Goal: Task Accomplishment & Management: Manage account settings

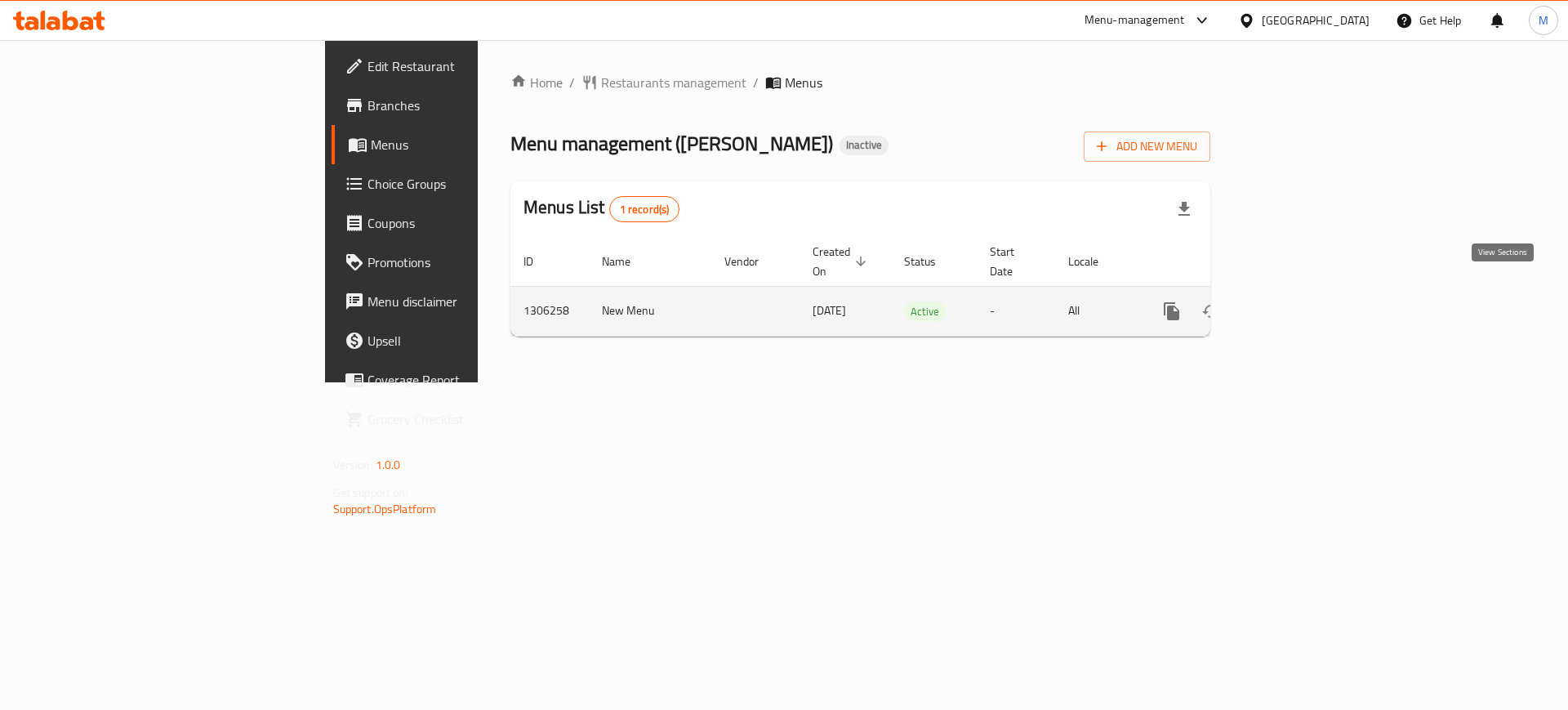
click at [1300, 301] on icon "enhanced table" at bounding box center [1289, 311] width 19 height 19
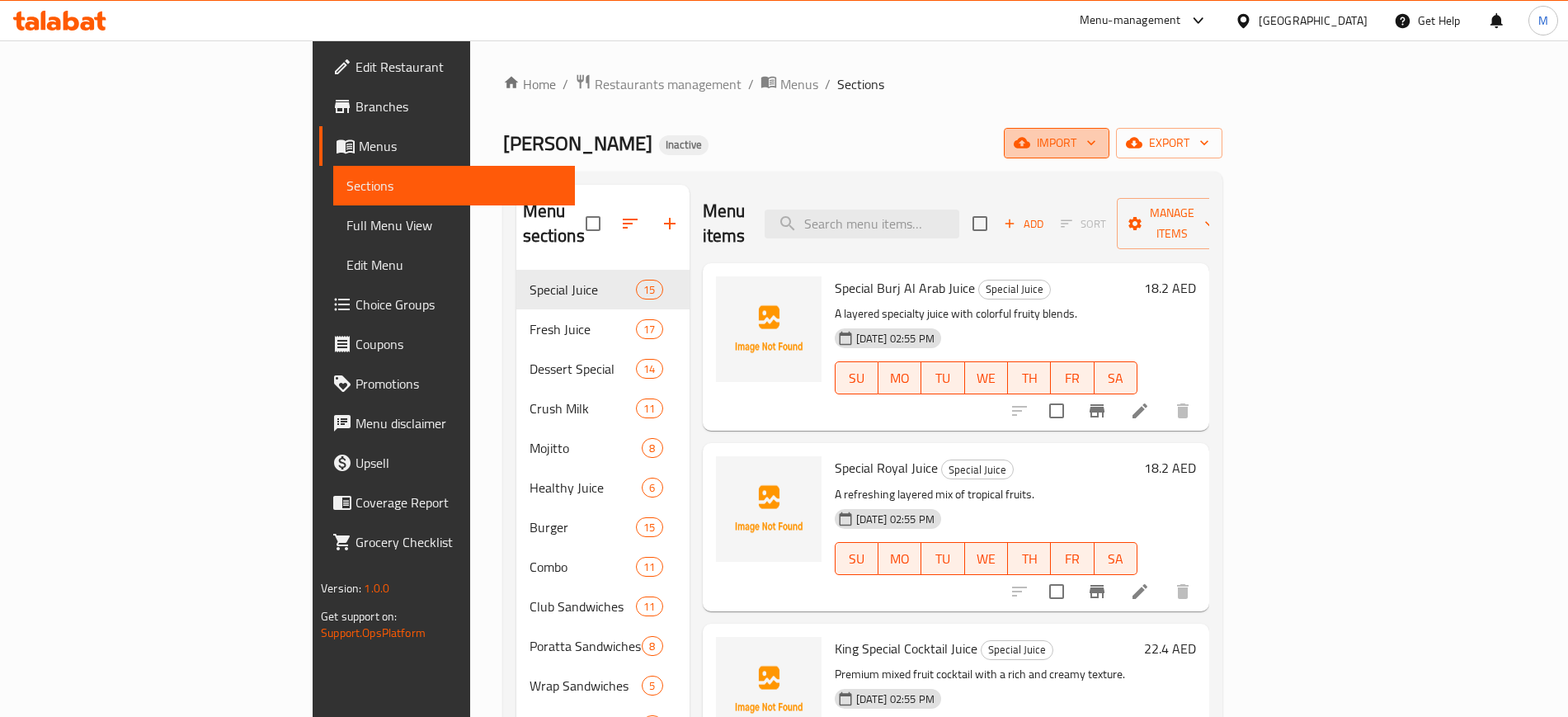
click at [1097, 135] on span "import" at bounding box center [1056, 143] width 79 height 21
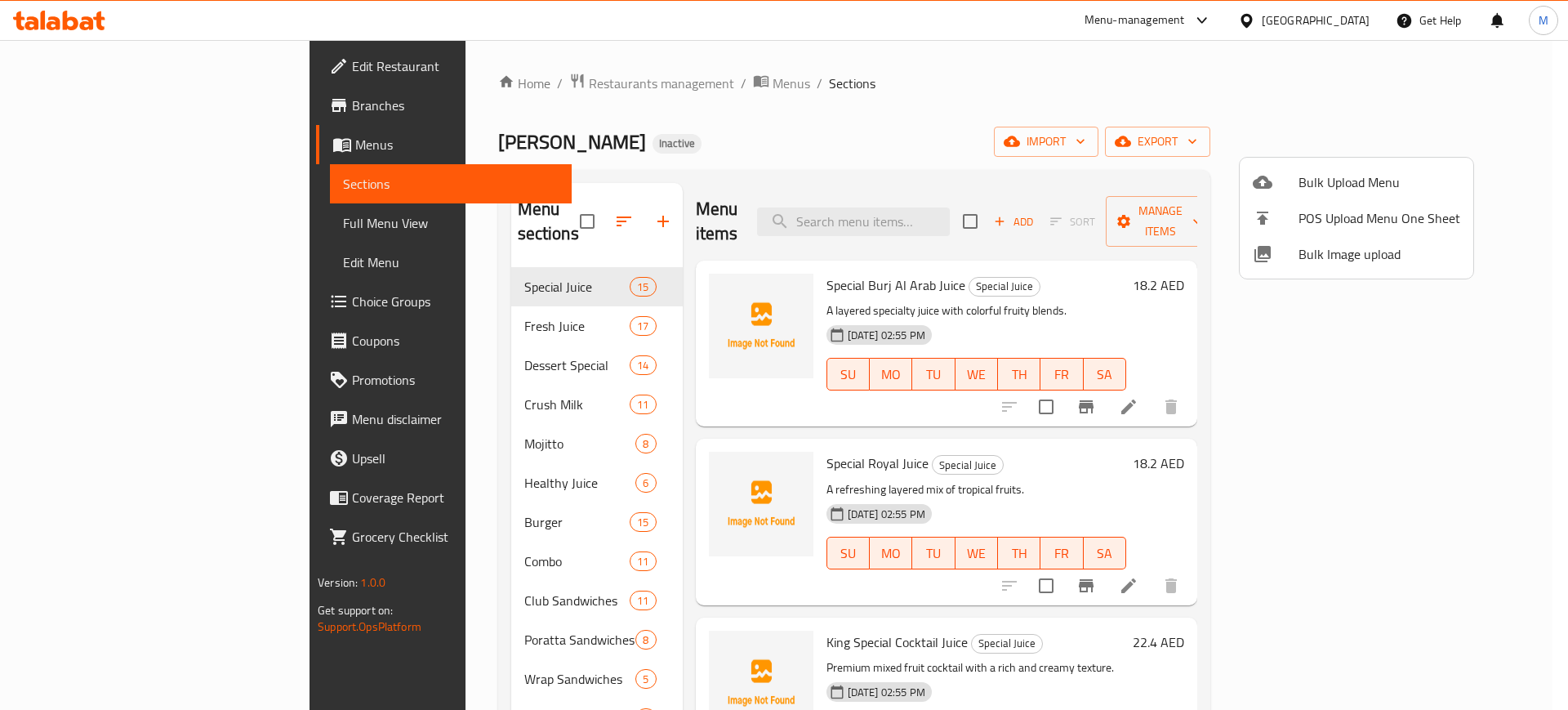
click at [1395, 261] on span "Bulk Image upload" at bounding box center [1379, 254] width 162 height 19
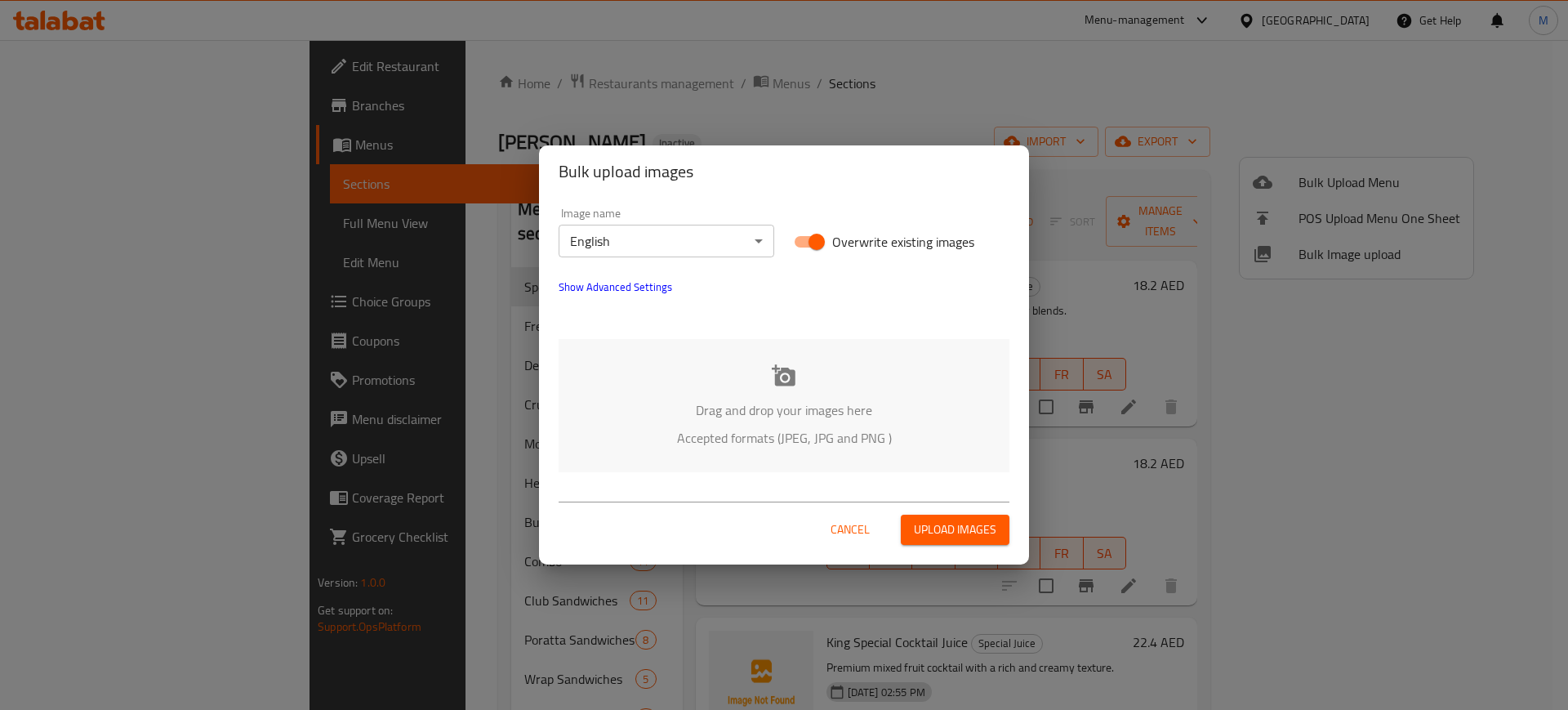
click at [755, 443] on p "Accepted formats (JPEG, JPG and PNG )" at bounding box center [784, 438] width 402 height 19
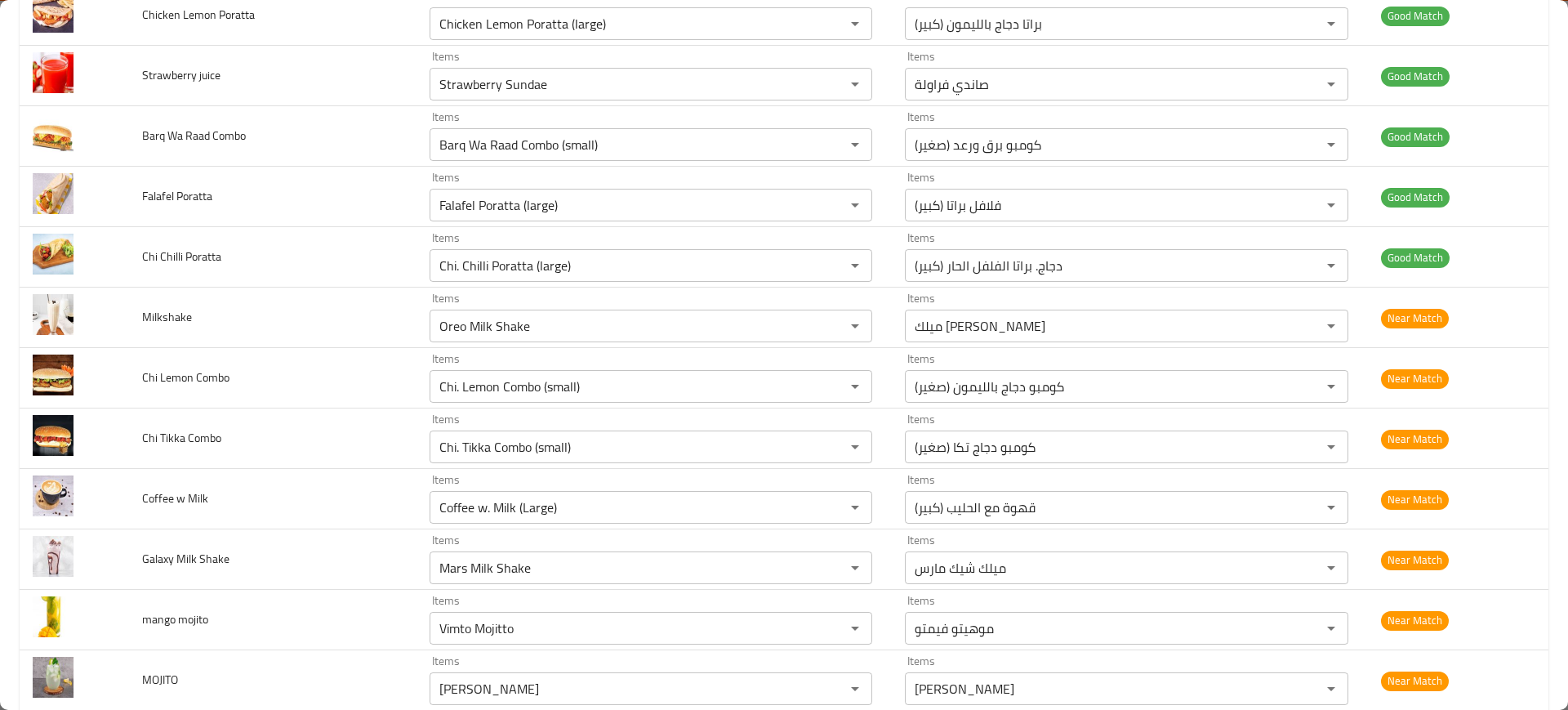
scroll to position [2036, 0]
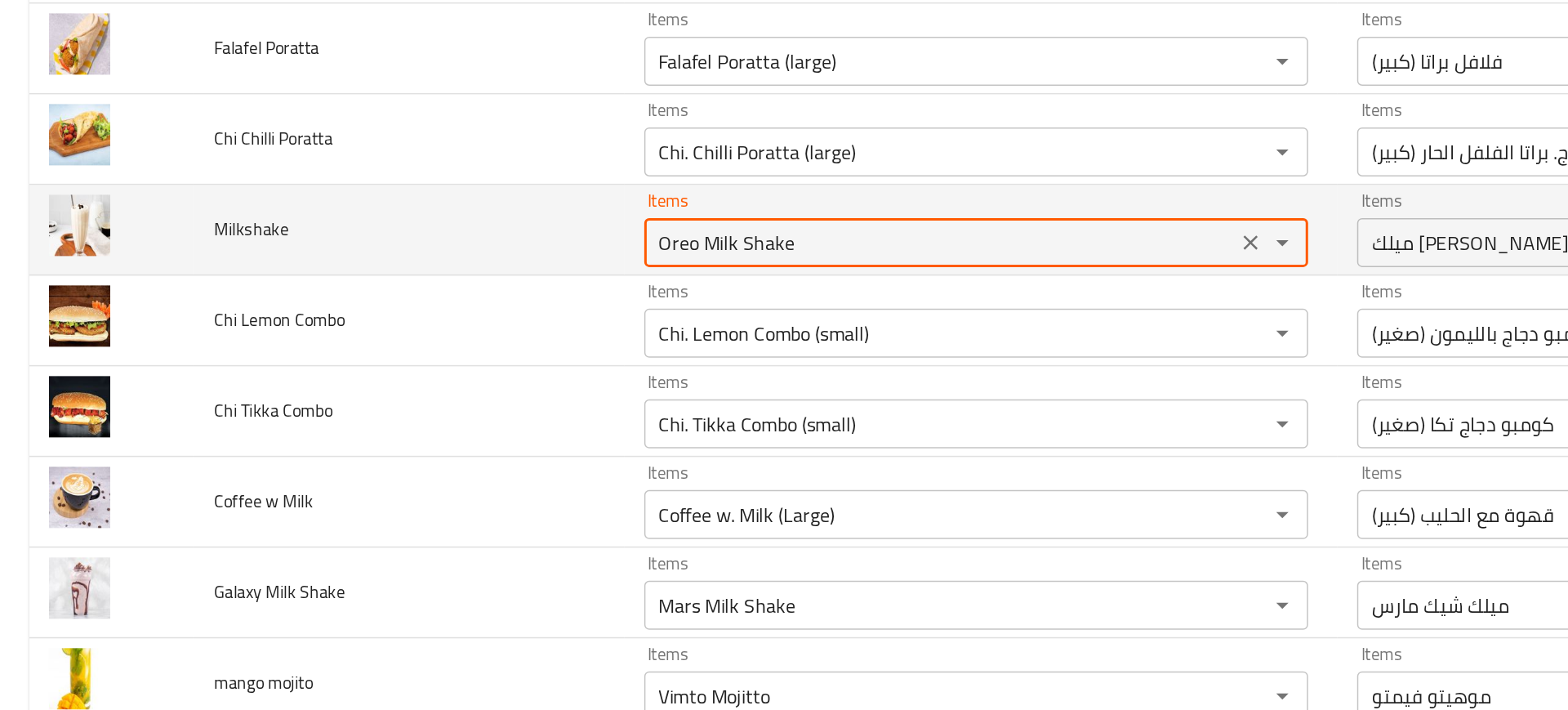
drag, startPoint x: 463, startPoint y: 311, endPoint x: 325, endPoint y: 307, distance: 138.1
click at [325, 307] on tr "Milkshake Items Oreo Milk Shake Items Items ميلك شيك أوريو Items Near Match" at bounding box center [784, 300] width 1529 height 60
type input "Milk Shake"
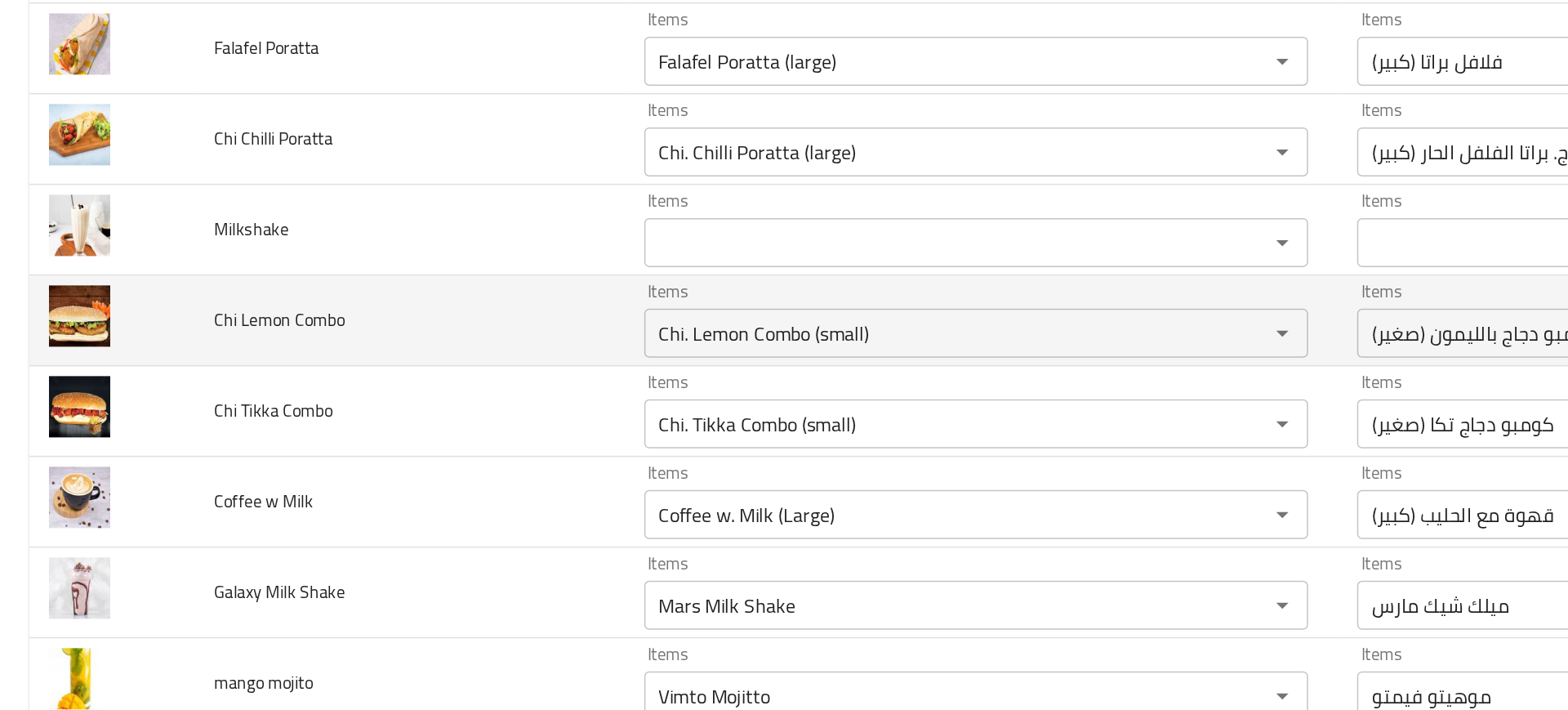
click at [342, 390] on td "Chi Lemon Combo" at bounding box center [272, 361] width 287 height 60
click at [448, 378] on Combo "Chi. Lemon Combo (small)" at bounding box center [628, 369] width 386 height 23
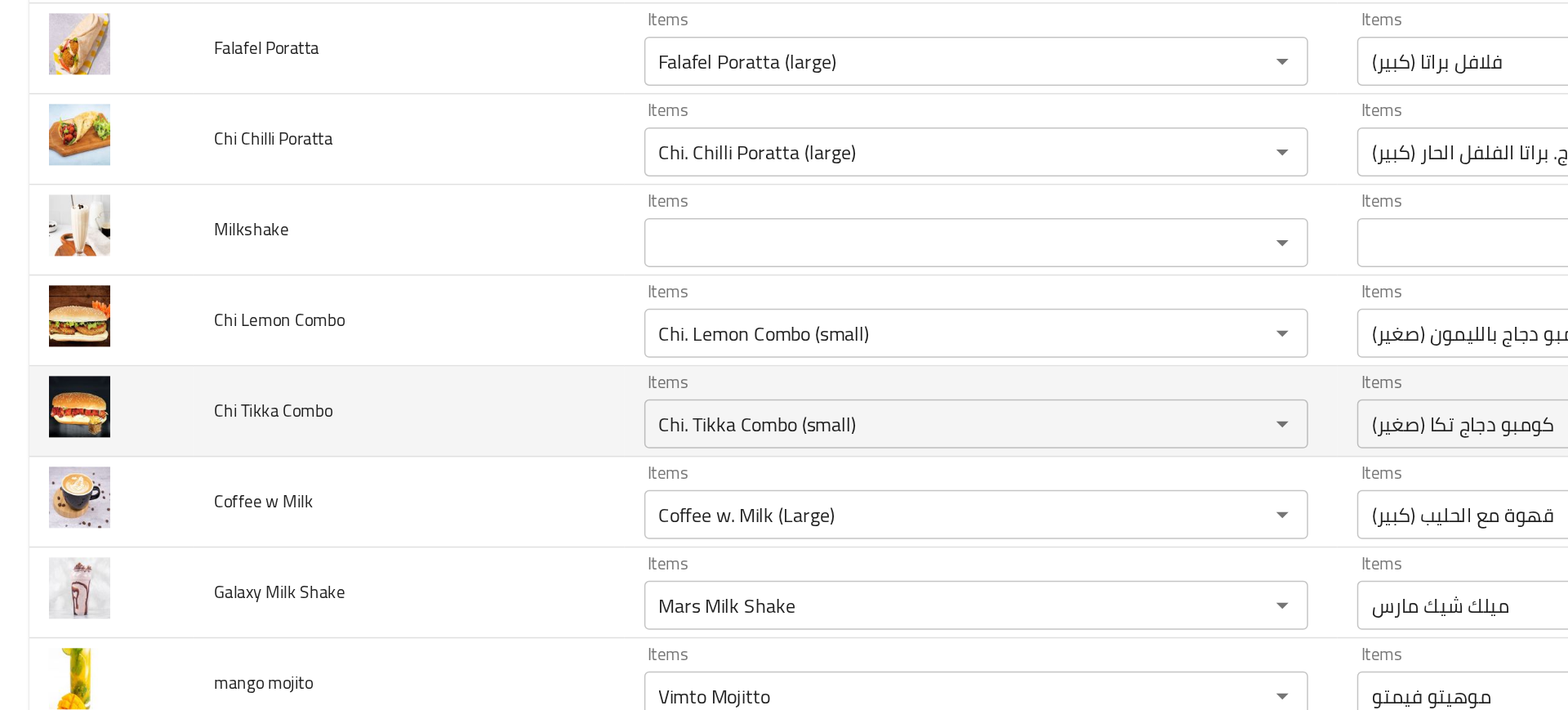
click at [376, 392] on td "Chi Tikka Combo" at bounding box center [272, 421] width 287 height 60
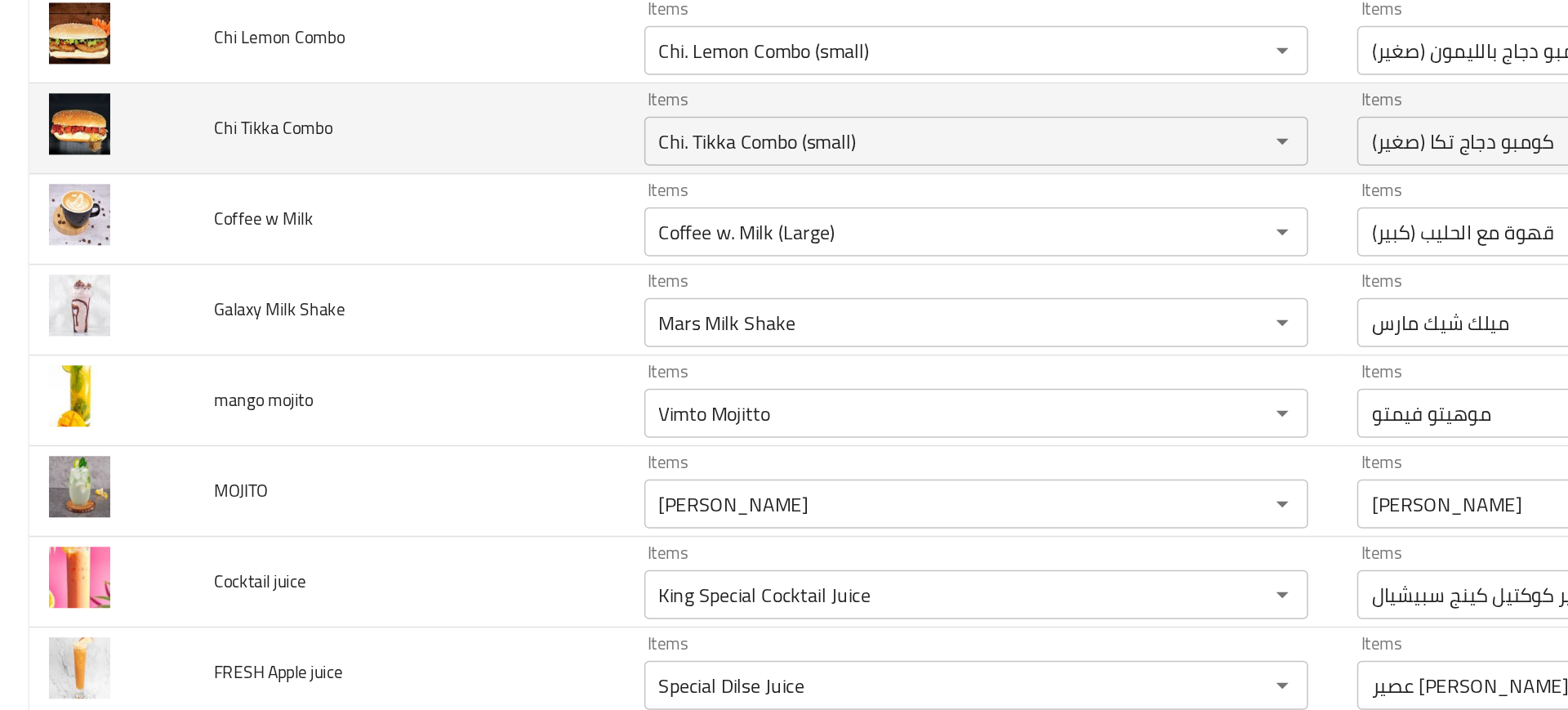
scroll to position [2233, 0]
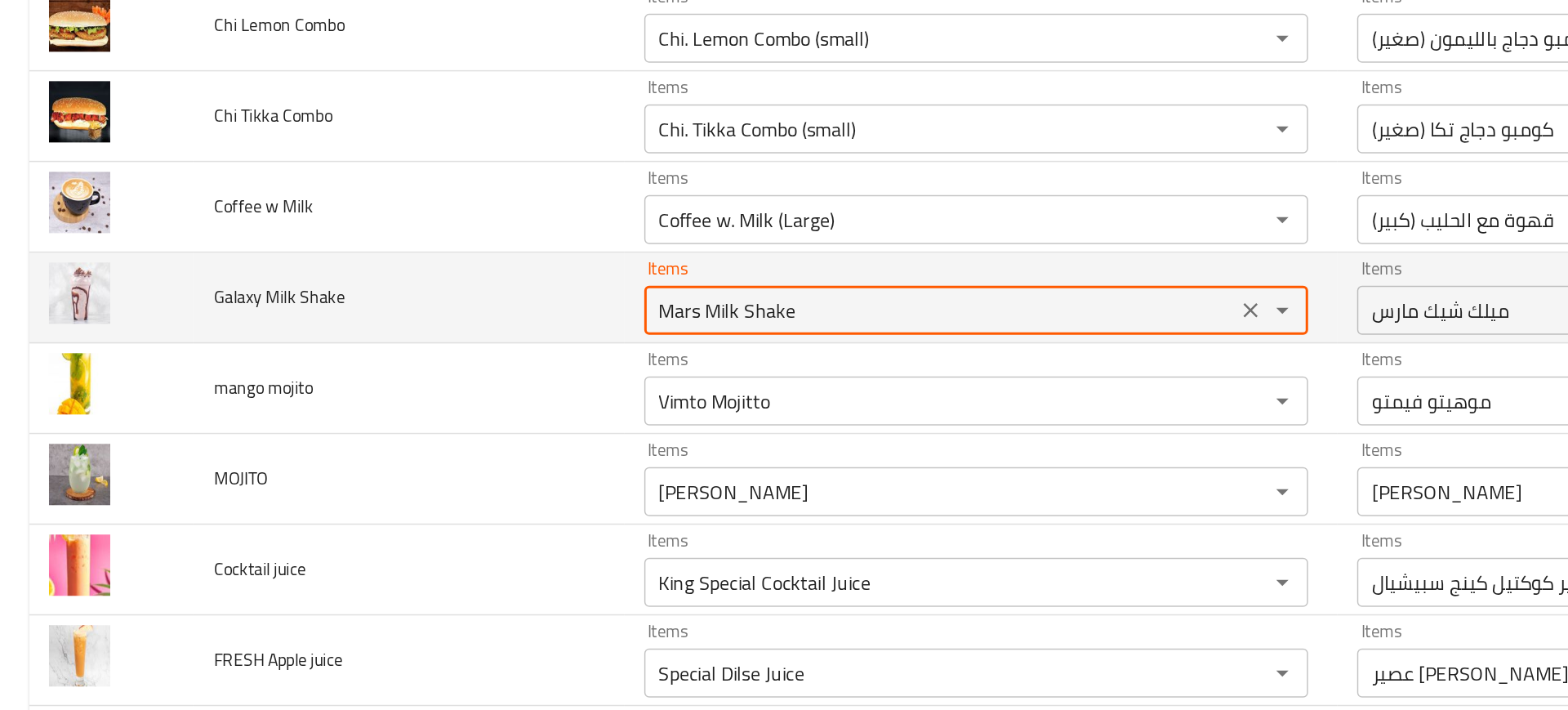
click at [490, 359] on Shake "Mars Milk Shake" at bounding box center [628, 354] width 386 height 23
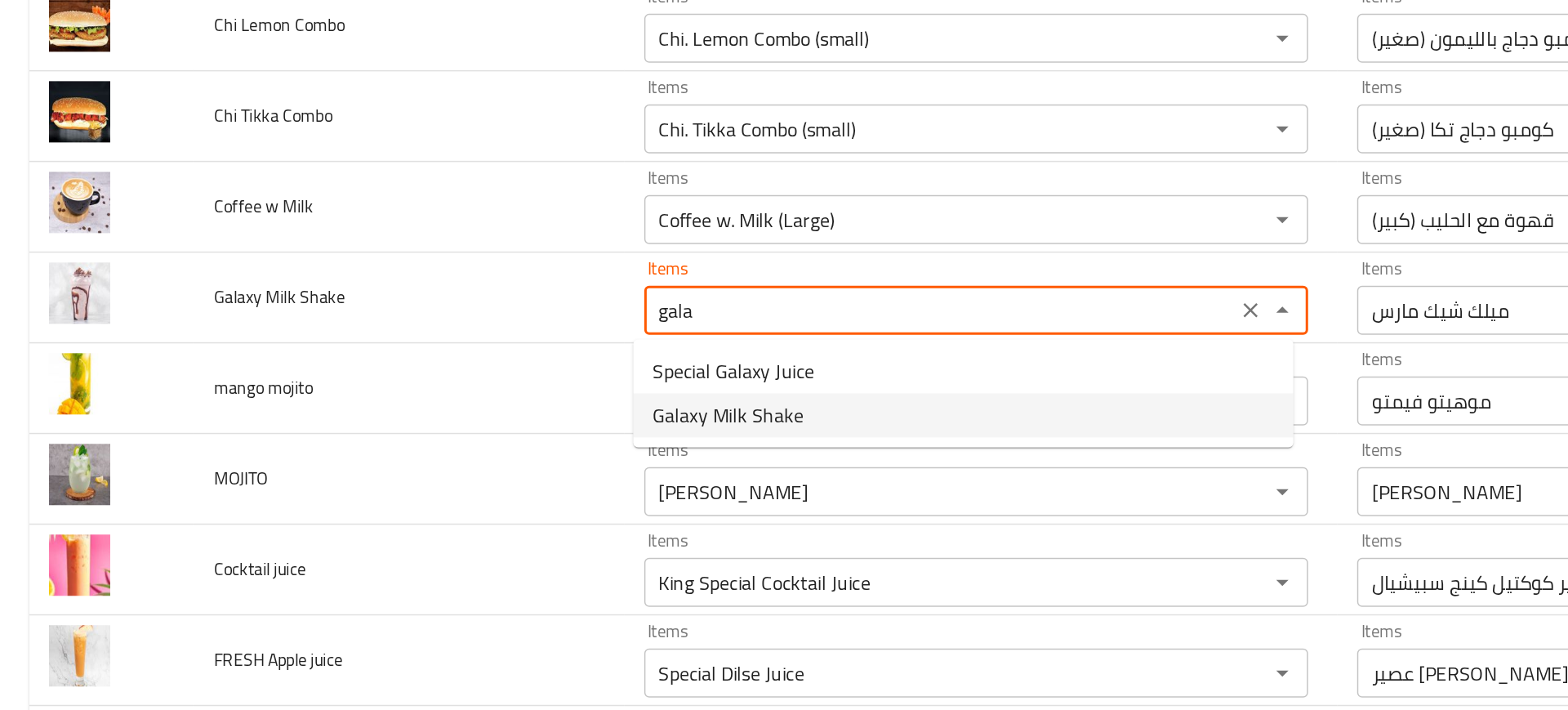
click at [512, 421] on span "Galaxy Milk Shake" at bounding box center [485, 424] width 101 height 19
type Shake "Galaxy Milk Shake"
type Shake-ar "ميلك شيك جالكسي"
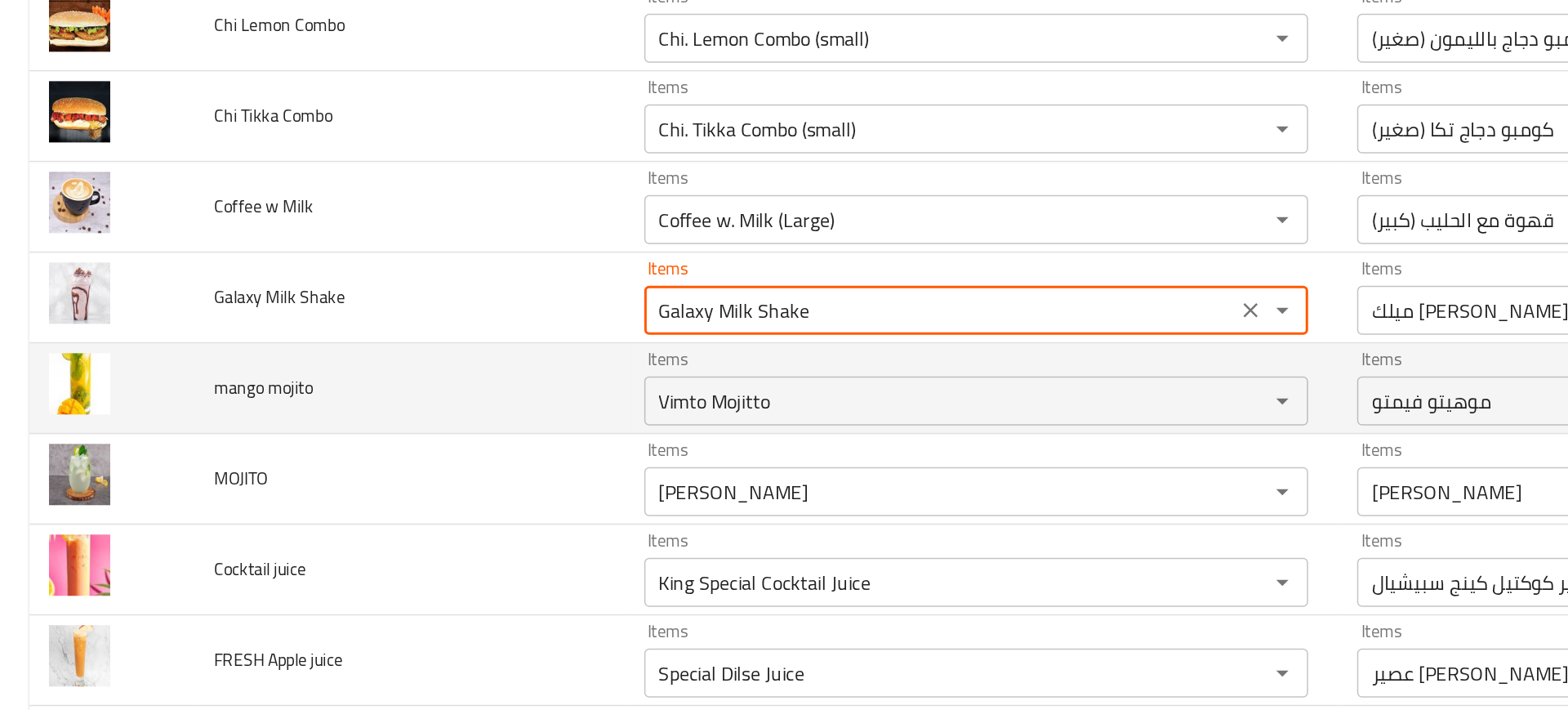
type Shake "Galaxy Milk Shake"
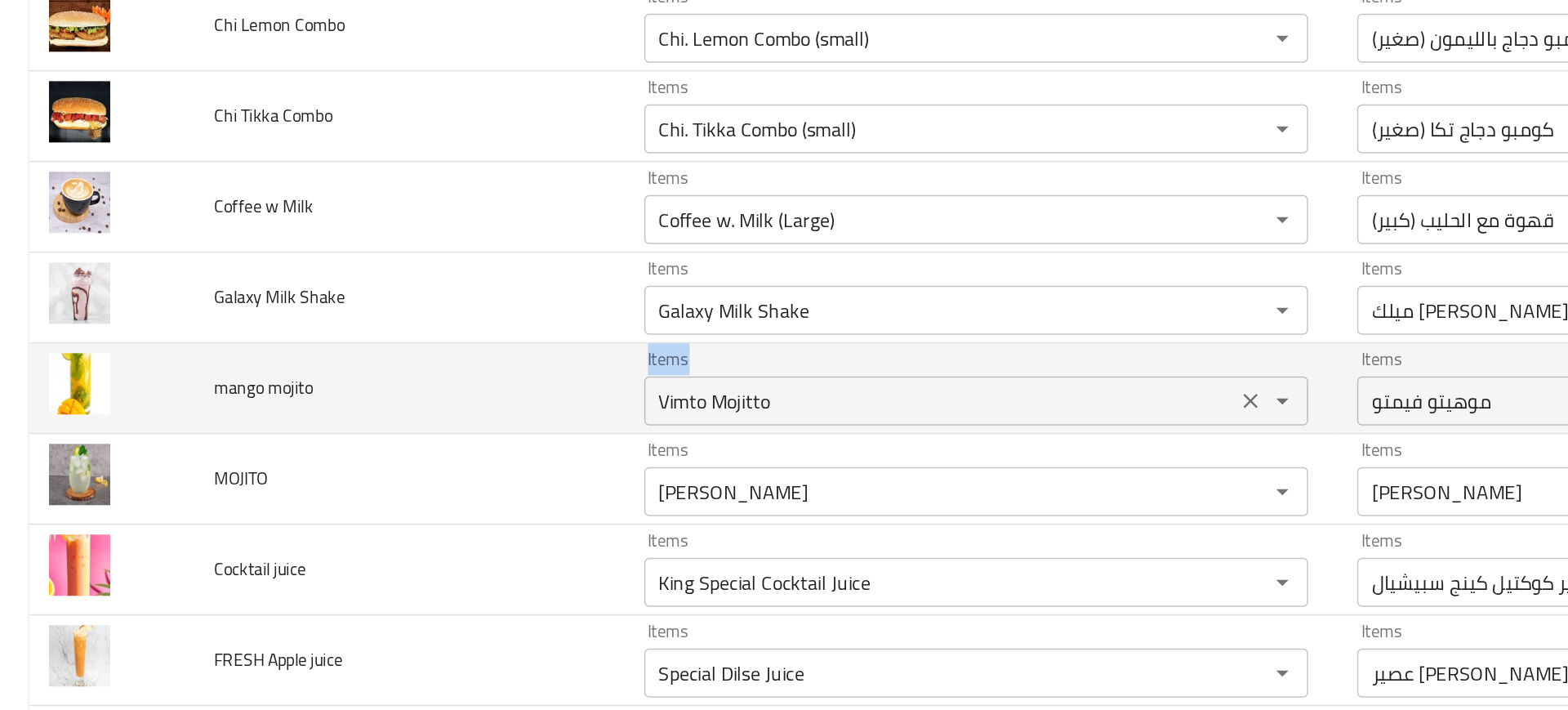
drag, startPoint x: 328, startPoint y: 418, endPoint x: 436, endPoint y: 416, distance: 108.0
click at [436, 416] on tr "mango mojito Items Vimto Mojitto Items Items موهيتو فيمتو Items Near Match" at bounding box center [784, 405] width 1529 height 60
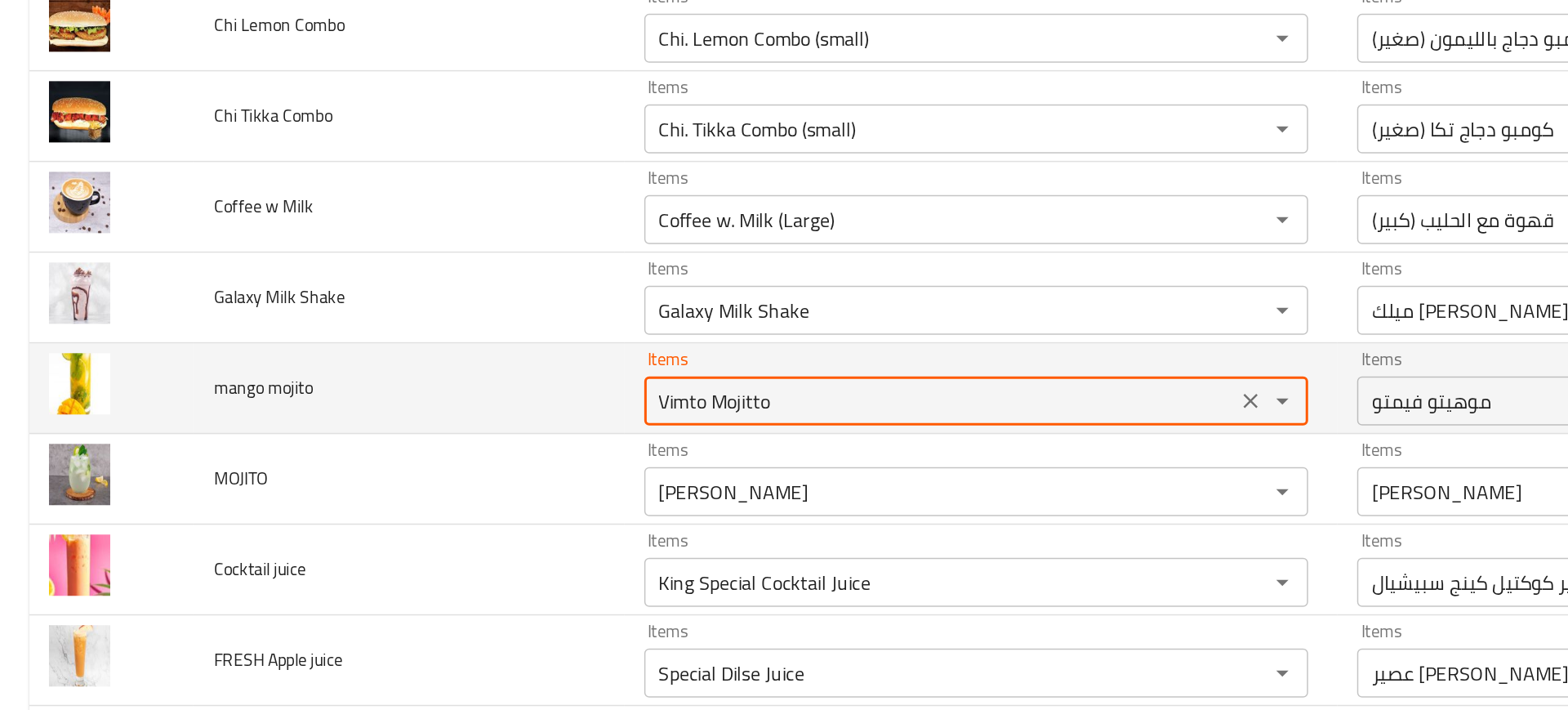
click at [436, 416] on mojito "Vimto Mojitto" at bounding box center [628, 414] width 386 height 23
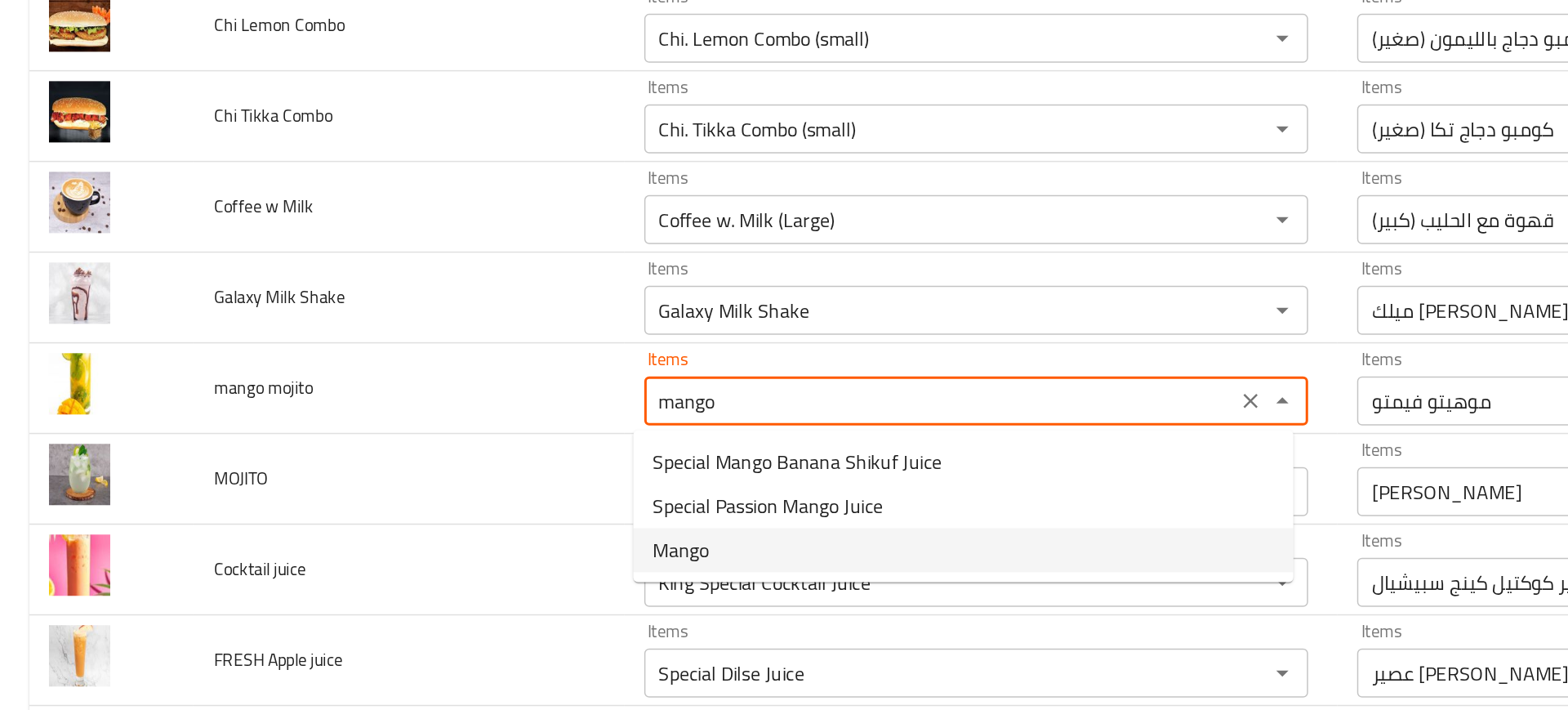
click at [477, 523] on mojito-option-2 "Mango" at bounding box center [642, 514] width 441 height 30
type mojito "Mango"
type mojito-ar "مانجو"
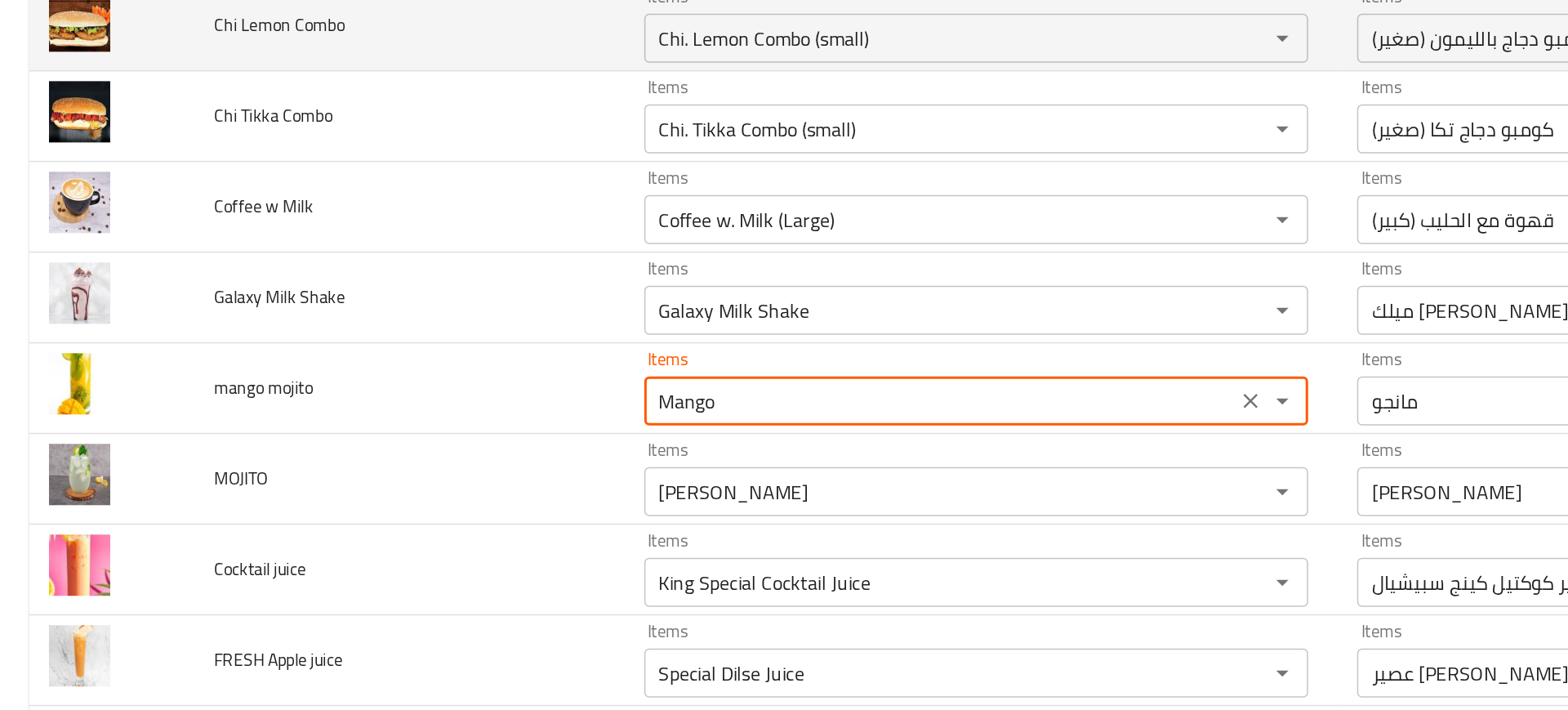
type mojito "Mango"
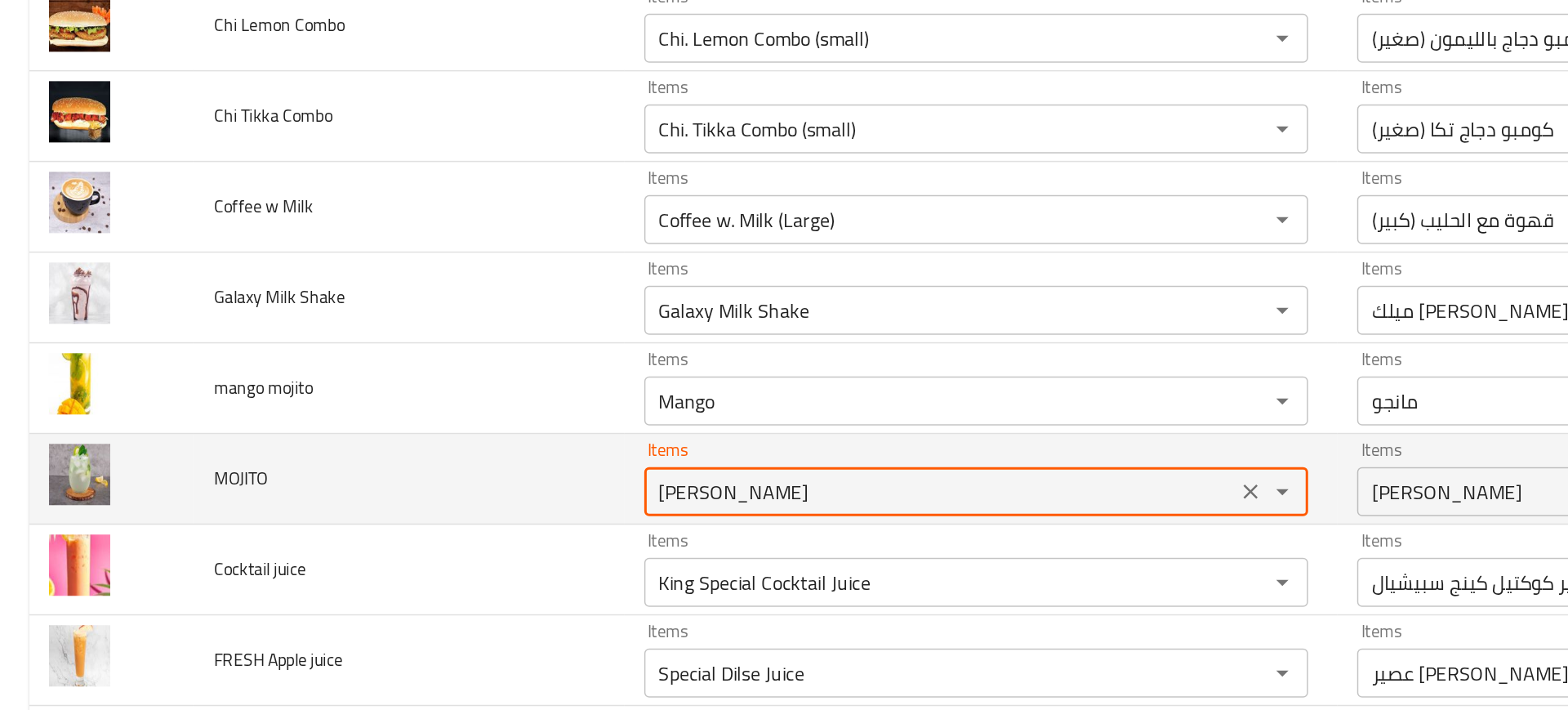
click at [464, 476] on input "Kiwi Mojitto" at bounding box center [628, 475] width 386 height 23
drag, startPoint x: 464, startPoint y: 476, endPoint x: 354, endPoint y: 465, distance: 110.5
click at [354, 465] on tr "MOJITO Items Kiwi Mojitto Items Items موهيتو كيوي Items Near Match" at bounding box center [784, 466] width 1529 height 60
type input "Mojitto"
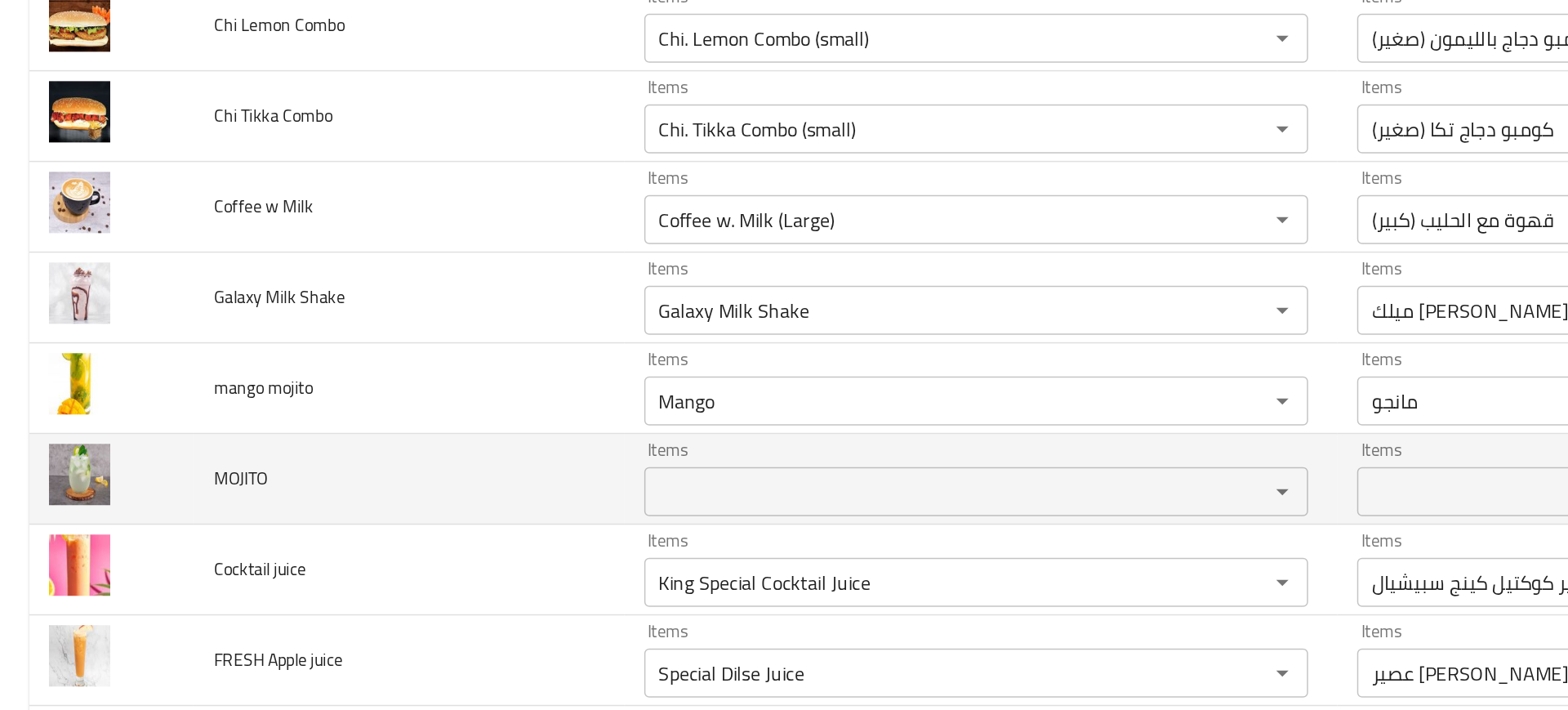
click at [360, 450] on td "MOJITO" at bounding box center [272, 466] width 287 height 60
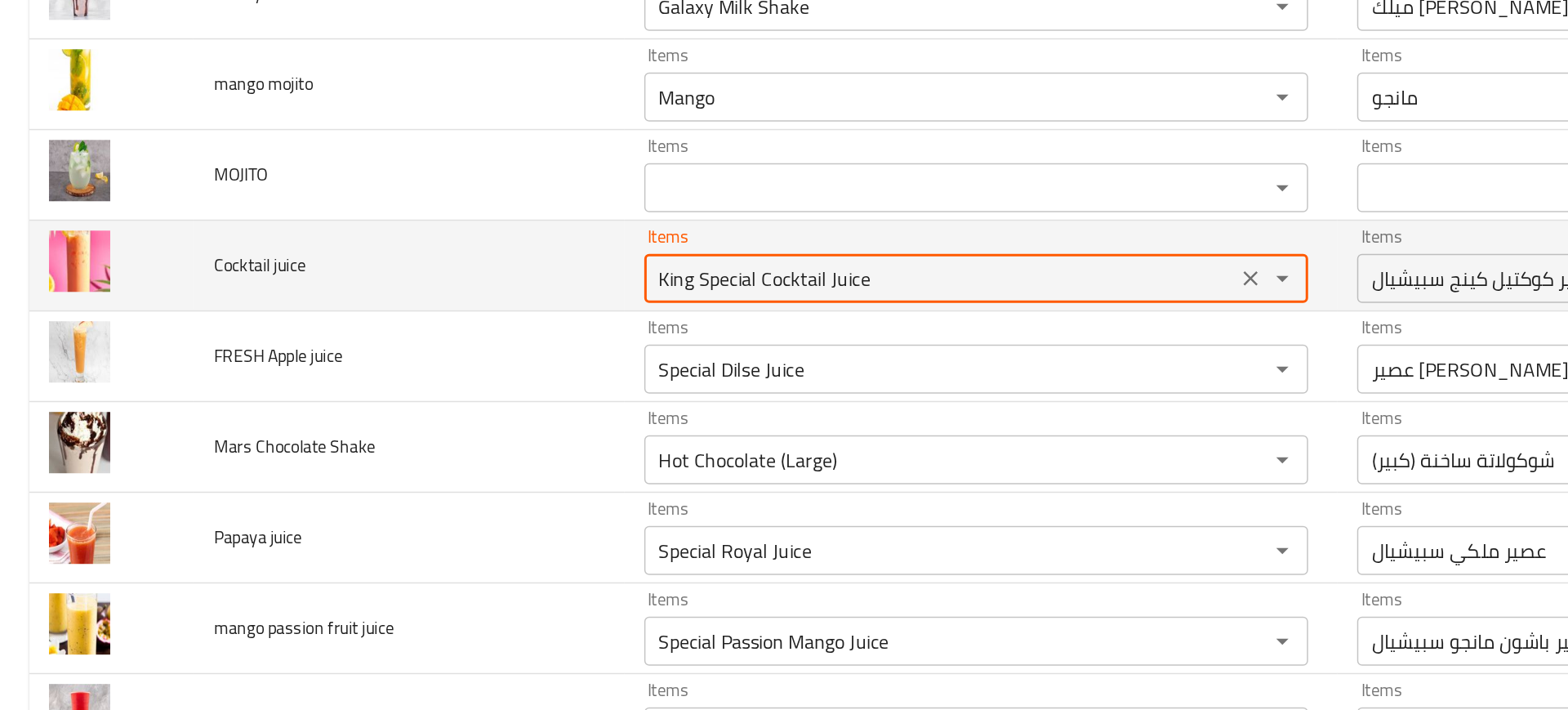
click at [481, 336] on juice "King Special Cocktail Juice" at bounding box center [628, 333] width 386 height 23
click at [527, 331] on juice "King Special Cocktail Juice" at bounding box center [628, 333] width 386 height 23
paste juice "Cocktail"
type juice "Cocktail"
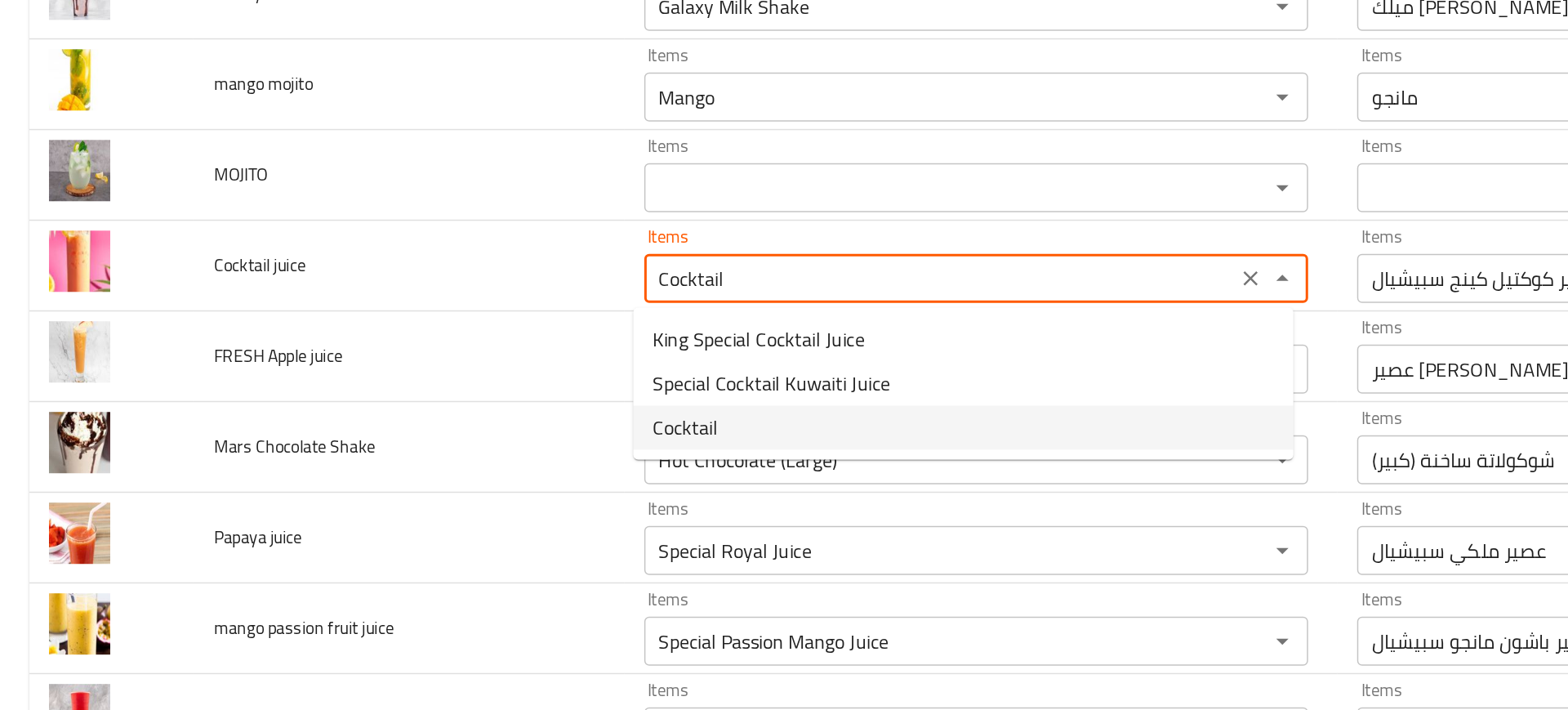
click at [540, 427] on juice-option-2 "Cocktail" at bounding box center [642, 432] width 441 height 30
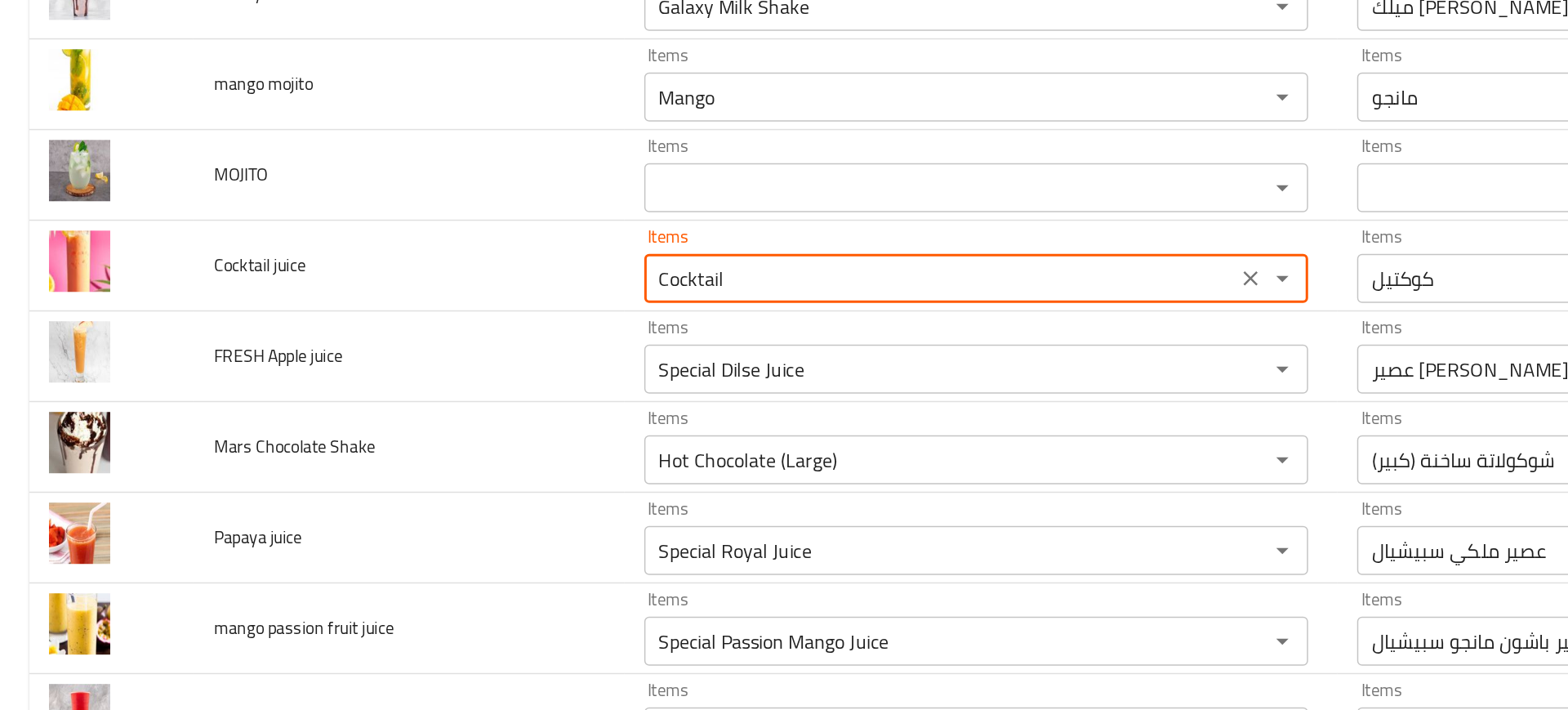
type juice-ar "كوكتيل"
type juice "Cocktail"
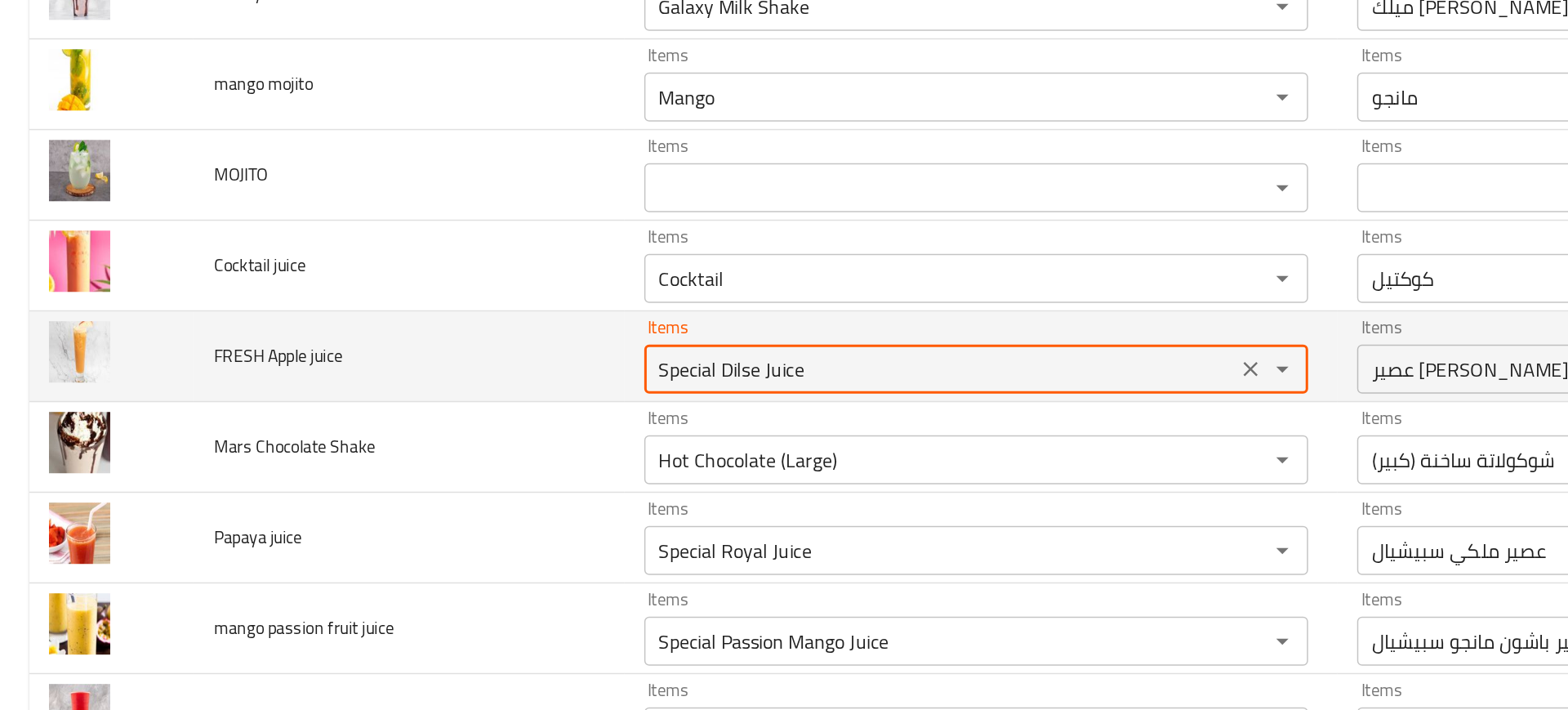
click at [521, 389] on juice "Special Dilse Juice" at bounding box center [628, 393] width 386 height 23
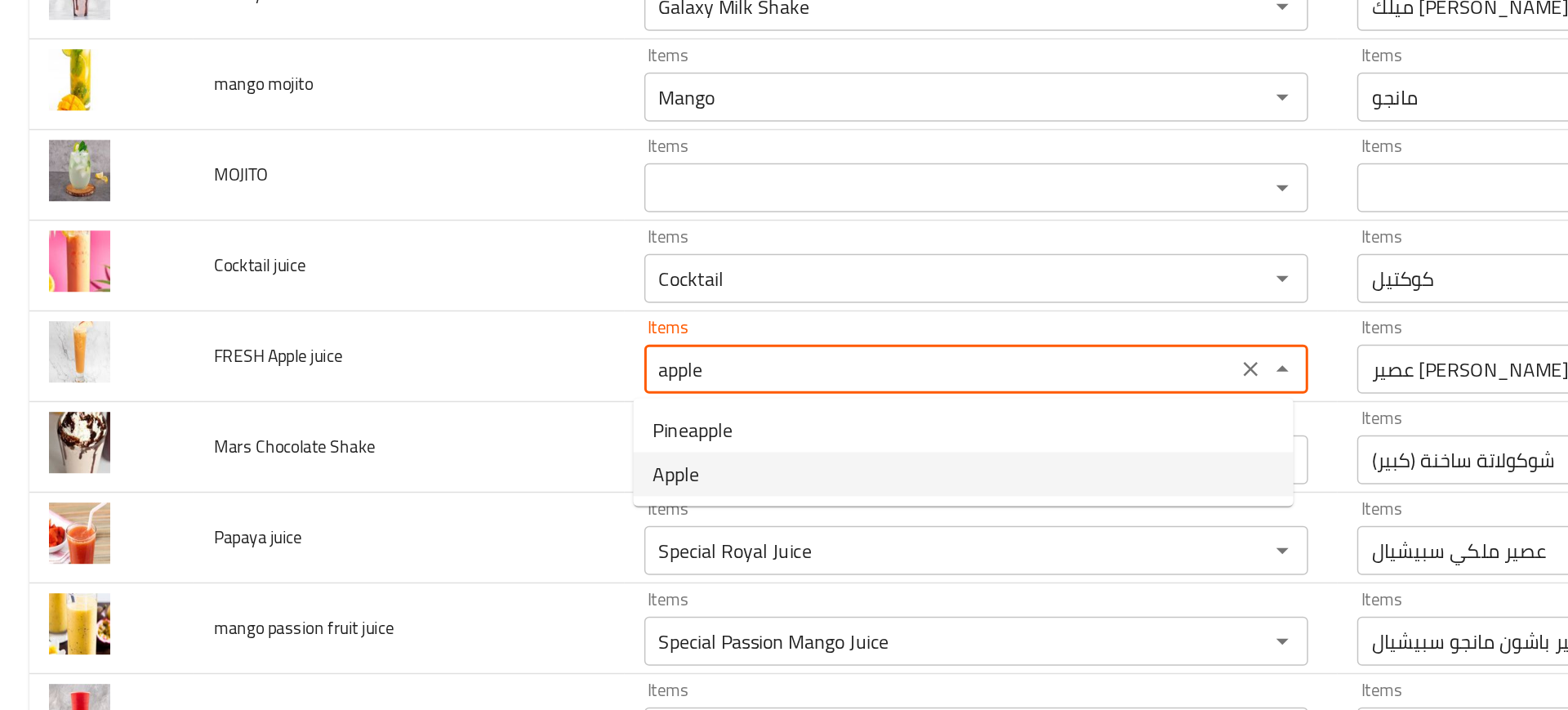
click at [516, 466] on juice-option-1 "Apple" at bounding box center [642, 463] width 441 height 30
type juice "Apple"
type juice-ar "تفاح"
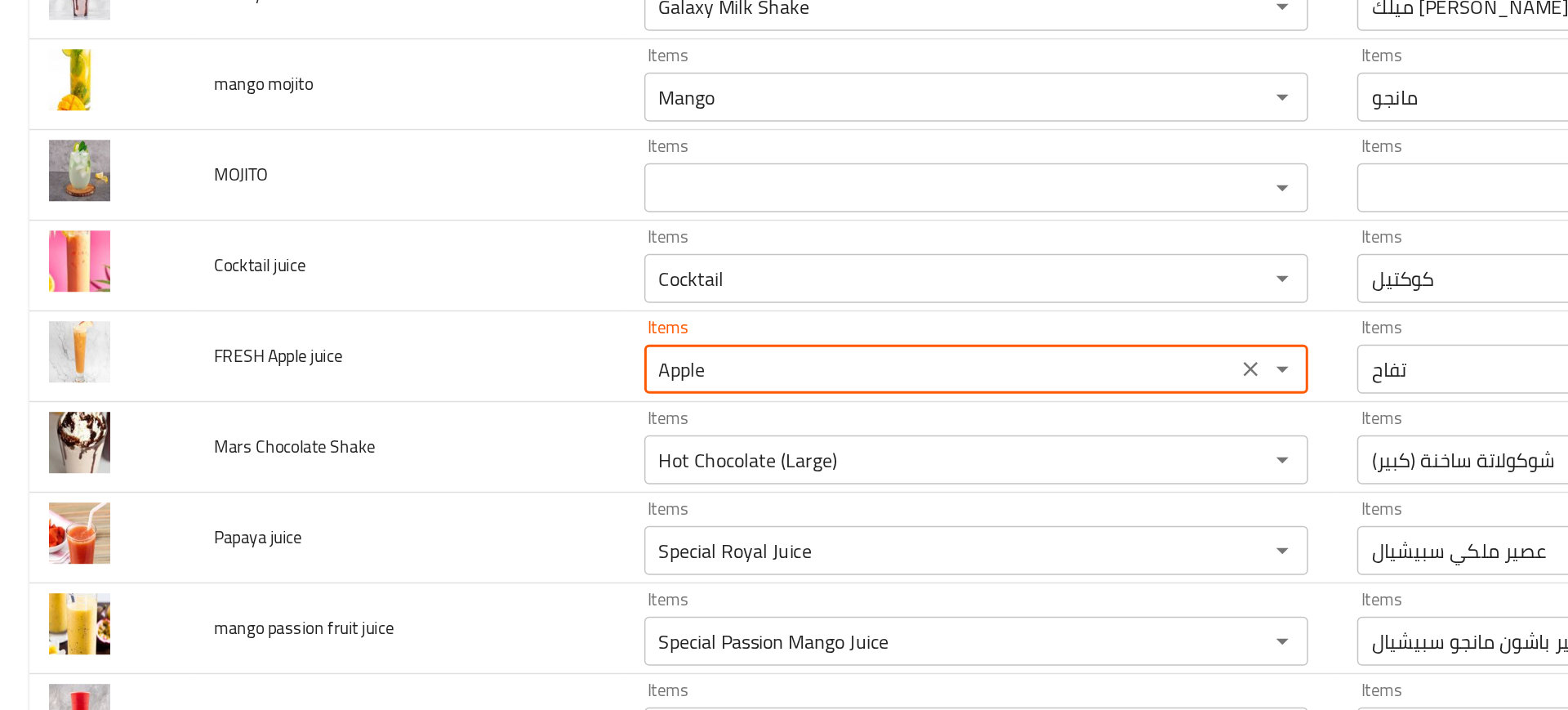
type juice "Apple"
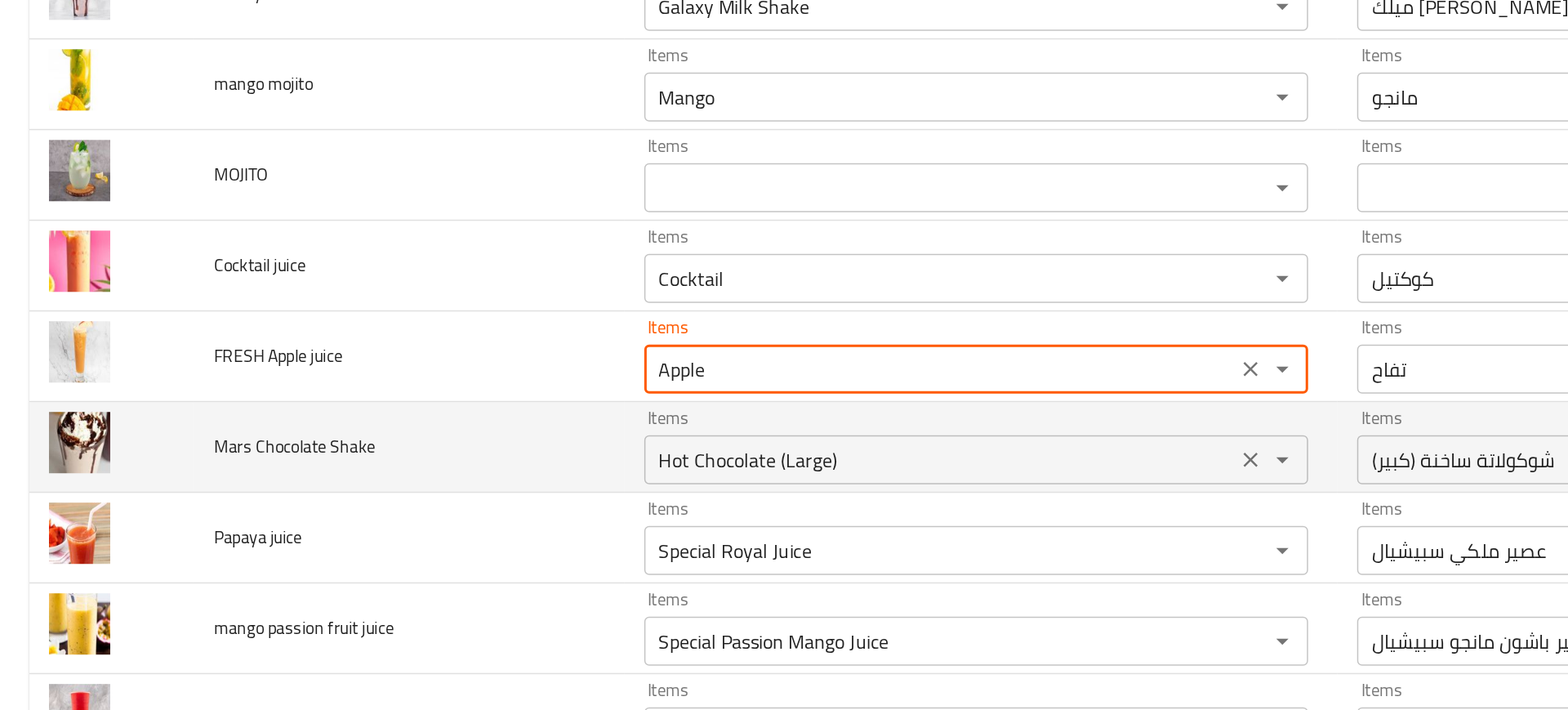
click at [466, 440] on div "Hot Chocolate (Large) Items" at bounding box center [651, 454] width 443 height 33
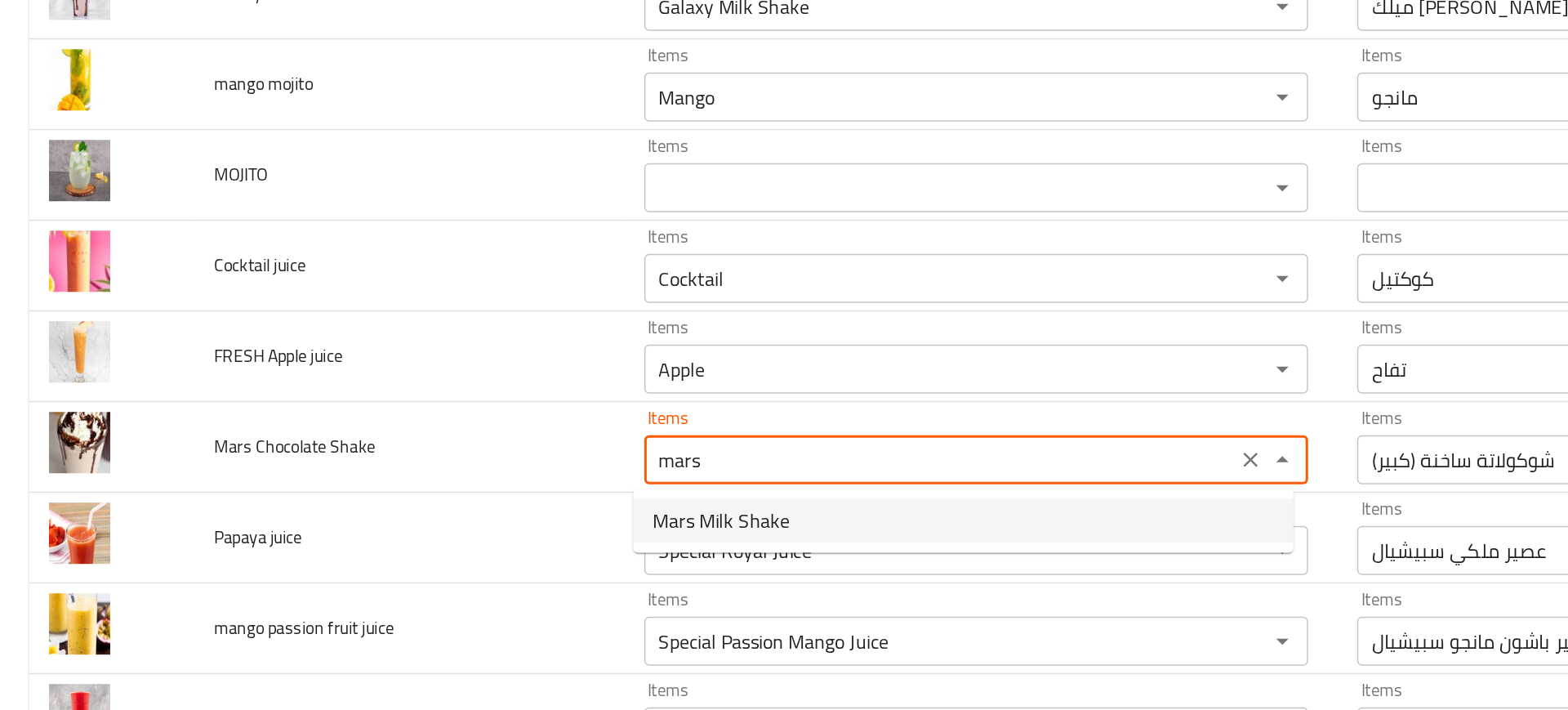
click at [498, 498] on span "Mars Milk Shake" at bounding box center [481, 494] width 91 height 19
type Shake "Mars Milk Shake"
type Shake-ar "ميلك شيك مارس"
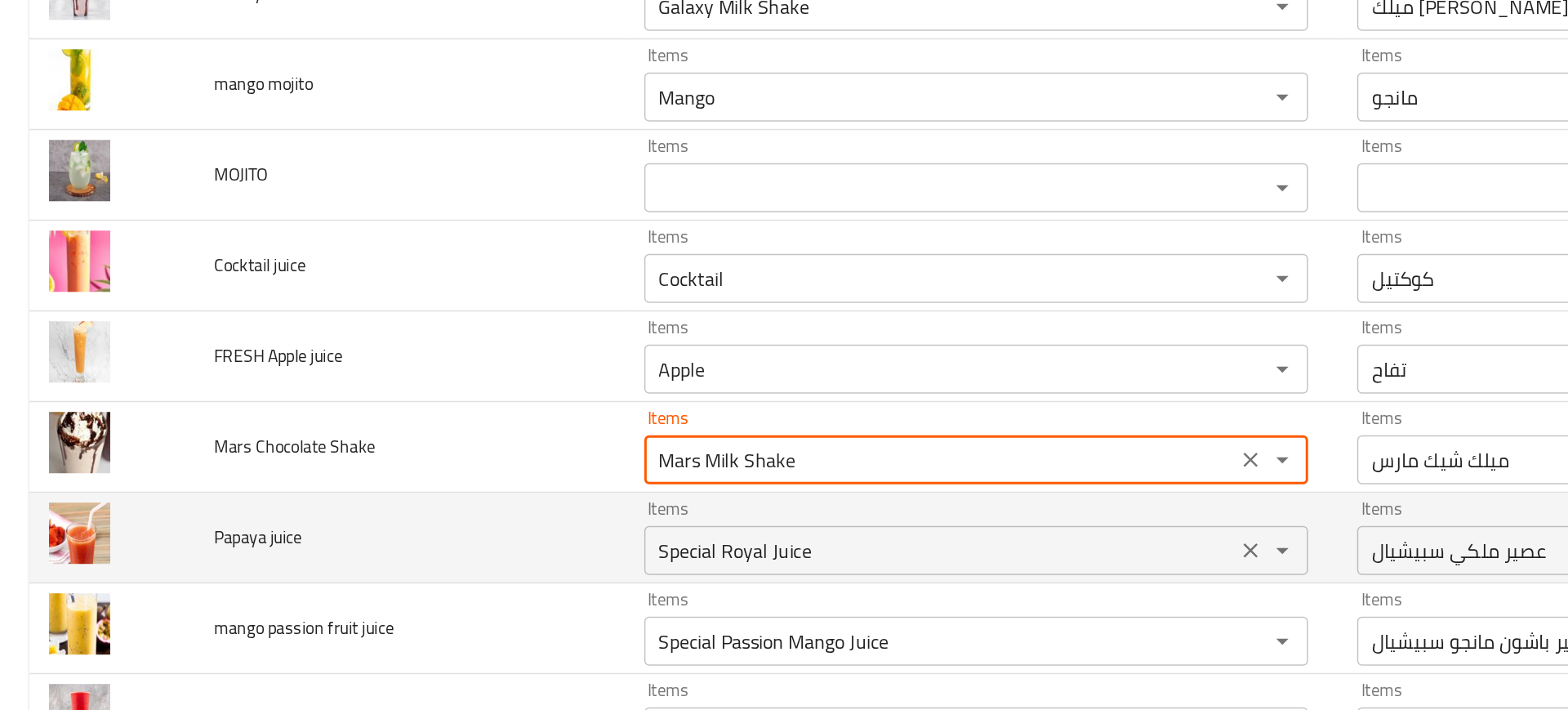
type Shake "Mars Milk Shake"
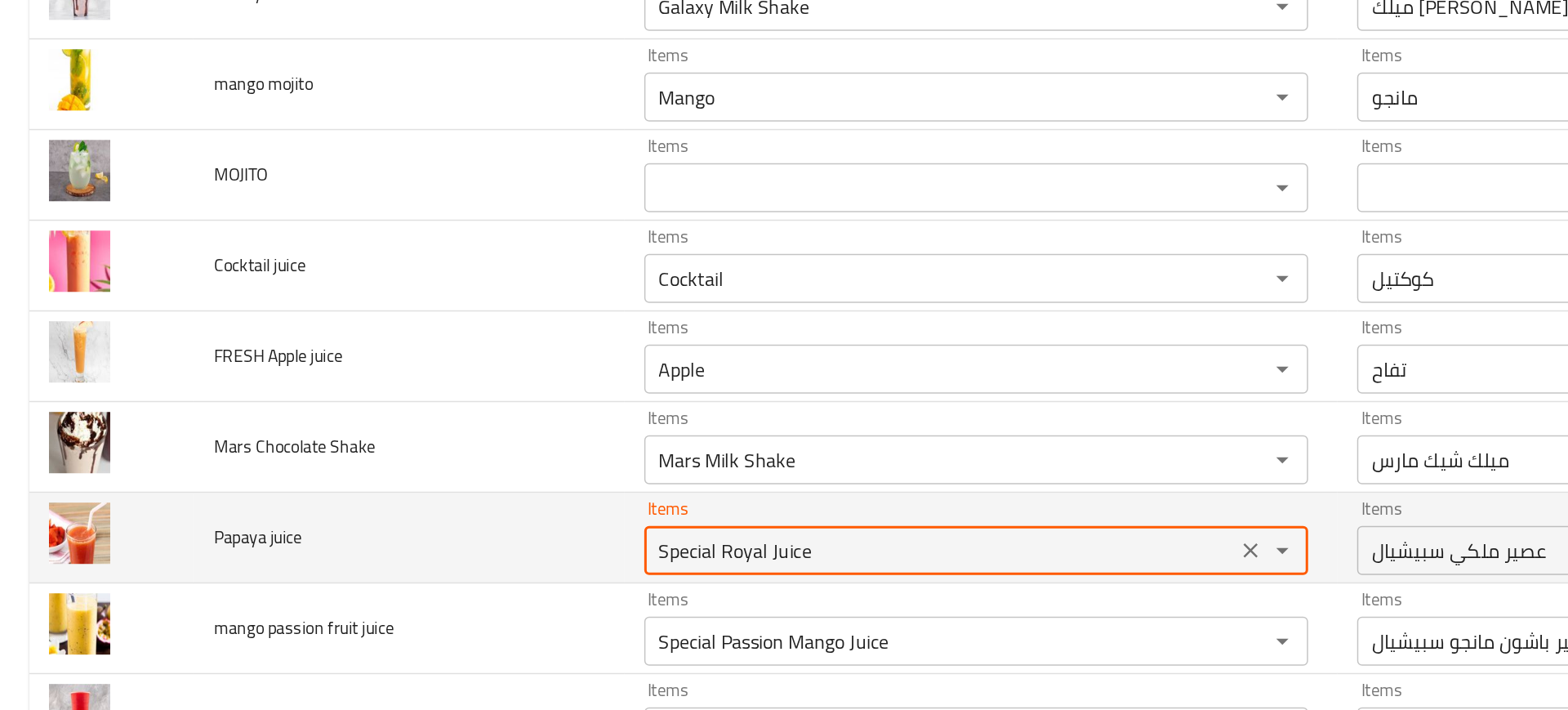
click at [463, 511] on juice "Special Royal Juice" at bounding box center [628, 514] width 386 height 23
type juice "o"
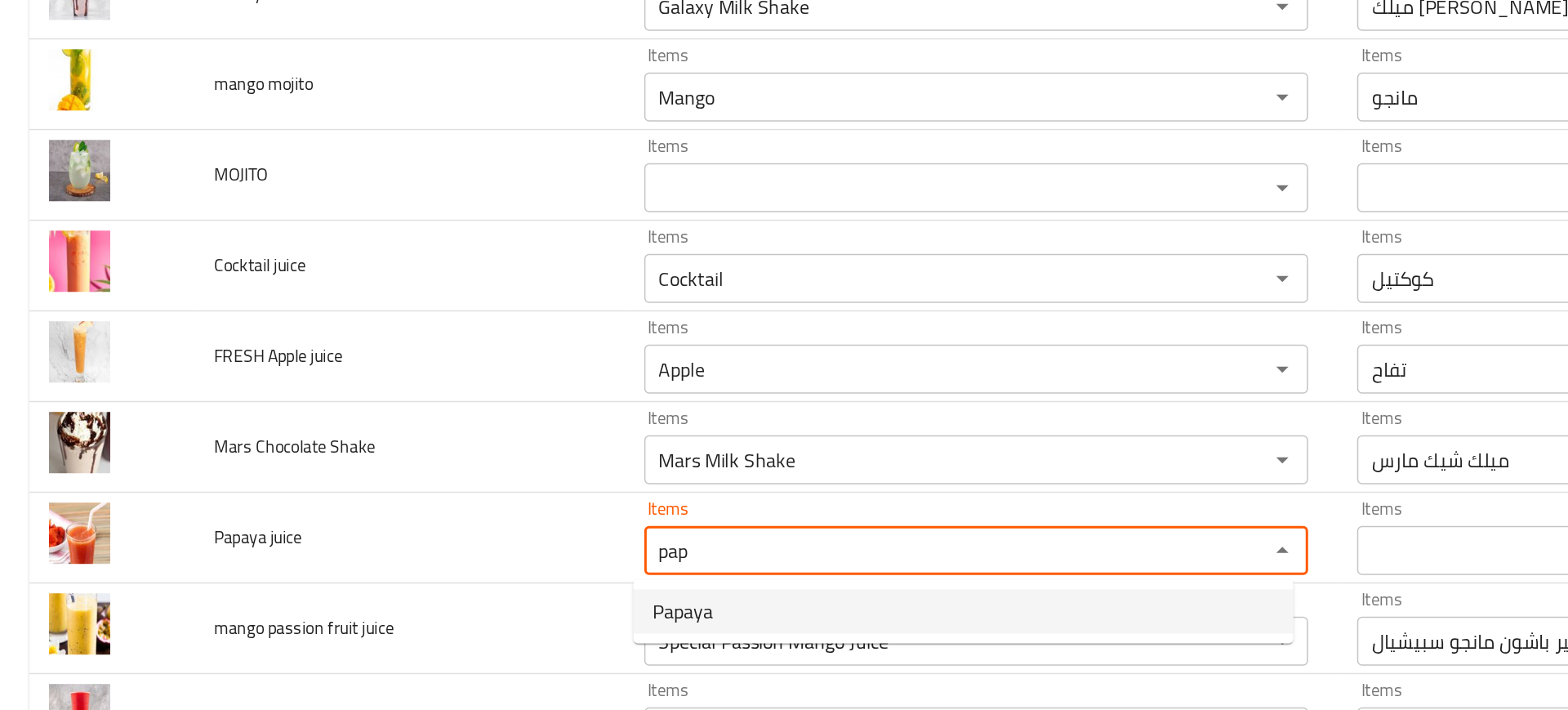
click at [486, 550] on juice-option-0 "Papaya" at bounding box center [642, 554] width 441 height 30
type juice "Papaya"
type juice-ar "البابايا"
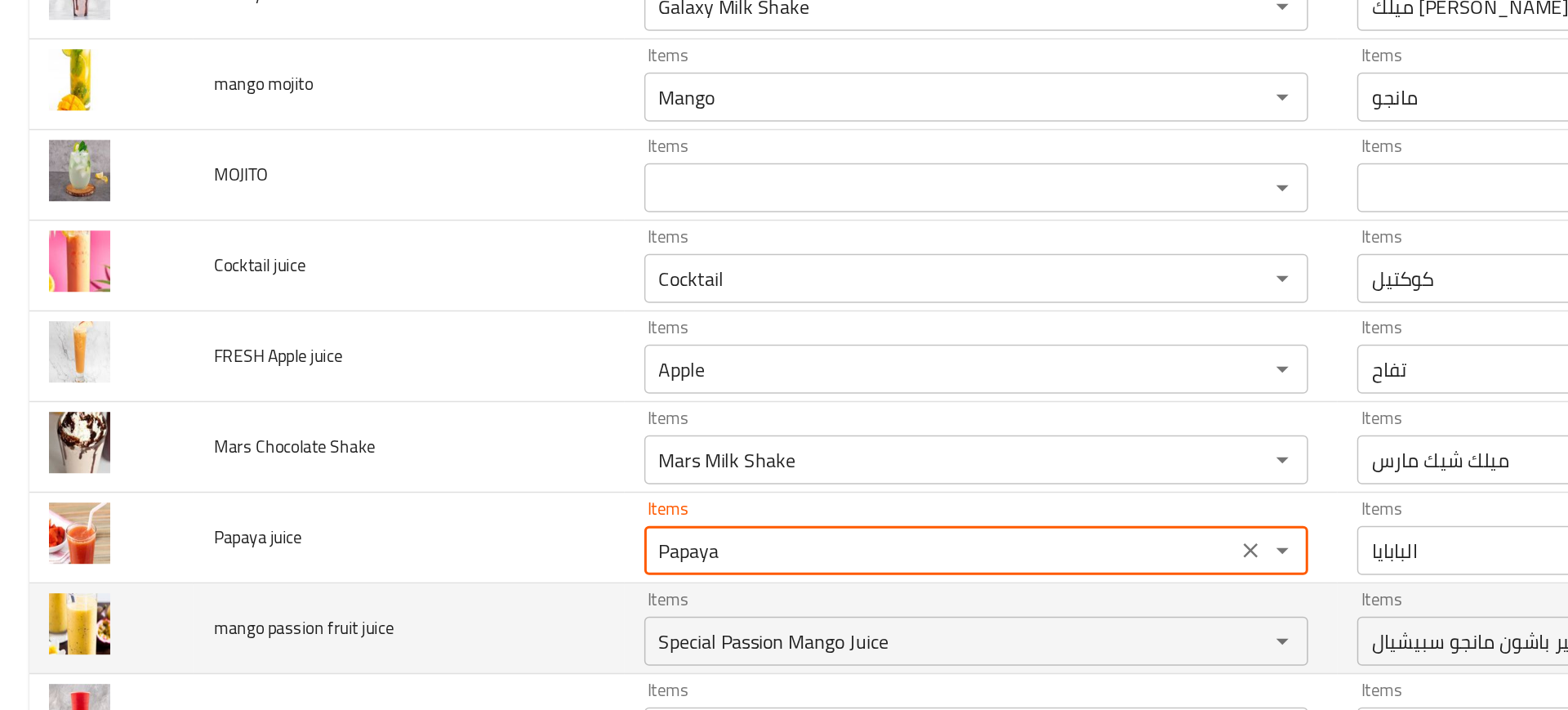
type juice "Papaya"
click at [345, 553] on td "mango passion fruit juice" at bounding box center [272, 566] width 287 height 60
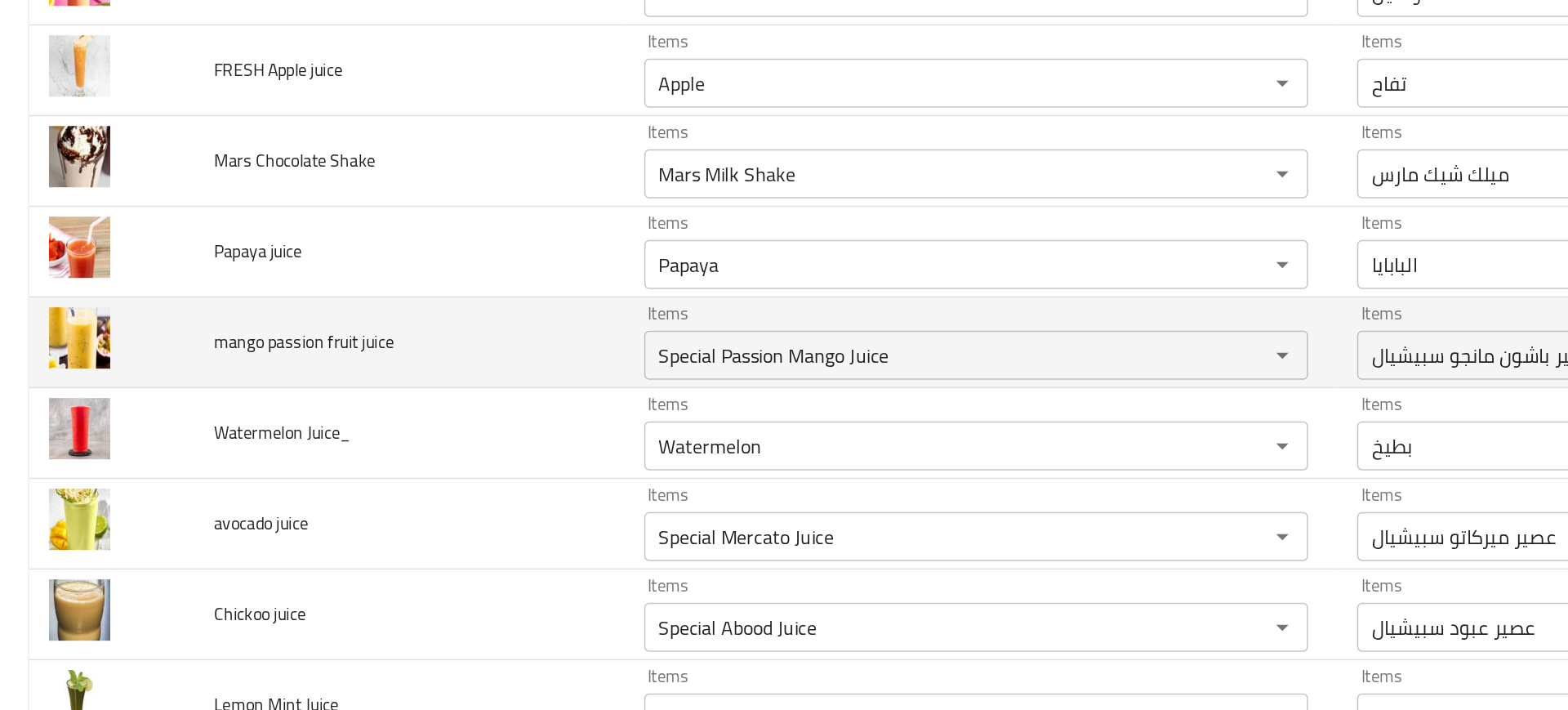
scroll to position [2627, 0]
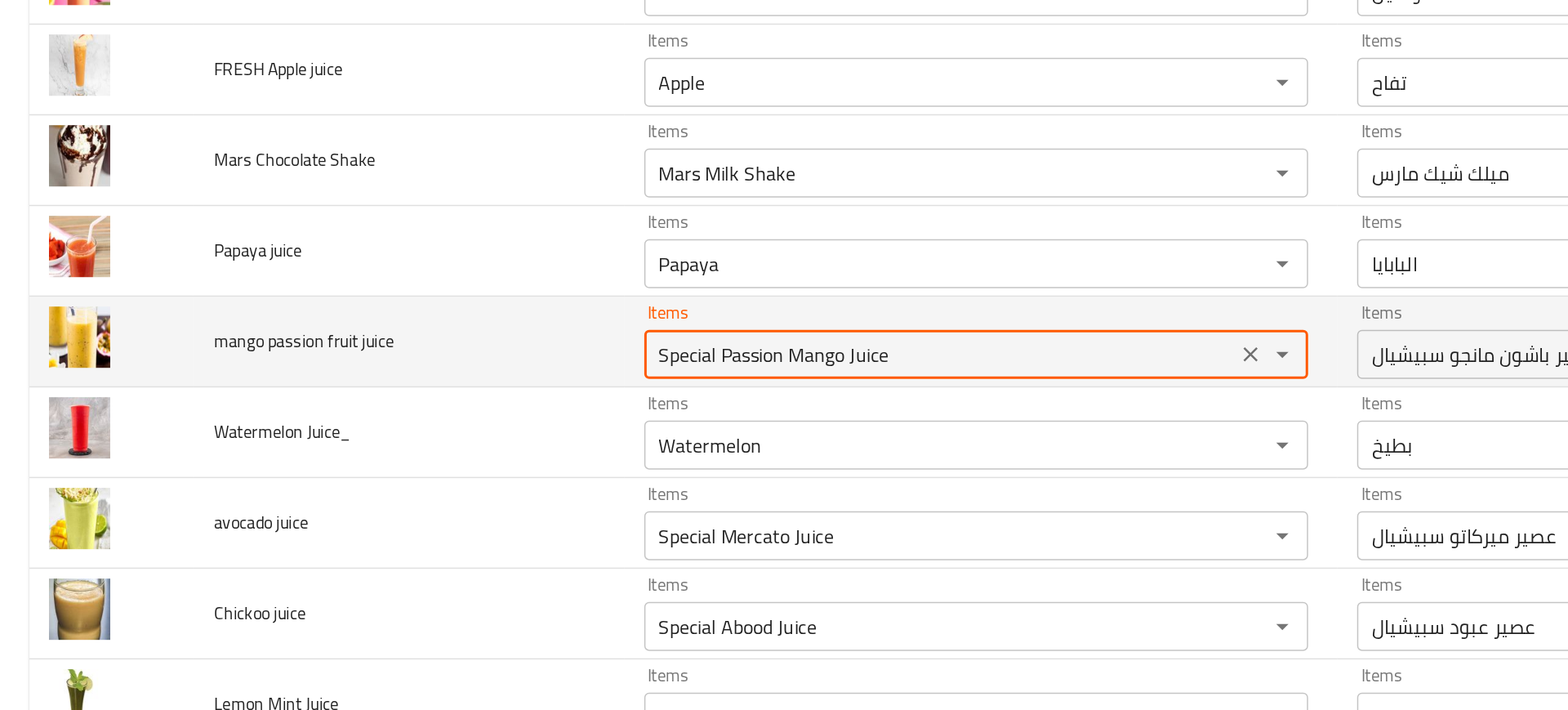
click at [515, 378] on juice "Special Passion Mango Juice" at bounding box center [628, 383] width 386 height 23
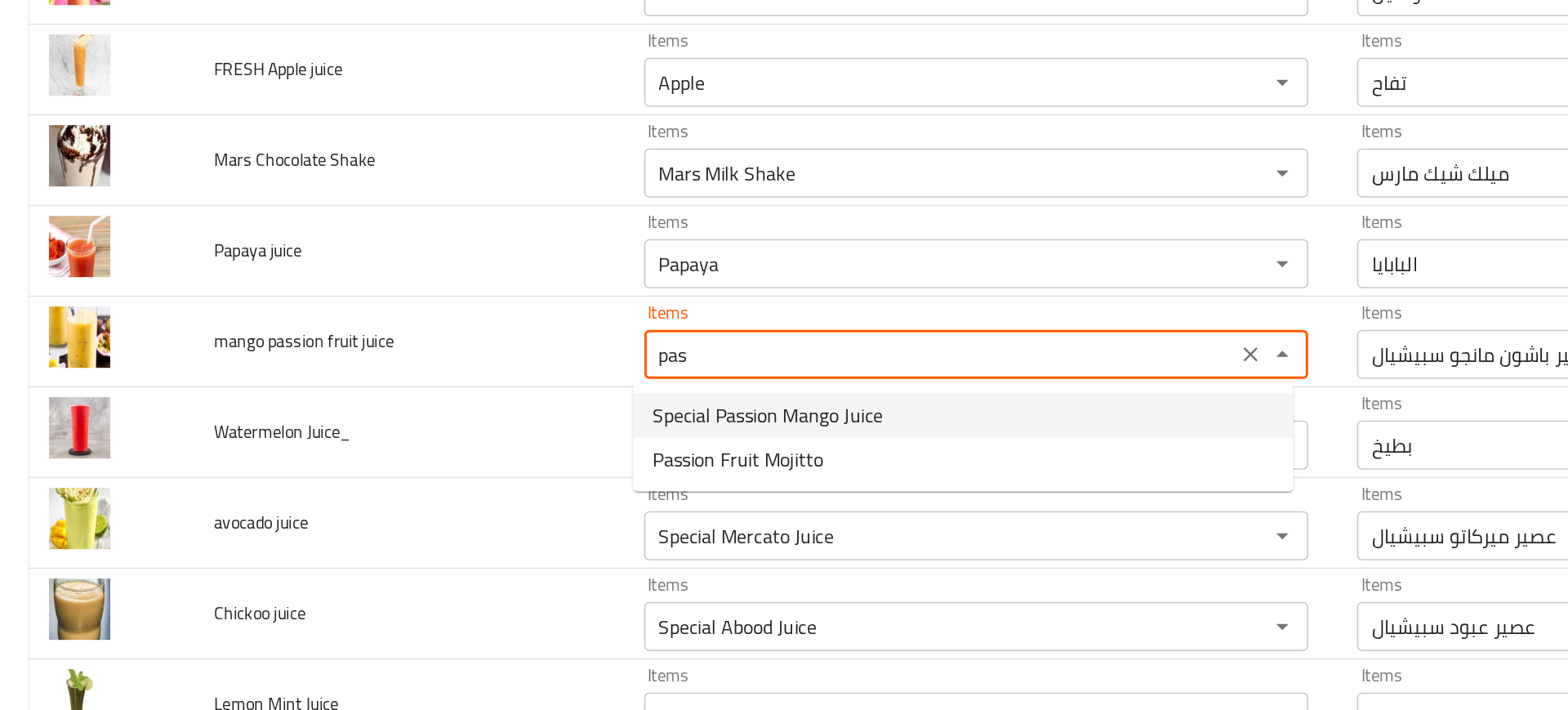
click at [515, 431] on span "Special Passion Mango Juice" at bounding box center [513, 424] width 154 height 19
type juice "Special Passion Mango Juice"
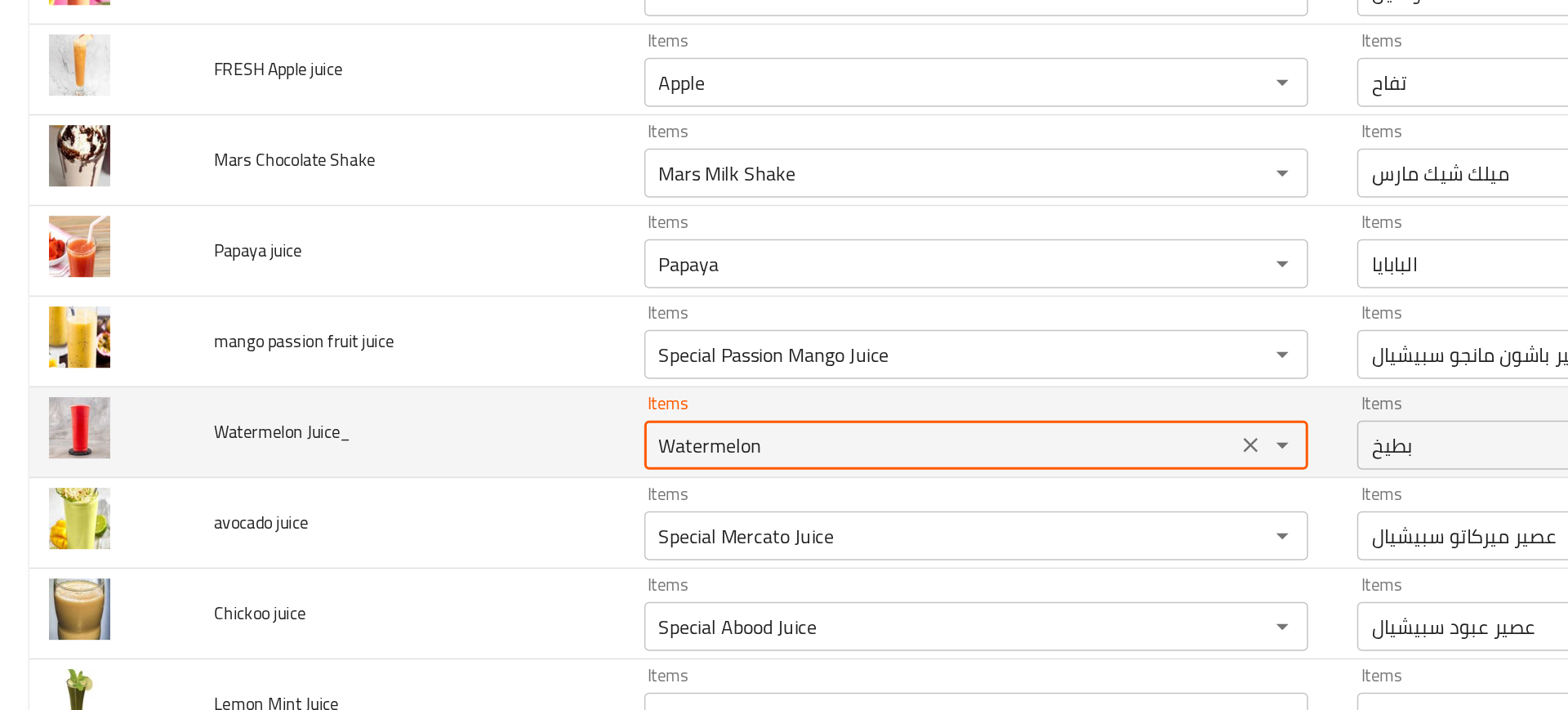
click at [442, 439] on Juice_ "Watermelon" at bounding box center [628, 443] width 386 height 23
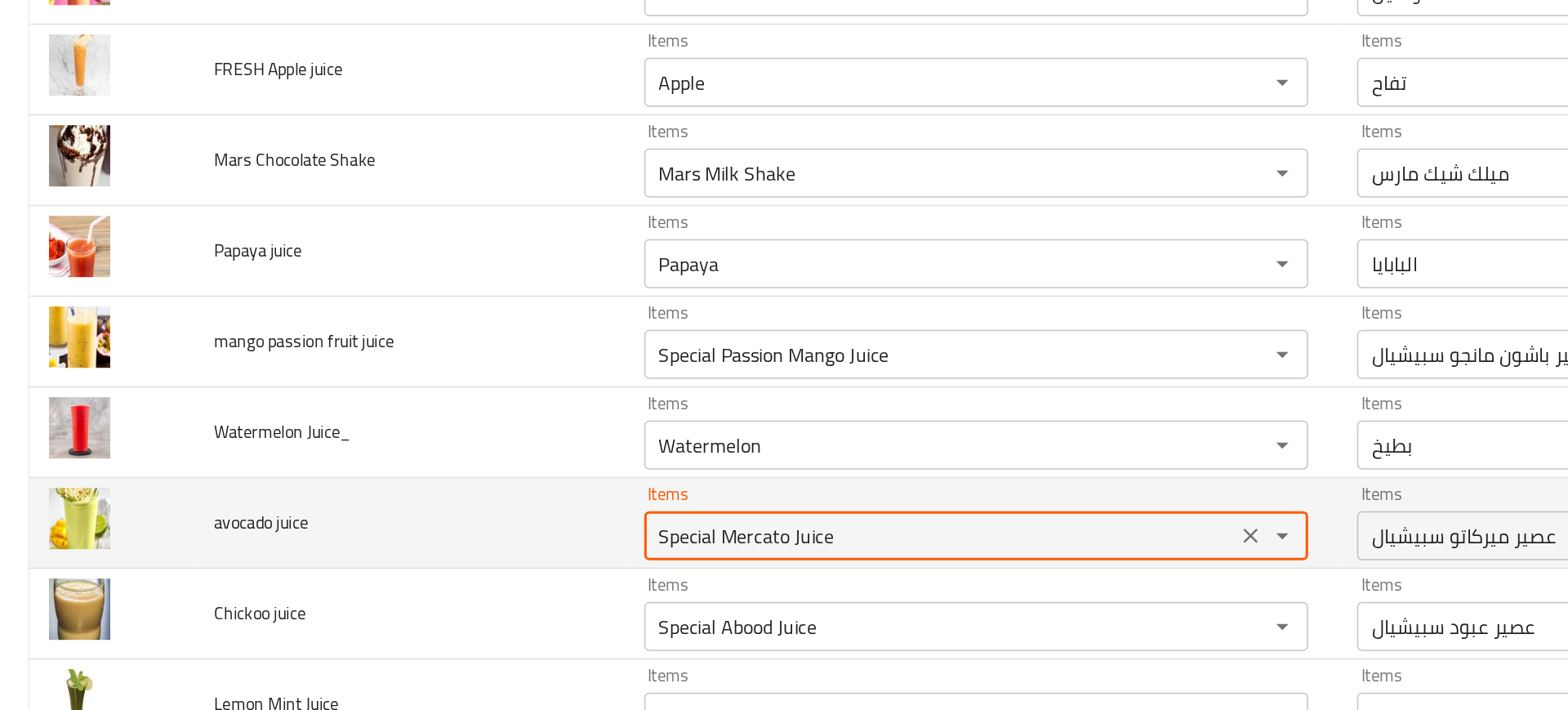
click at [463, 501] on juice "Special Mercato Juice" at bounding box center [628, 504] width 386 height 23
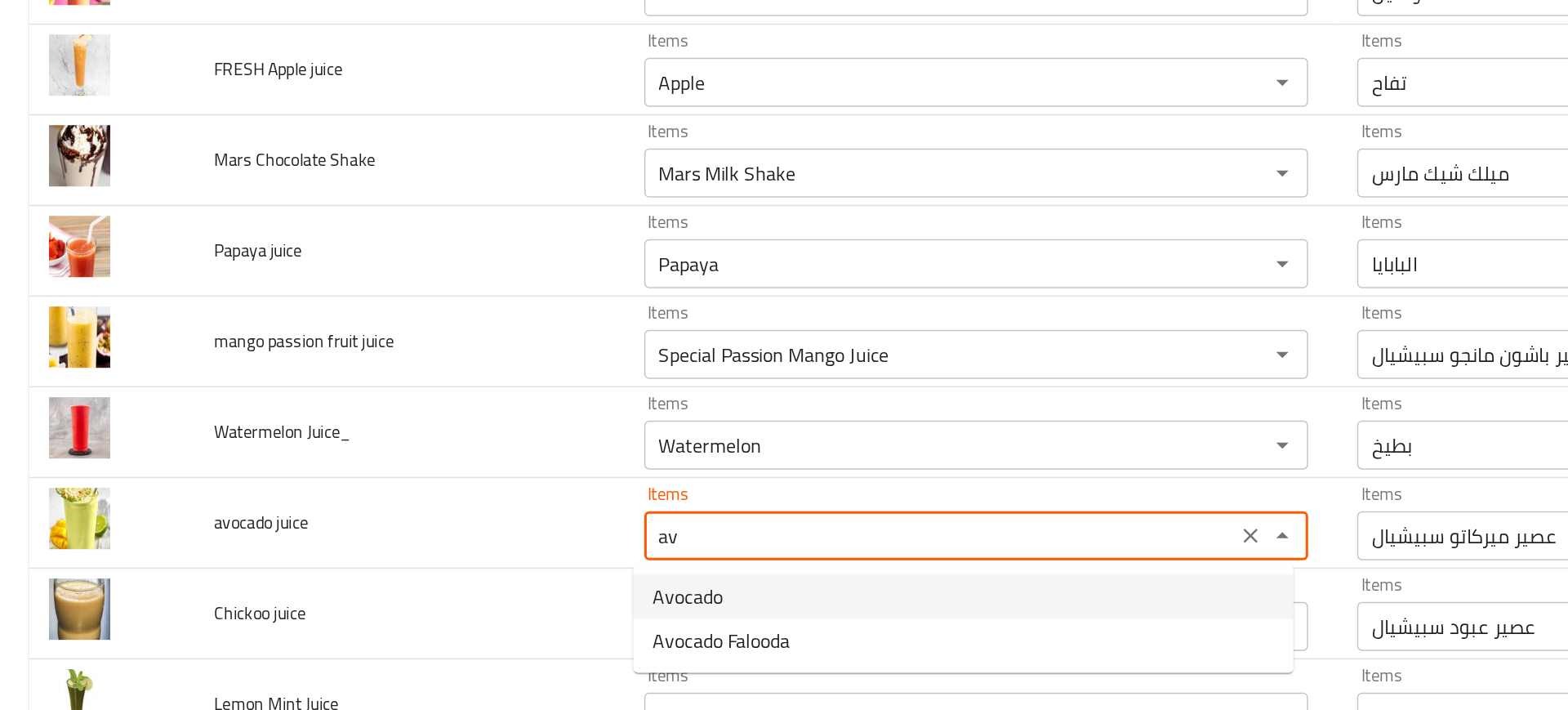
click at [488, 550] on juice-option-0 "Avocado" at bounding box center [642, 545] width 441 height 30
type juice "Avocado"
type juice-ar "أفوكادو"
type juice "Avocado"
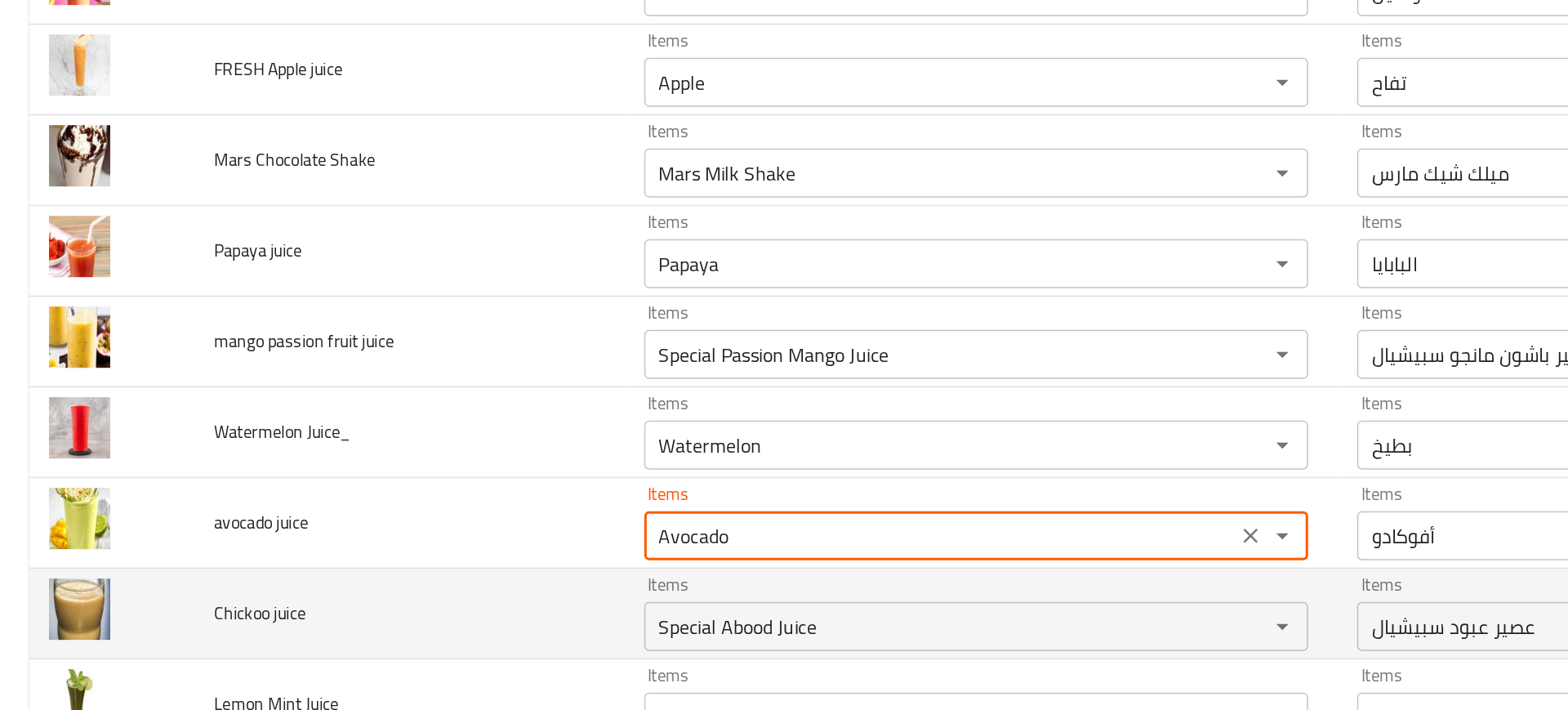
scroll to position [2781, 0]
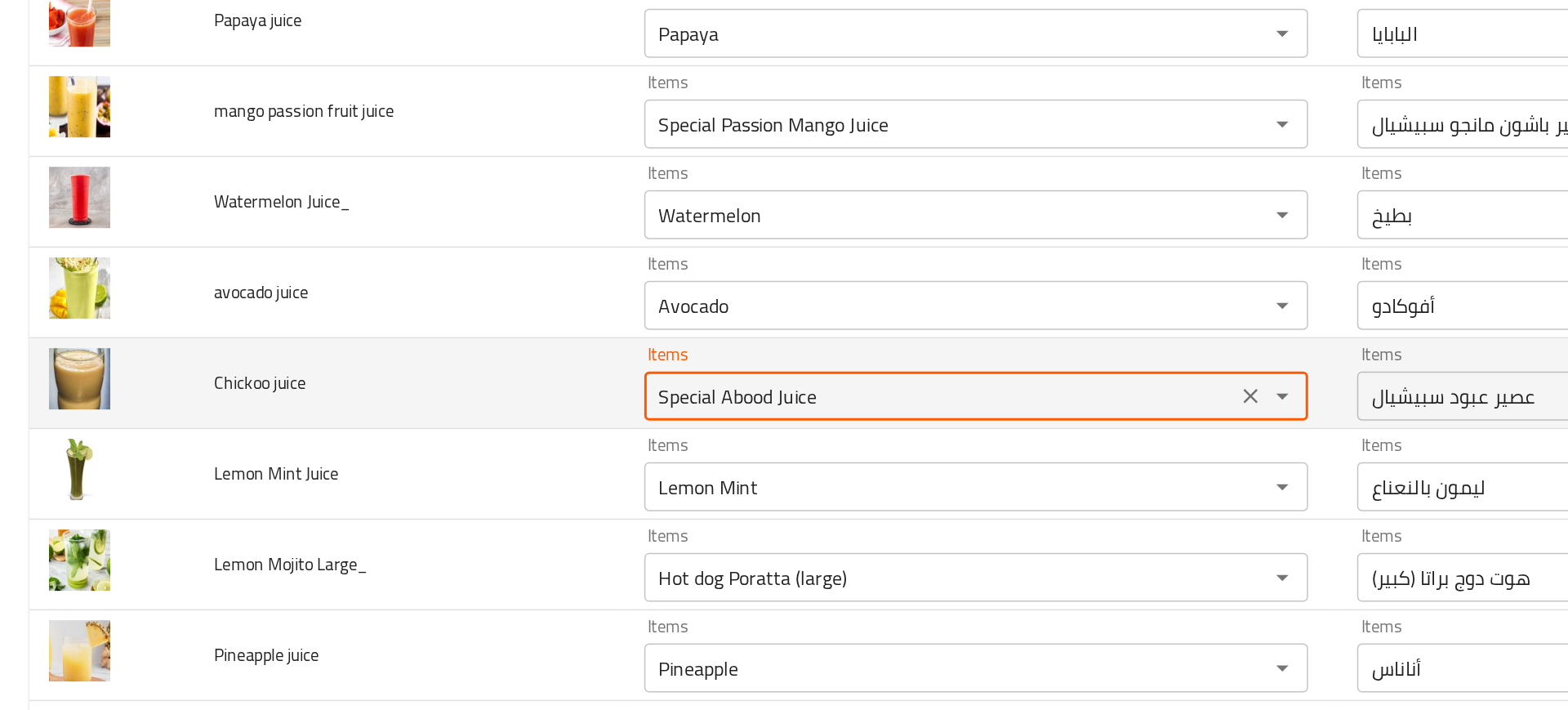
click at [452, 413] on juice "Special Abood Juice" at bounding box center [628, 410] width 386 height 23
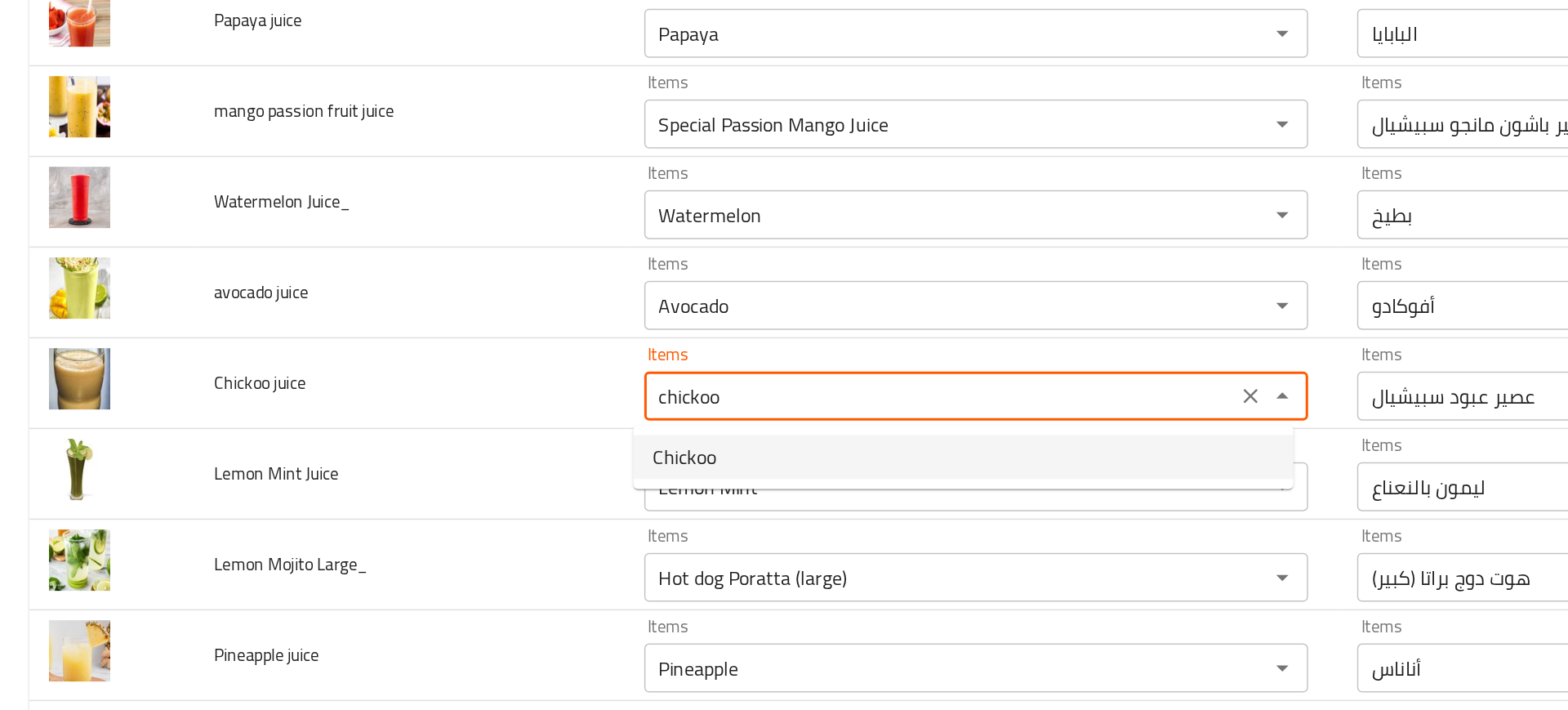
click at [482, 447] on juice-option-0 "Chickoo" at bounding box center [642, 452] width 441 height 30
type juice "Chickoo"
type juice-ar "تشيكو"
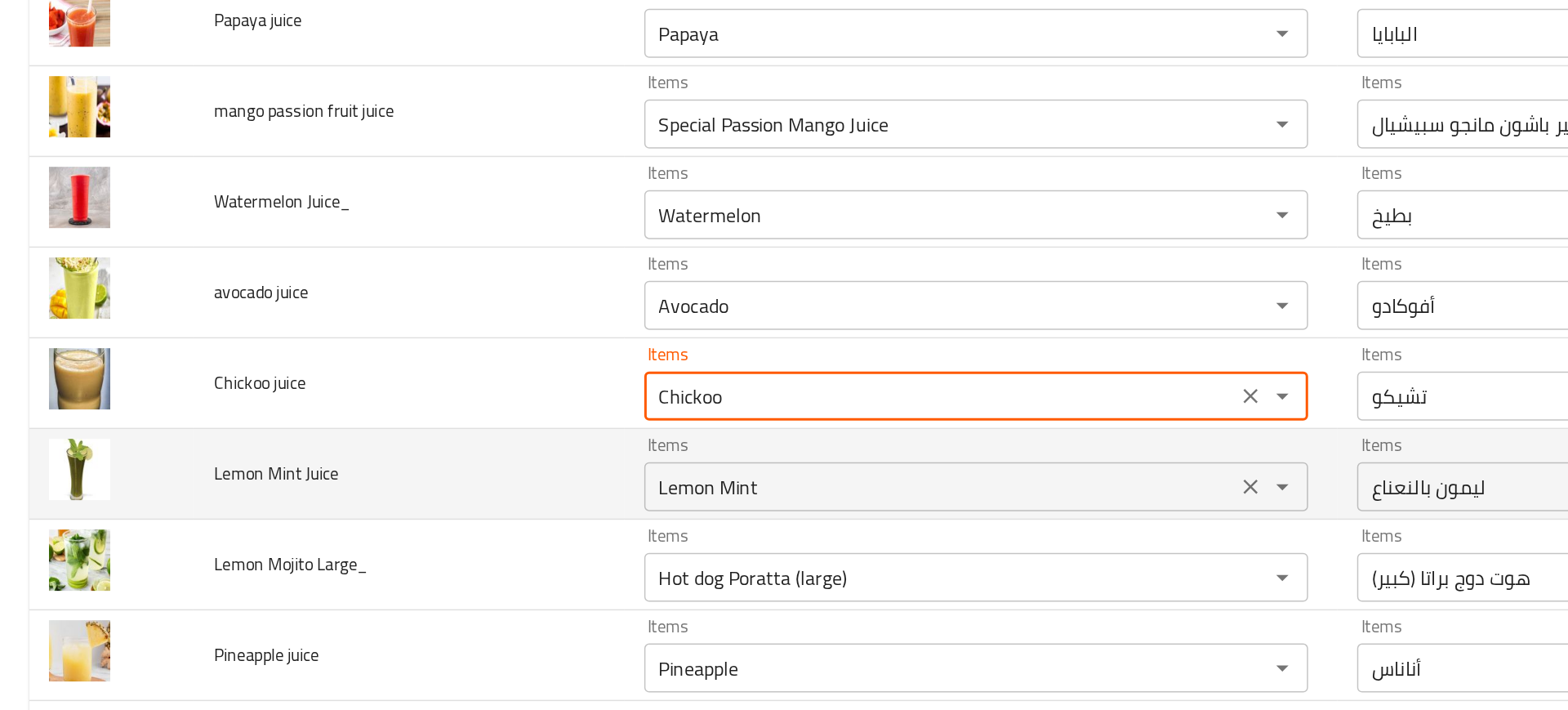
type juice "Chickoo"
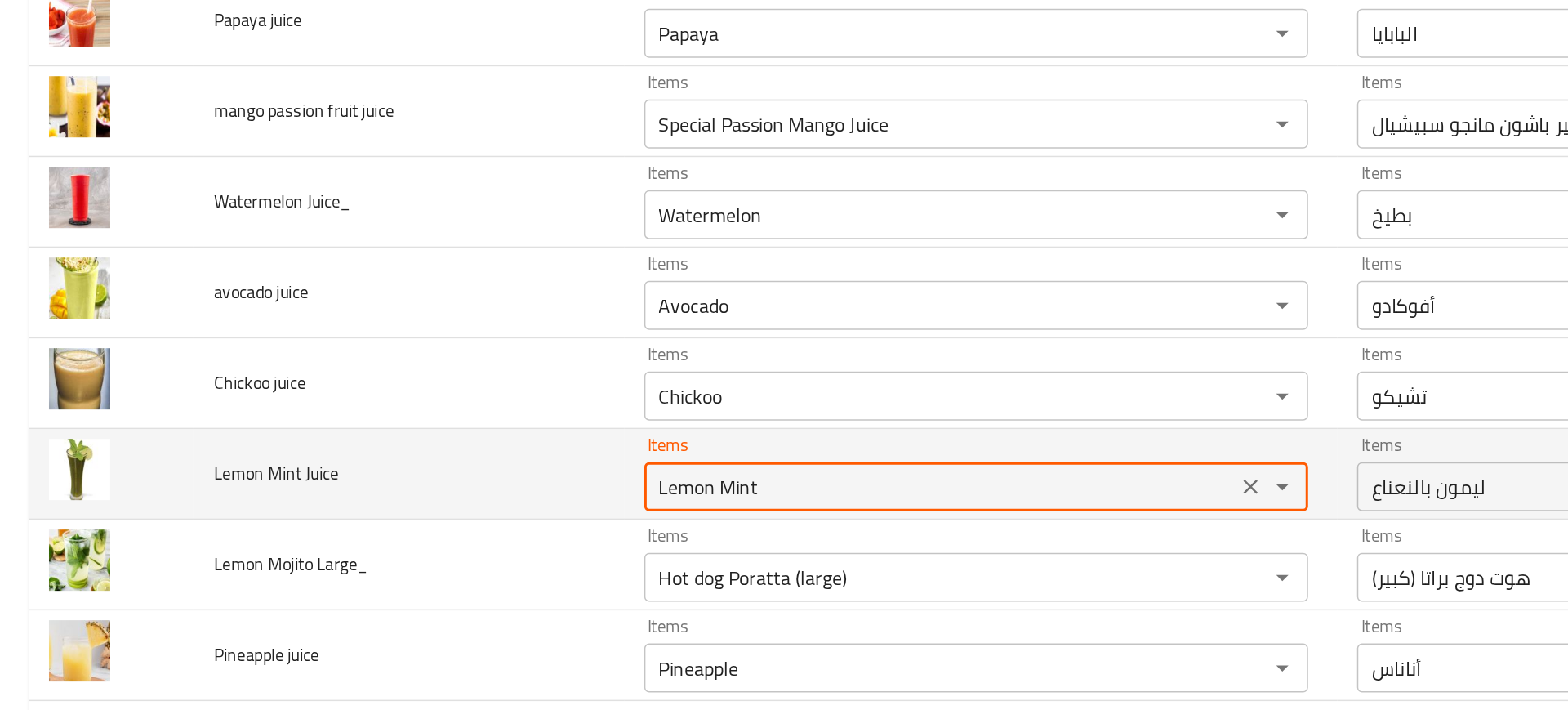
click at [500, 465] on Juice "Lemon Mint" at bounding box center [628, 471] width 386 height 23
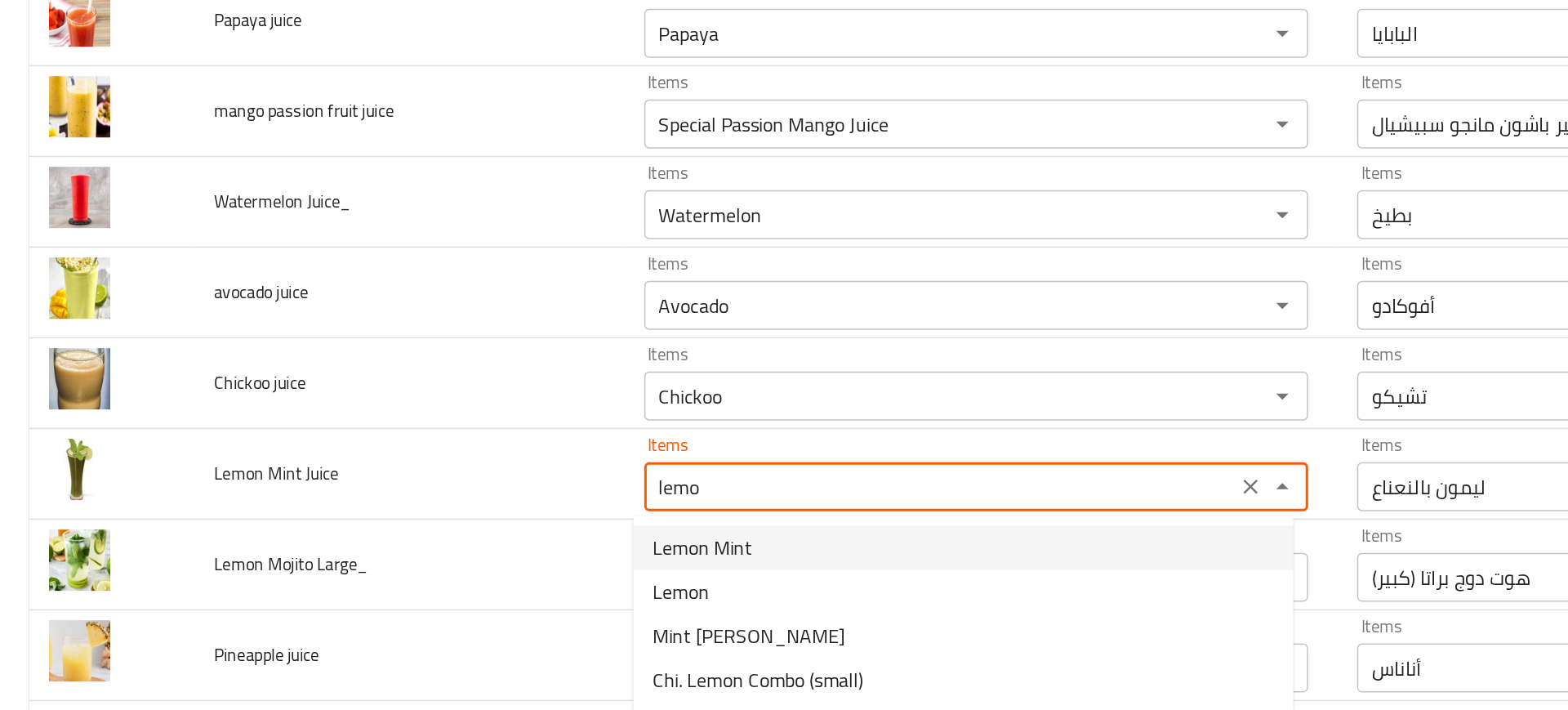
click at [511, 507] on Juice-option-0 "Lemon Mint" at bounding box center [642, 512] width 441 height 30
type Juice "Lemon Mint"
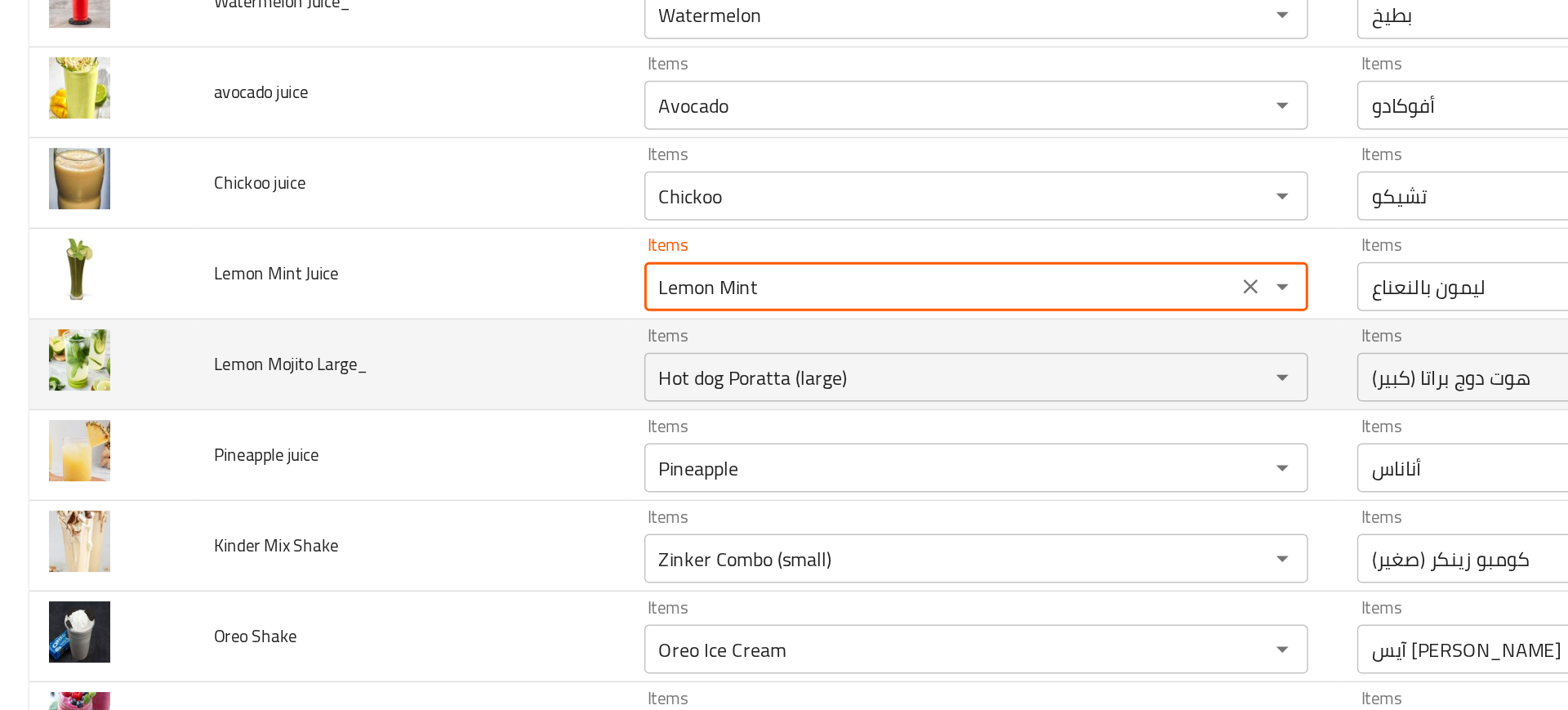
scroll to position [2914, 0]
click at [477, 403] on Large_ "Hot dog Poratta (large)" at bounding box center [628, 398] width 386 height 23
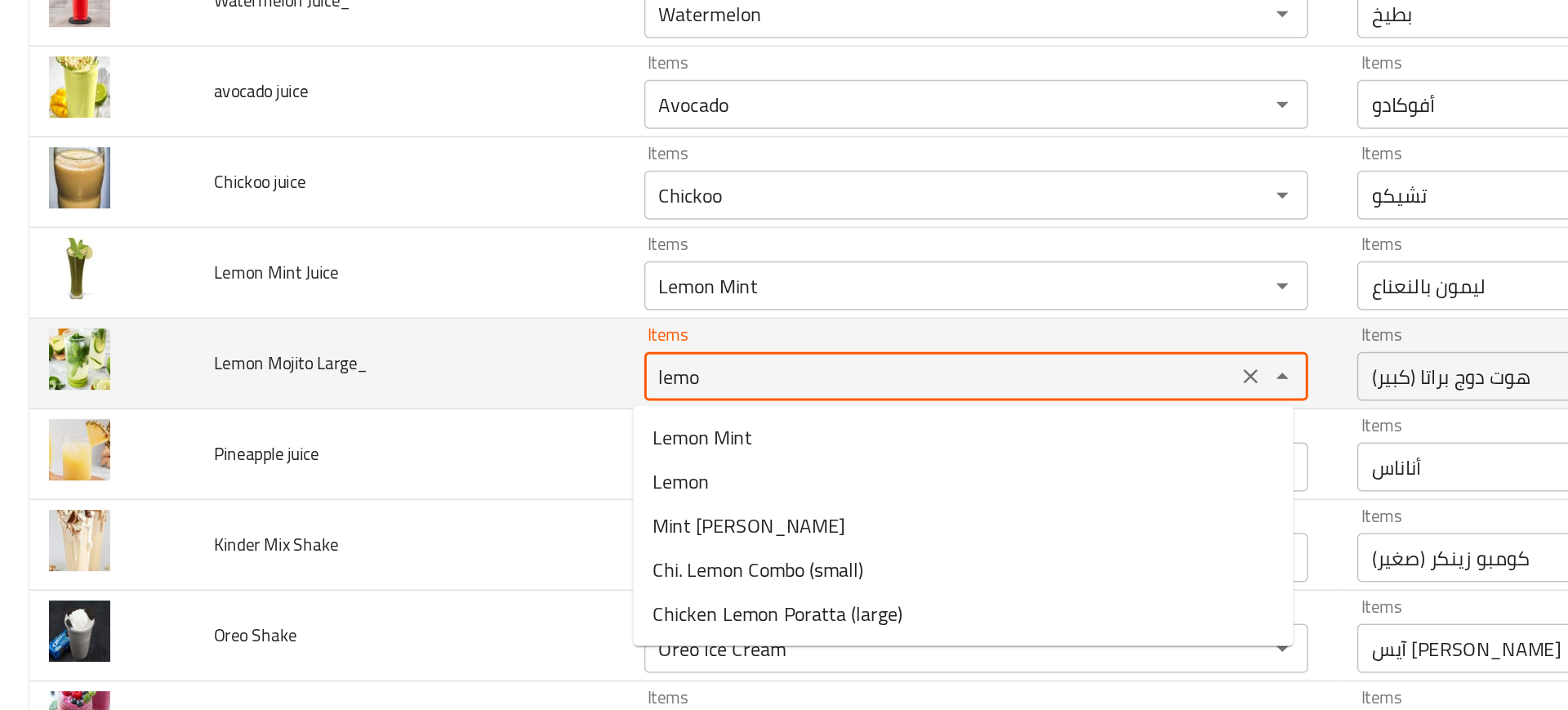
type Large_ "lemon"
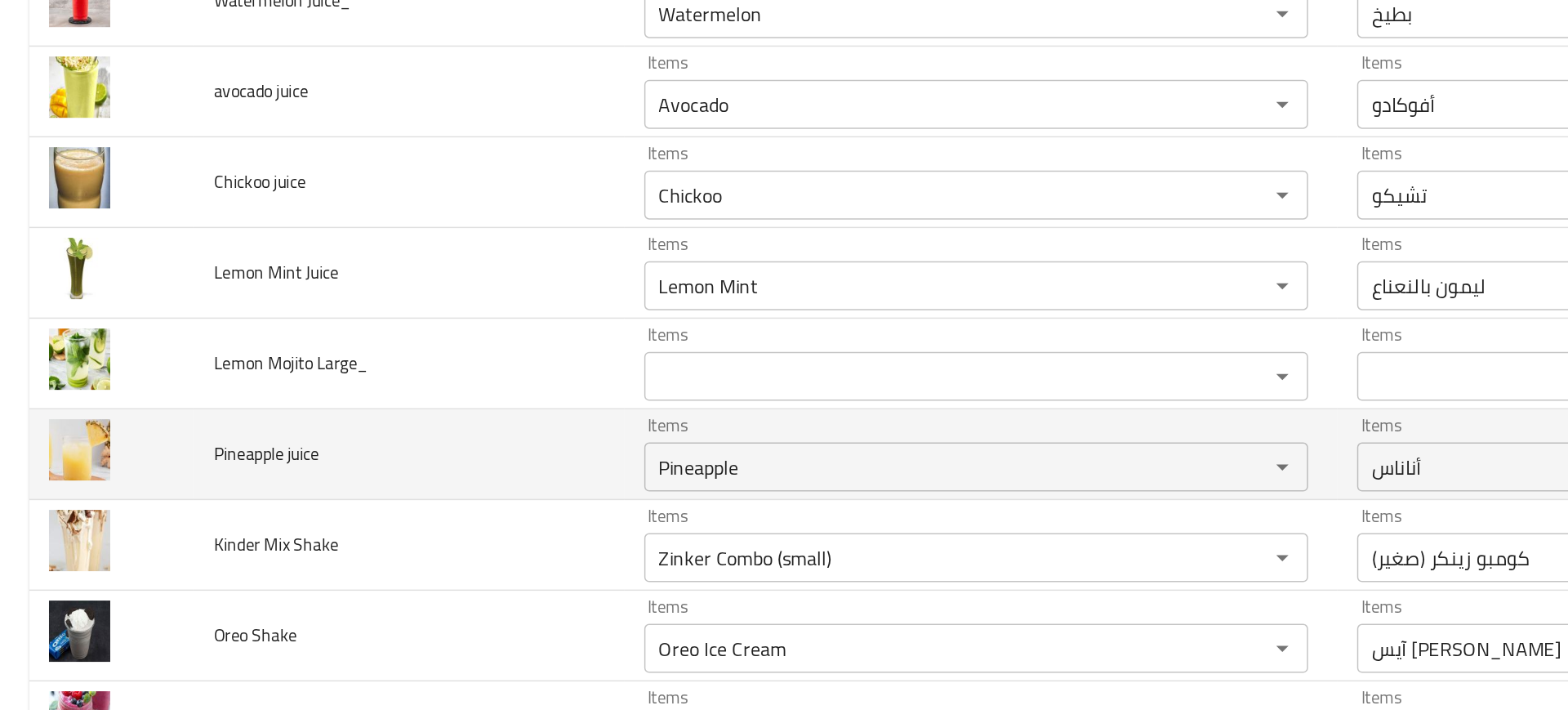
click at [360, 476] on td "Pineapple juice" at bounding box center [272, 449] width 287 height 60
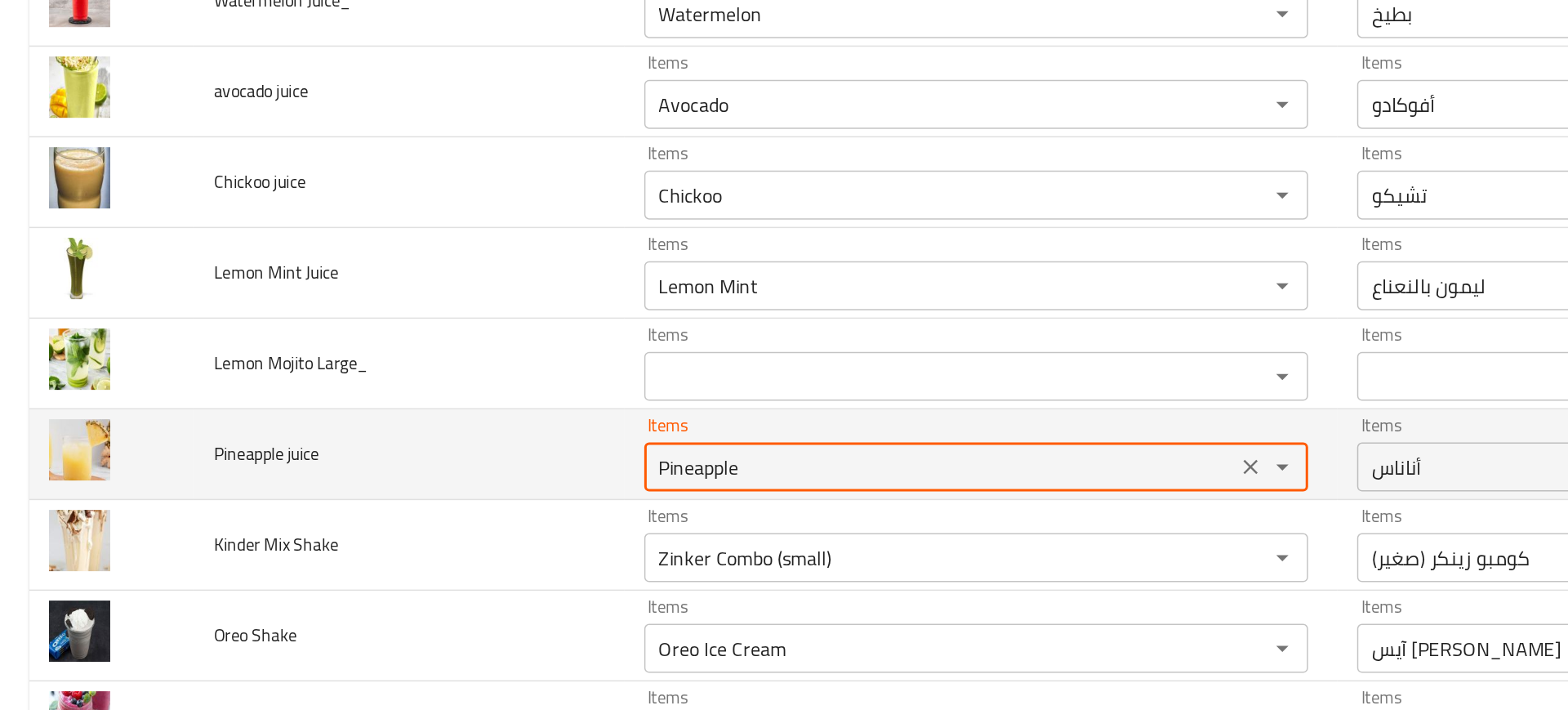
click at [463, 451] on juice "Pineapple" at bounding box center [628, 458] width 386 height 23
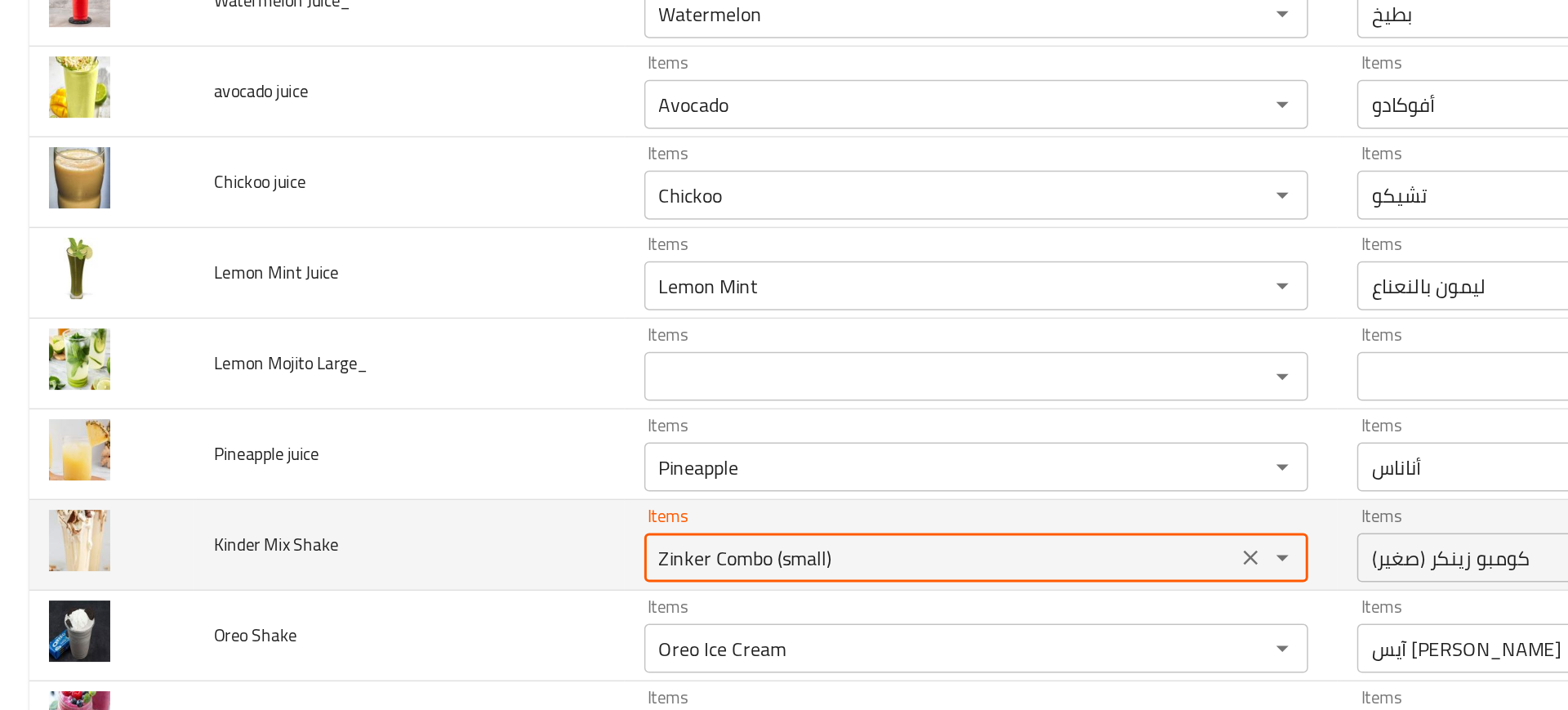
click at [495, 515] on Shake "Zinker Combo (small)" at bounding box center [628, 519] width 386 height 23
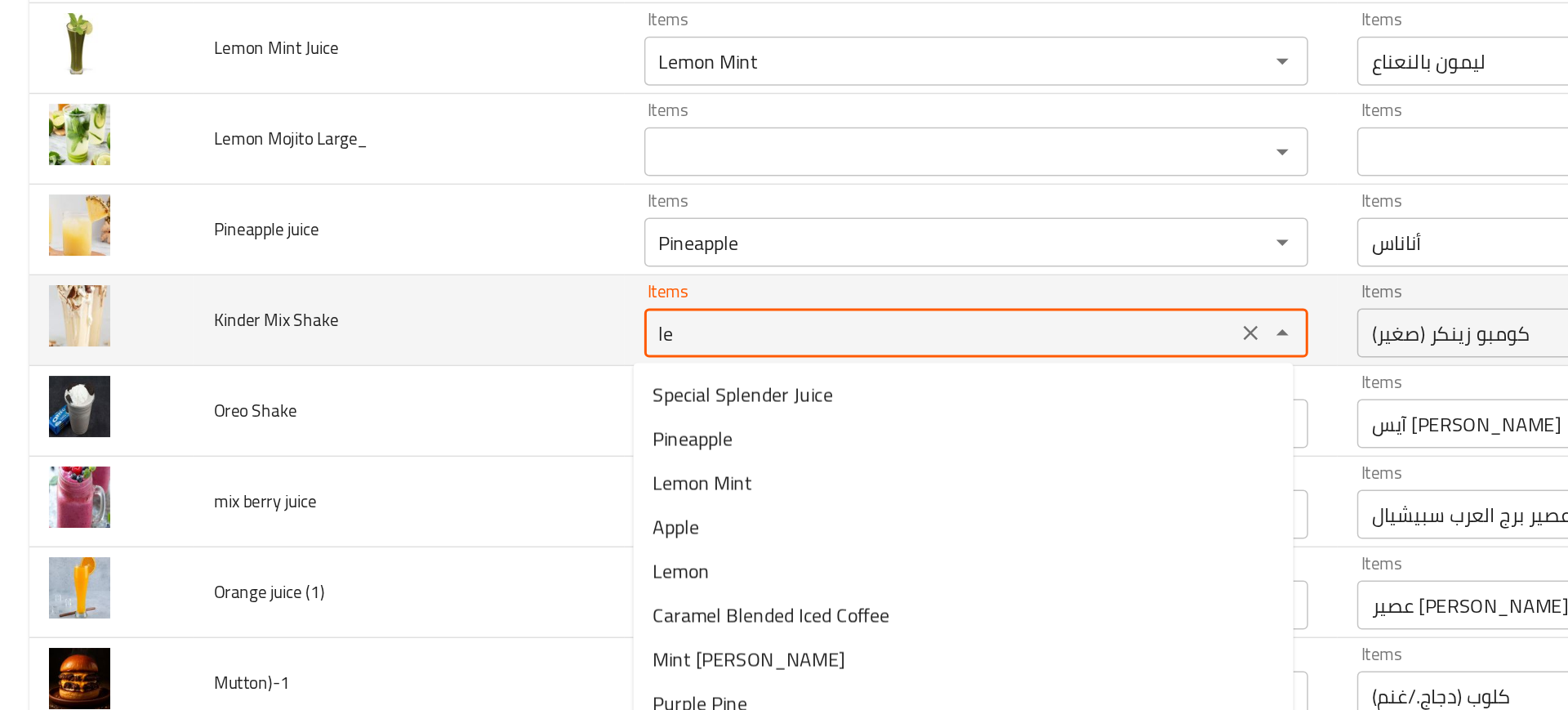
type Shake "l"
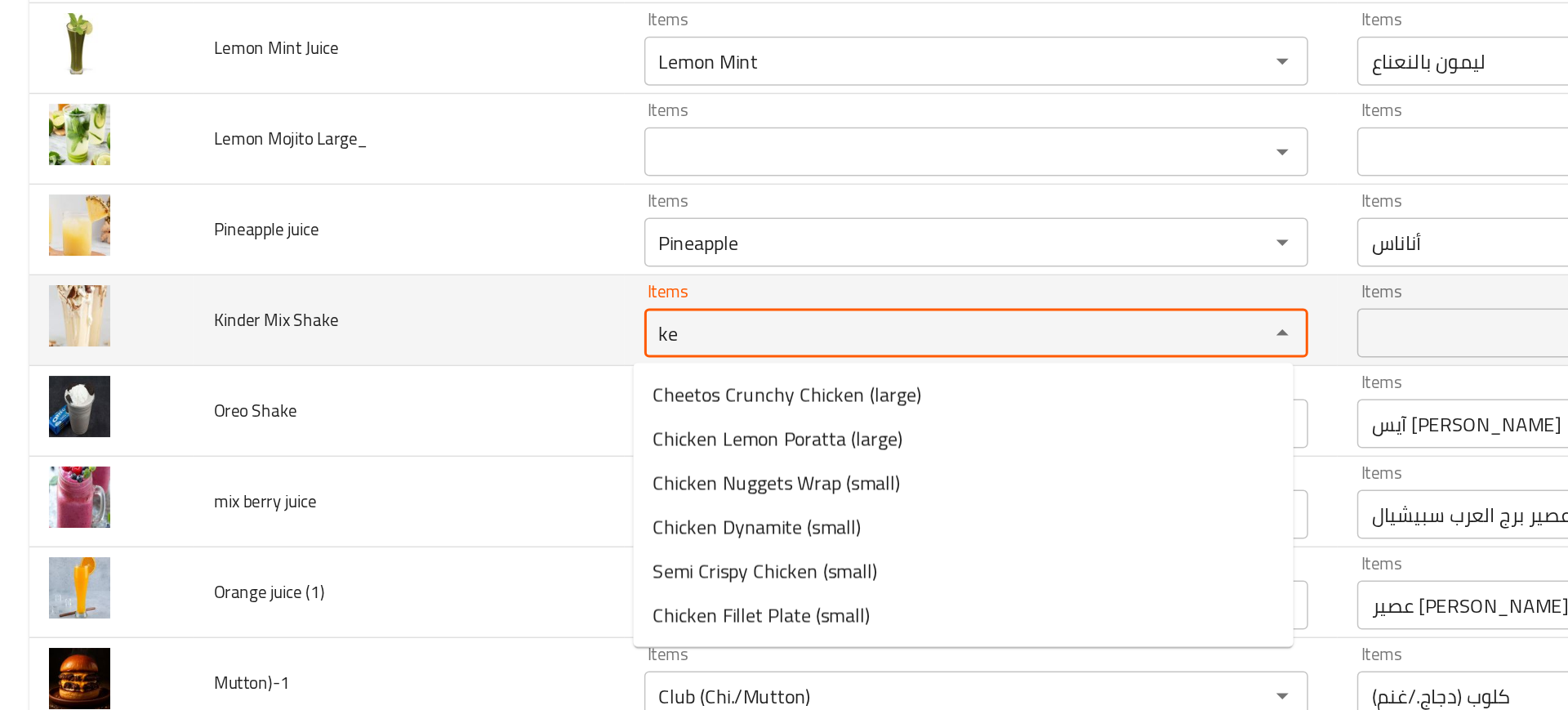
type Shake "k"
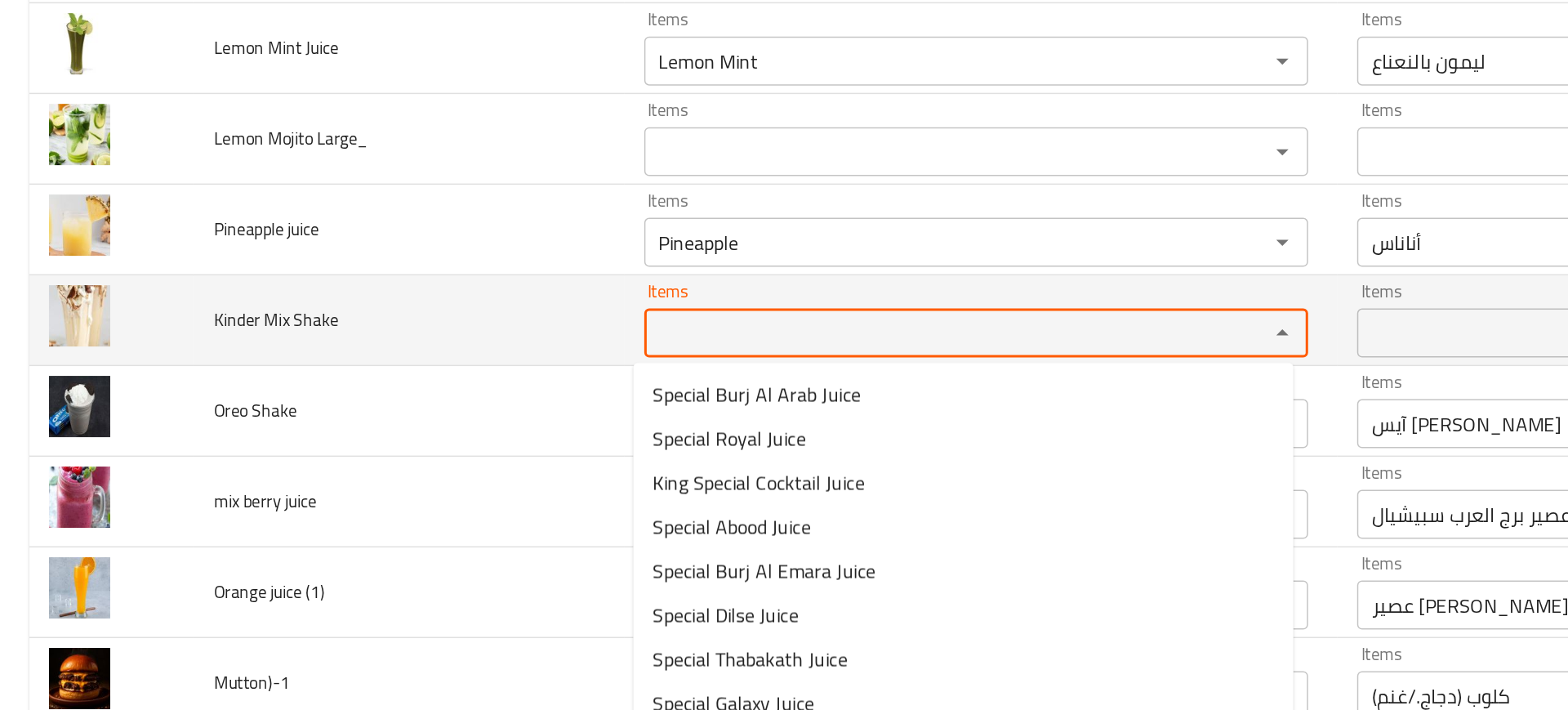
click at [349, 520] on td "Orange juice (1)" at bounding box center [272, 542] width 287 height 60
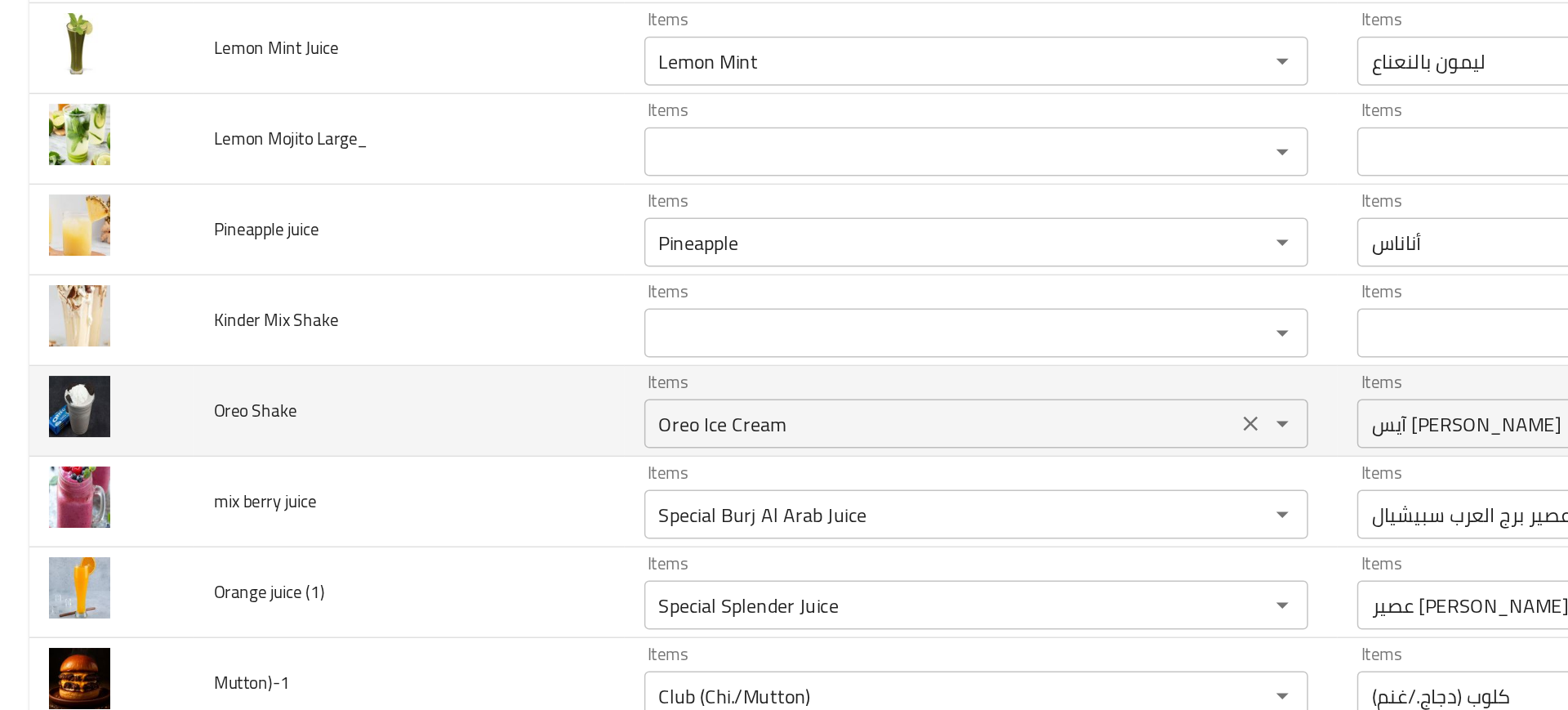
click at [496, 416] on div "Oreo Ice Cream Items" at bounding box center [651, 430] width 443 height 33
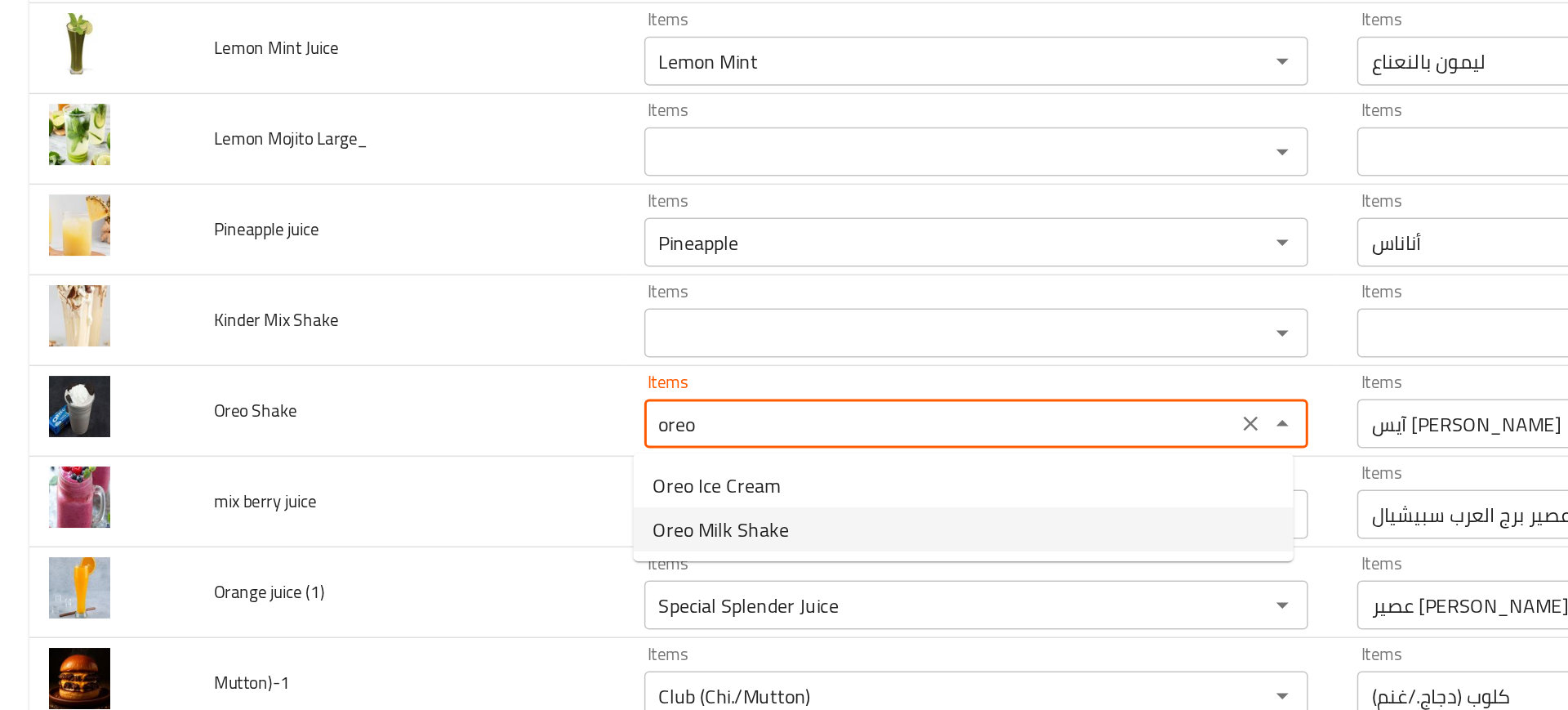
click at [532, 503] on Shake-option-1 "Oreo Milk Shake" at bounding box center [642, 500] width 441 height 30
type Shake "Oreo Milk Shake"
type Shake-ar "ميلك شيك أوريو"
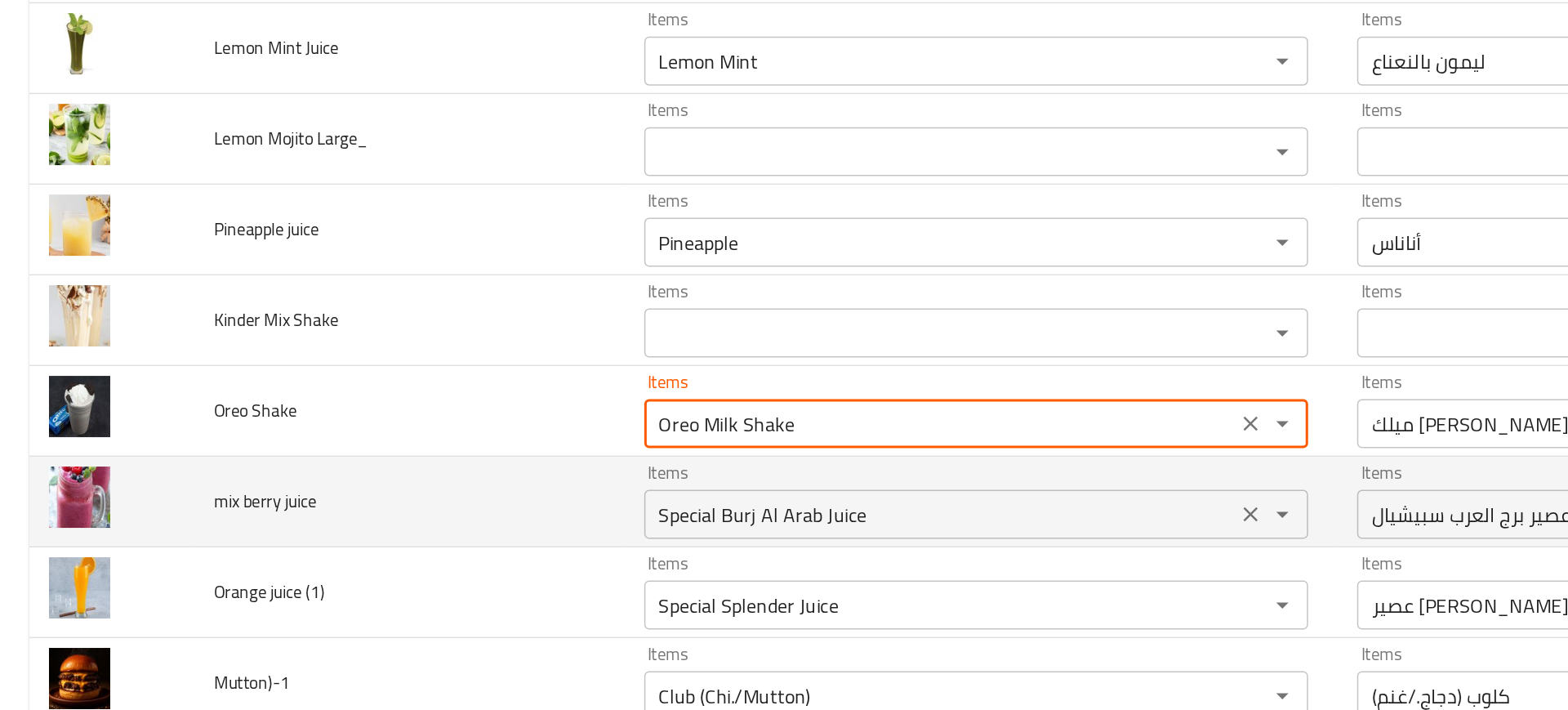
type Shake "Oreo Milk Shake"
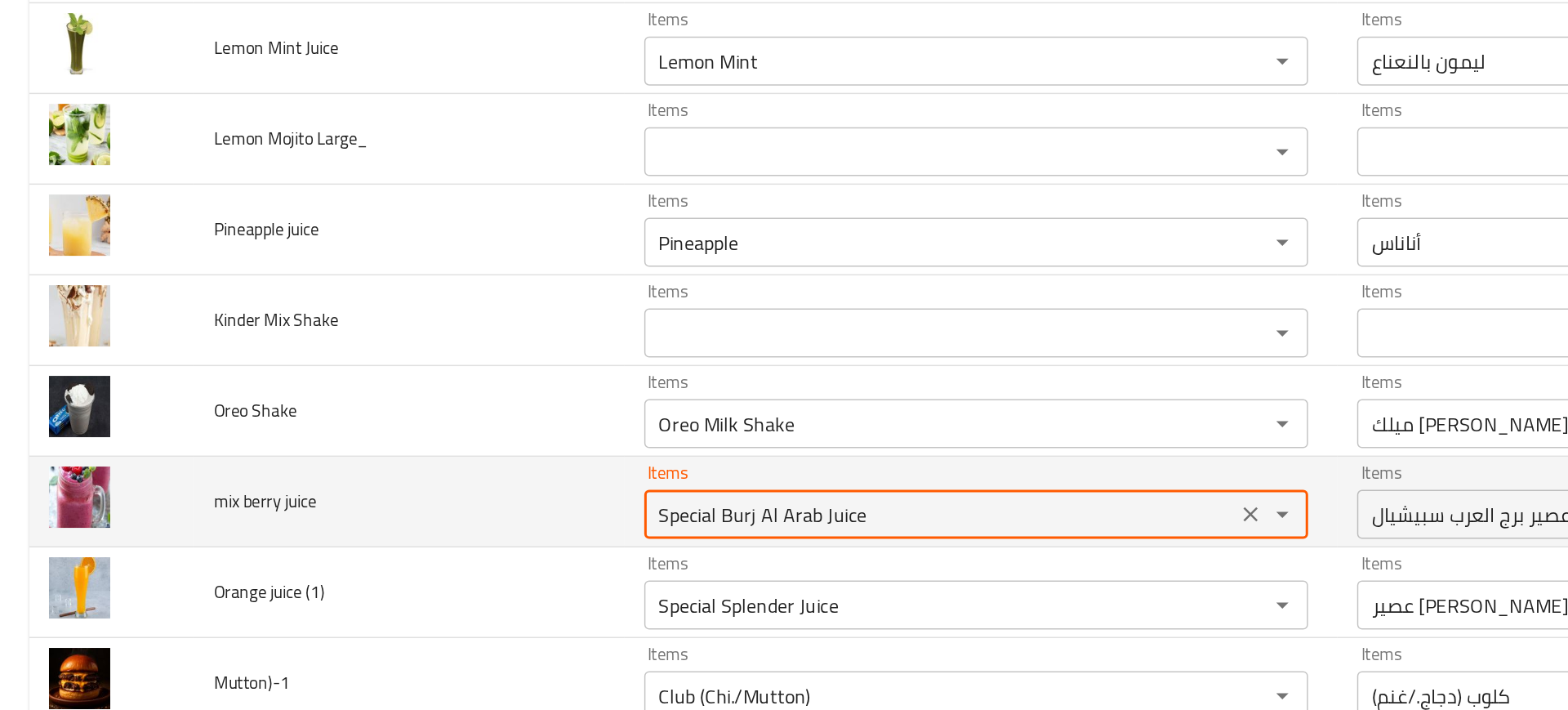
click at [502, 493] on juice "Special Burj Al Arab Juice" at bounding box center [628, 490] width 386 height 23
type juice "v"
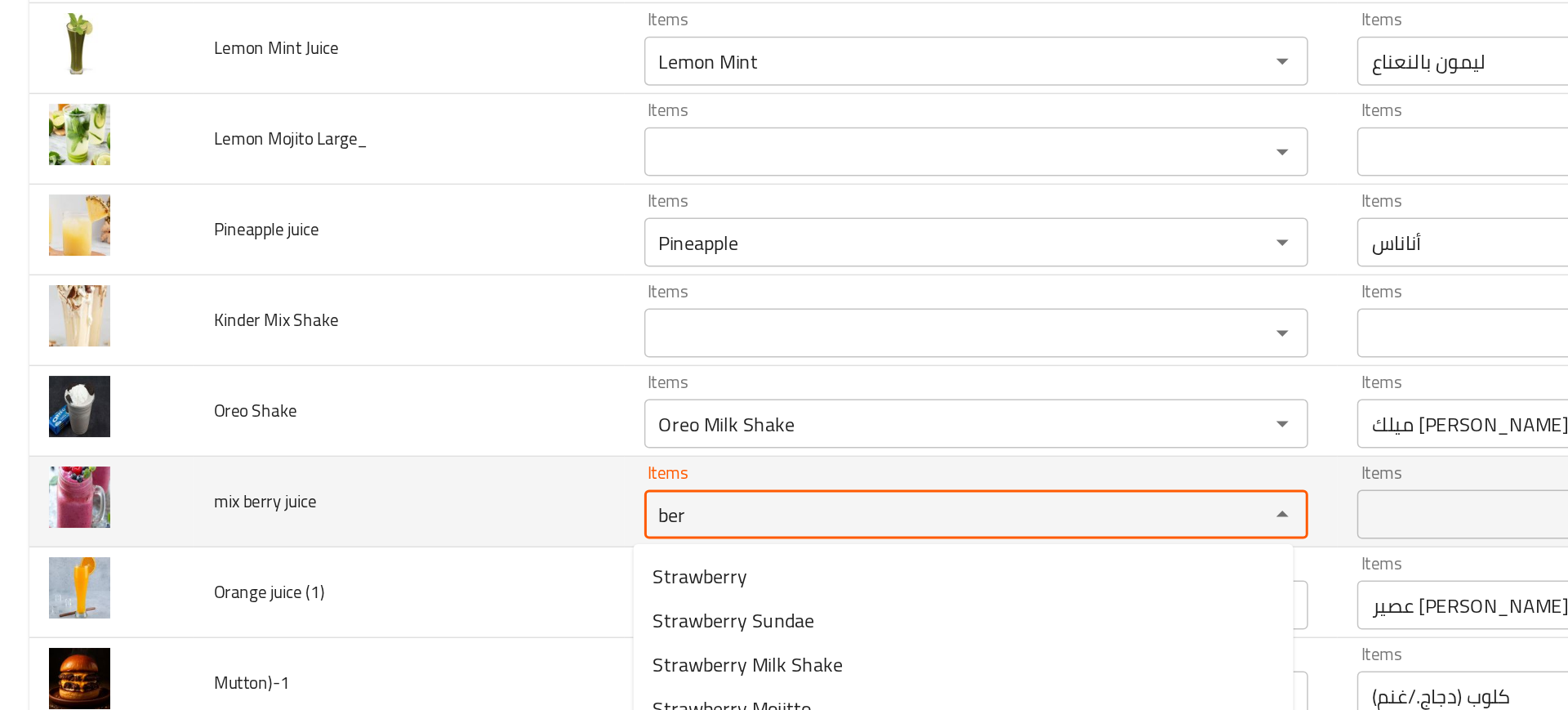
type juice "berr"
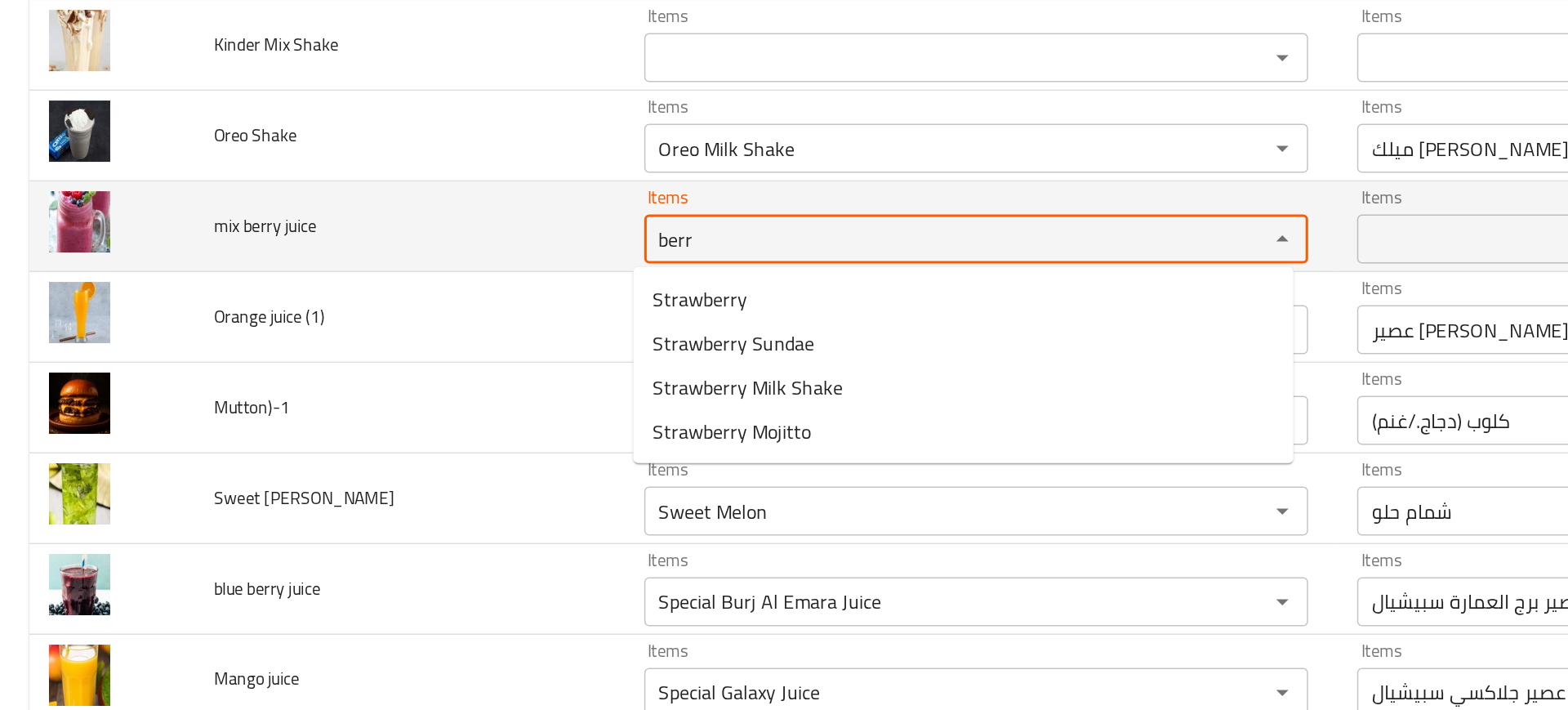
scroll to position [3249, 0]
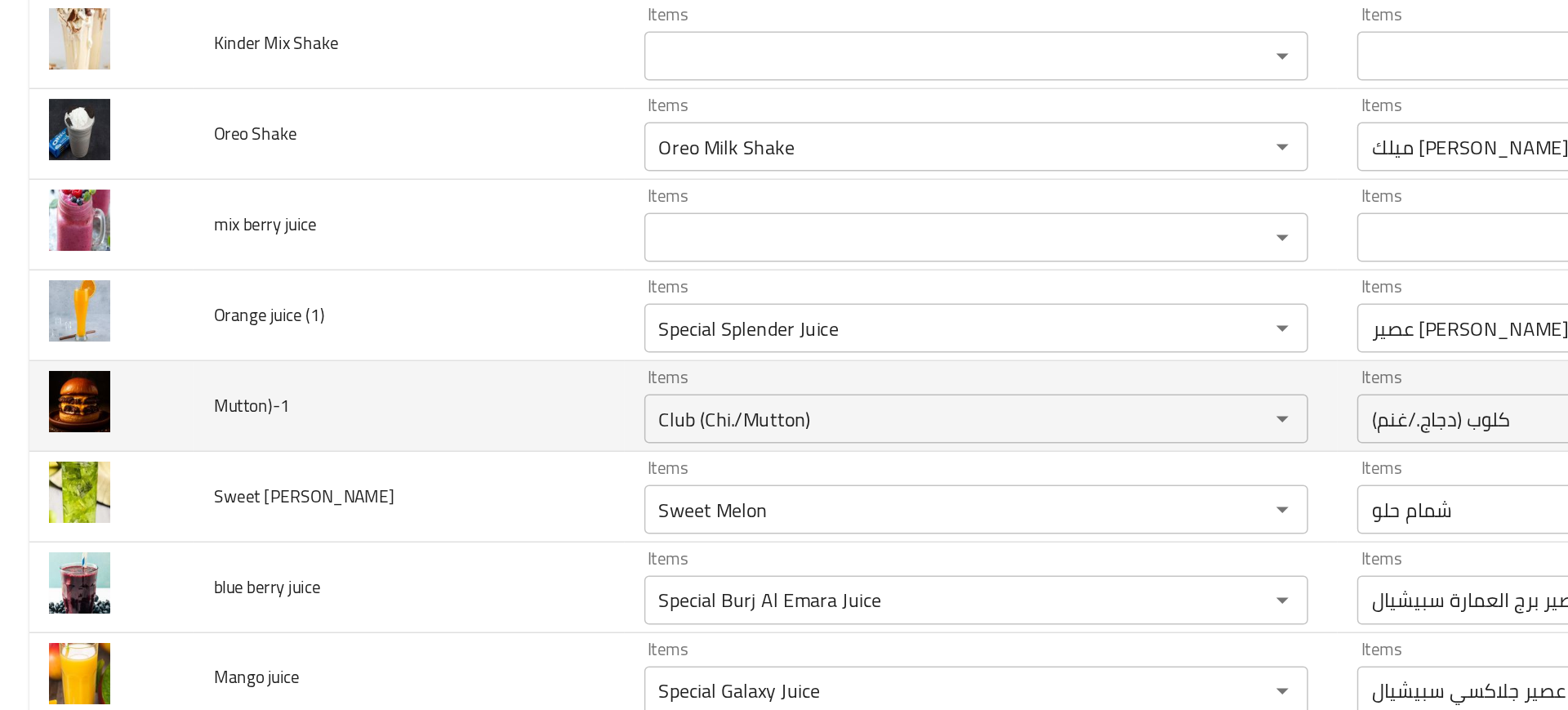
click at [366, 435] on td "Mutton)-1" at bounding box center [272, 418] width 287 height 60
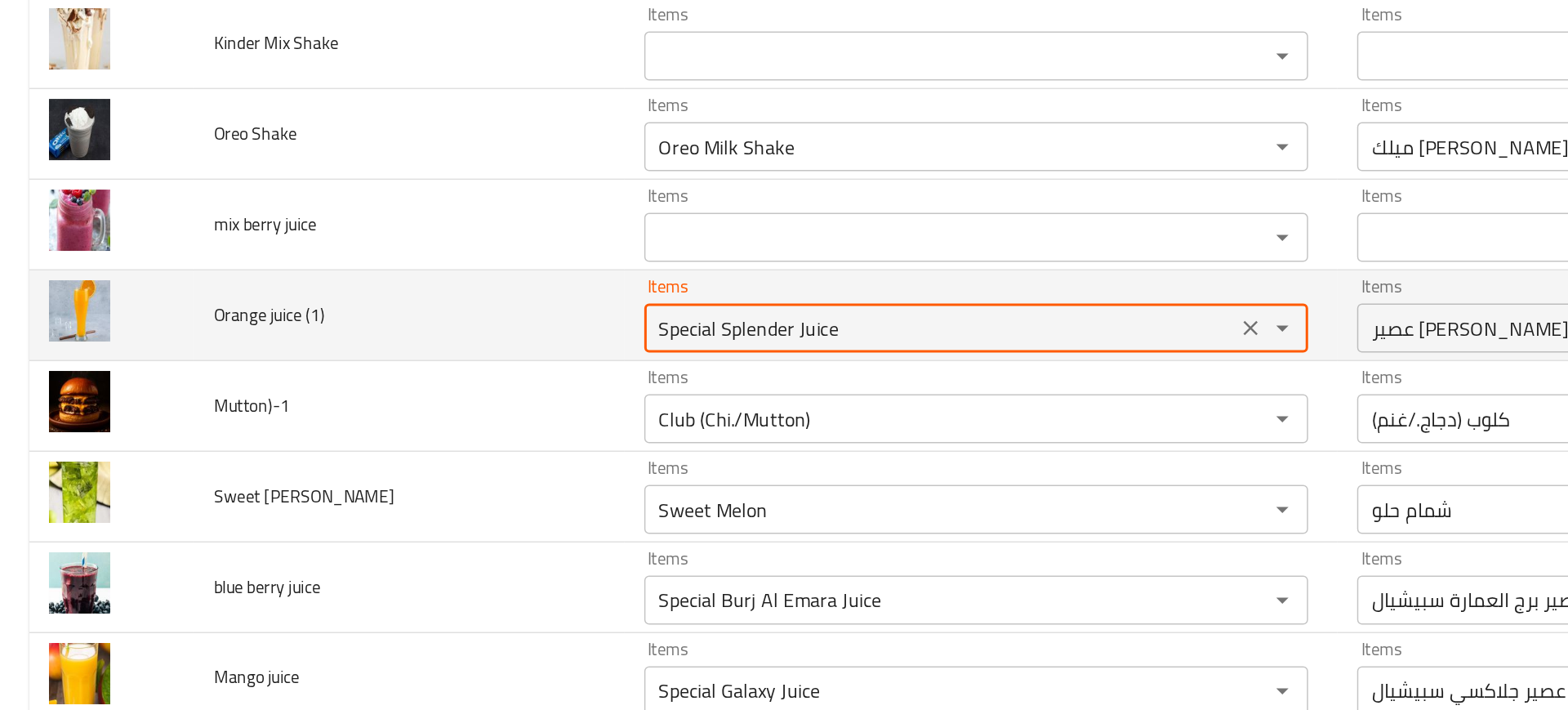
click at [456, 372] on \(1\) "Special Splender Juice" at bounding box center [628, 366] width 386 height 23
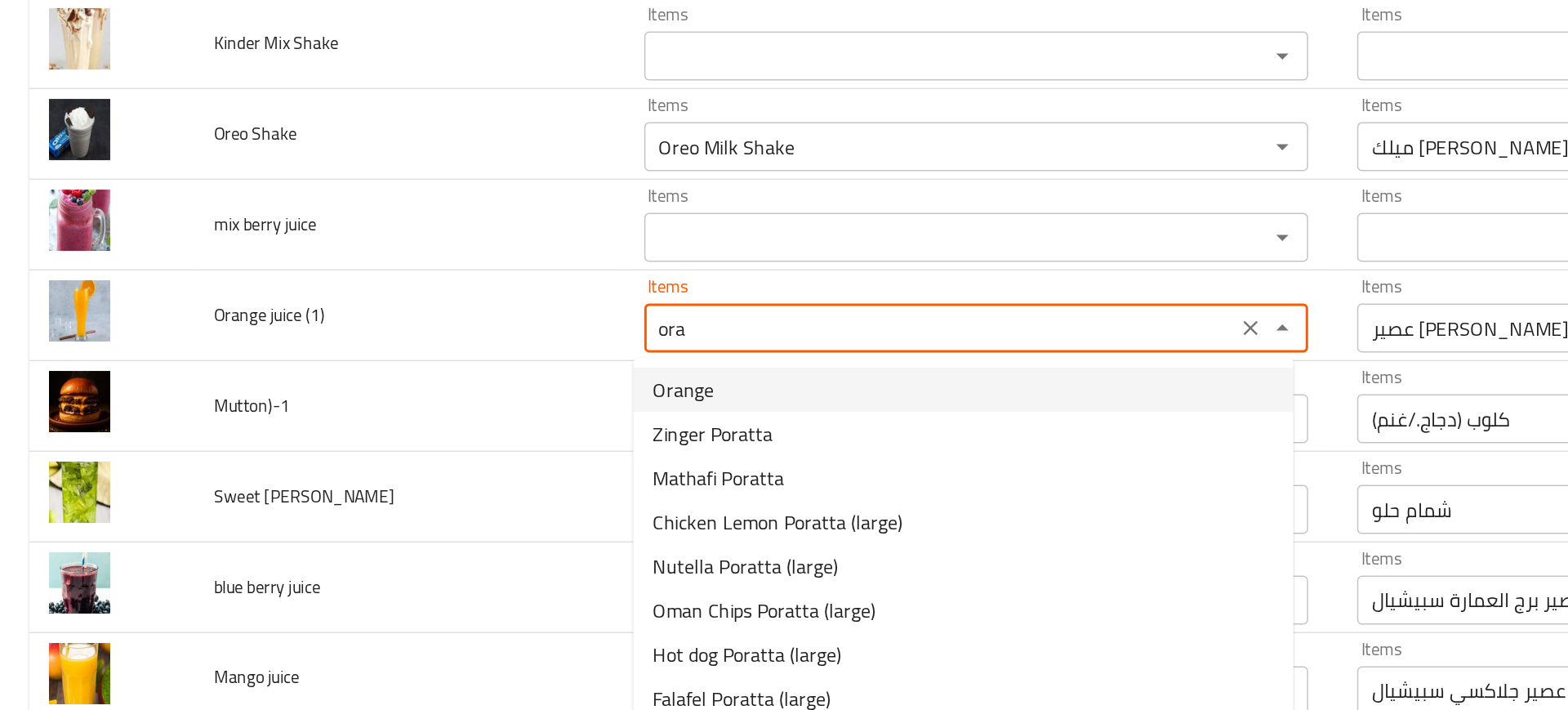
click at [482, 413] on \(1\)-option-0 "Orange" at bounding box center [642, 407] width 441 height 30
type \(1\) "Orange"
type \(1\)-ar "برتقال"
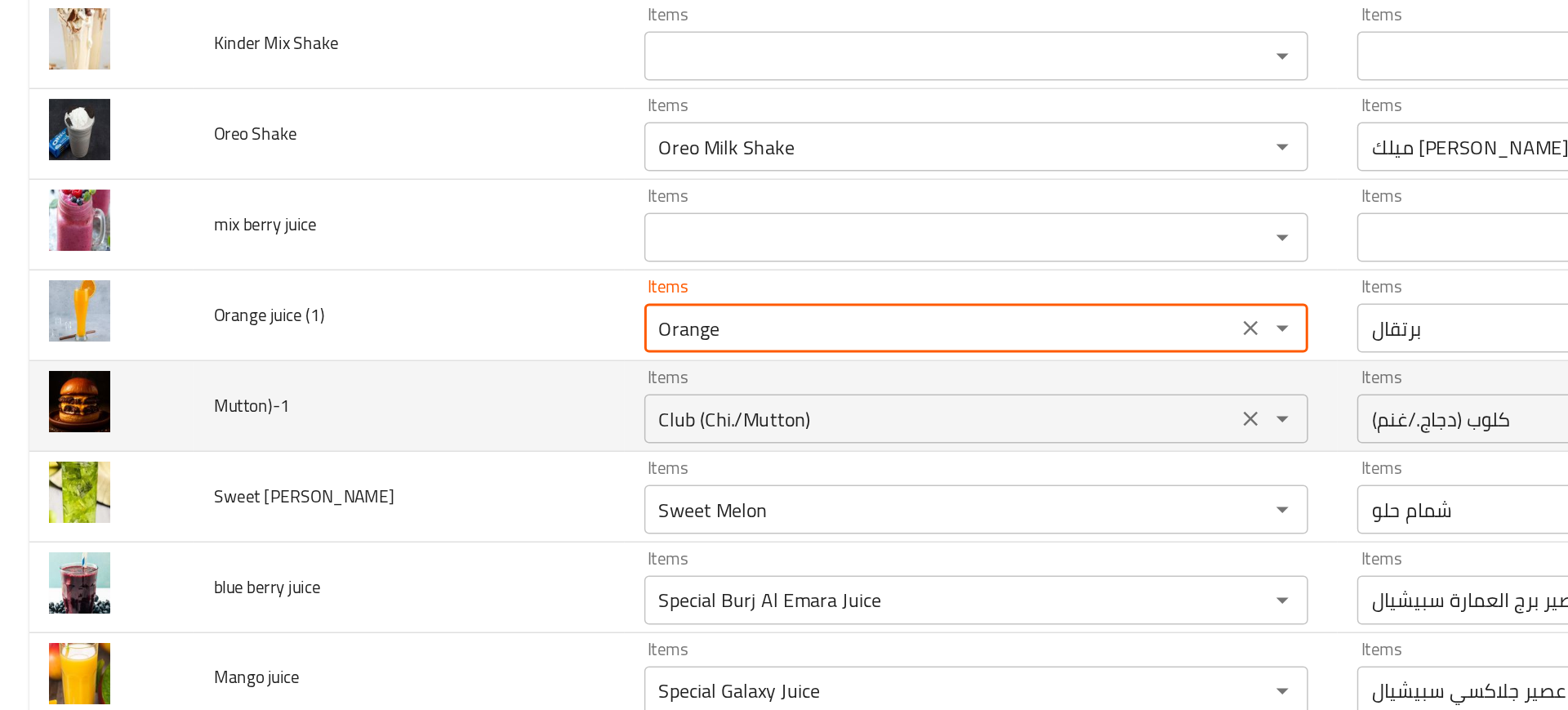
type \(1\) "Orange"
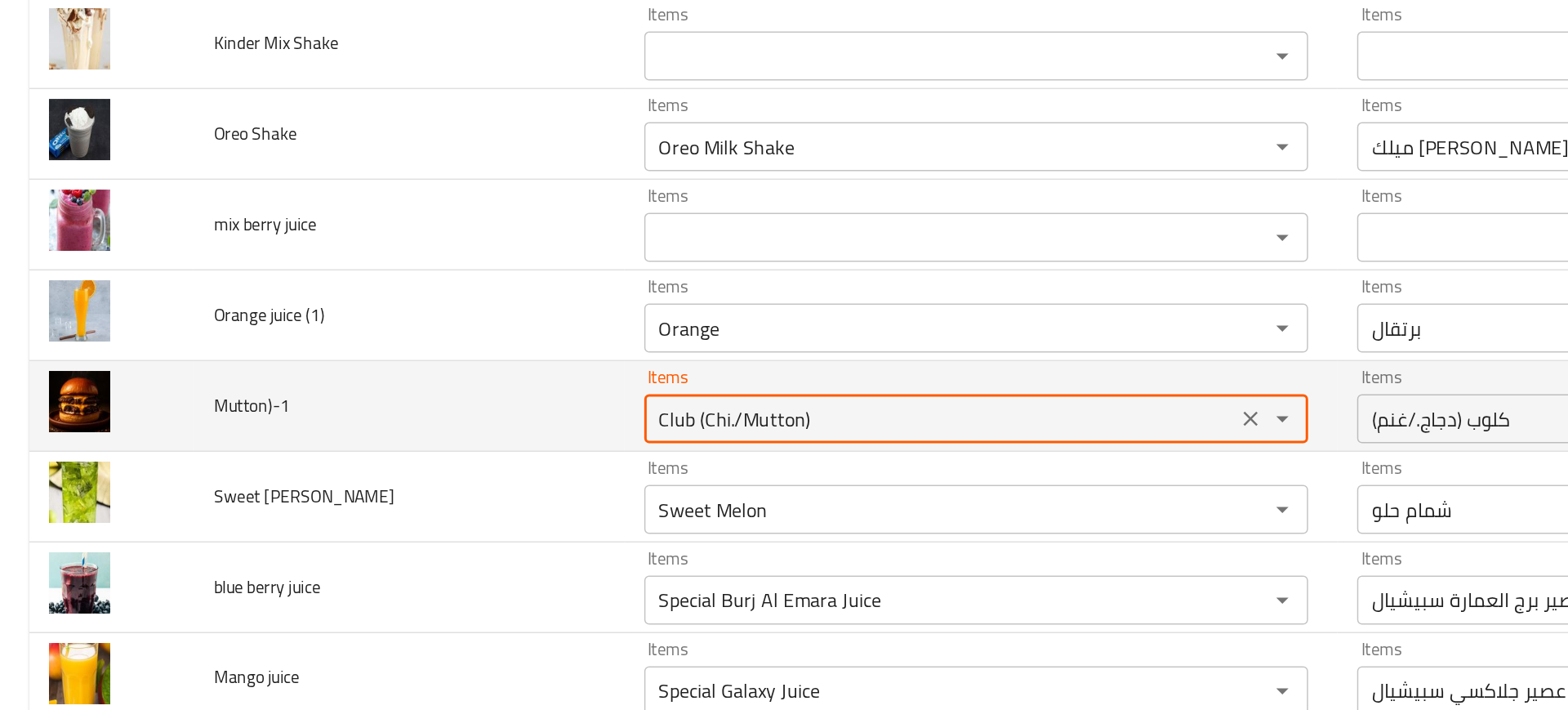
click at [500, 427] on input "Club (Chi./Mutton)" at bounding box center [628, 427] width 386 height 23
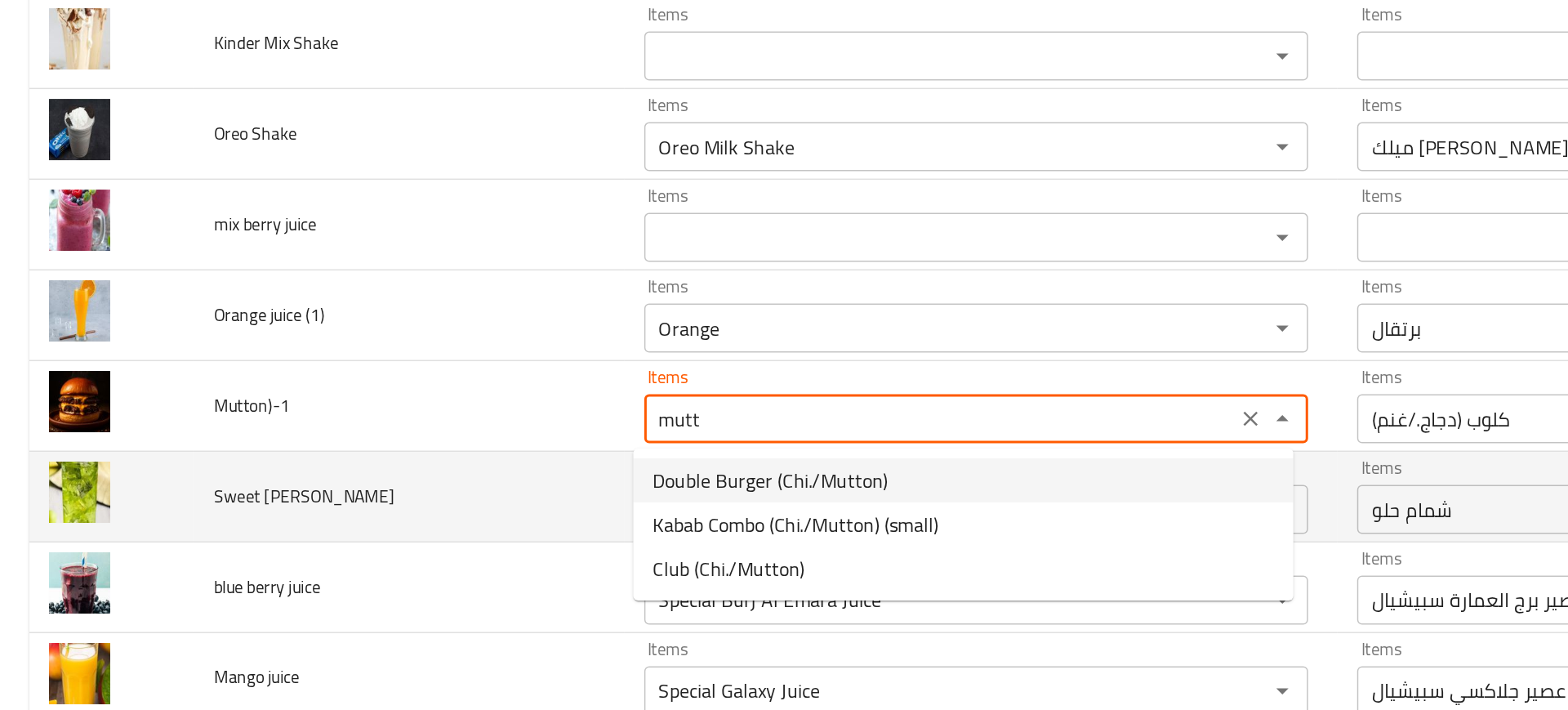
type input "Club (Chi./Mutton)"
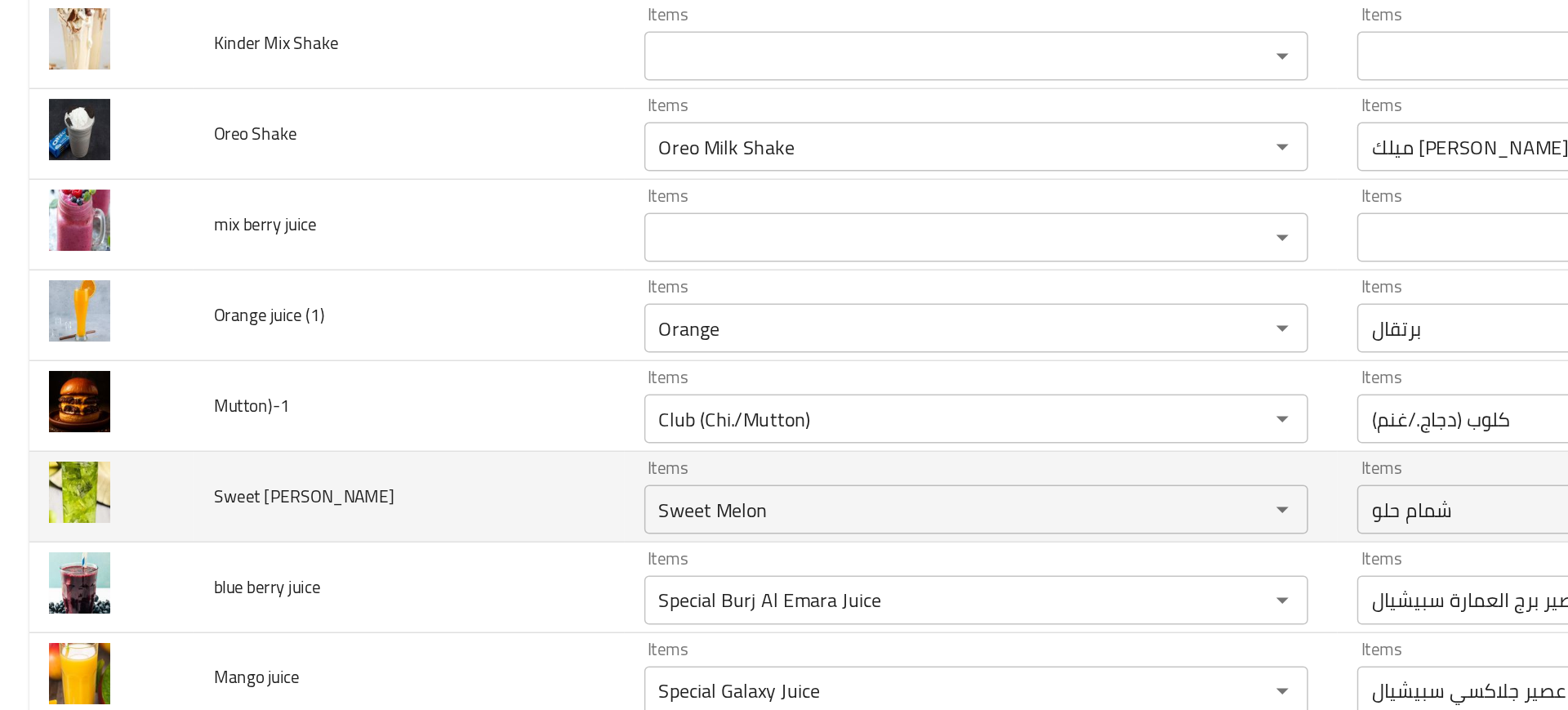
click at [359, 479] on td "Sweet Melon Mojito" at bounding box center [272, 478] width 287 height 60
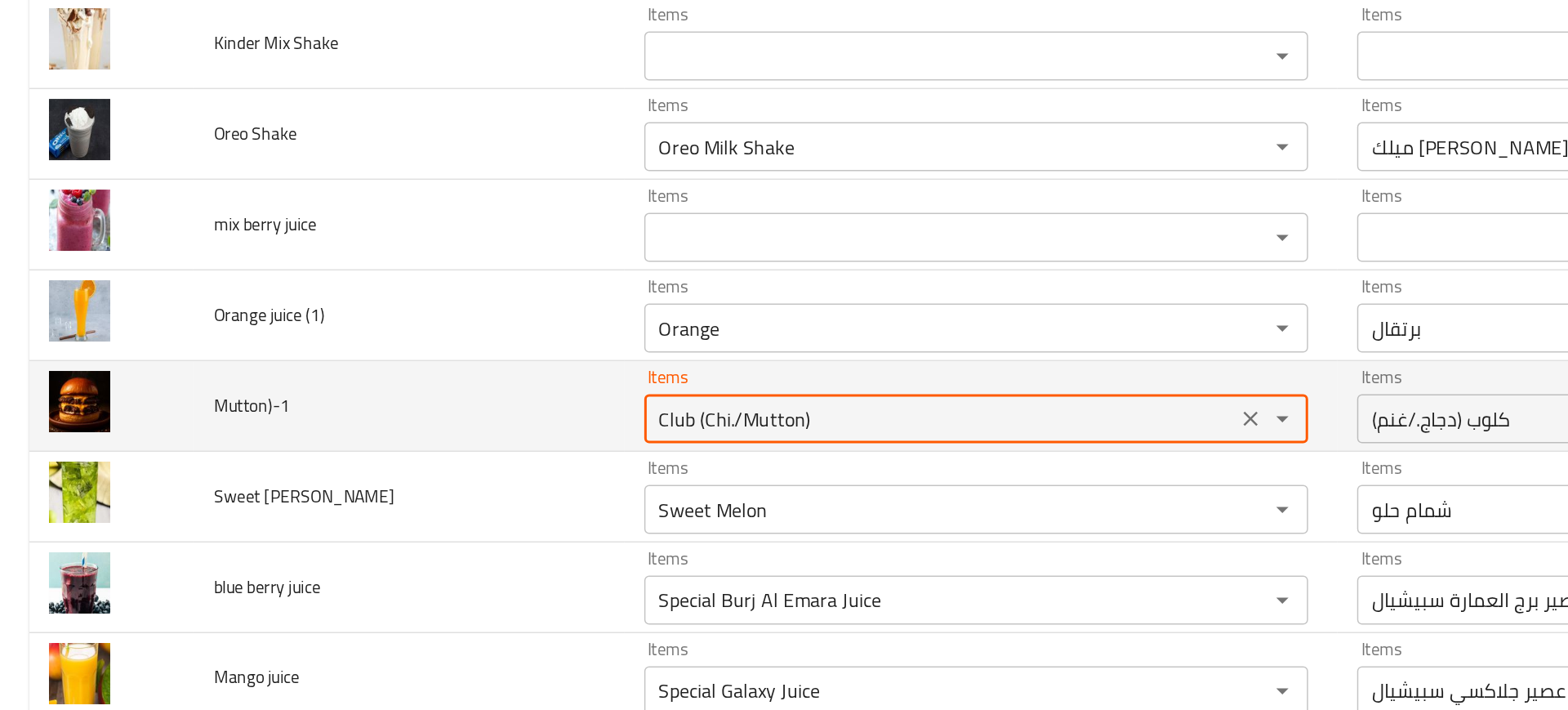
click at [528, 428] on input "Club (Chi./Mutton)" at bounding box center [628, 427] width 386 height 23
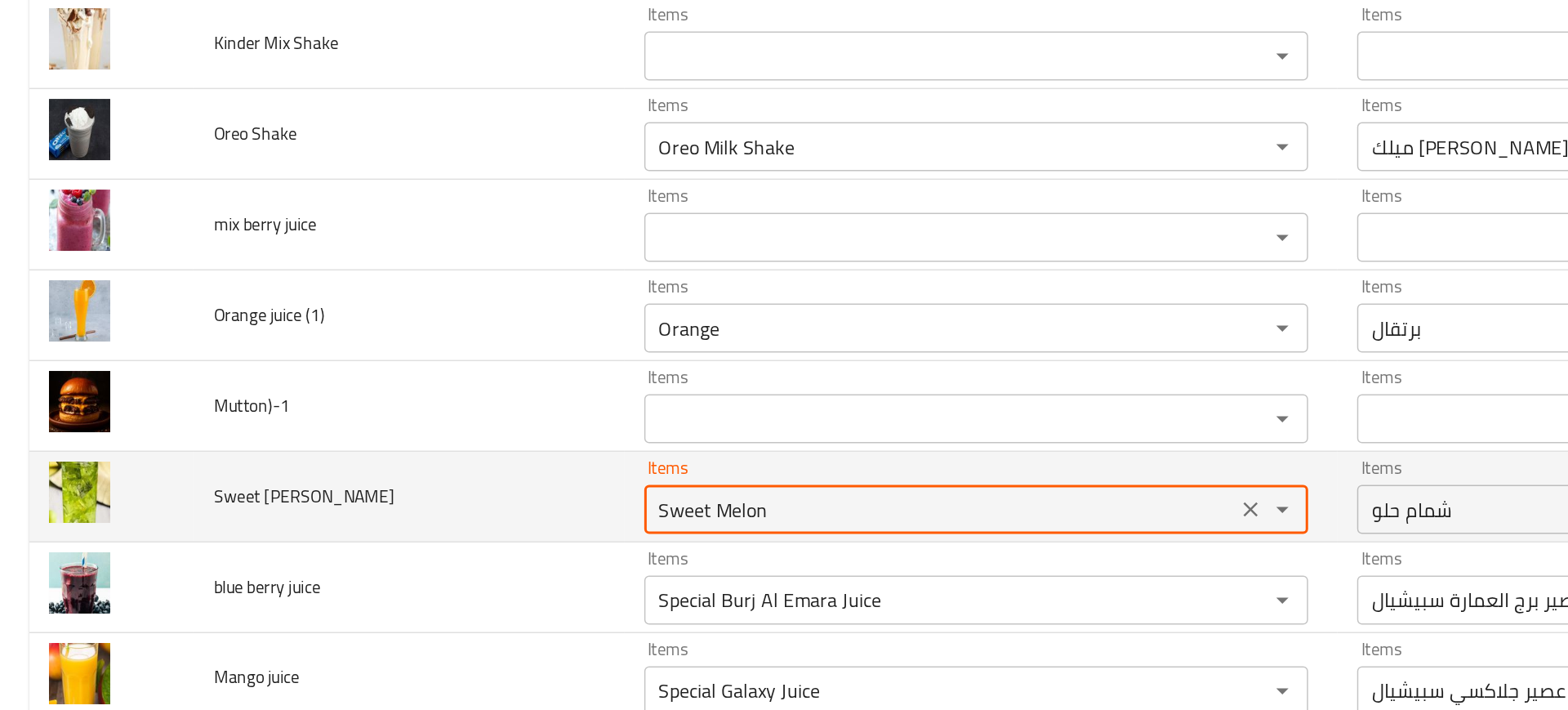
click at [466, 493] on Mojito "Sweet Melon" at bounding box center [628, 487] width 386 height 23
paste Mojito "Sweet Melon"
type Mojito "Swe"
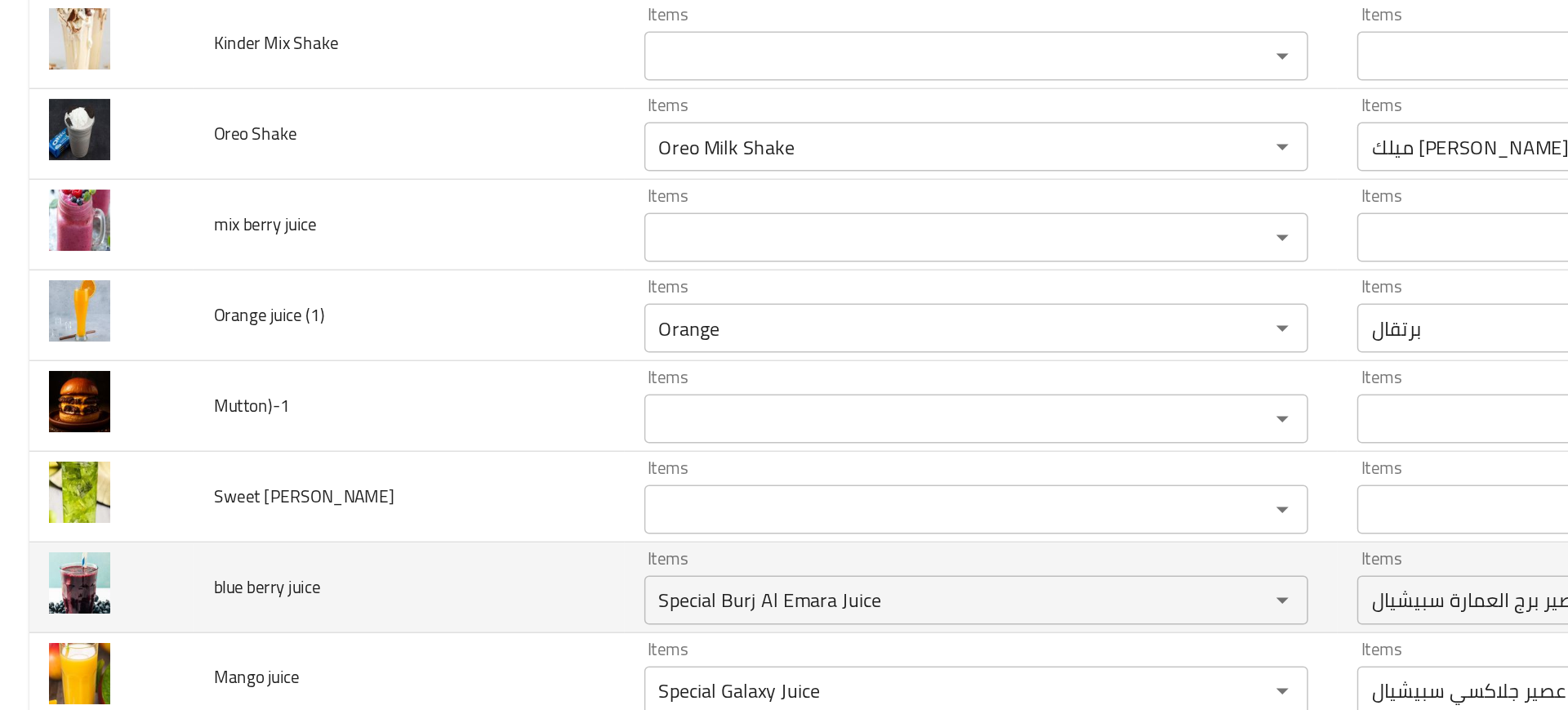
click at [351, 529] on td "blue berry juice" at bounding box center [272, 539] width 287 height 60
click at [458, 536] on div "Special Burj Al Emara Juice Items" at bounding box center [651, 548] width 443 height 33
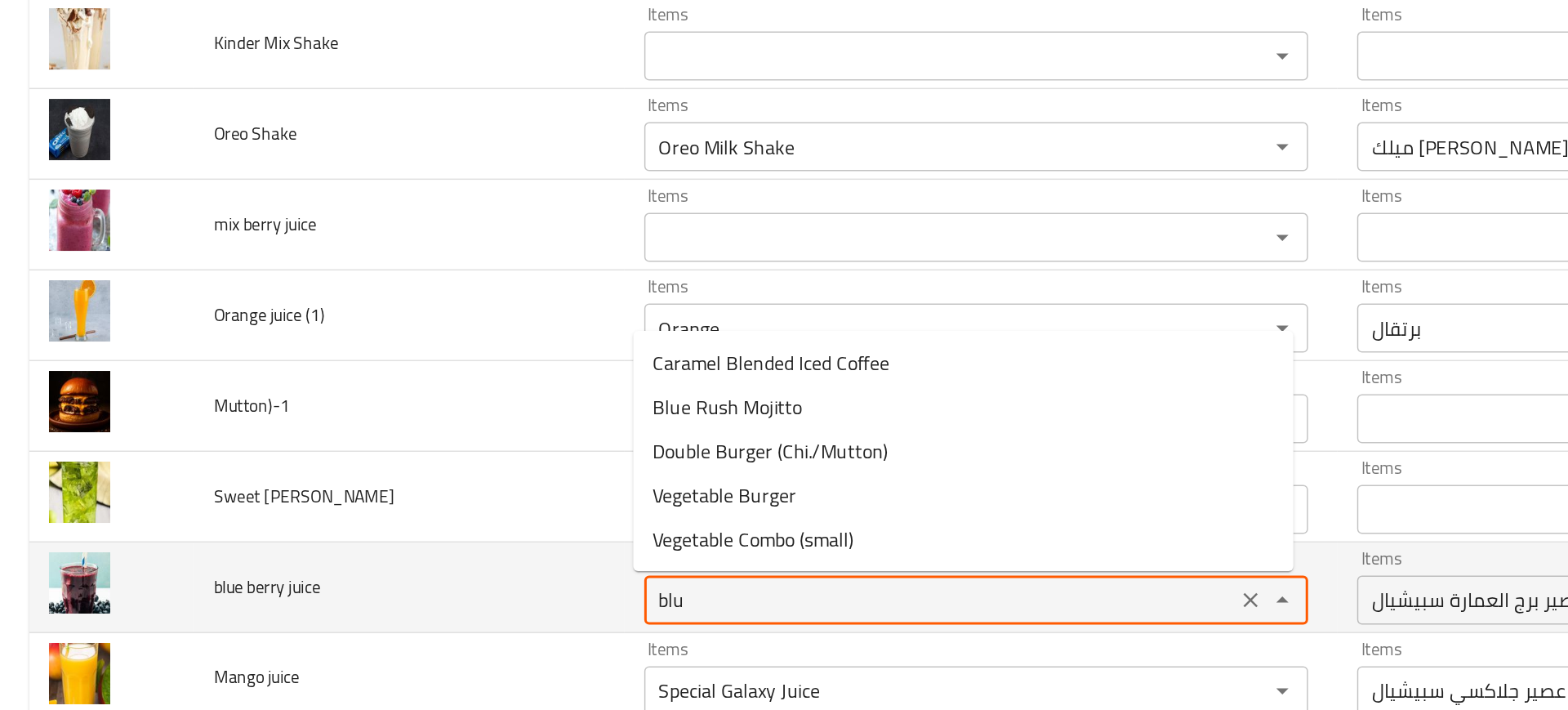
type juice "blue"
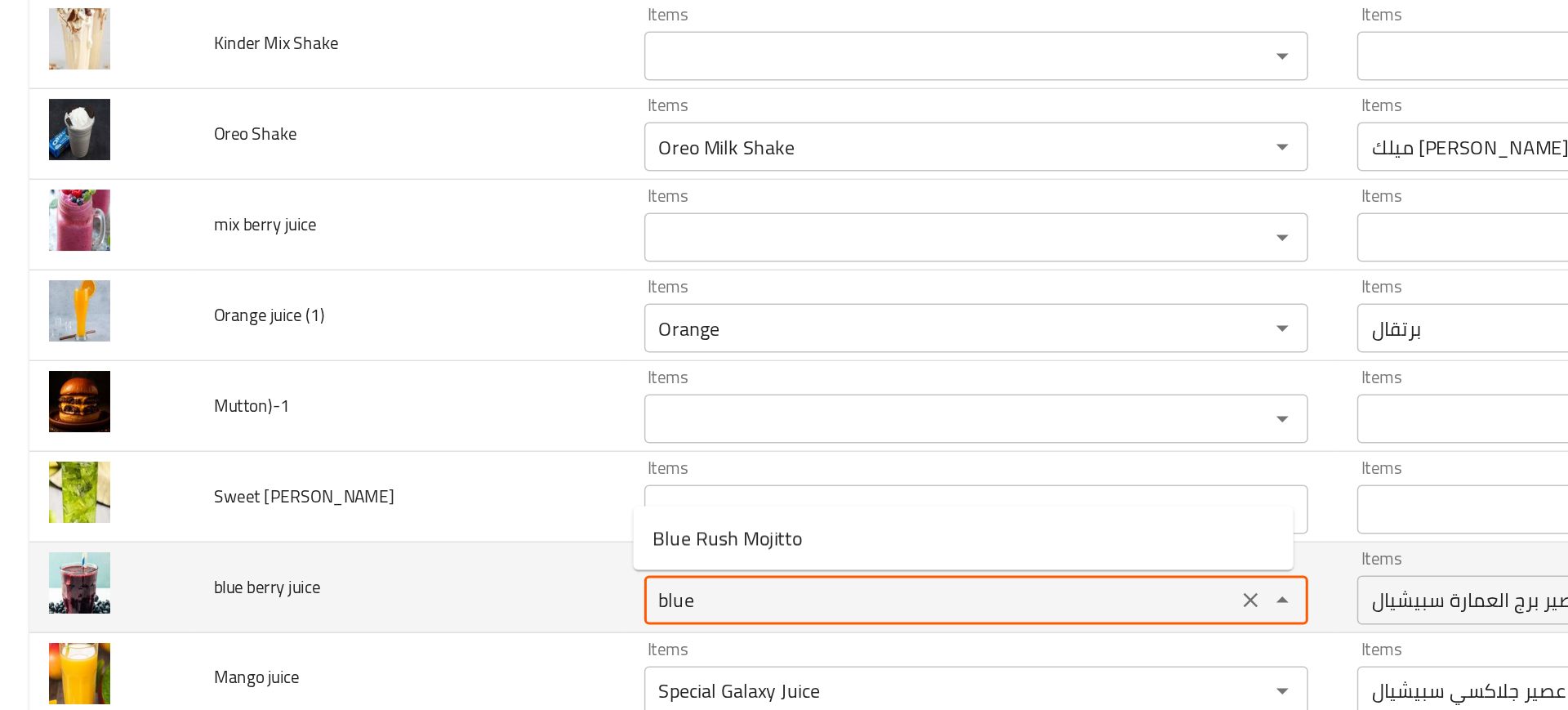
scroll to position [3394, 0]
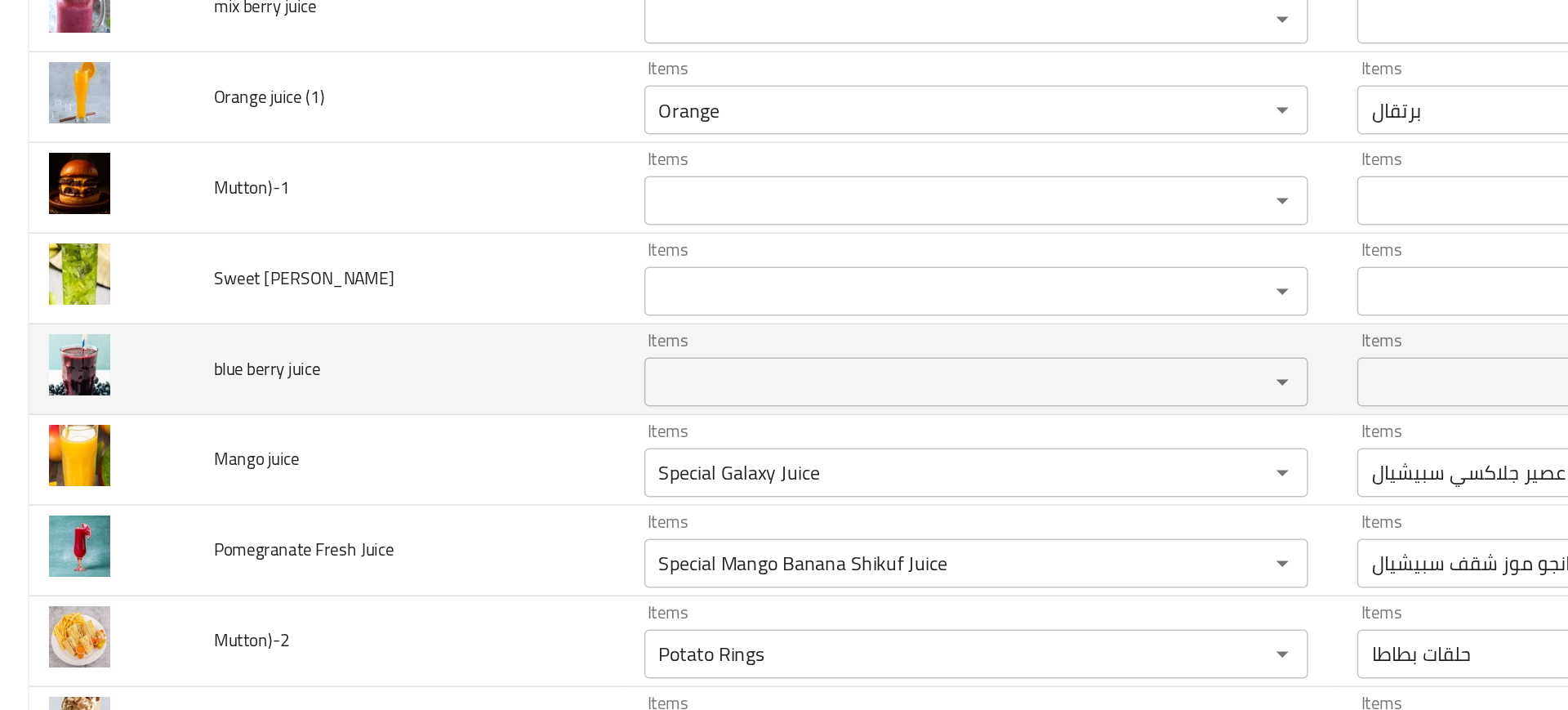
click at [320, 523] on td "Pomegranate Fresh Juice" at bounding box center [272, 515] width 287 height 60
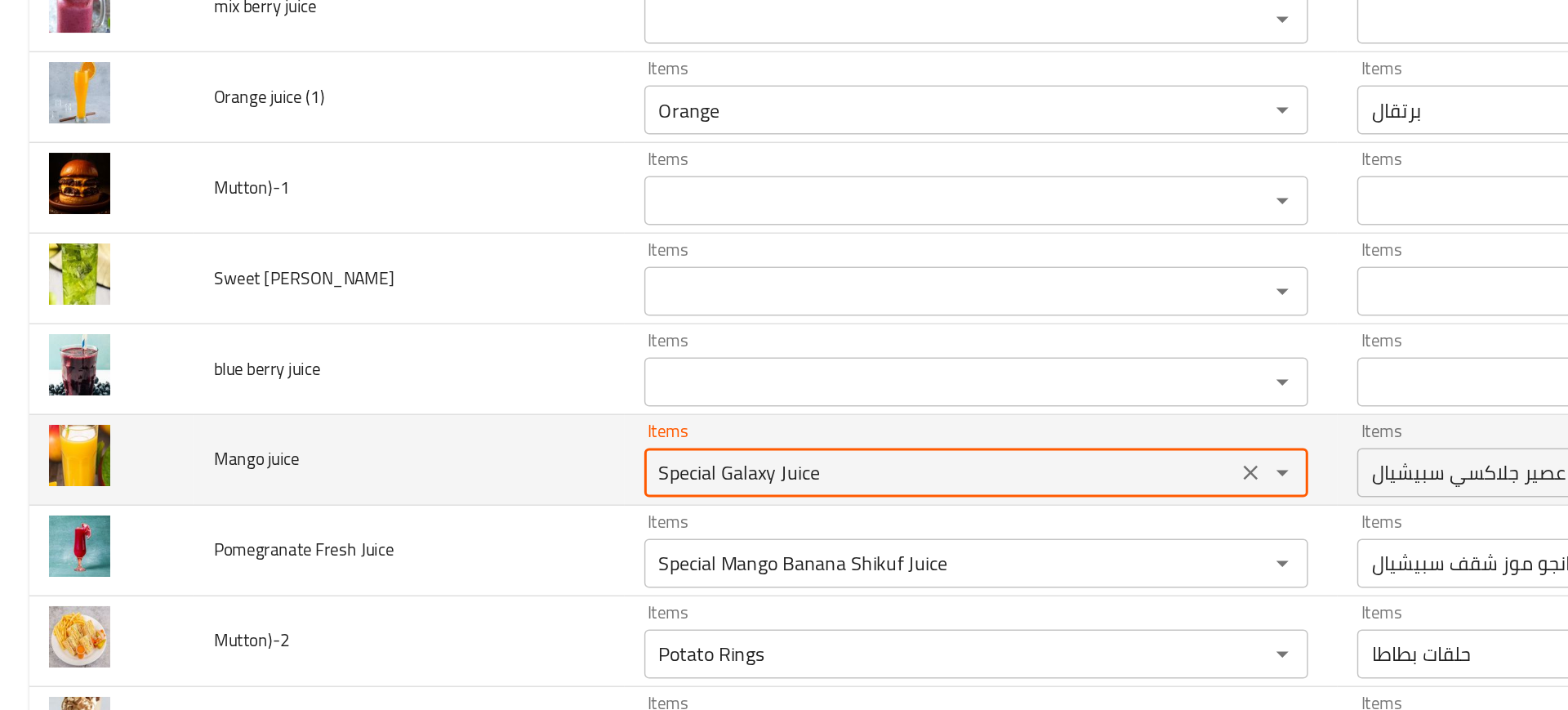
click at [458, 464] on juice "Special Galaxy Juice" at bounding box center [628, 462] width 386 height 23
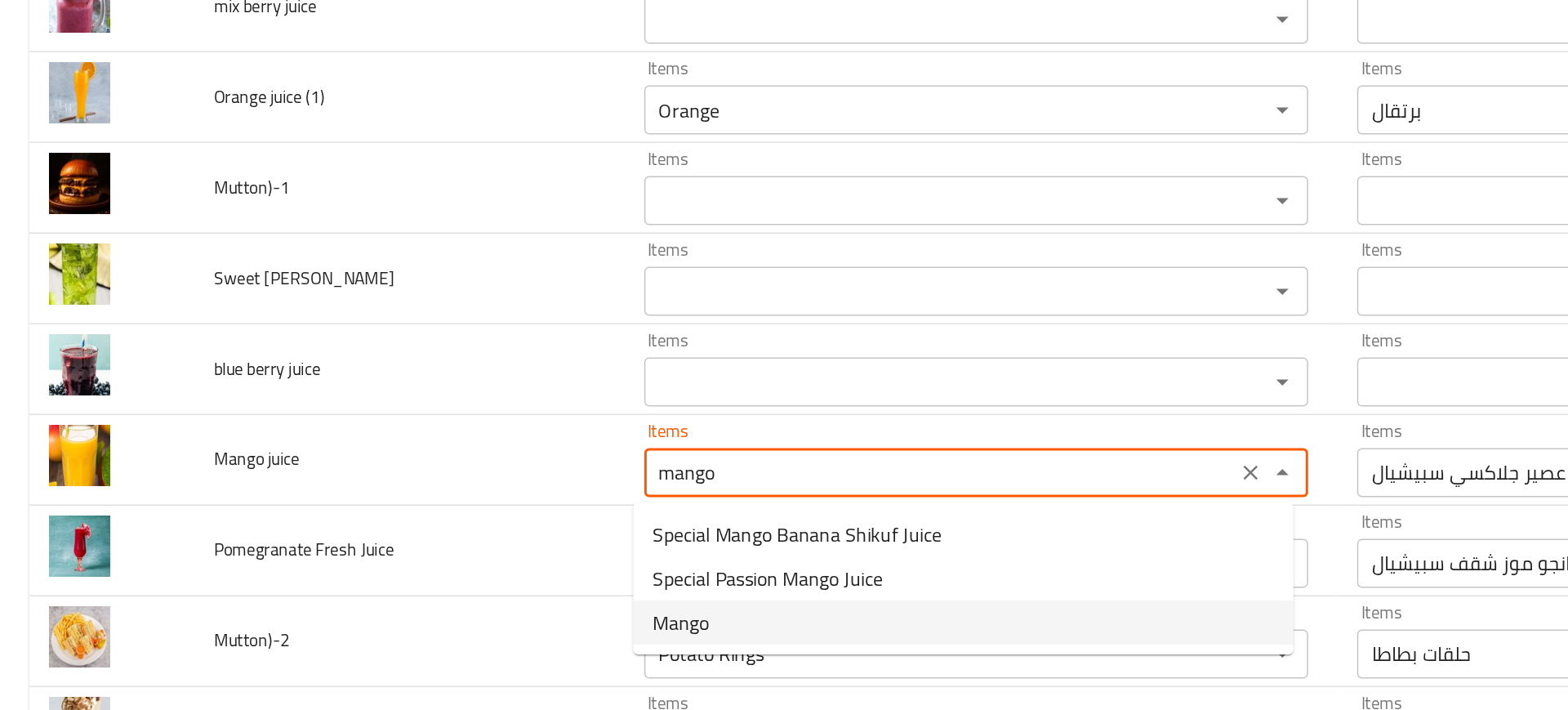
click at [518, 552] on juice-option-2 "Mango" at bounding box center [642, 562] width 441 height 30
type juice "Mango"
type juice-ar "مانجو"
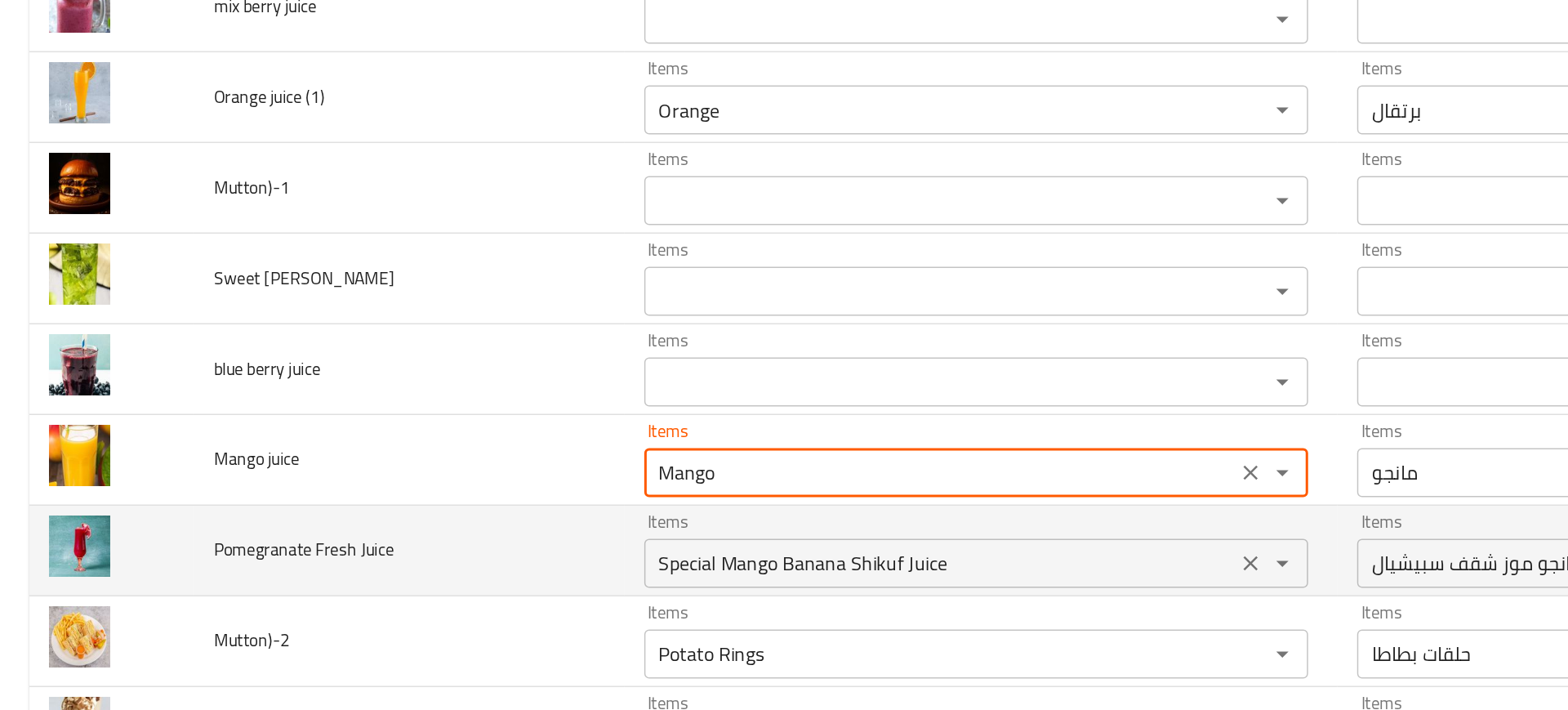
type juice "Mango"
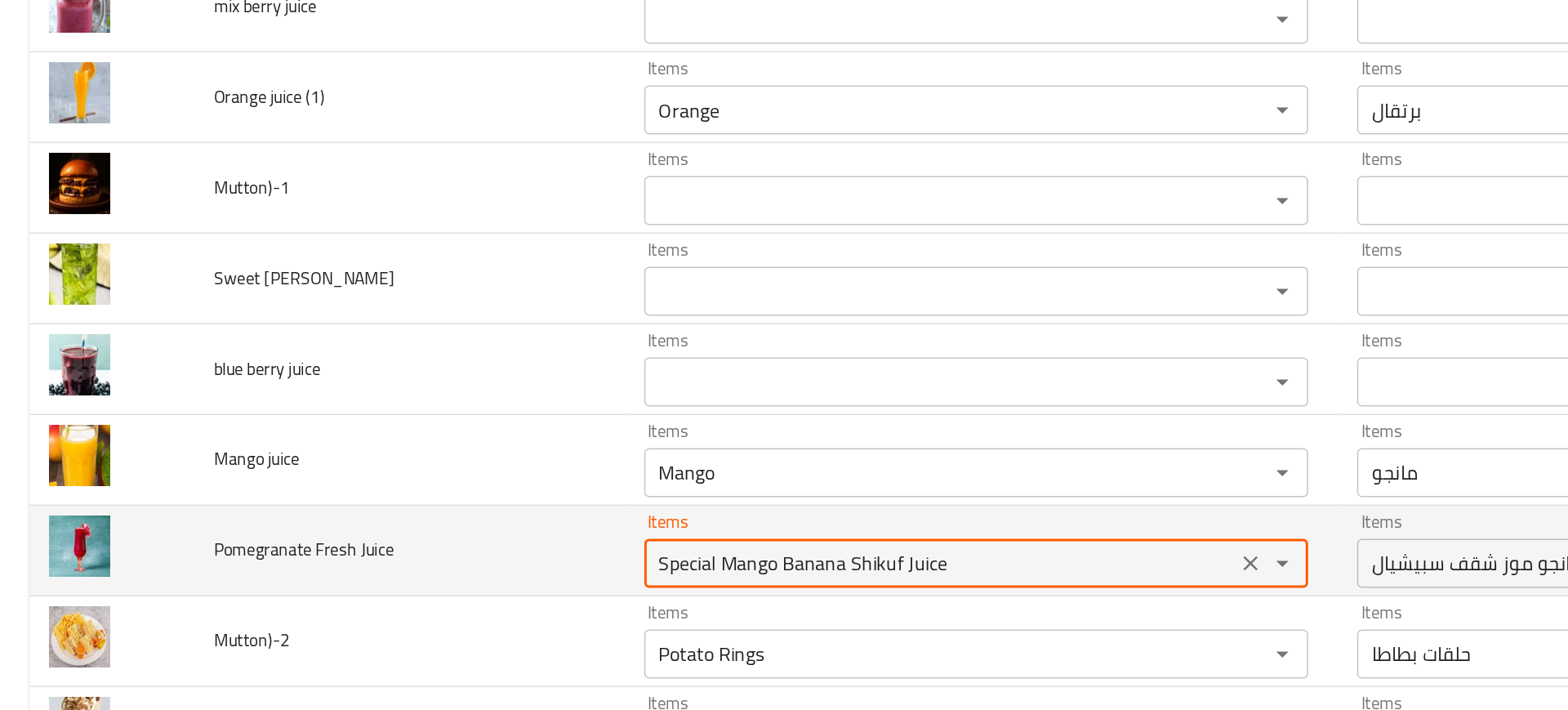
click at [471, 515] on Juice "Special Mango Banana Shikuf Juice" at bounding box center [628, 523] width 386 height 23
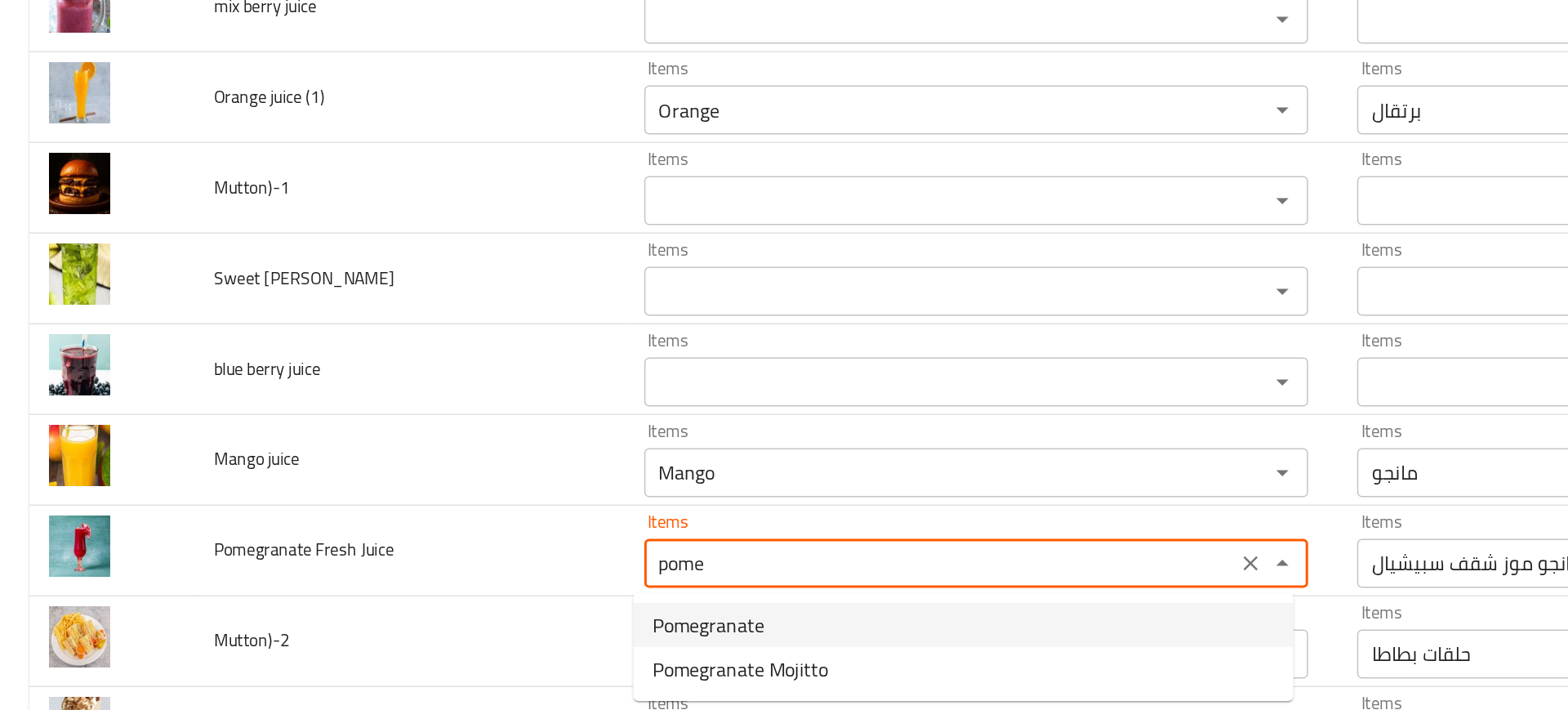
click at [485, 571] on span "Pomegranate" at bounding box center [473, 564] width 74 height 19
type Juice "Pomegranate"
type Juice-ar "رمان"
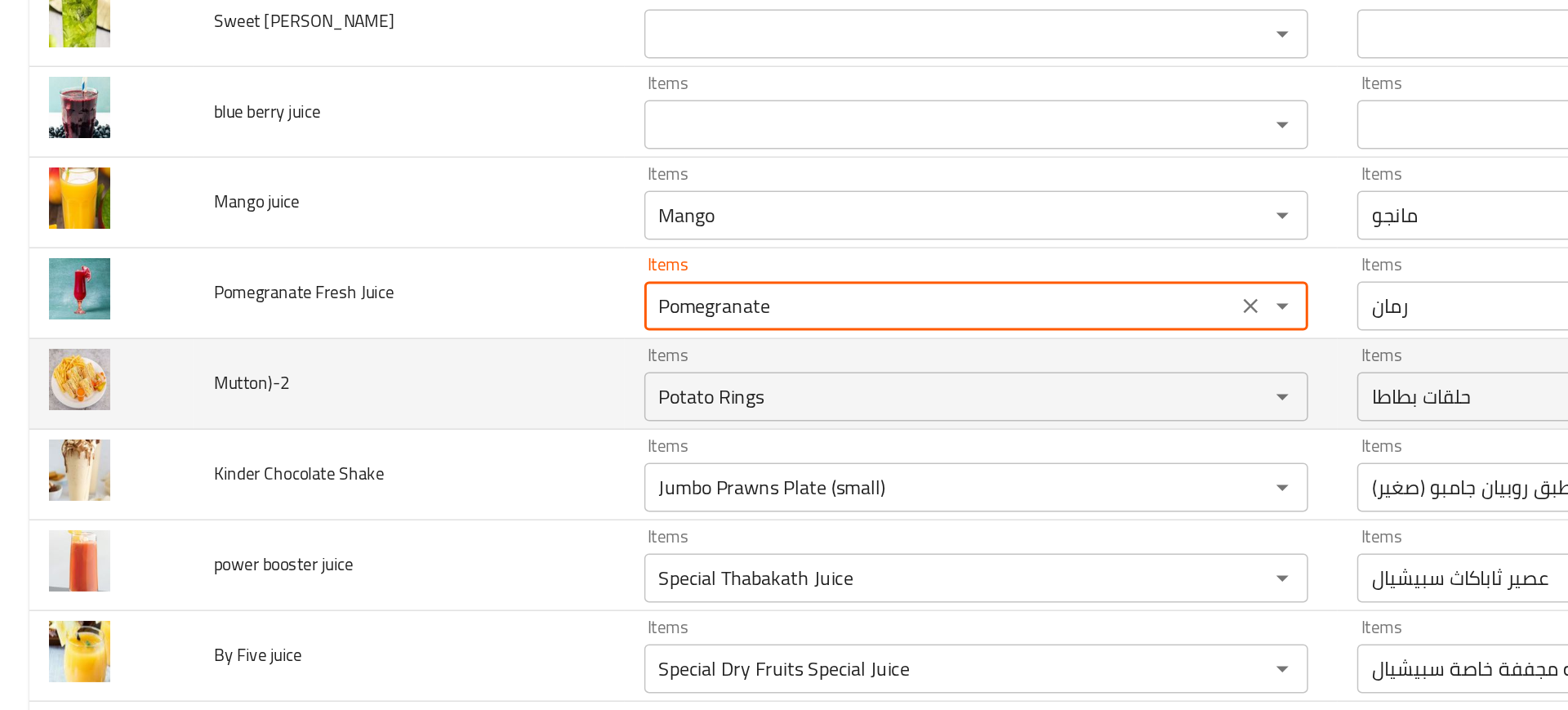
scroll to position [3574, 0]
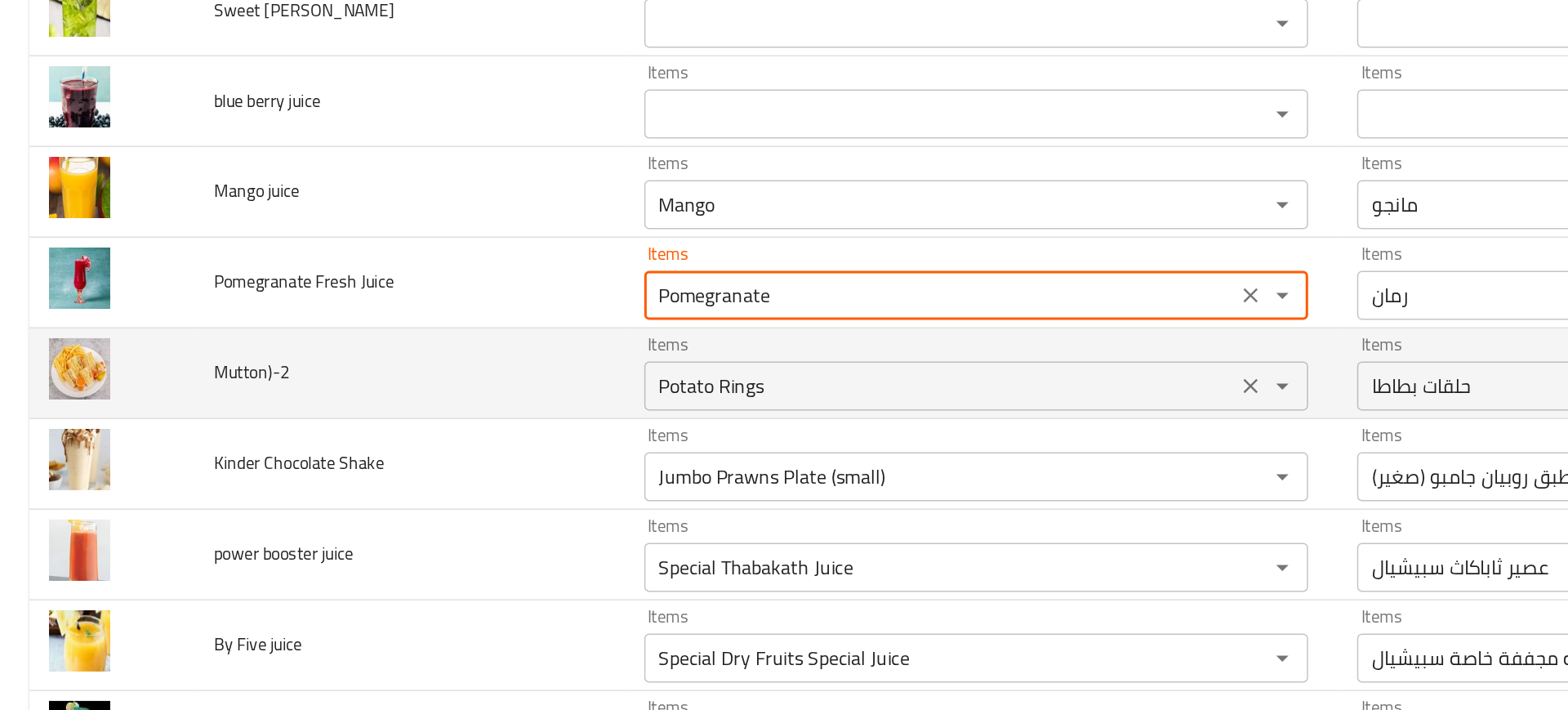
type Juice "Pomegranate"
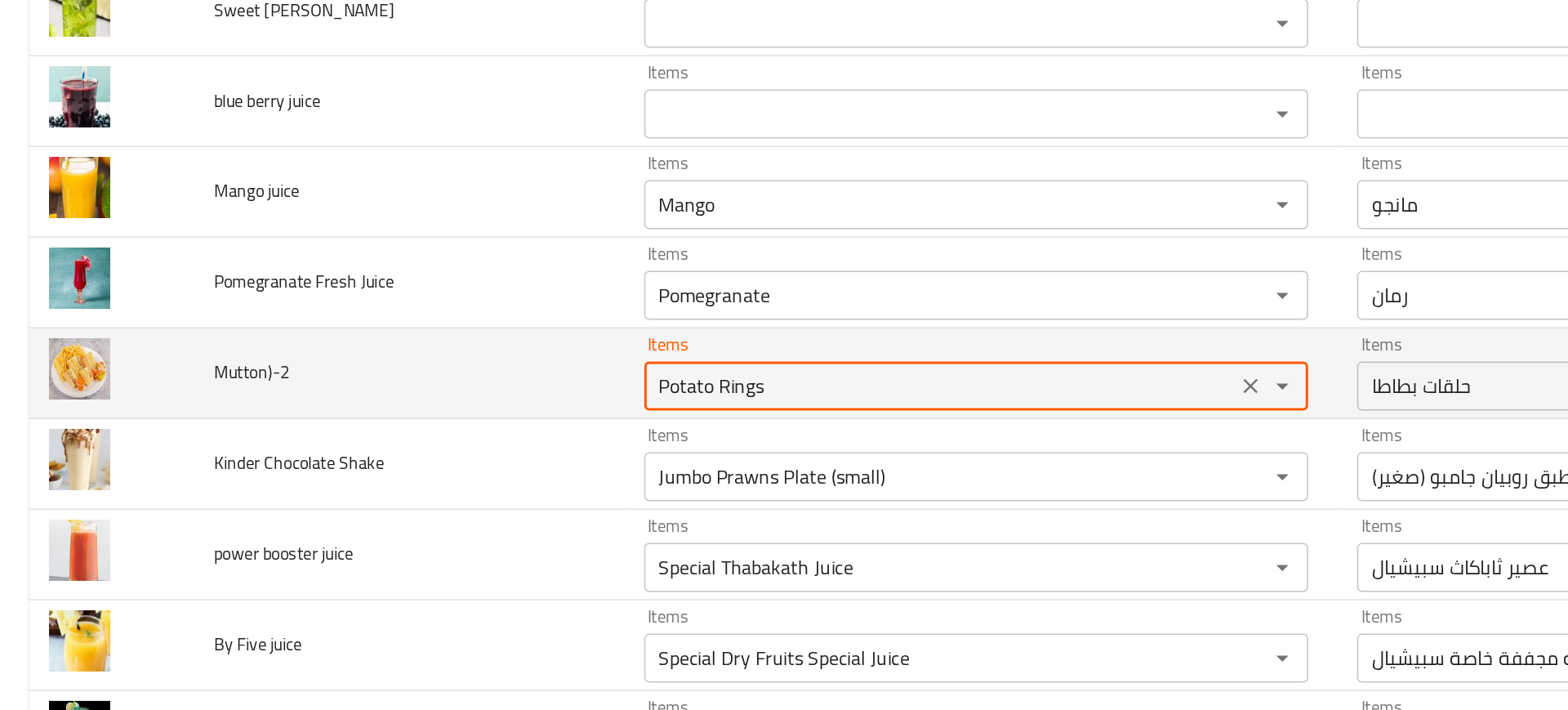
click at [480, 402] on input "Potato Rings" at bounding box center [628, 405] width 386 height 23
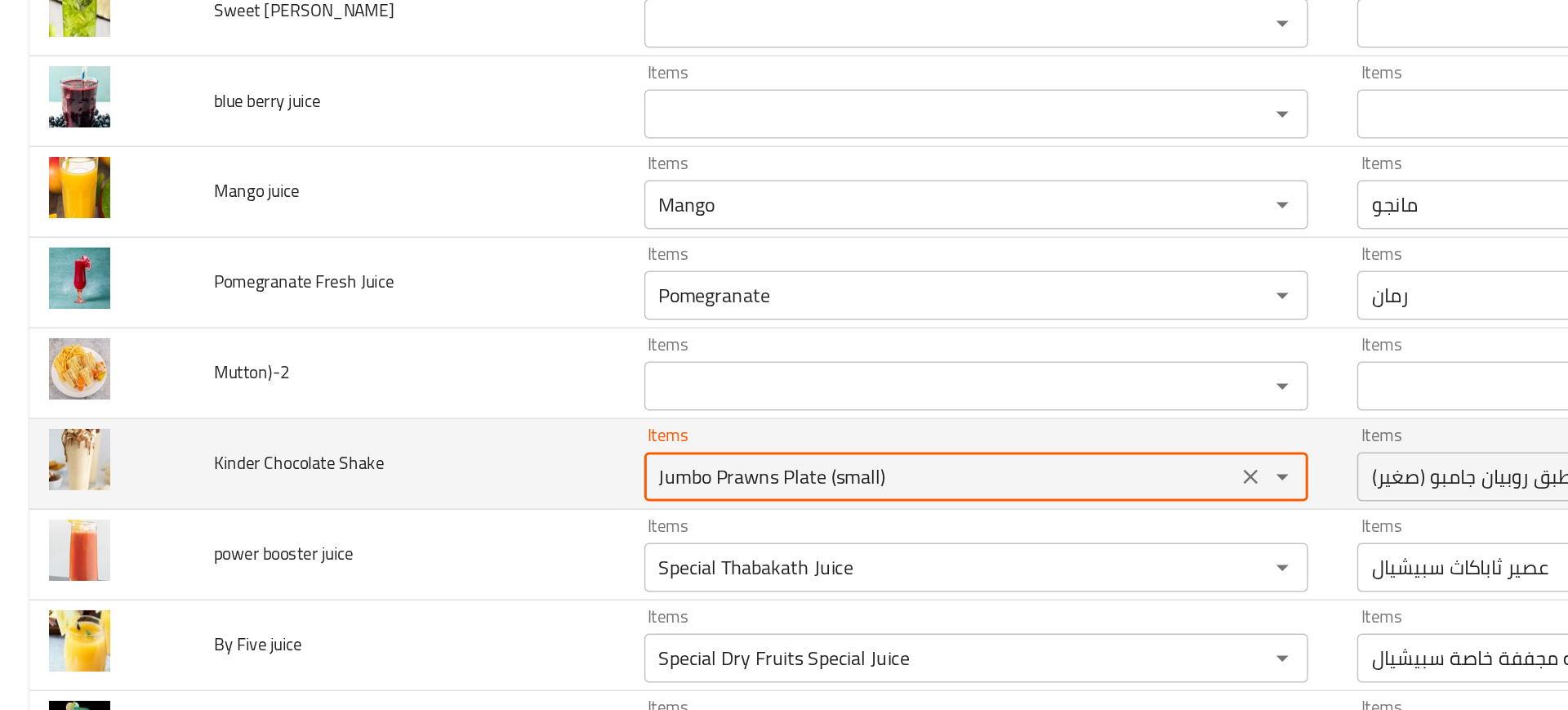
click at [507, 464] on Shake "Jumbo Prawns Plate (small)" at bounding box center [628, 465] width 386 height 23
type Shake "k"
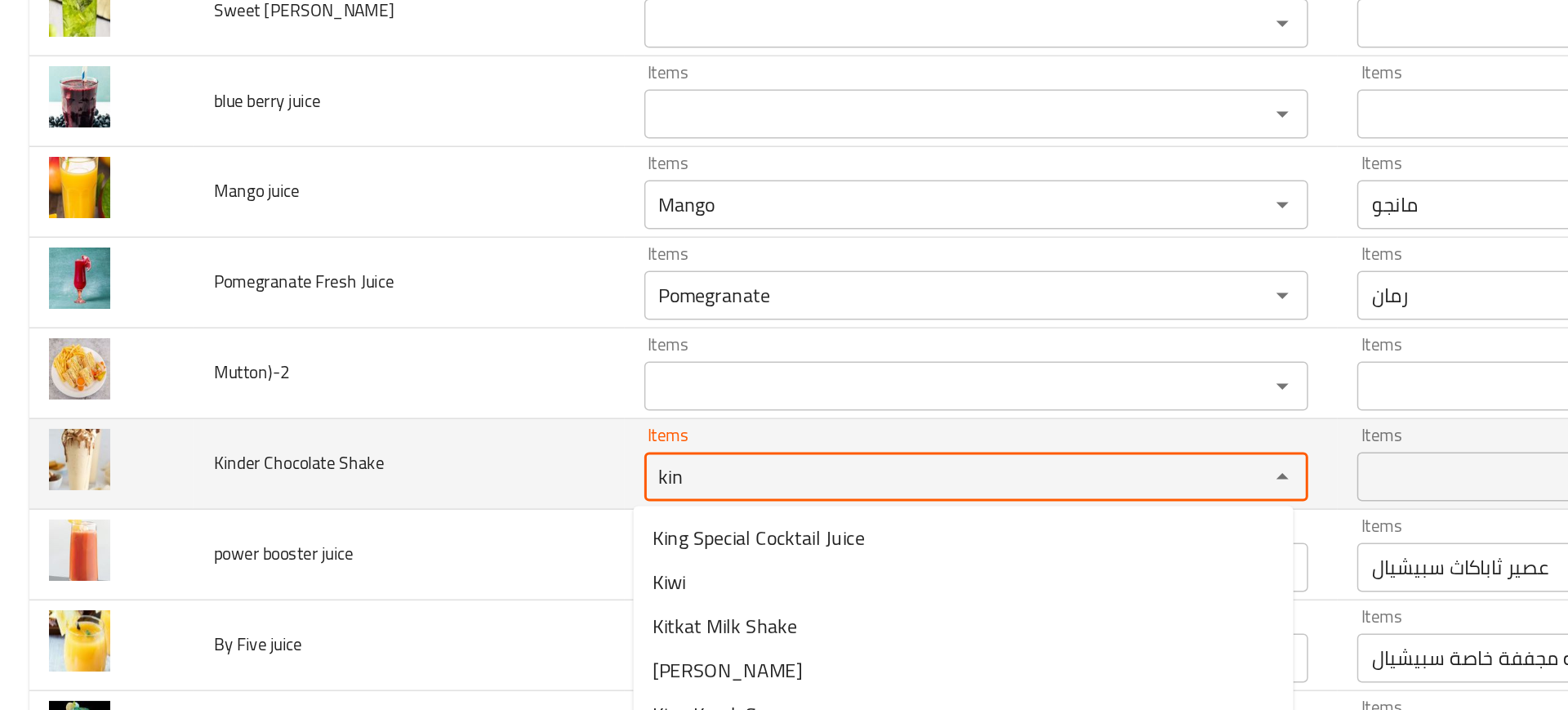
type Shake "kind"
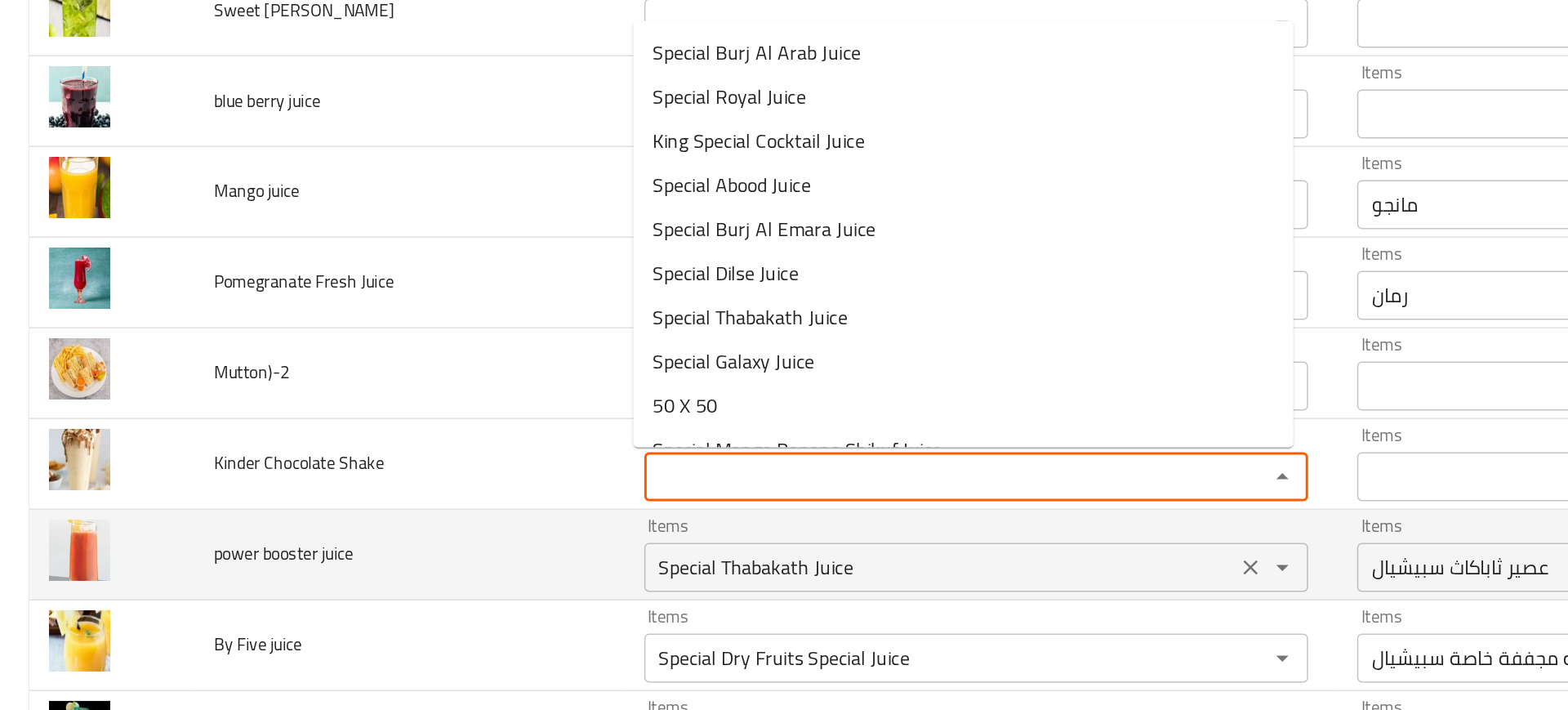
click at [474, 538] on div "Special Thabakath Juice Items" at bounding box center [651, 526] width 443 height 33
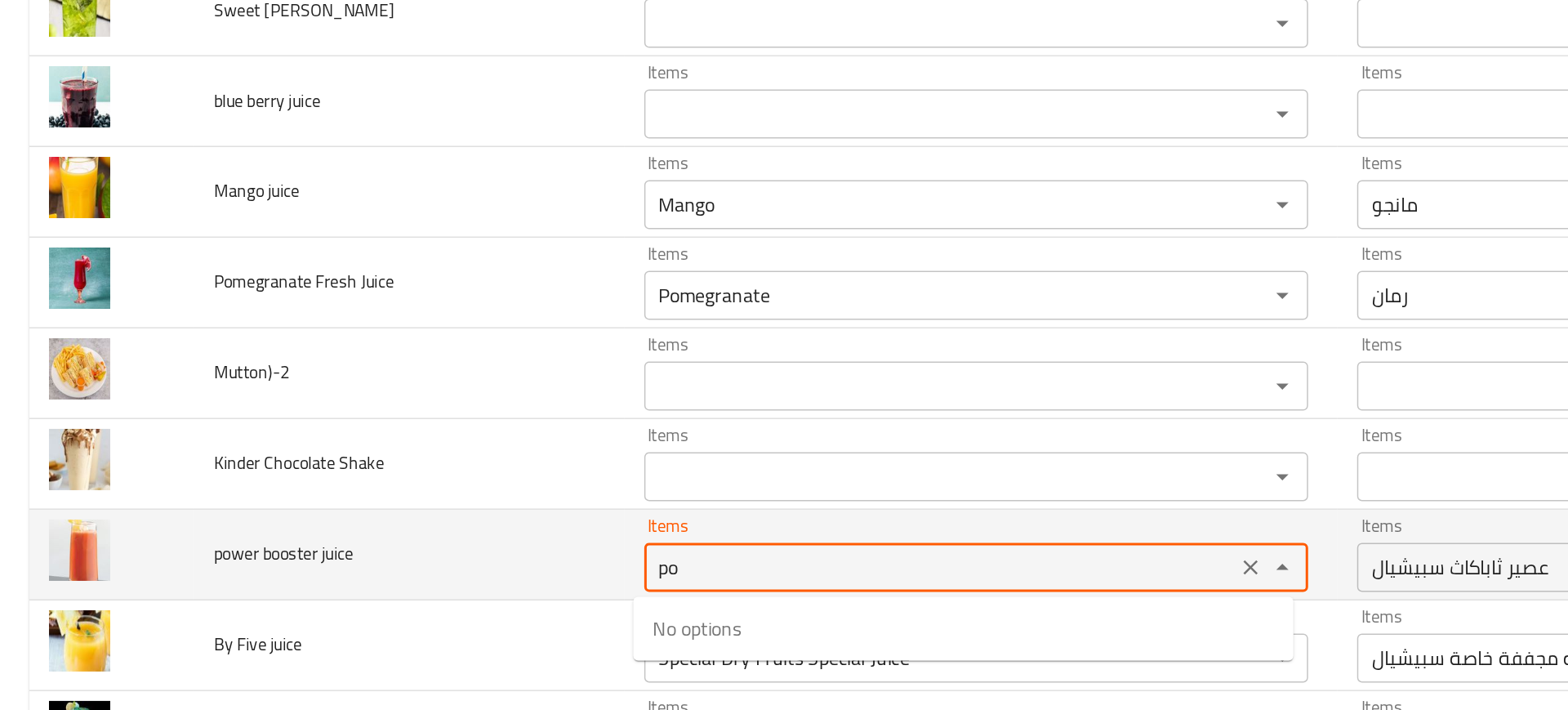
type juice "p"
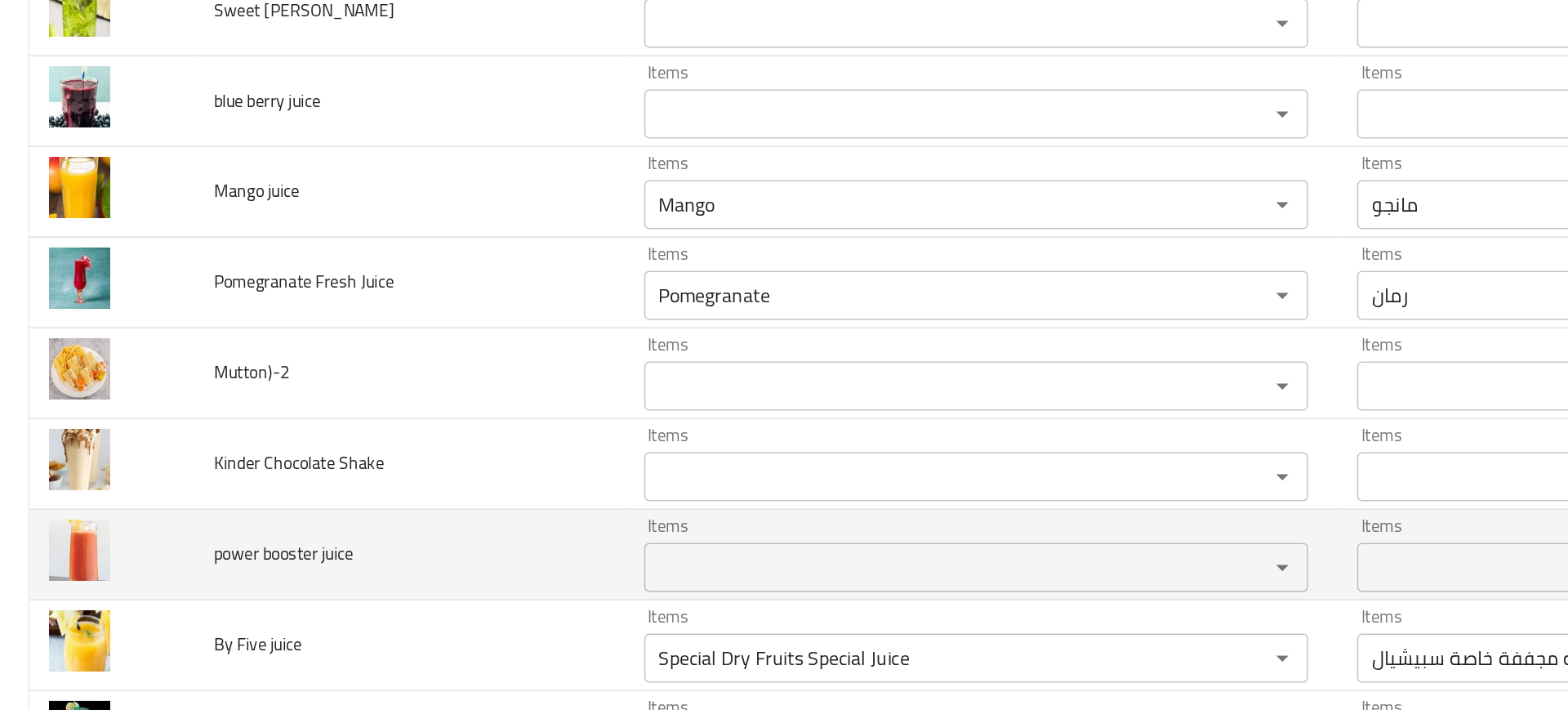
click at [375, 522] on td "power booster juice" at bounding box center [272, 517] width 287 height 60
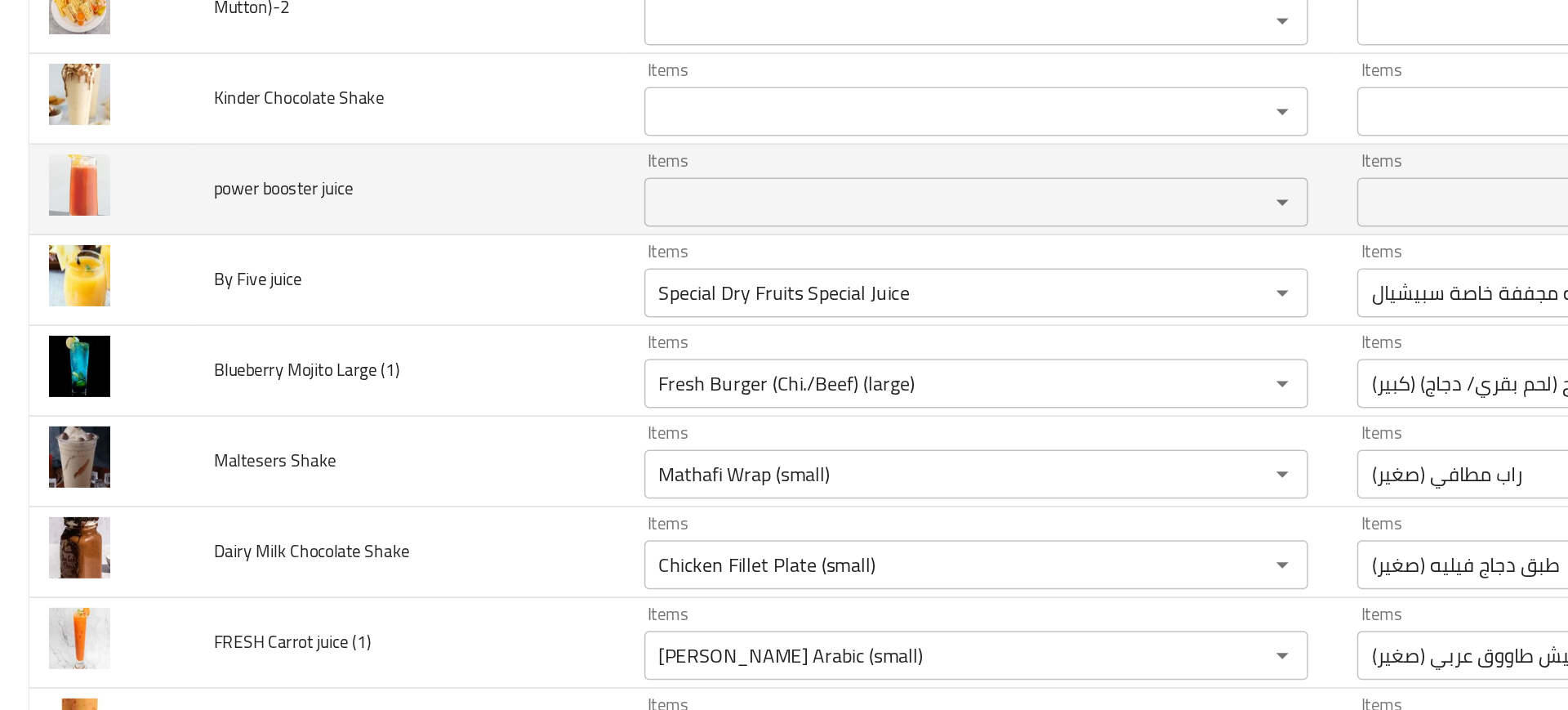
scroll to position [3819, 0]
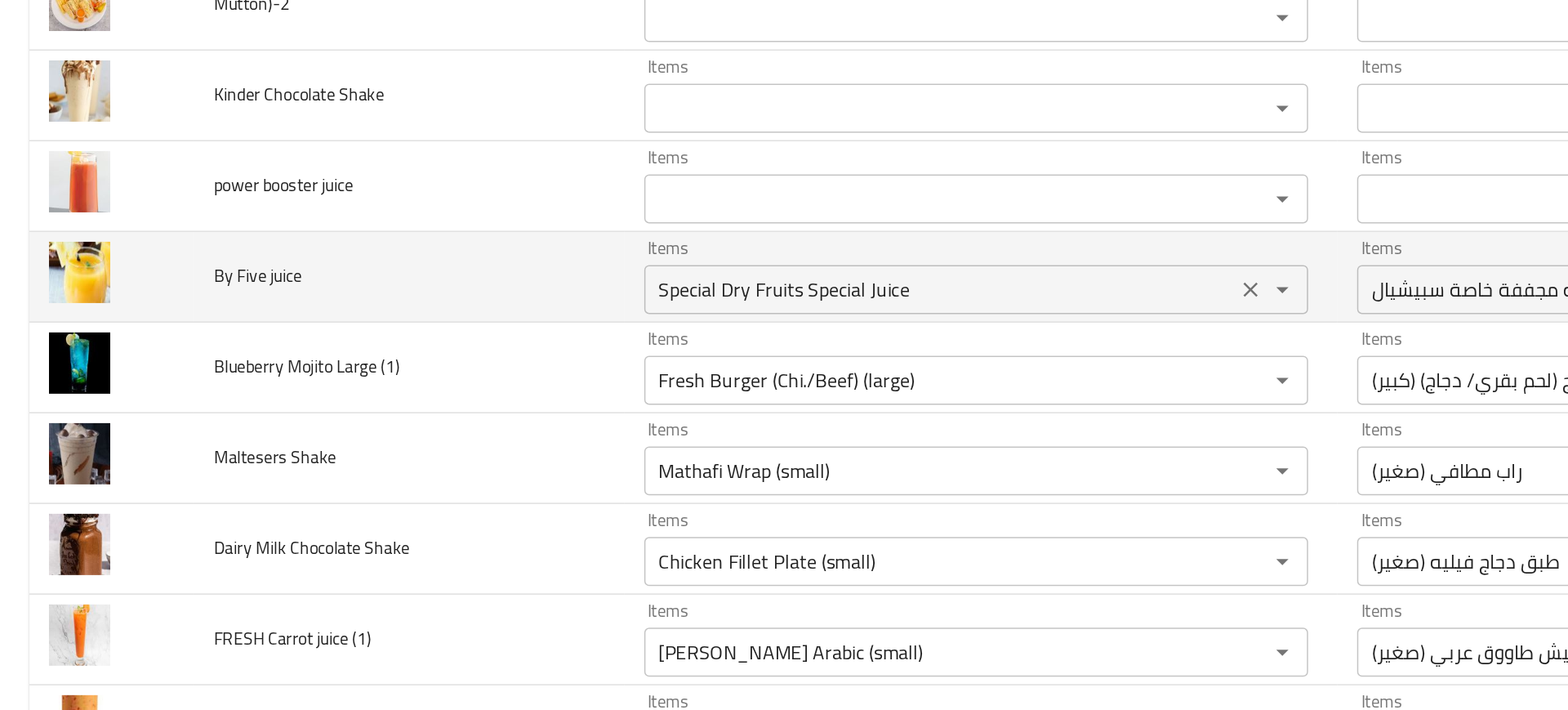
click at [470, 344] on juice "Special Dry Fruits Special Juice" at bounding box center [628, 339] width 386 height 23
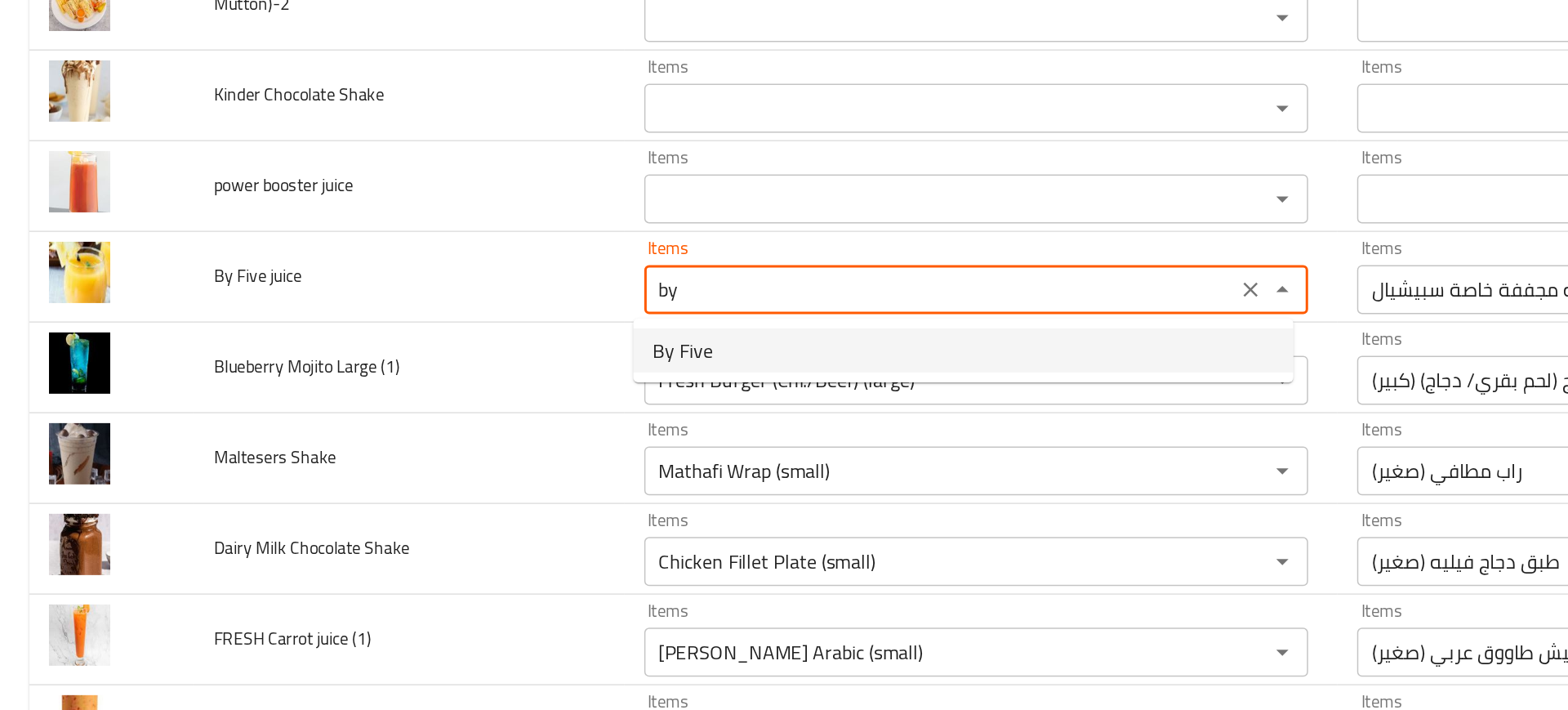
click at [484, 372] on juice-option-0 "By Five" at bounding box center [642, 381] width 441 height 30
type juice "By Five"
type juice-ar "باي فايف"
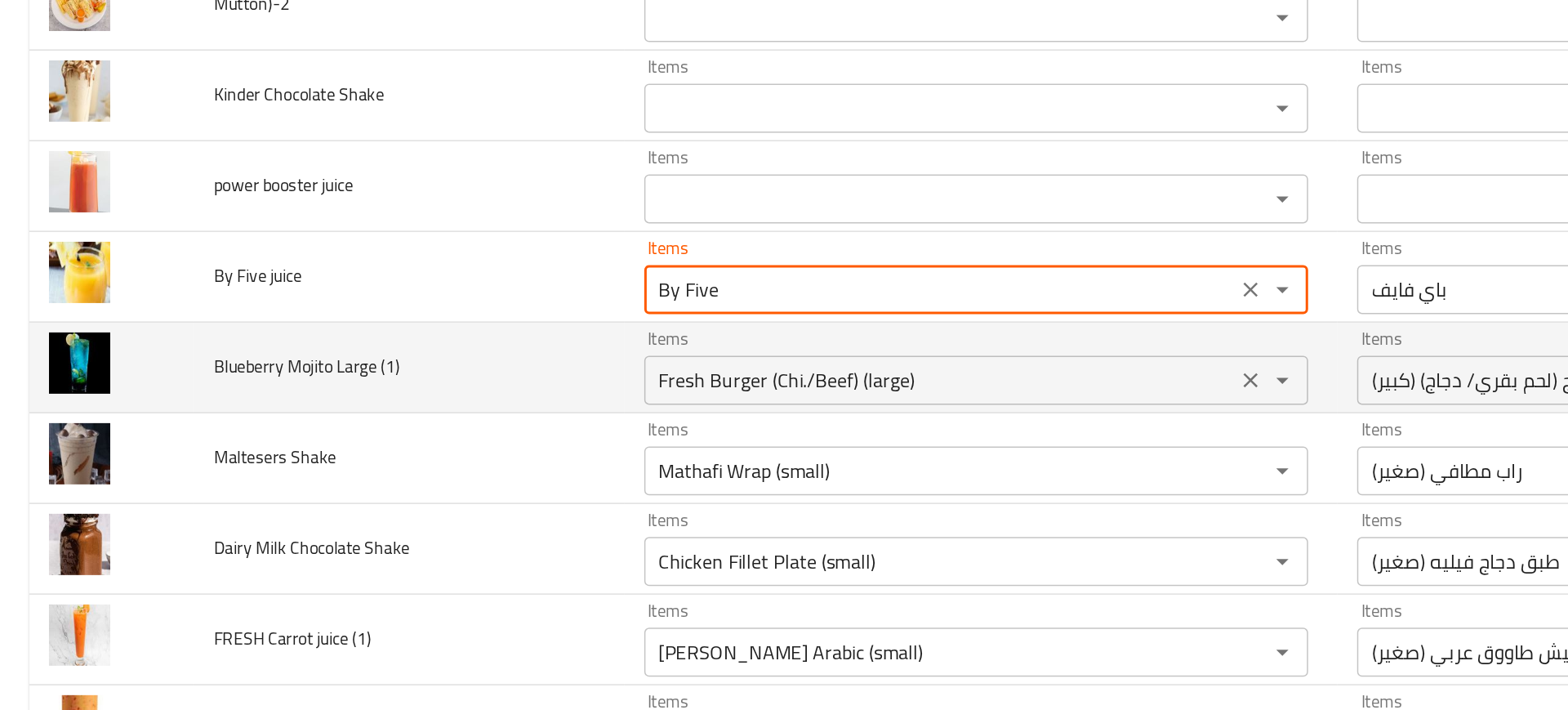
type juice "By Five"
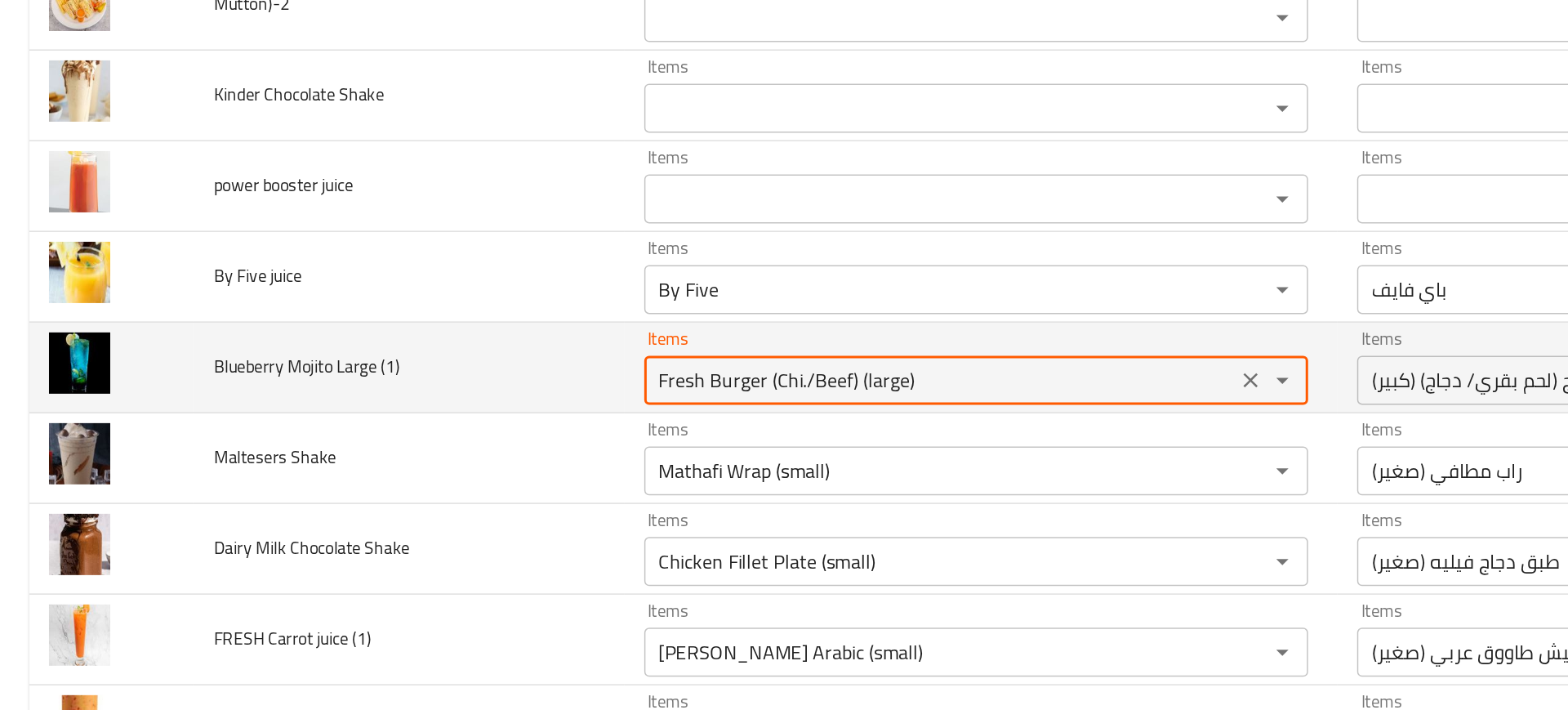
click at [505, 397] on \(1\) "Fresh Burger (Chi./Beef) (large)" at bounding box center [628, 400] width 386 height 23
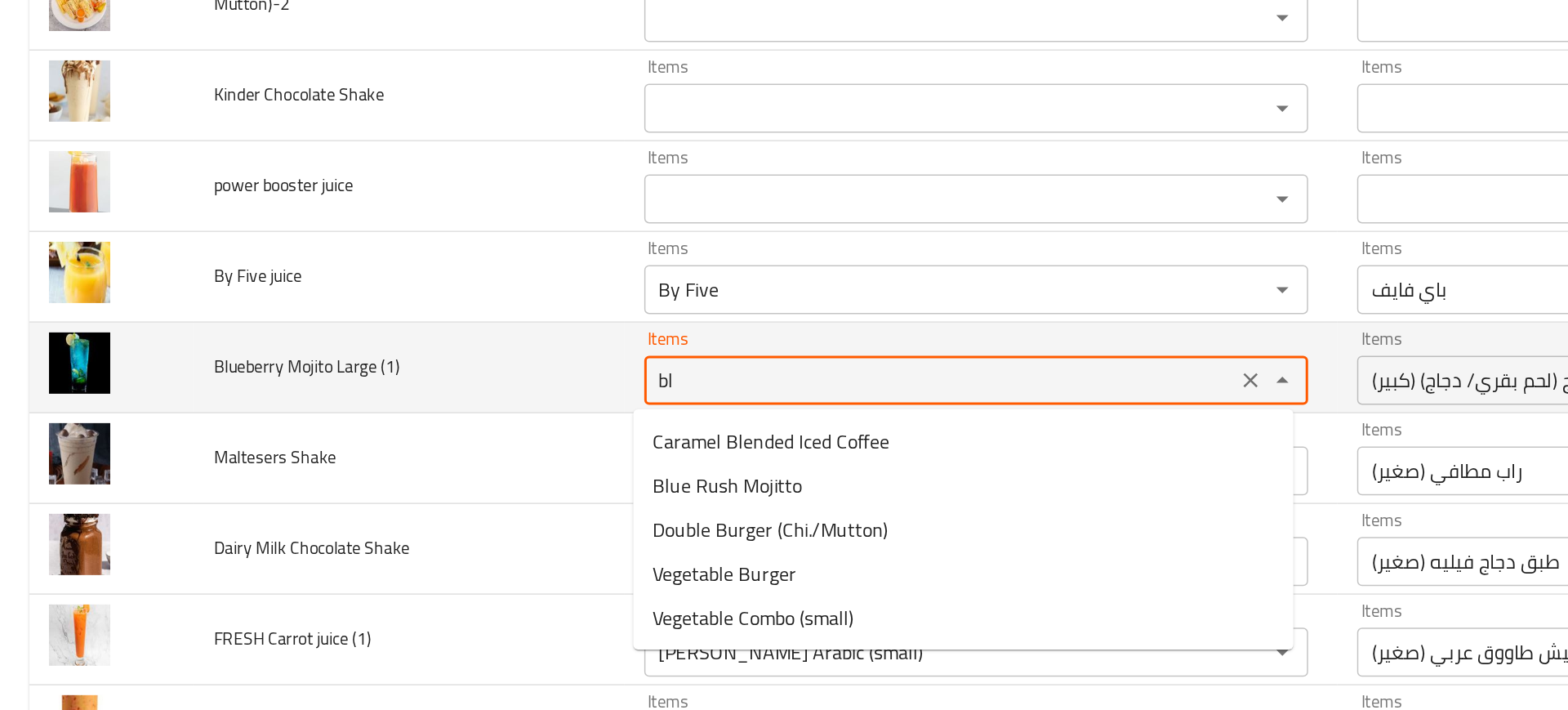
type \(1\) "blu"
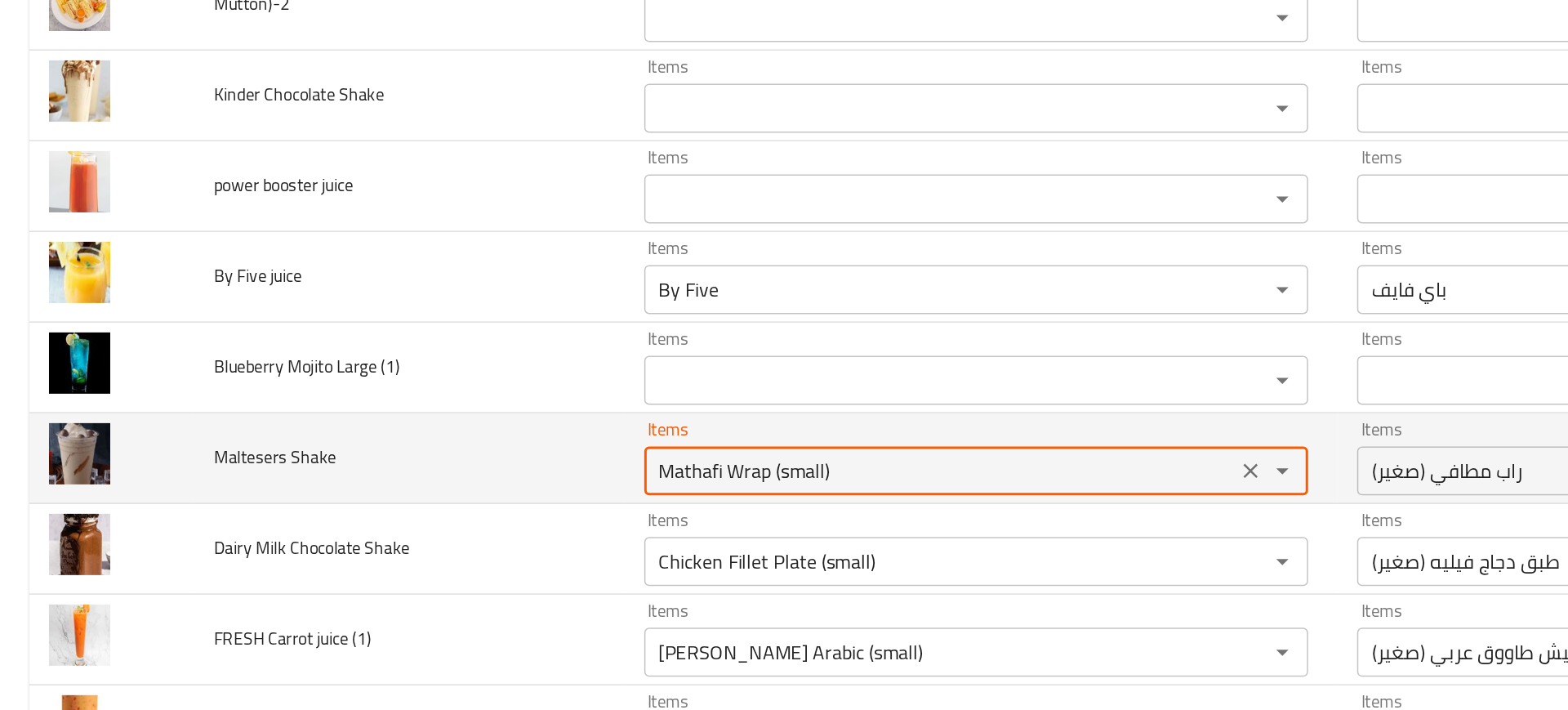
click at [442, 457] on Shake "Mathafi Wrap (small)" at bounding box center [628, 460] width 386 height 23
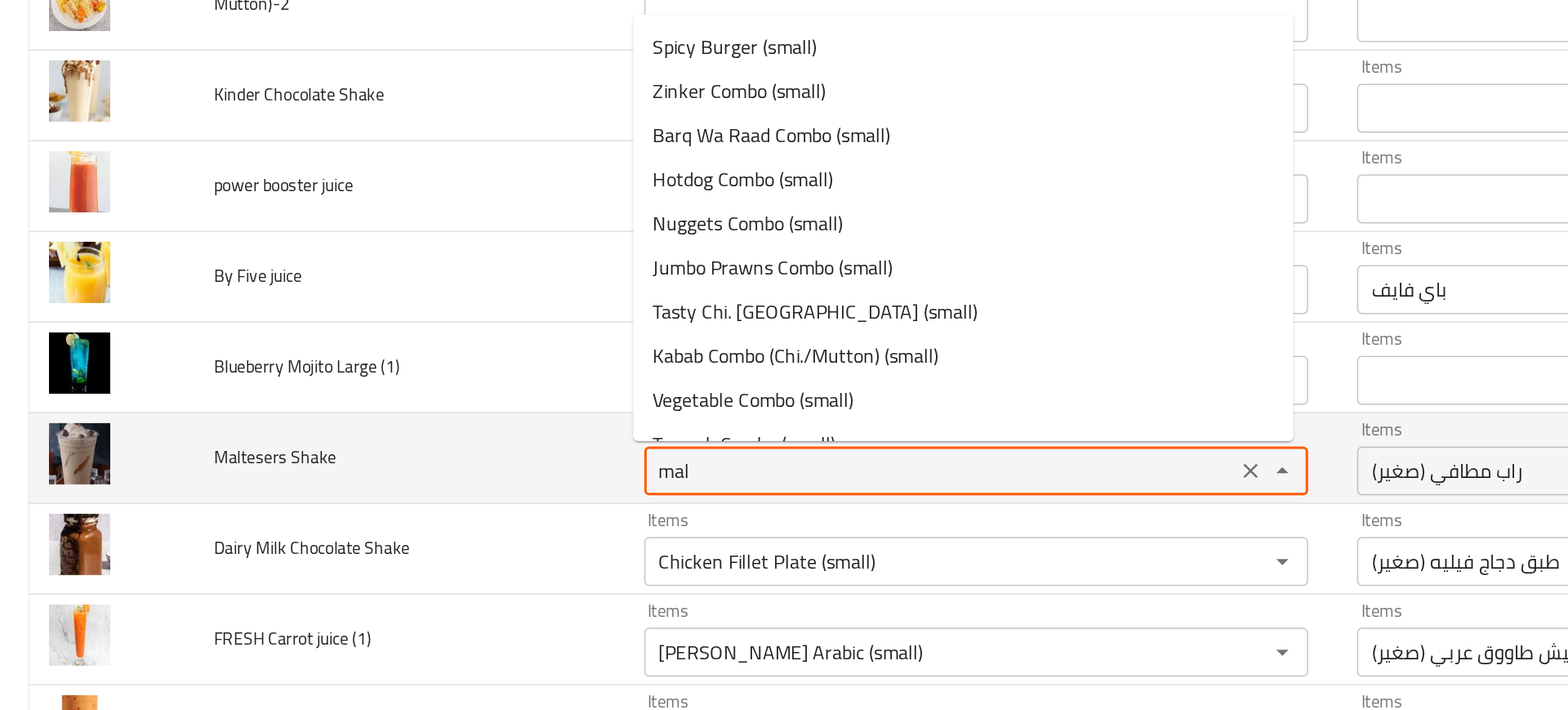
type Shake "malt"
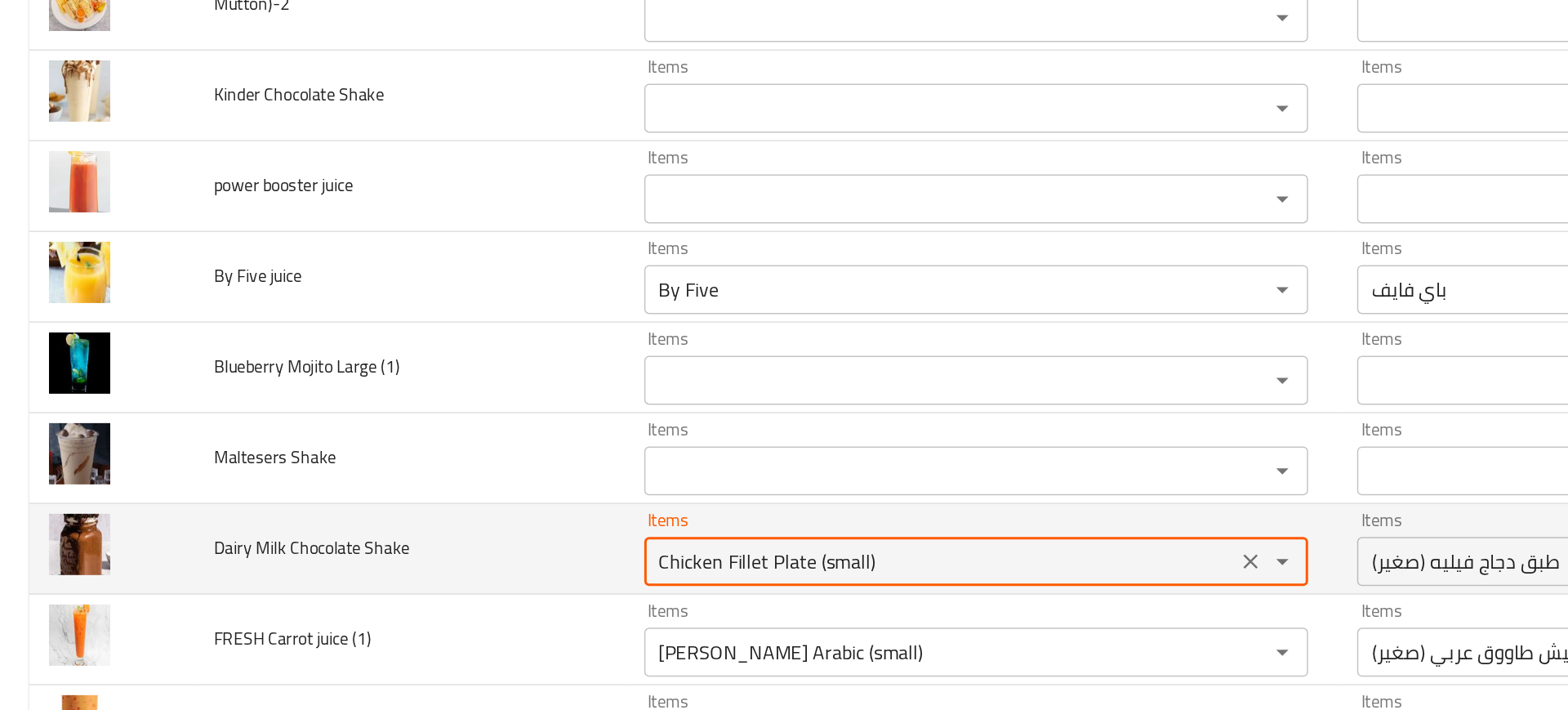
click at [489, 520] on Shake "Chicken Fillet Plate (small)" at bounding box center [628, 521] width 386 height 23
type Shake "a"
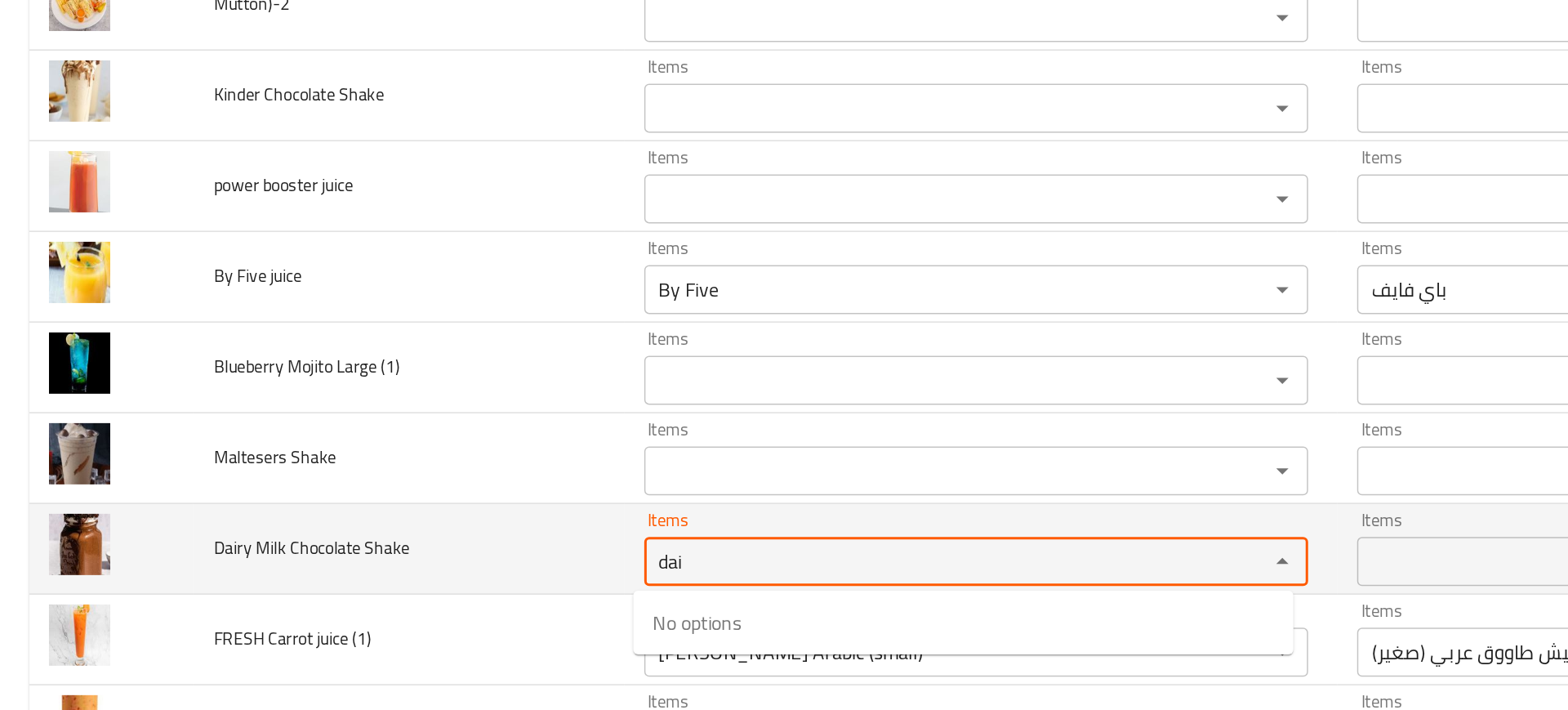
type Shake "dair"
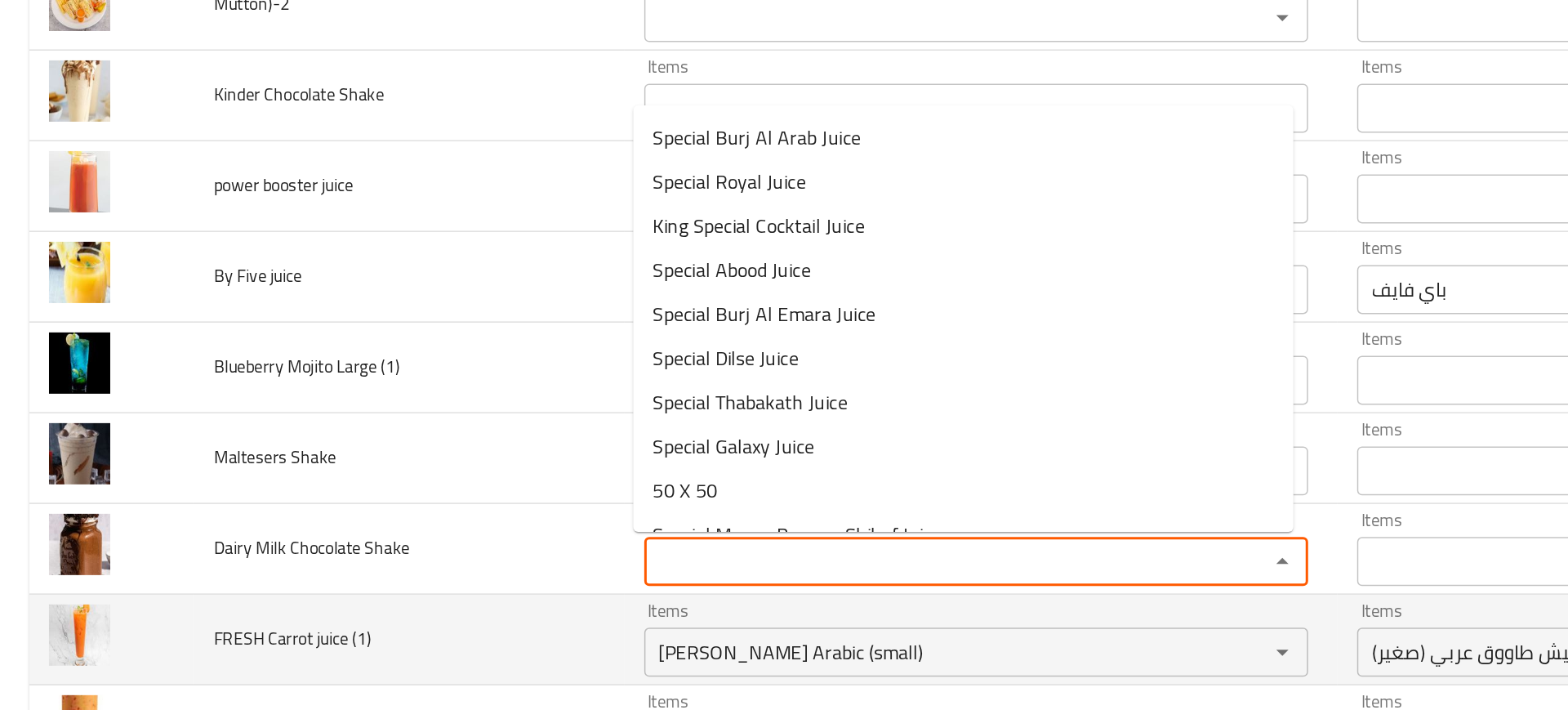
click at [359, 569] on td "FRESH Carrot juice (1)" at bounding box center [272, 573] width 287 height 60
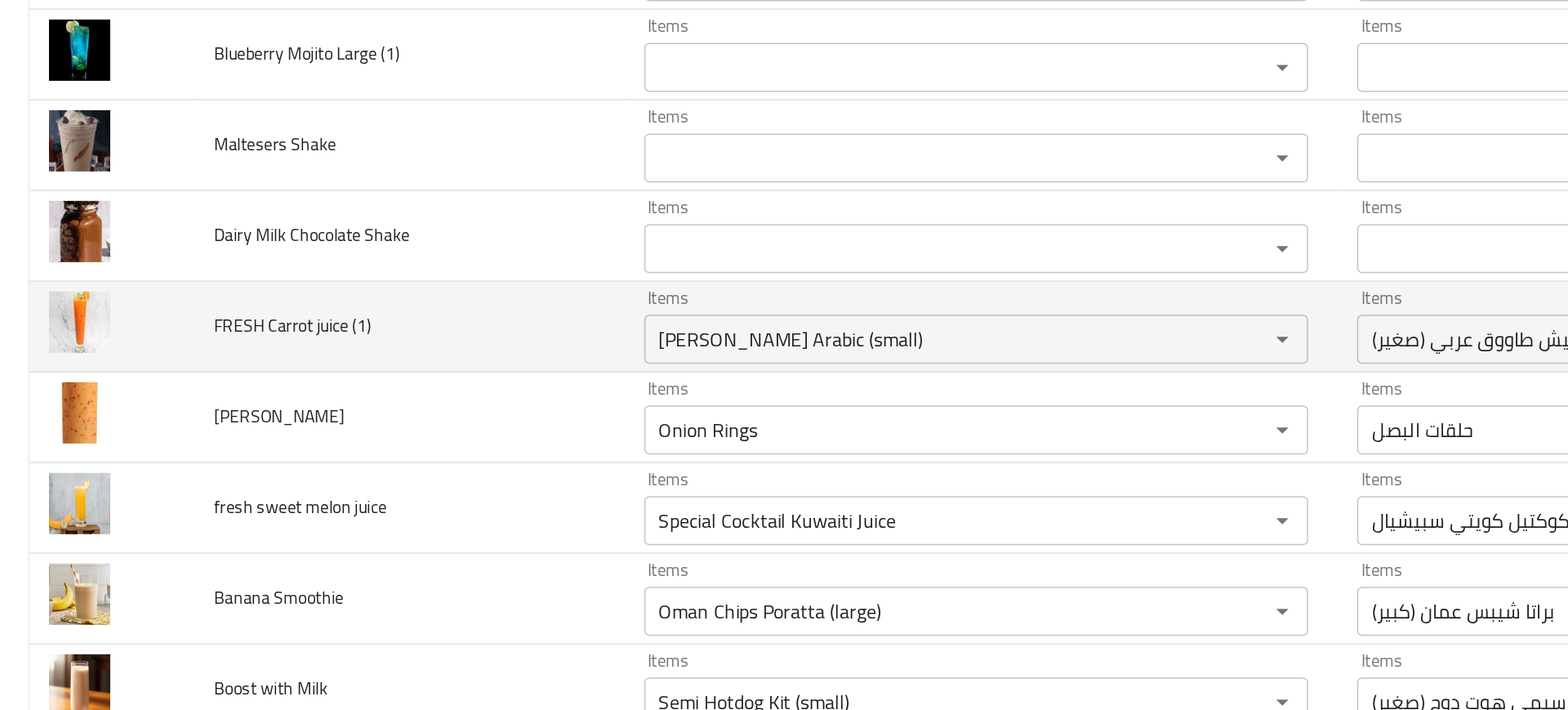
scroll to position [4044, 0]
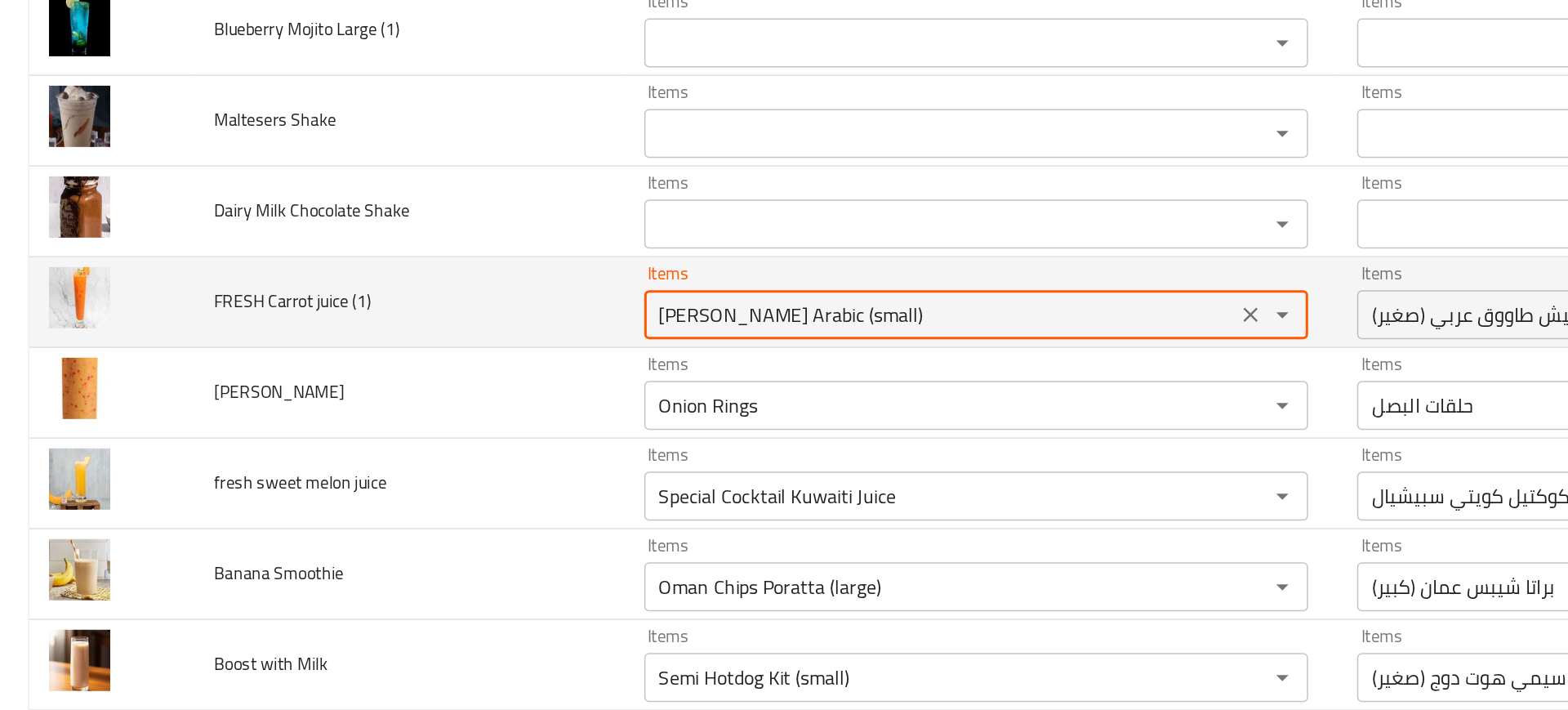
click at [487, 352] on \(1\) "Sheesh Tawook Arabic (small)" at bounding box center [628, 357] width 386 height 23
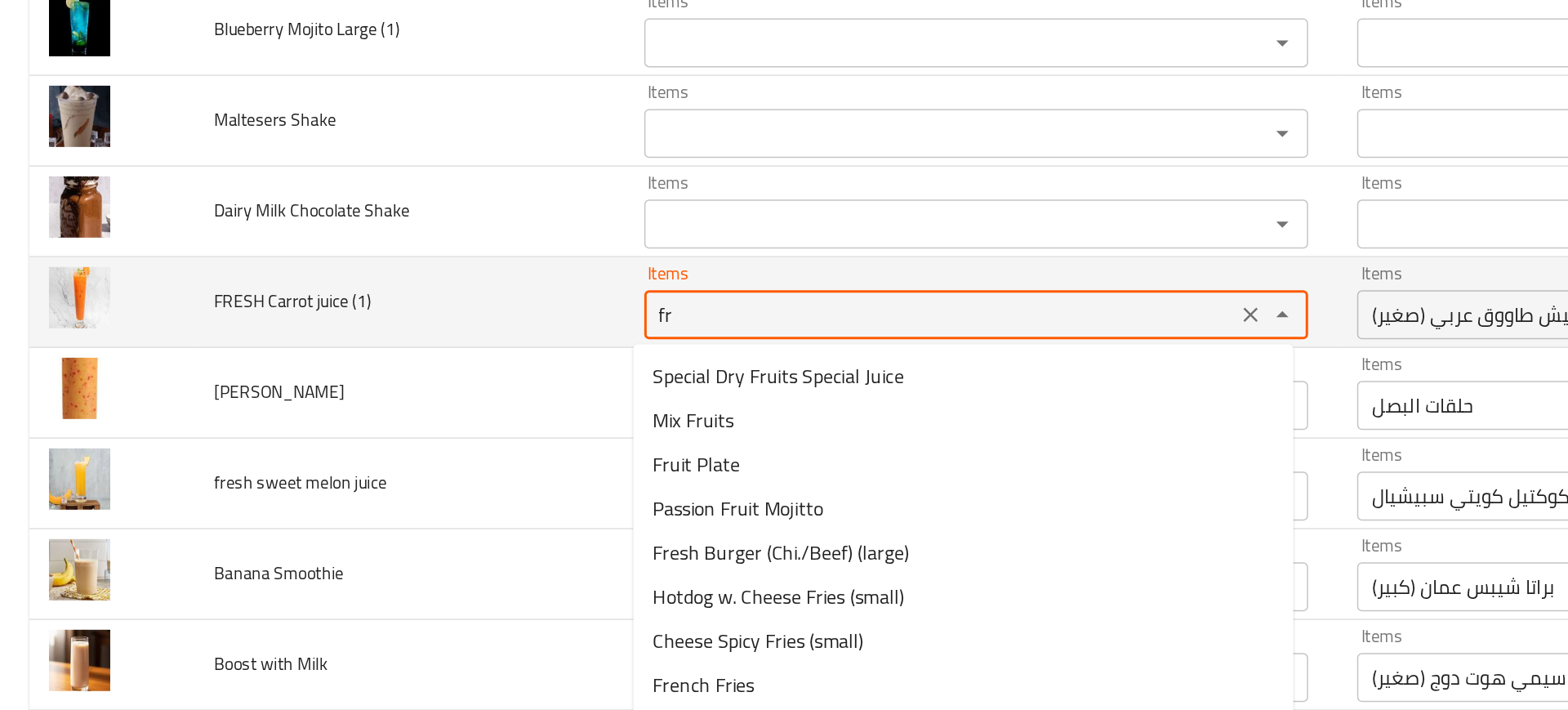
type \(1\) "fre"
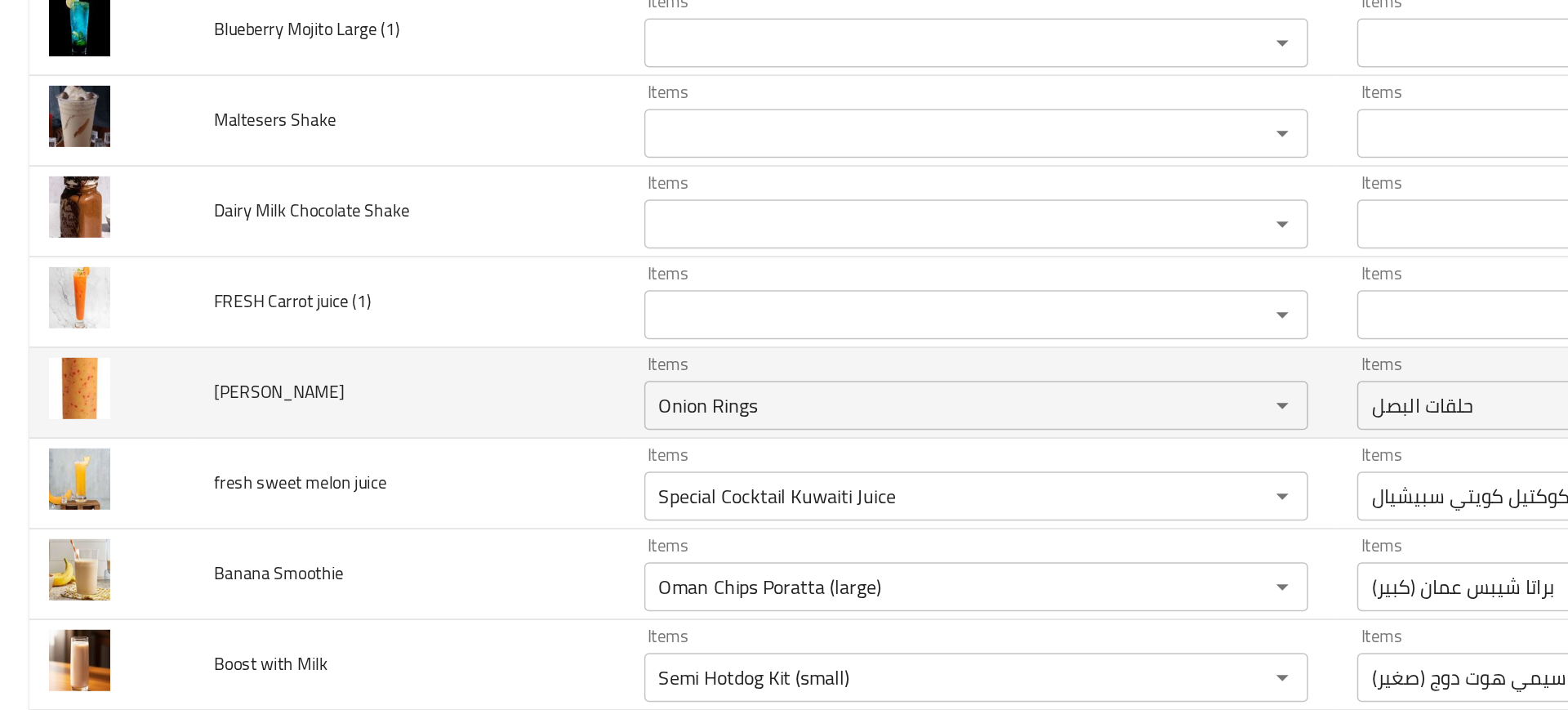
click at [342, 383] on td "Nari Nari" at bounding box center [272, 409] width 287 height 60
click at [440, 399] on div "Items Onion Rings Items" at bounding box center [651, 409] width 443 height 50
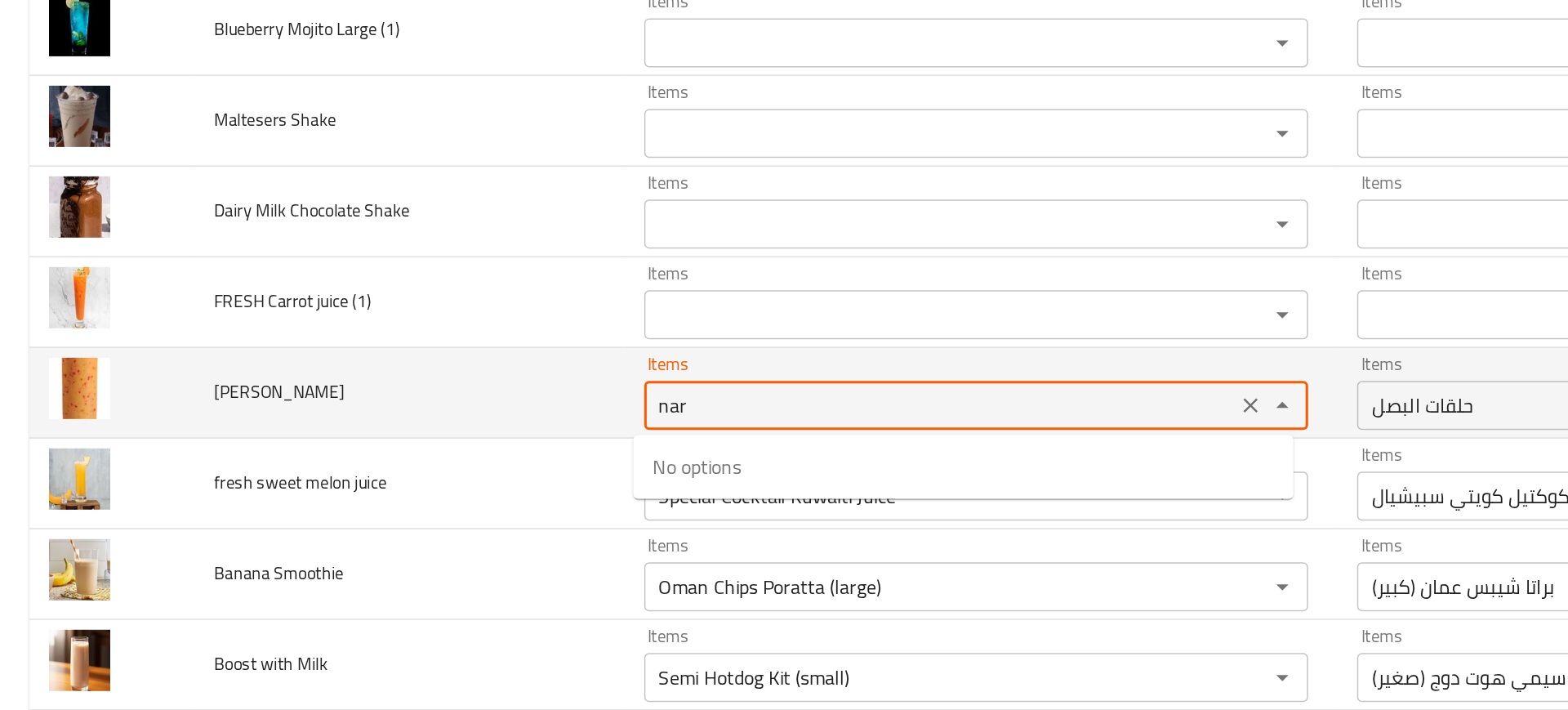
type Nari "naru"
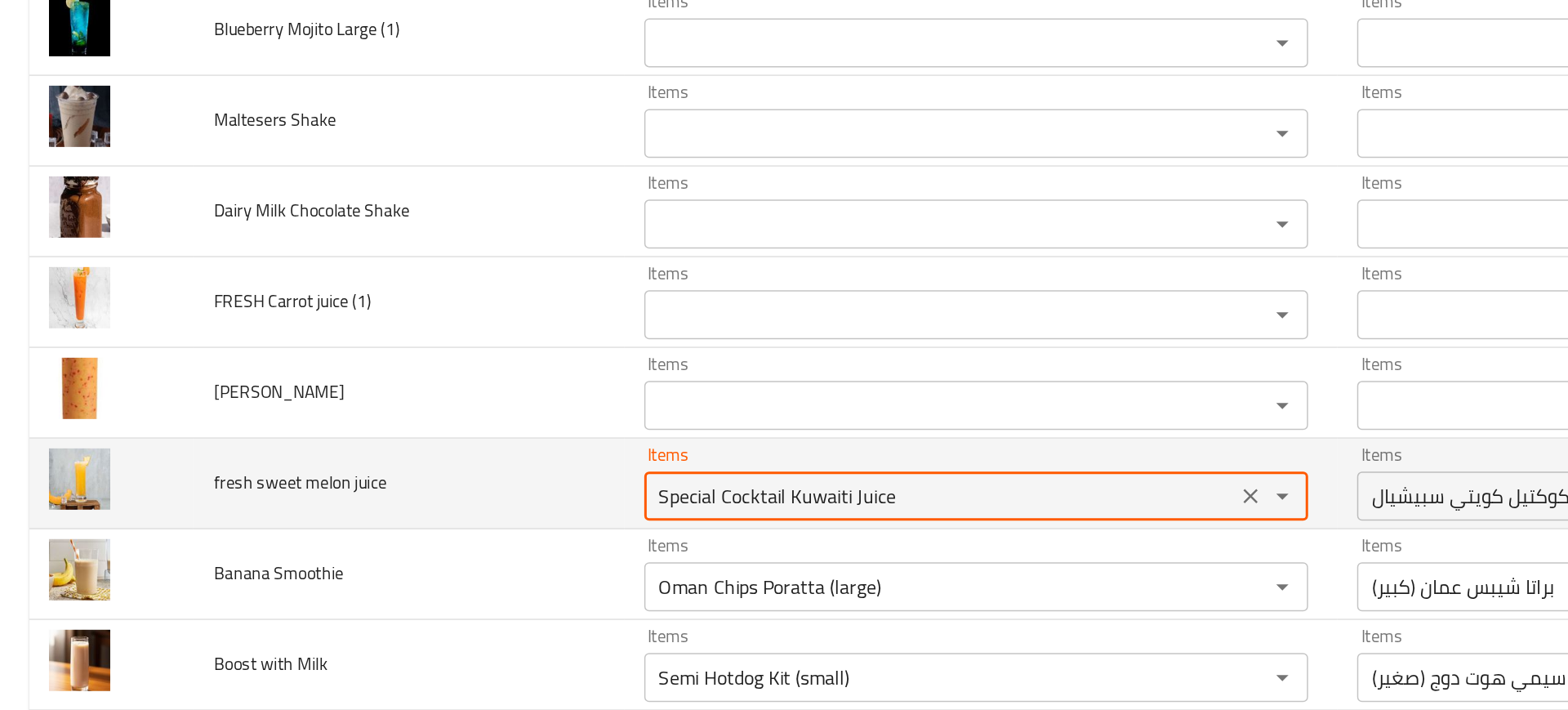
click at [528, 488] on juice "Special Cocktail Kuwaiti Juice" at bounding box center [628, 477] width 386 height 23
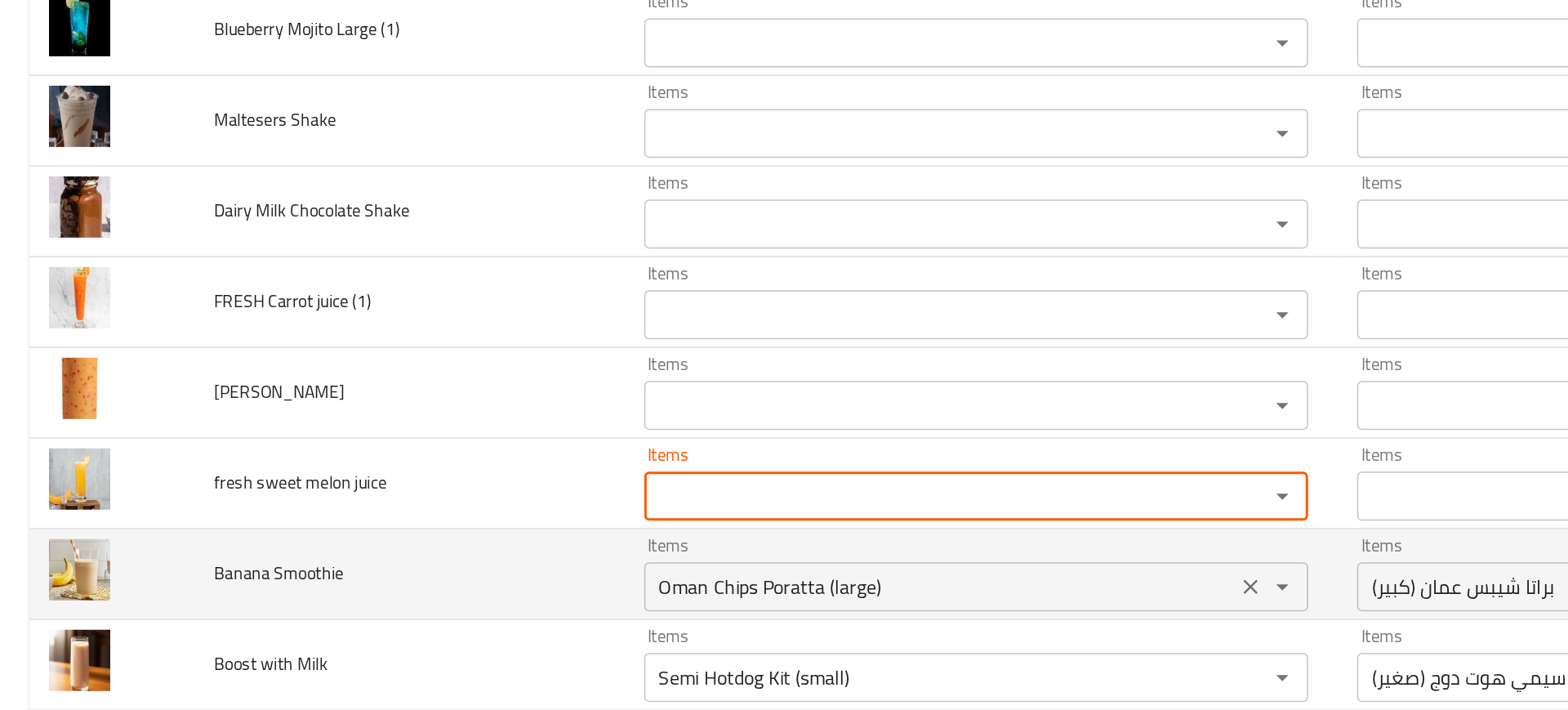
click at [436, 551] on div "Oman Chips Poratta (large) Items" at bounding box center [651, 538] width 443 height 33
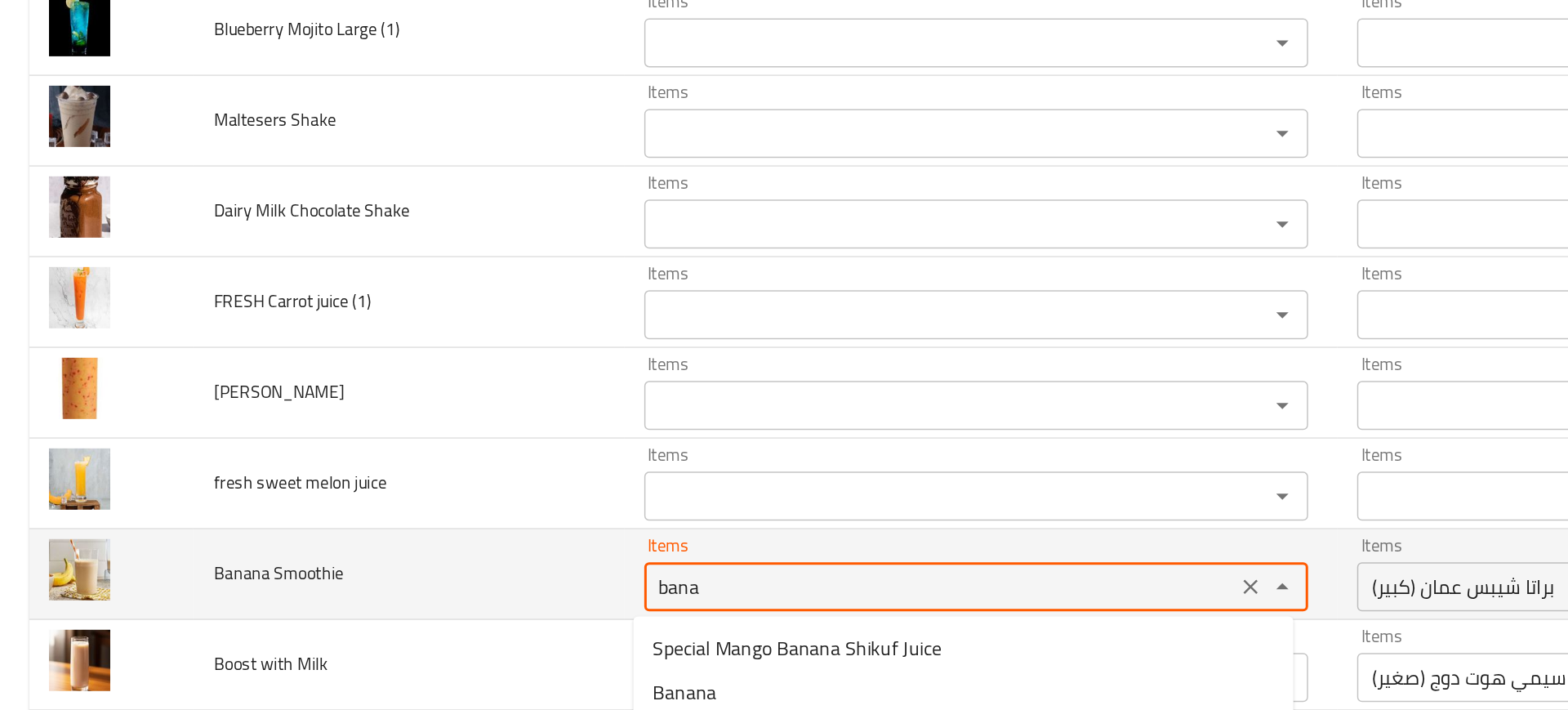
type Smoothie "banan"
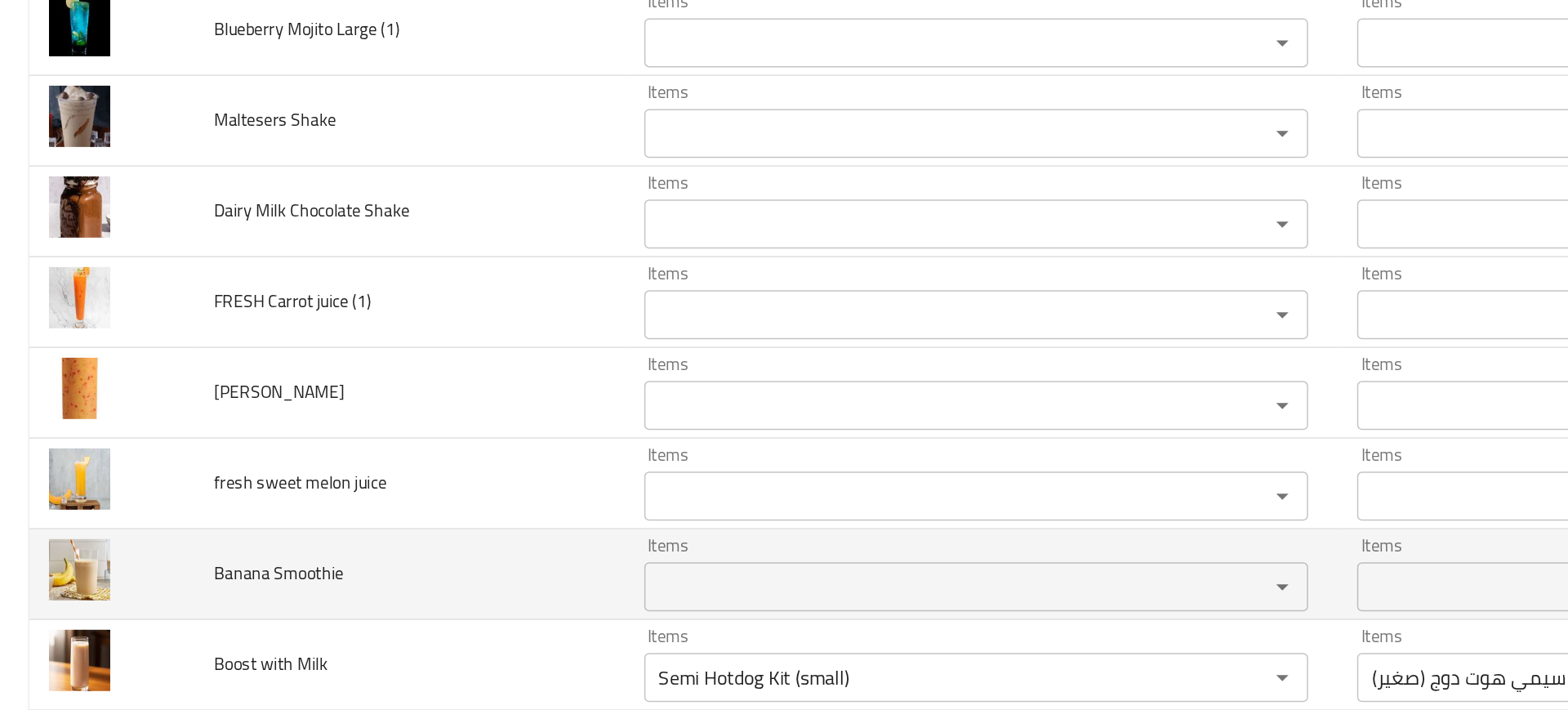
click at [348, 544] on td "Banana Smoothie" at bounding box center [272, 530] width 287 height 60
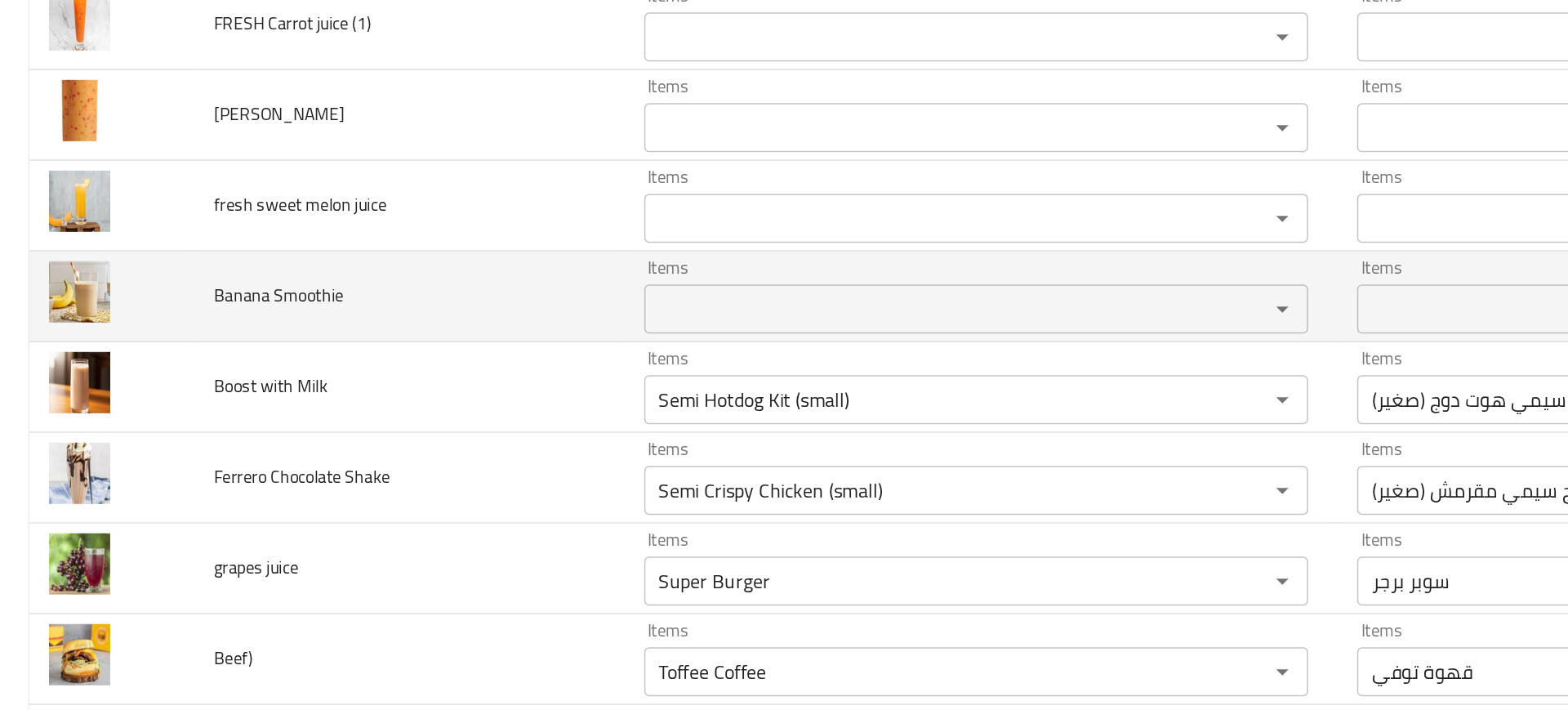
scroll to position [4229, 0]
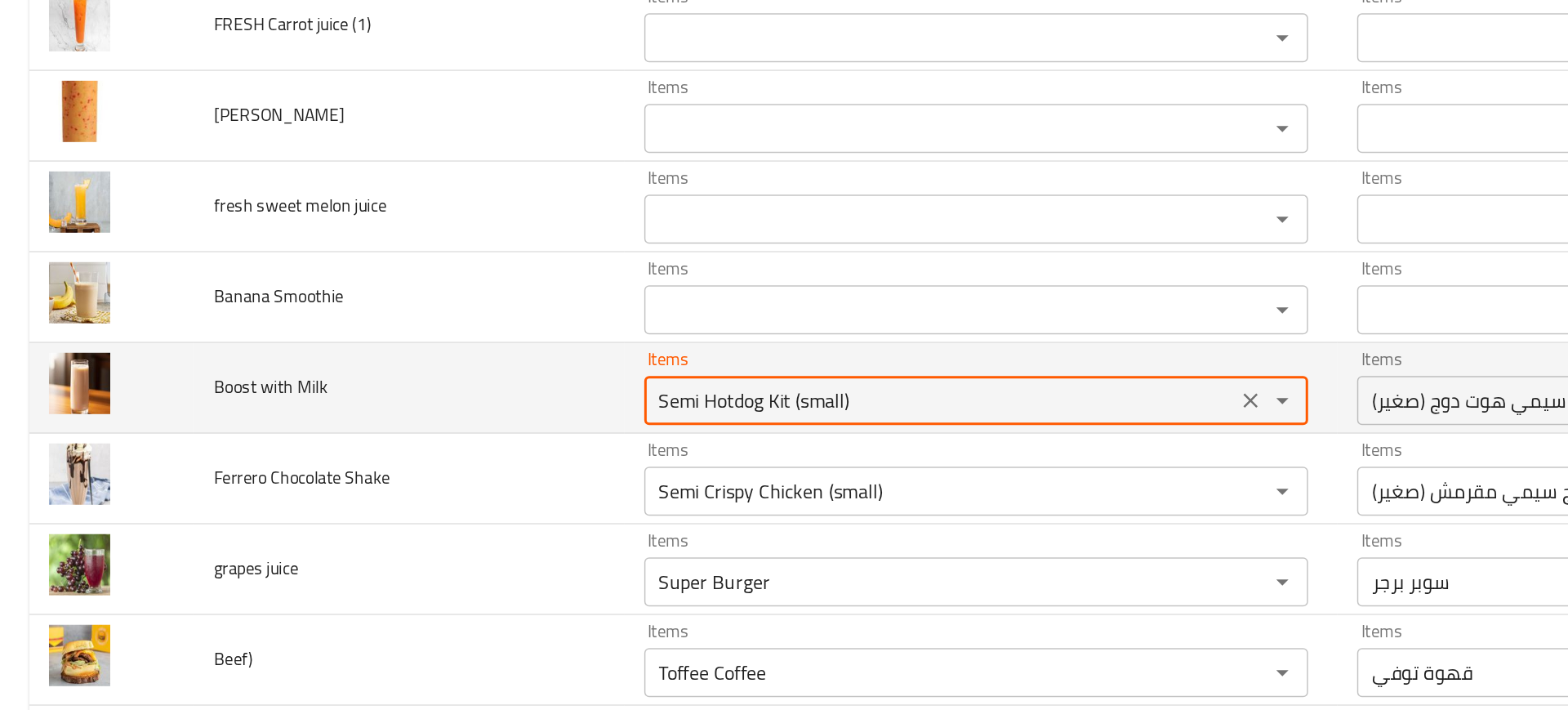
click at [449, 408] on Milk "Semi Hotdog Kit (small)" at bounding box center [628, 414] width 386 height 23
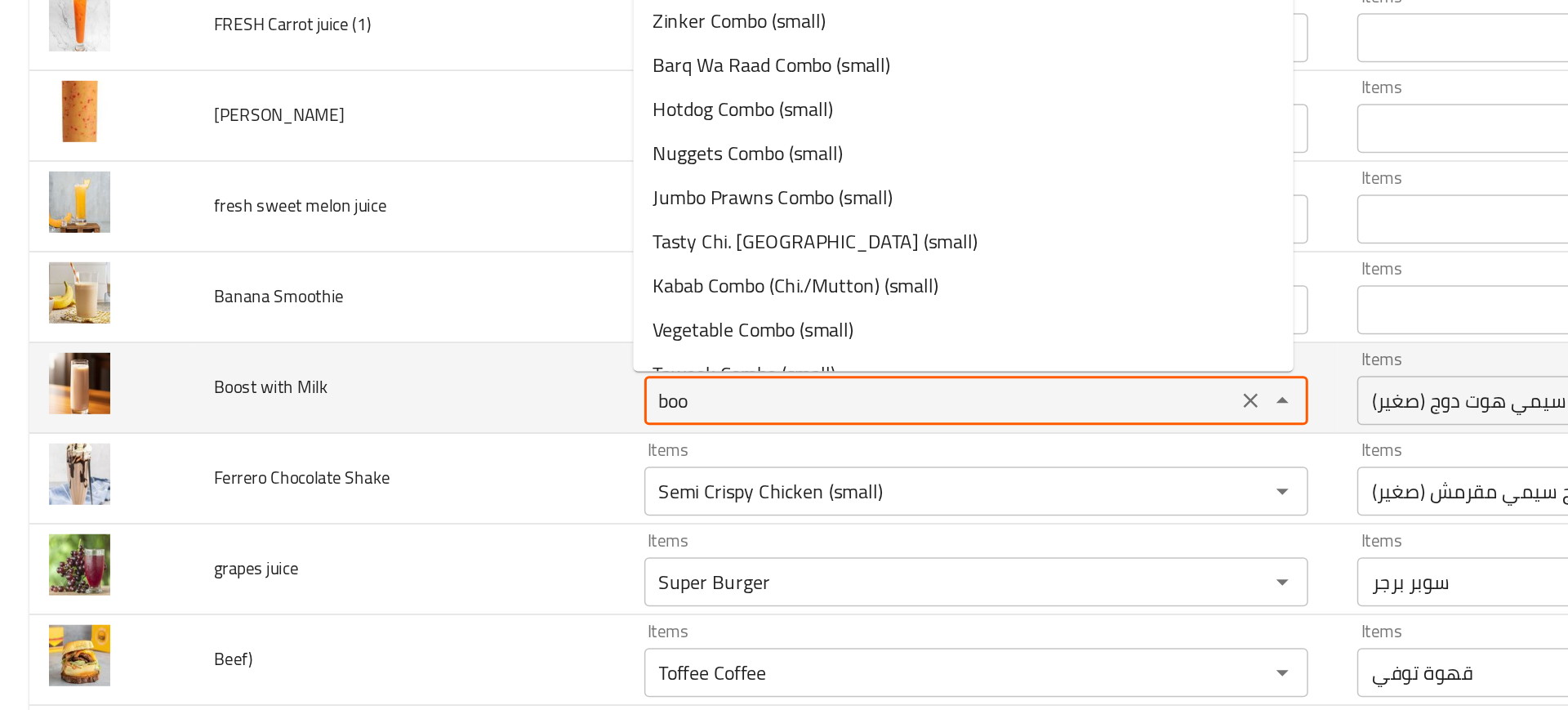
type Milk "boos"
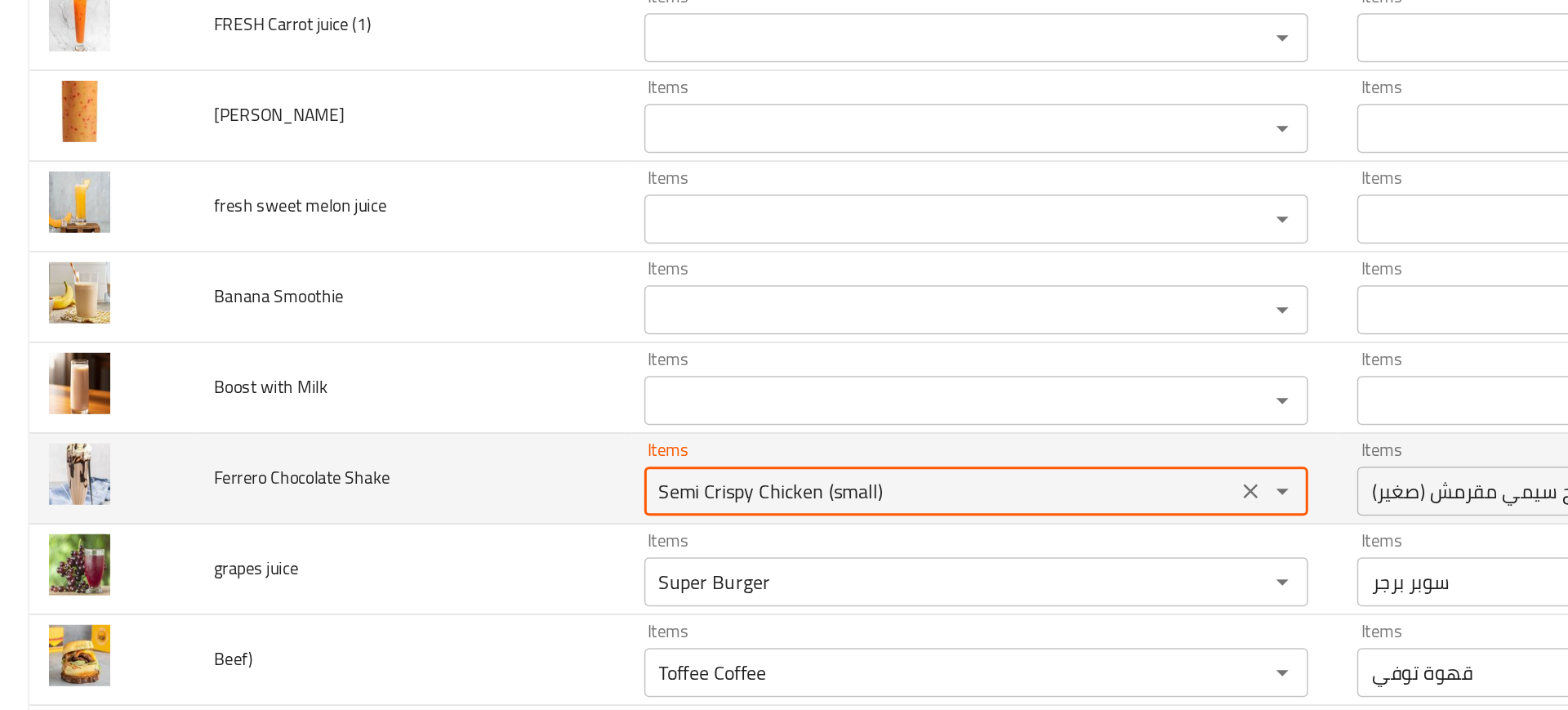
click at [502, 482] on Shake "Semi Crispy Chicken (small)" at bounding box center [628, 475] width 386 height 23
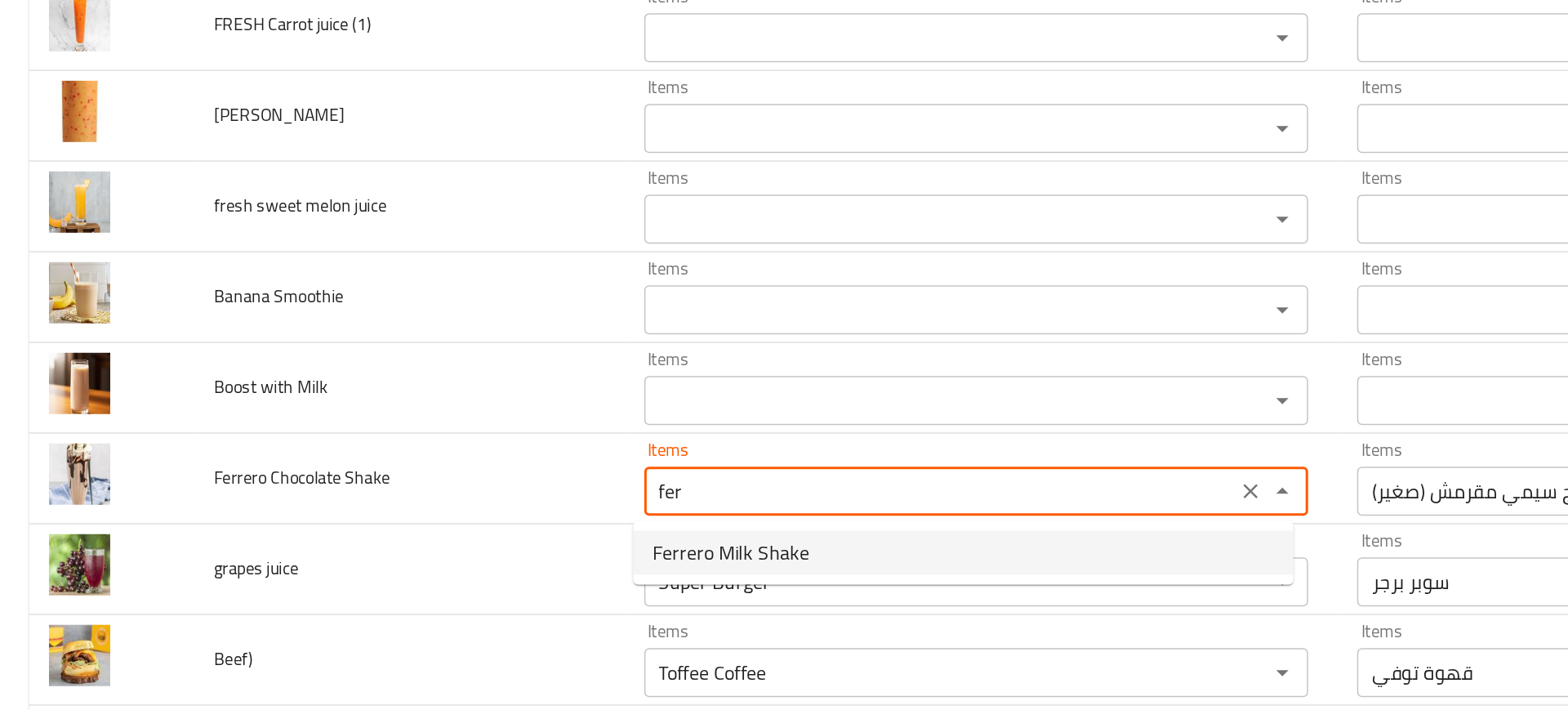
click at [513, 513] on span "Ferrero Milk Shake" at bounding box center [488, 515] width 105 height 19
type Shake "Ferrero Milk Shake"
type Shake-ar "ميلك شيك فيريرو"
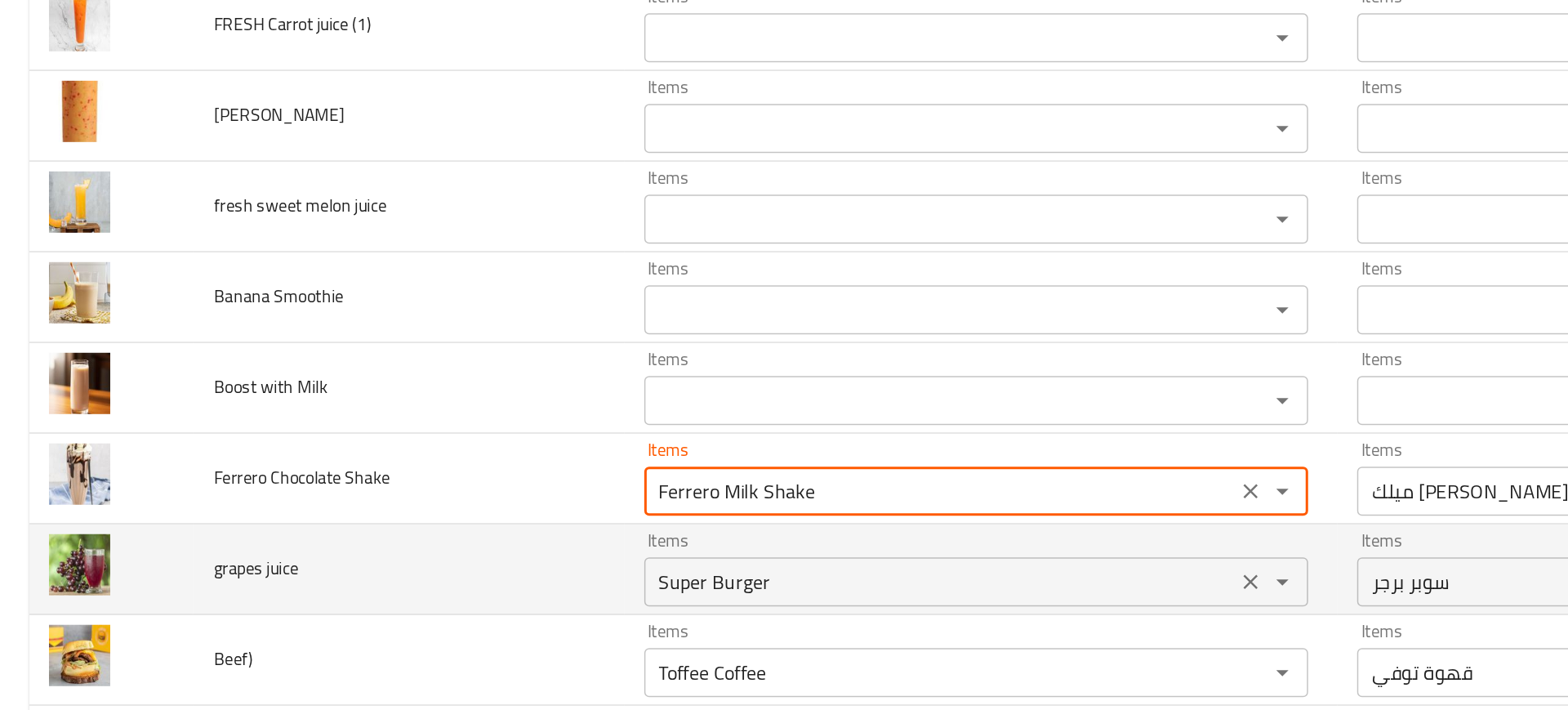
type Shake "Ferrero Milk Shake"
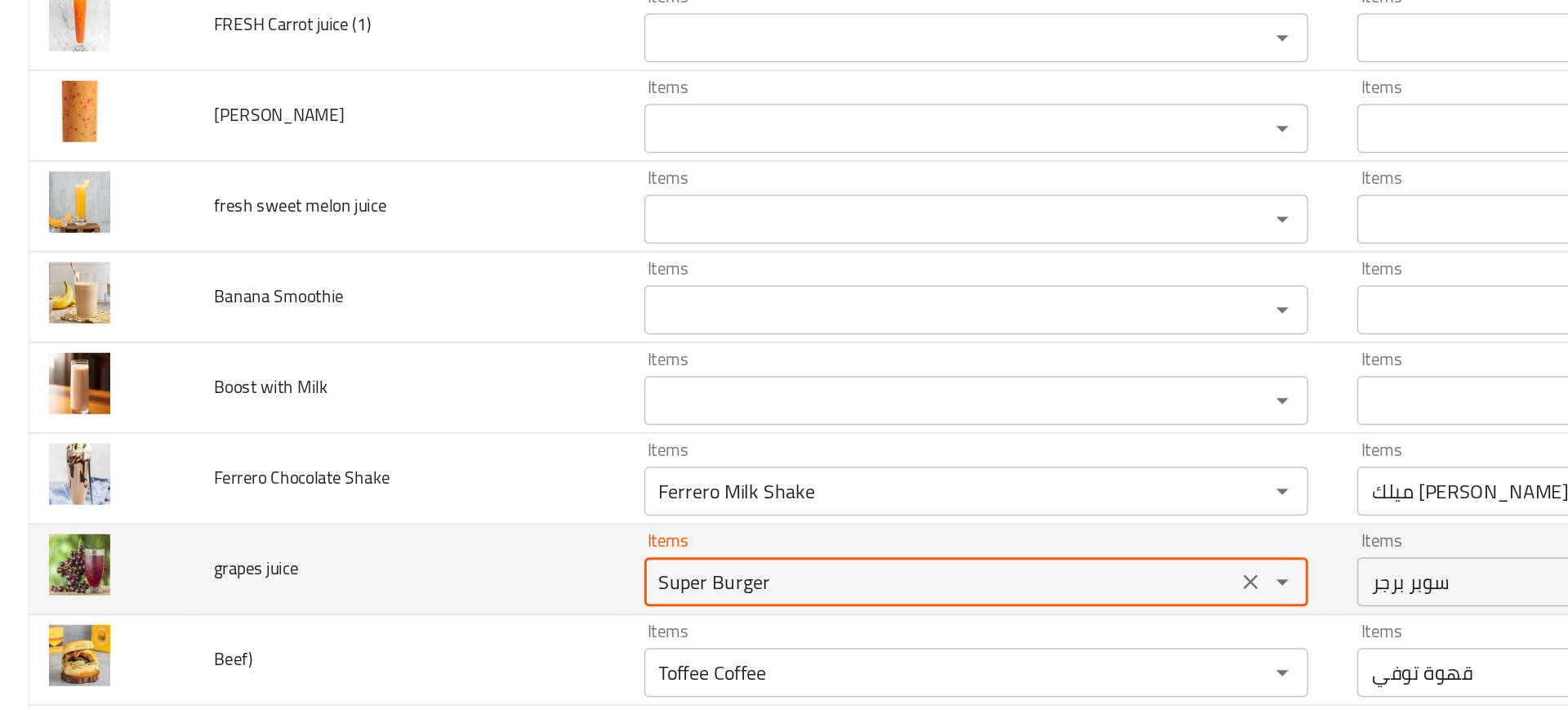
click at [535, 535] on juice "Super Burger" at bounding box center [628, 535] width 386 height 23
type juice "grap"
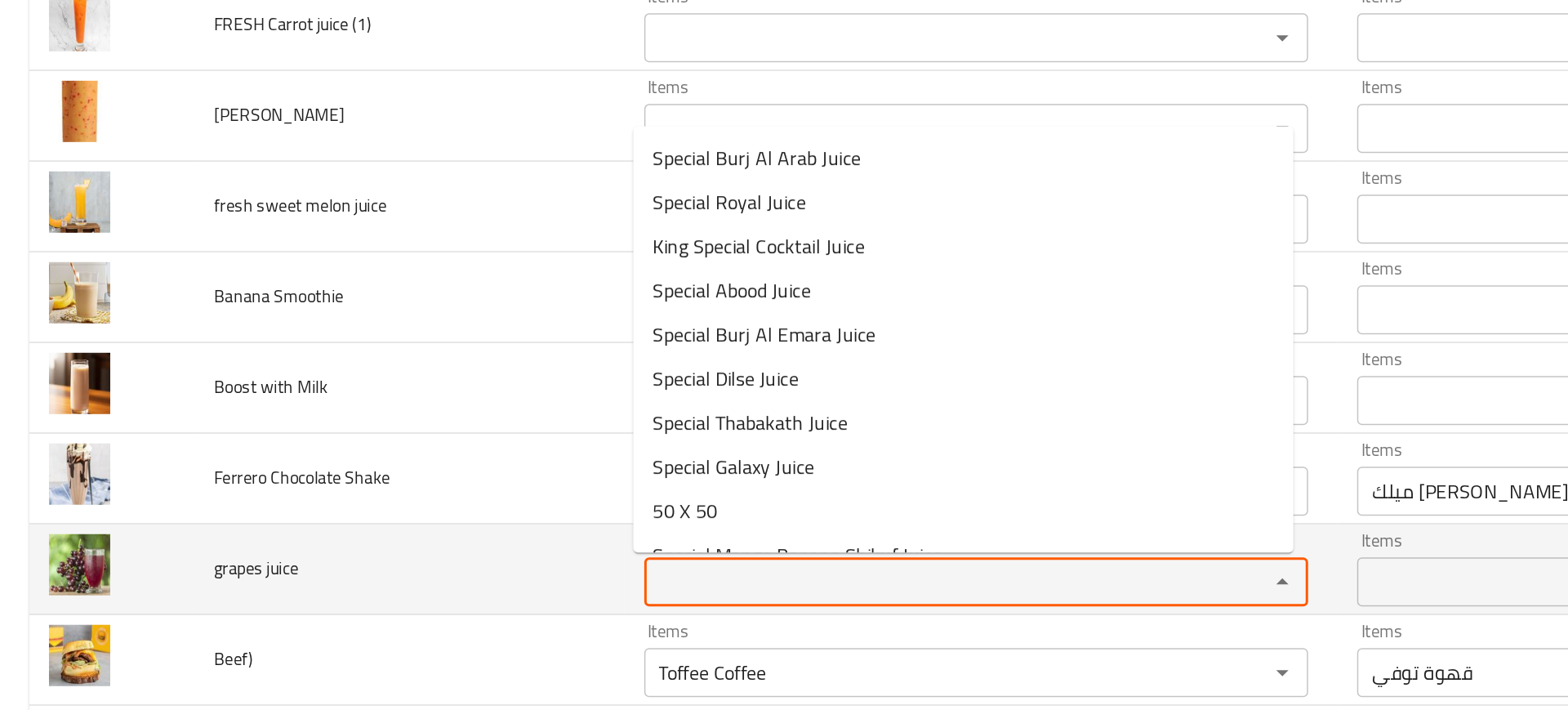
click at [363, 535] on td "grapes juice" at bounding box center [272, 526] width 287 height 60
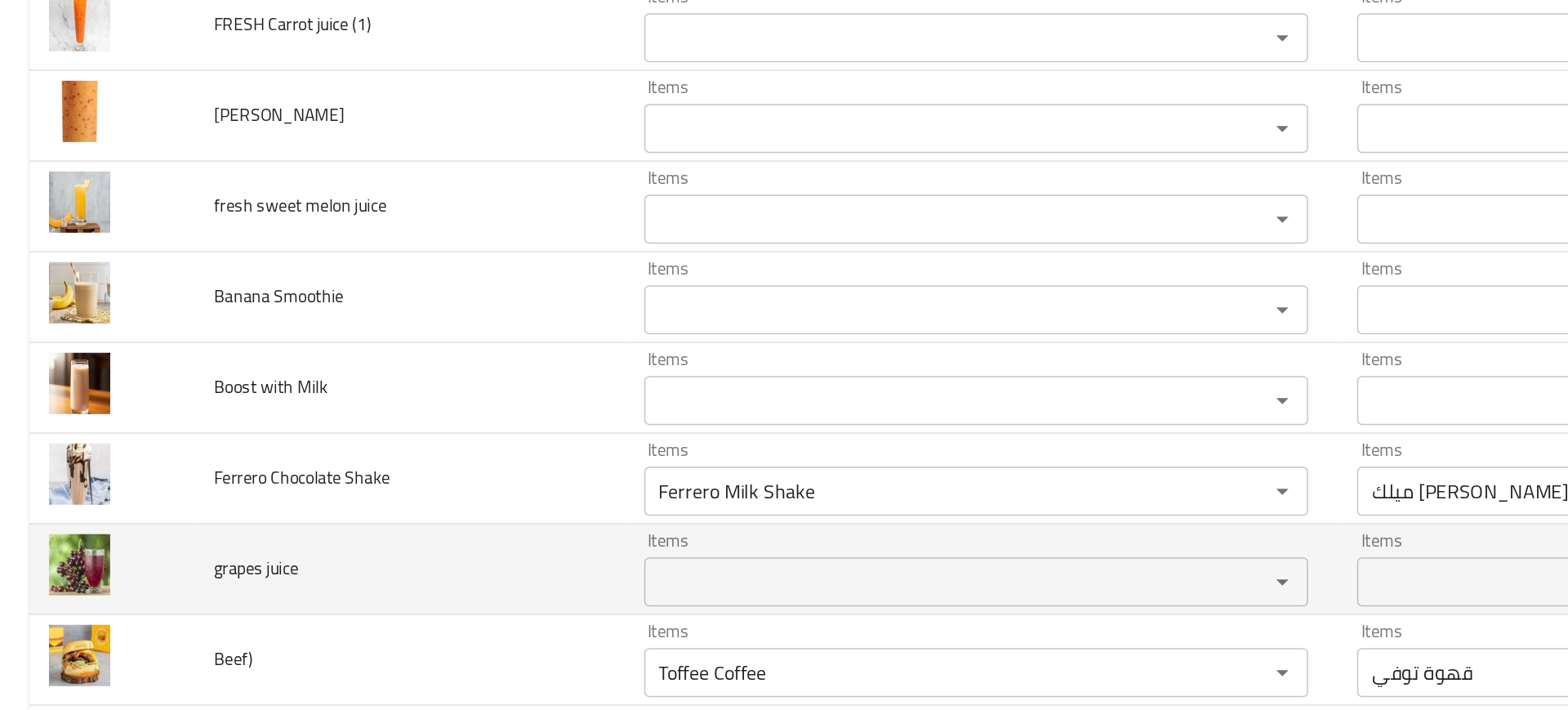
scroll to position [4230, 0]
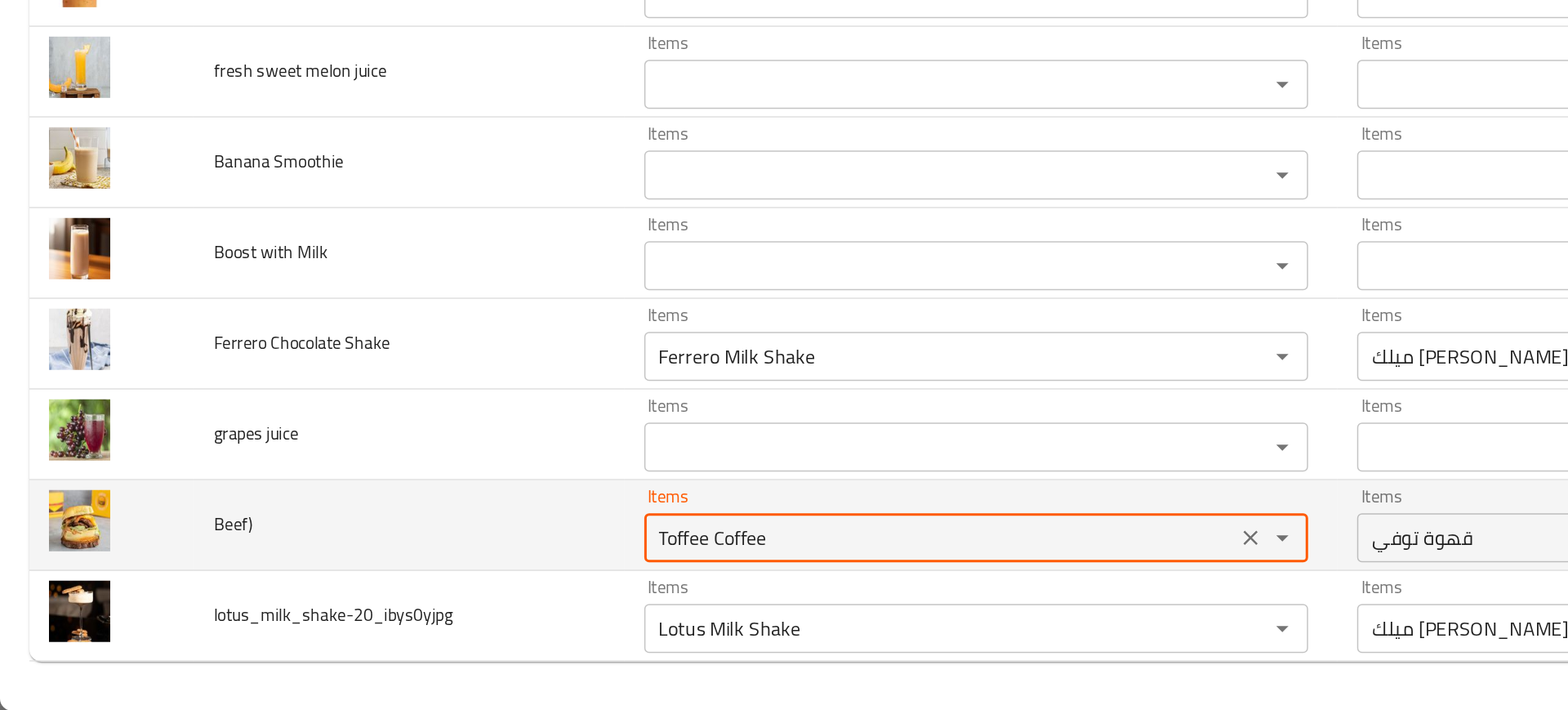
click at [435, 593] on input "Toffee Coffee" at bounding box center [628, 595] width 386 height 23
type input "beef"
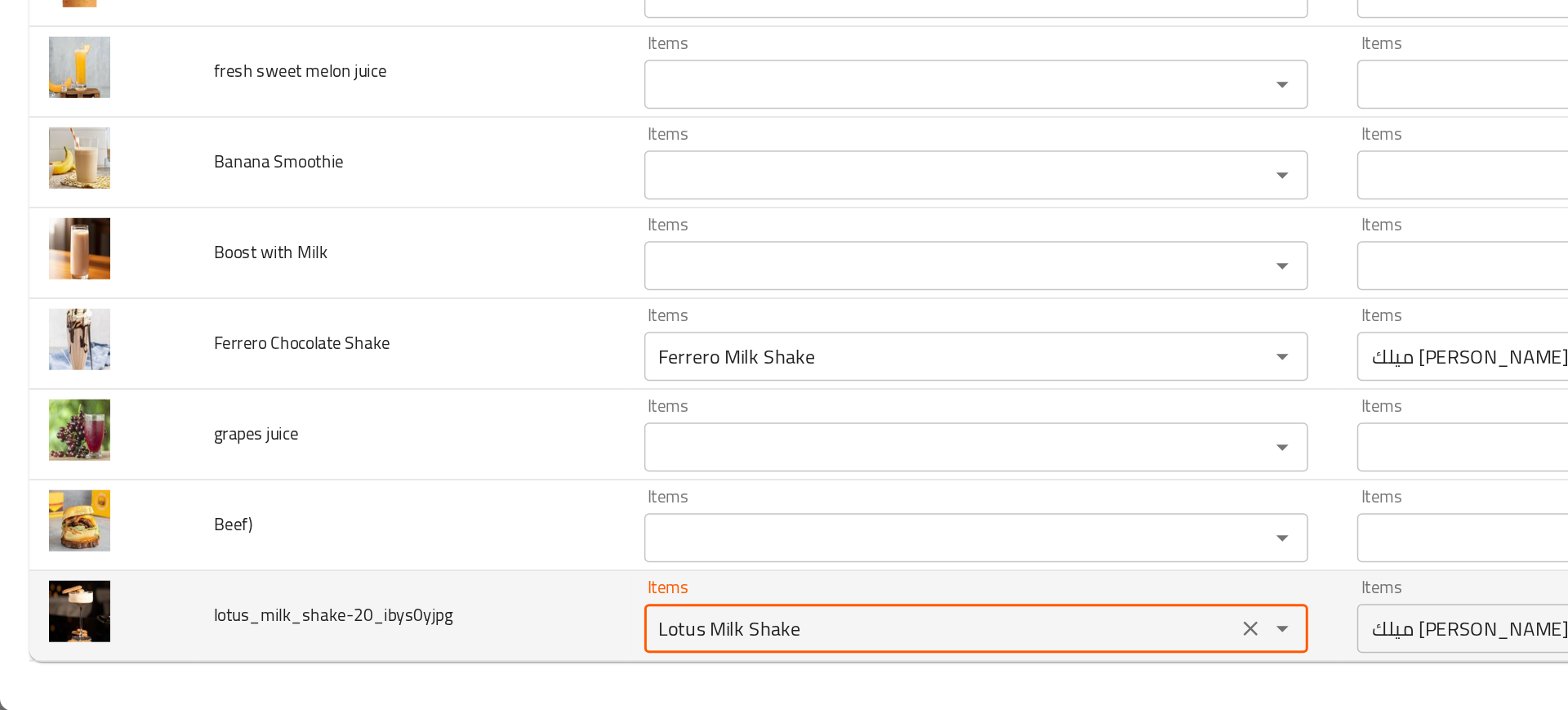
click at [480, 658] on input "Lotus Milk Shake" at bounding box center [628, 655] width 386 height 23
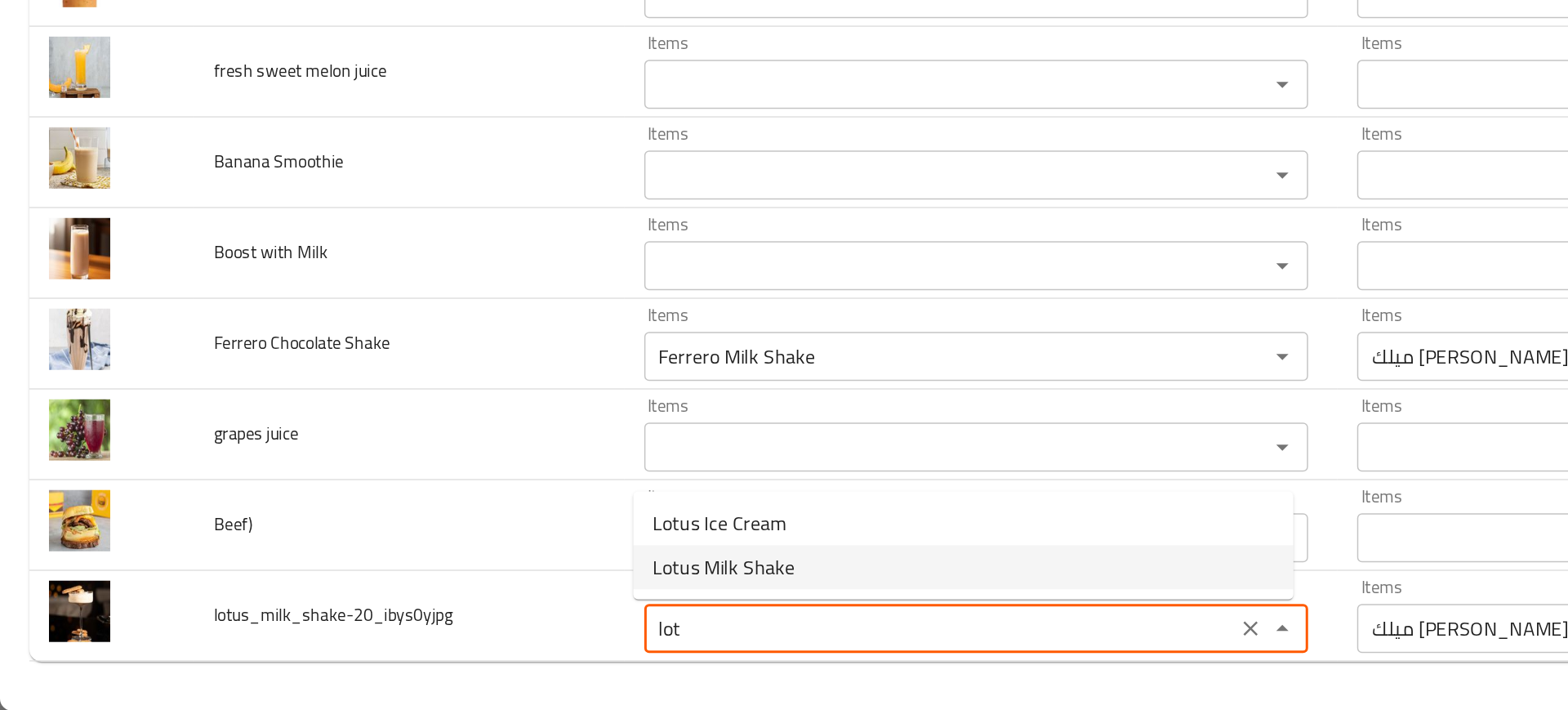
click at [487, 612] on span "Lotus Milk Shake" at bounding box center [483, 614] width 95 height 19
type input "Lotus Milk Shake"
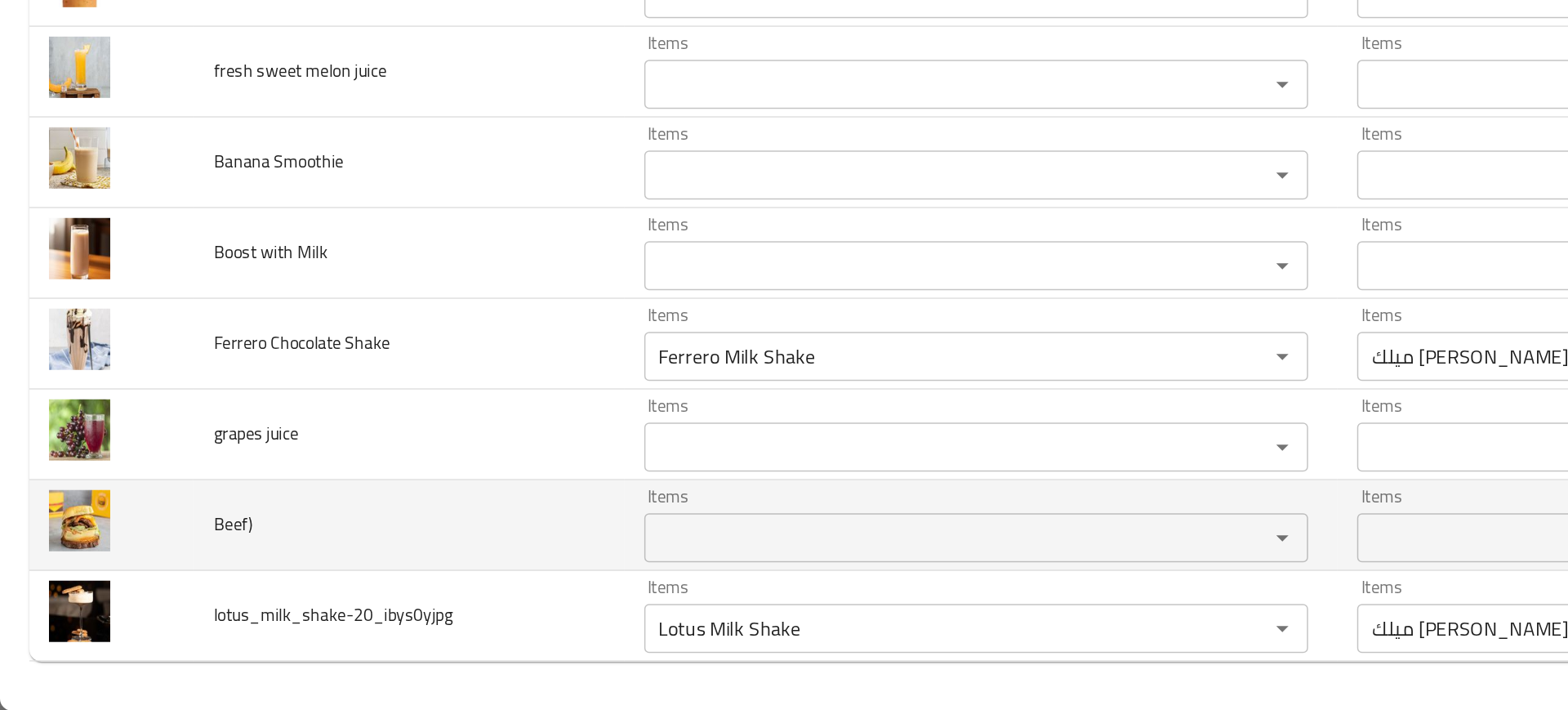
scroll to position [0, 0]
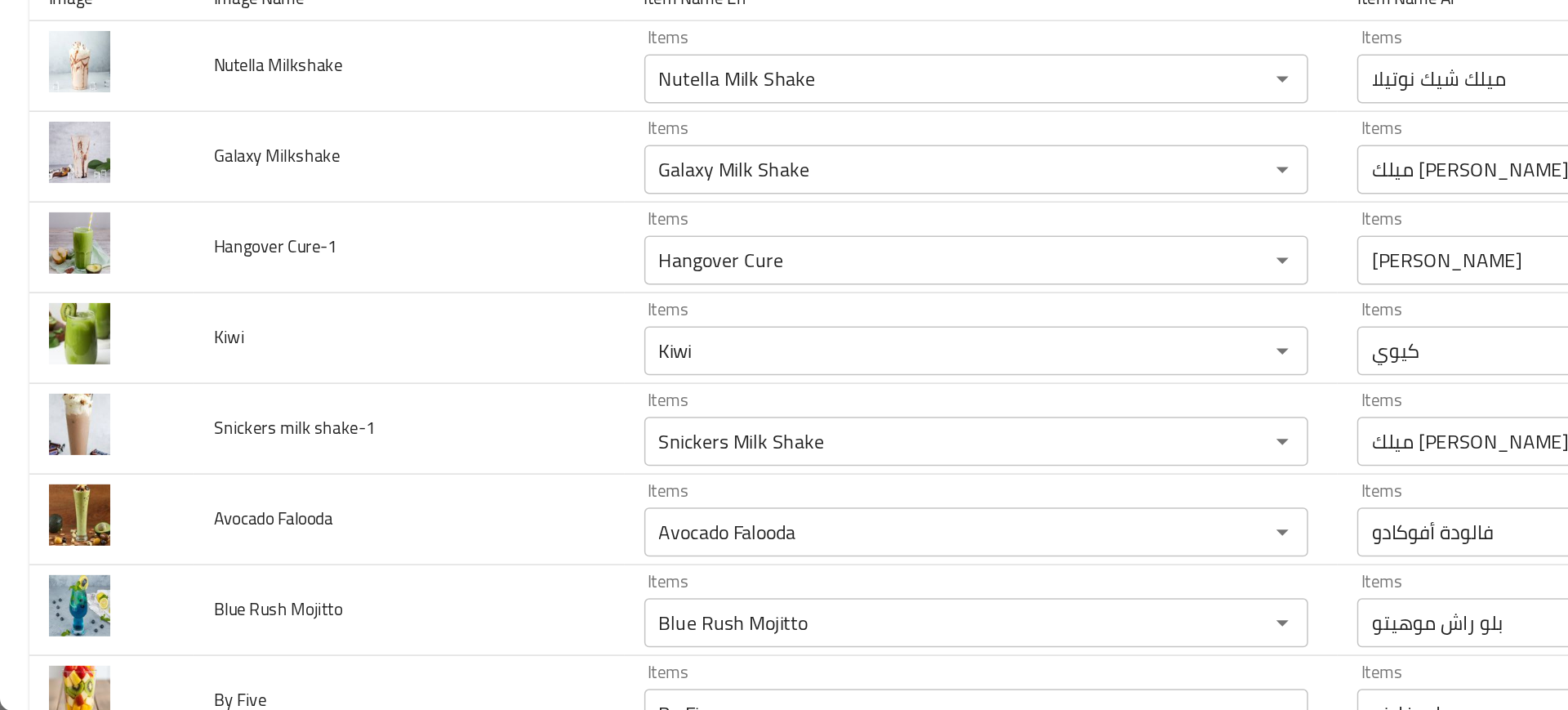
click at [310, 569] on td "Avocado Falooda" at bounding box center [272, 582] width 287 height 60
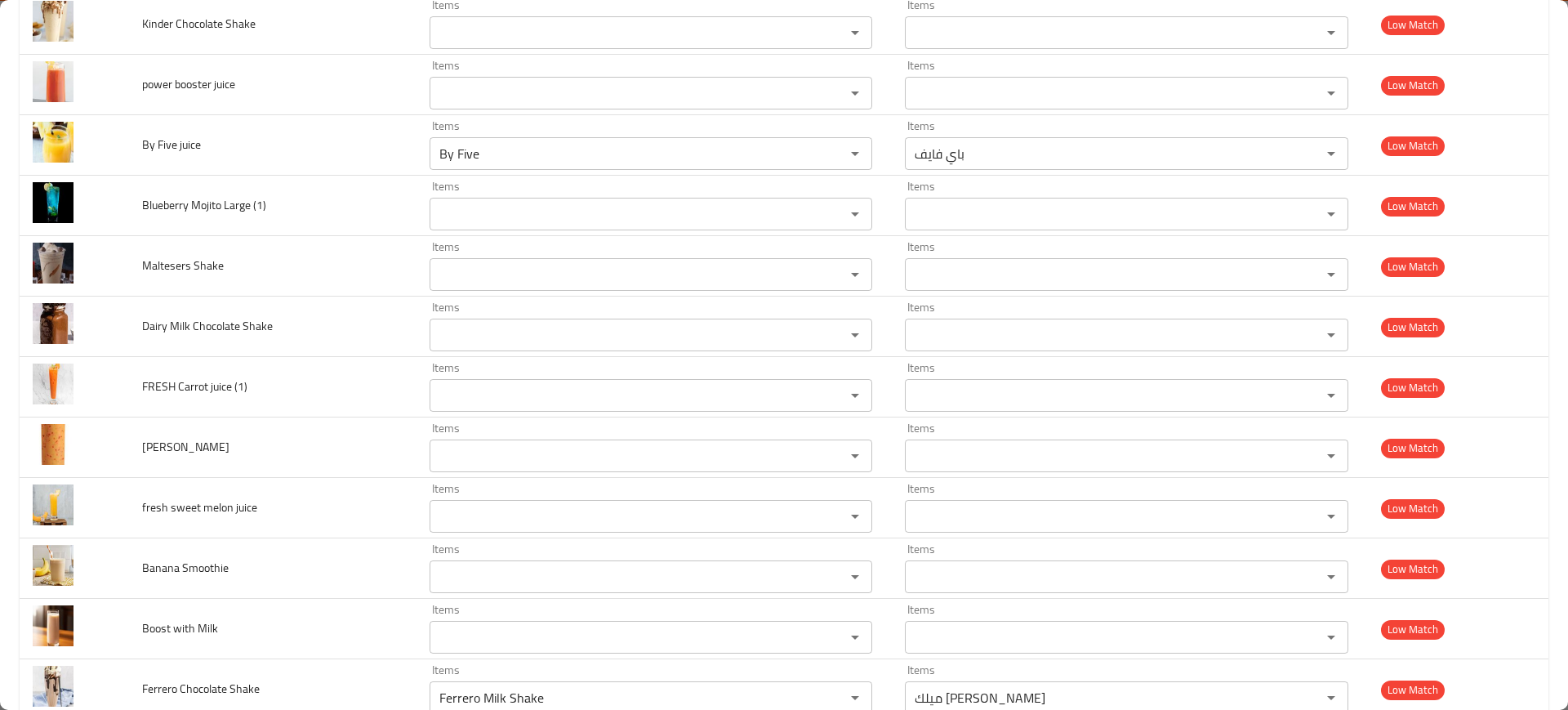
scroll to position [4230, 0]
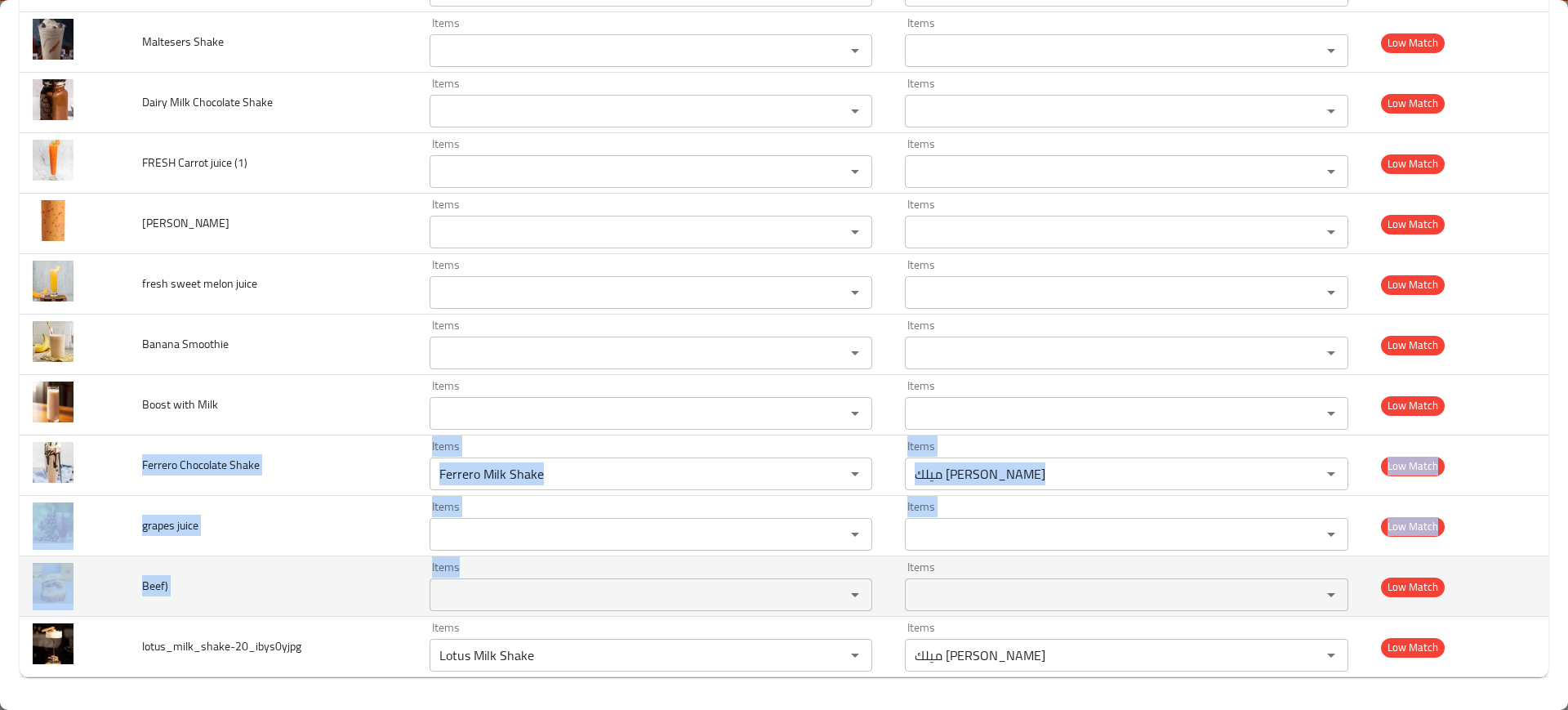
drag, startPoint x: 141, startPoint y: 454, endPoint x: 543, endPoint y: 596, distance: 426.3
copy tbody "Ferrero Chocolate Shake Items Items Items Items Low Match grapes juice Items It…"
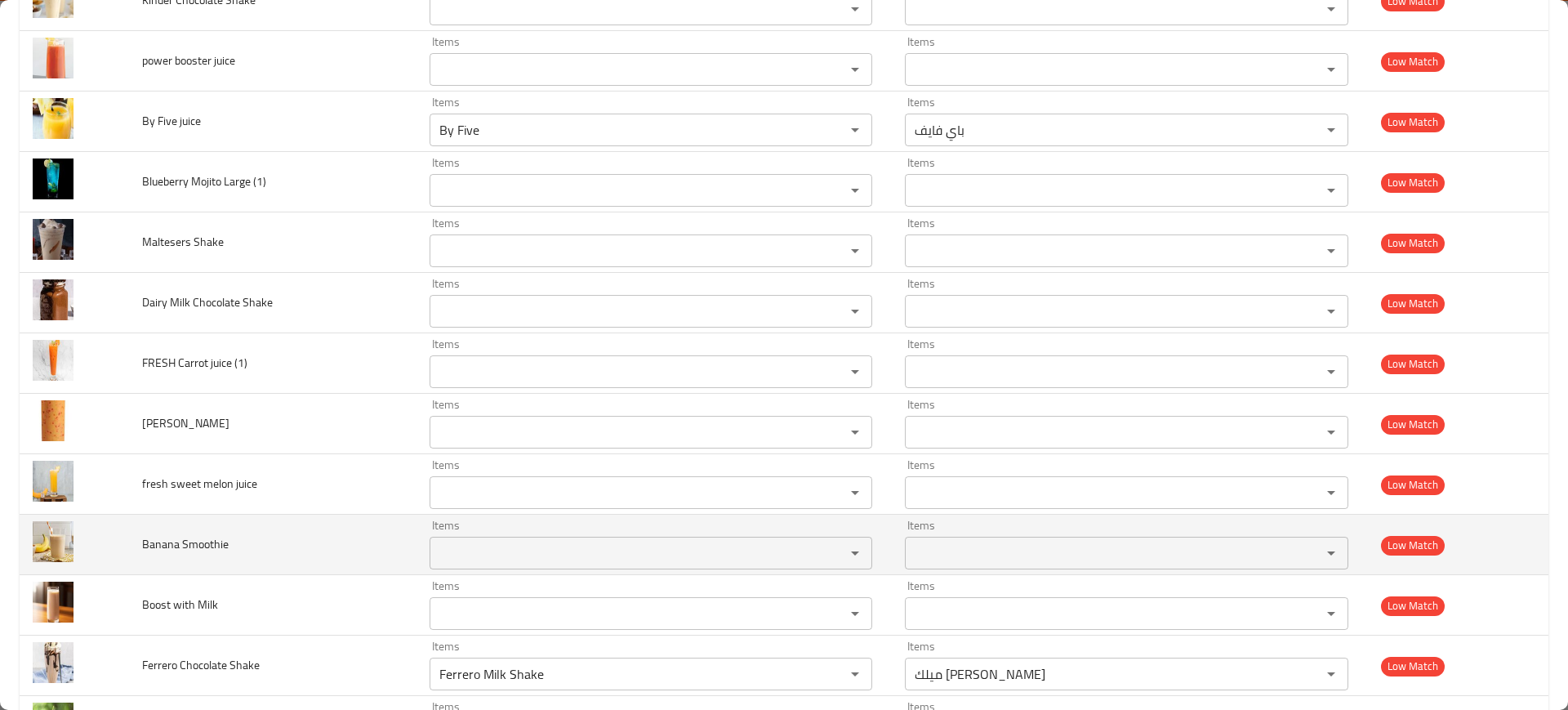
scroll to position [4026, 0]
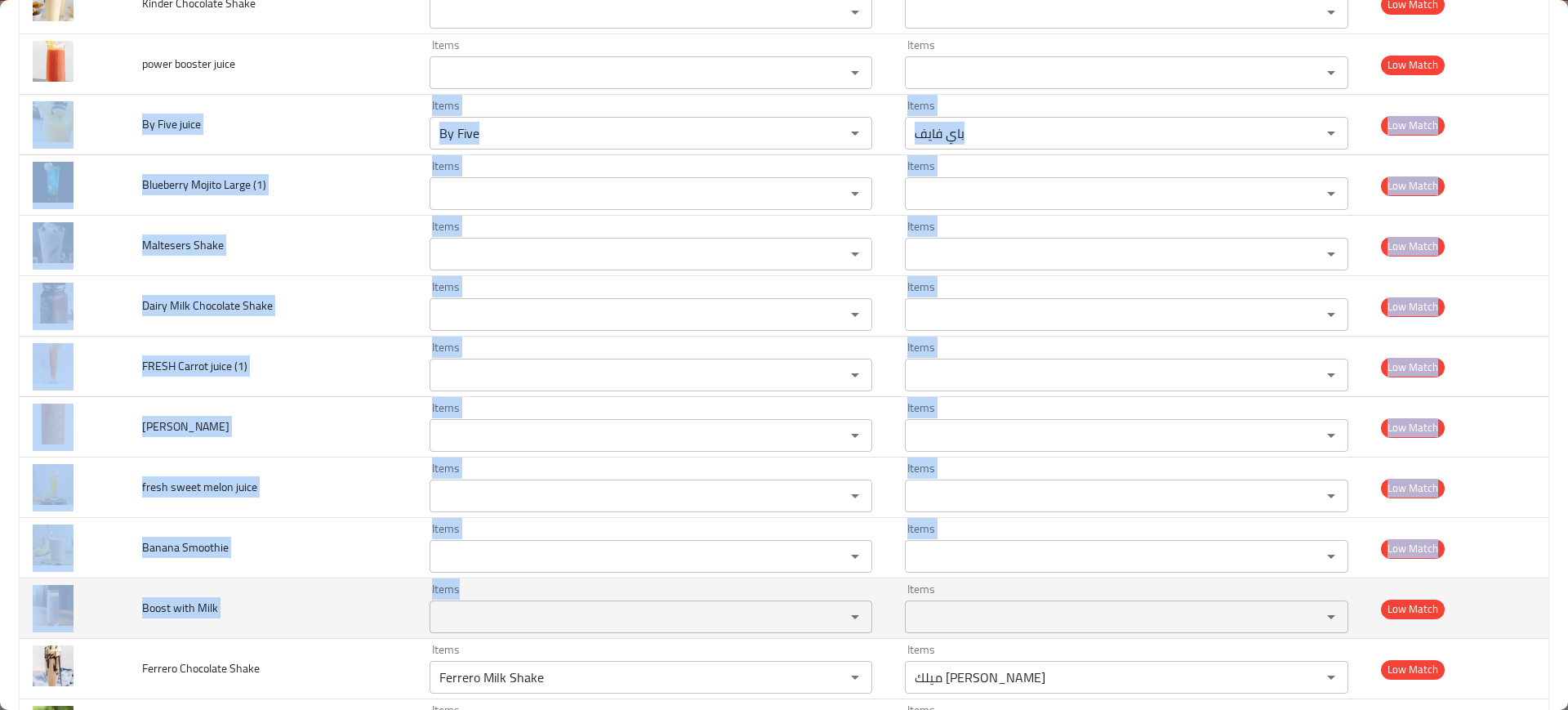
drag, startPoint x: 126, startPoint y: 113, endPoint x: 519, endPoint y: 624, distance: 644.6
copy tbody "By Five juice Items Items Items Items Low Match Blueberry Mojito Large (1) Item…"
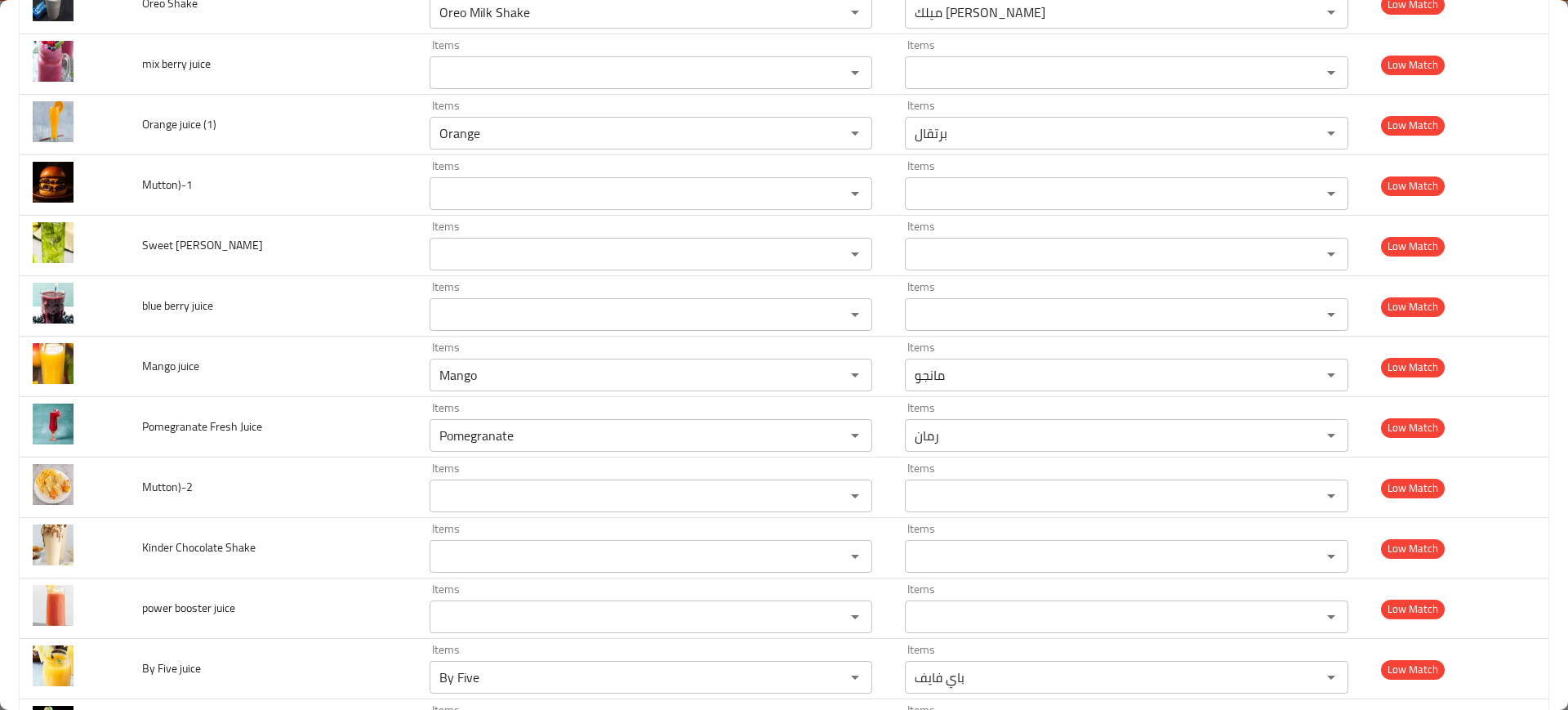
scroll to position [3482, 0]
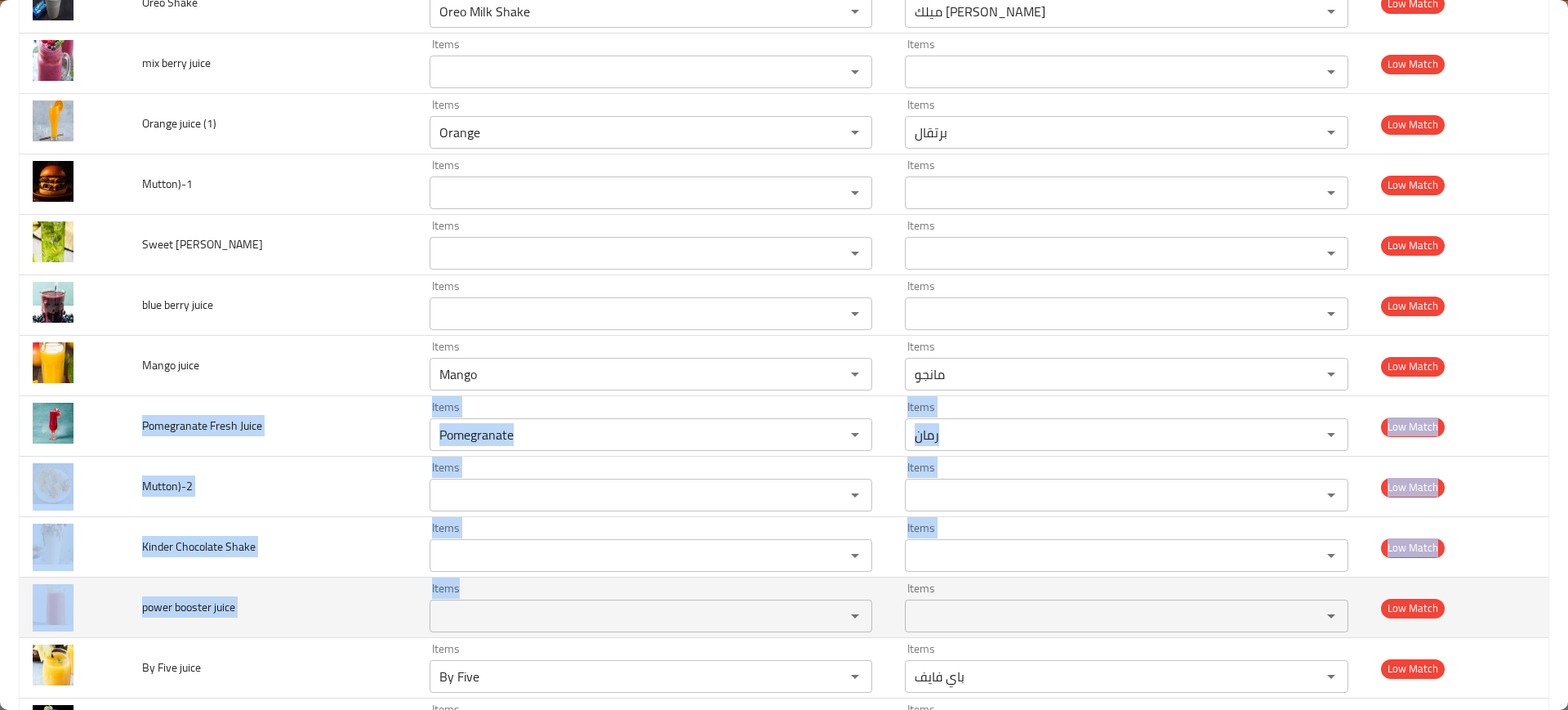
drag, startPoint x: 134, startPoint y: 421, endPoint x: 605, endPoint y: 620, distance: 511.3
copy tbody "Pomegranate Fresh Juice Items Items Items Items Low Match Mutton)-2 Items Items…"
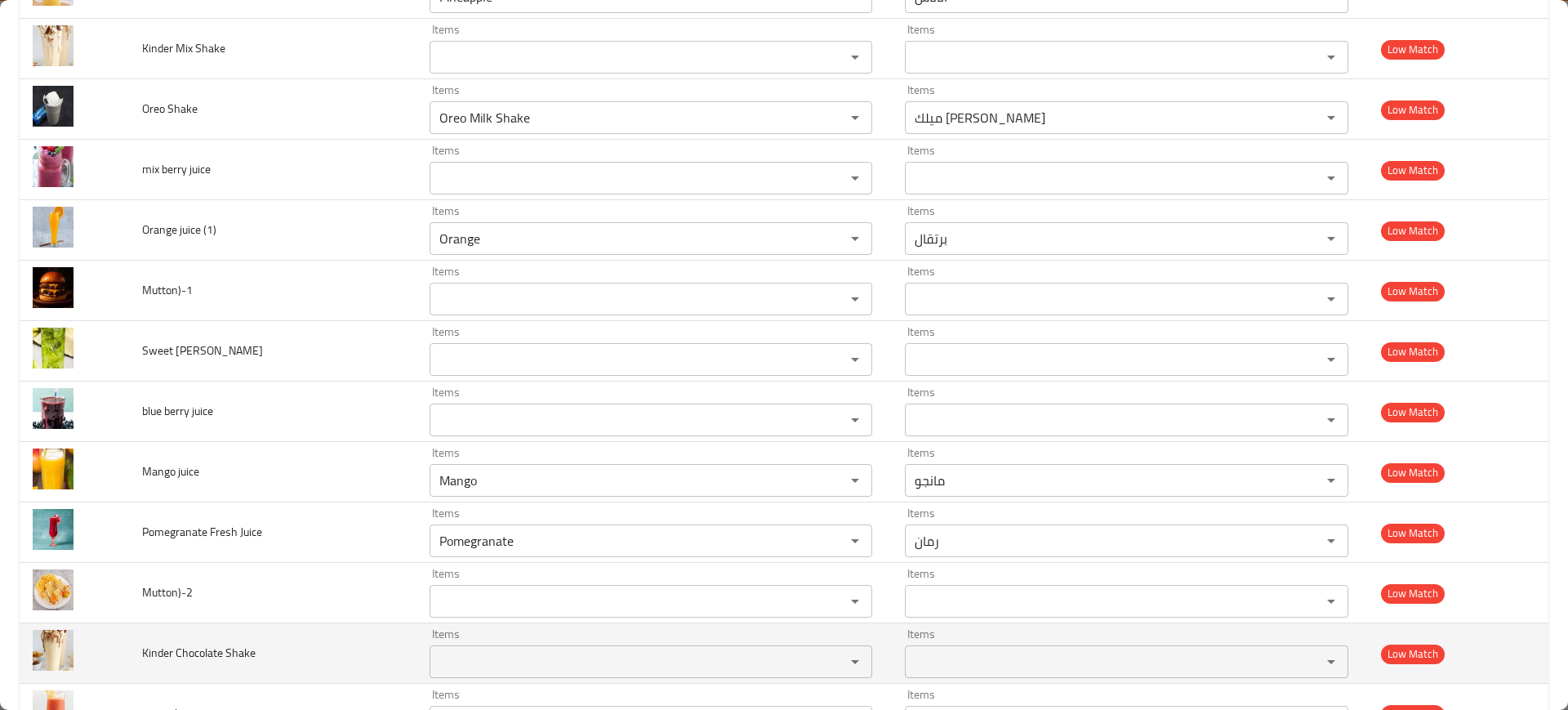
scroll to position [3377, 0]
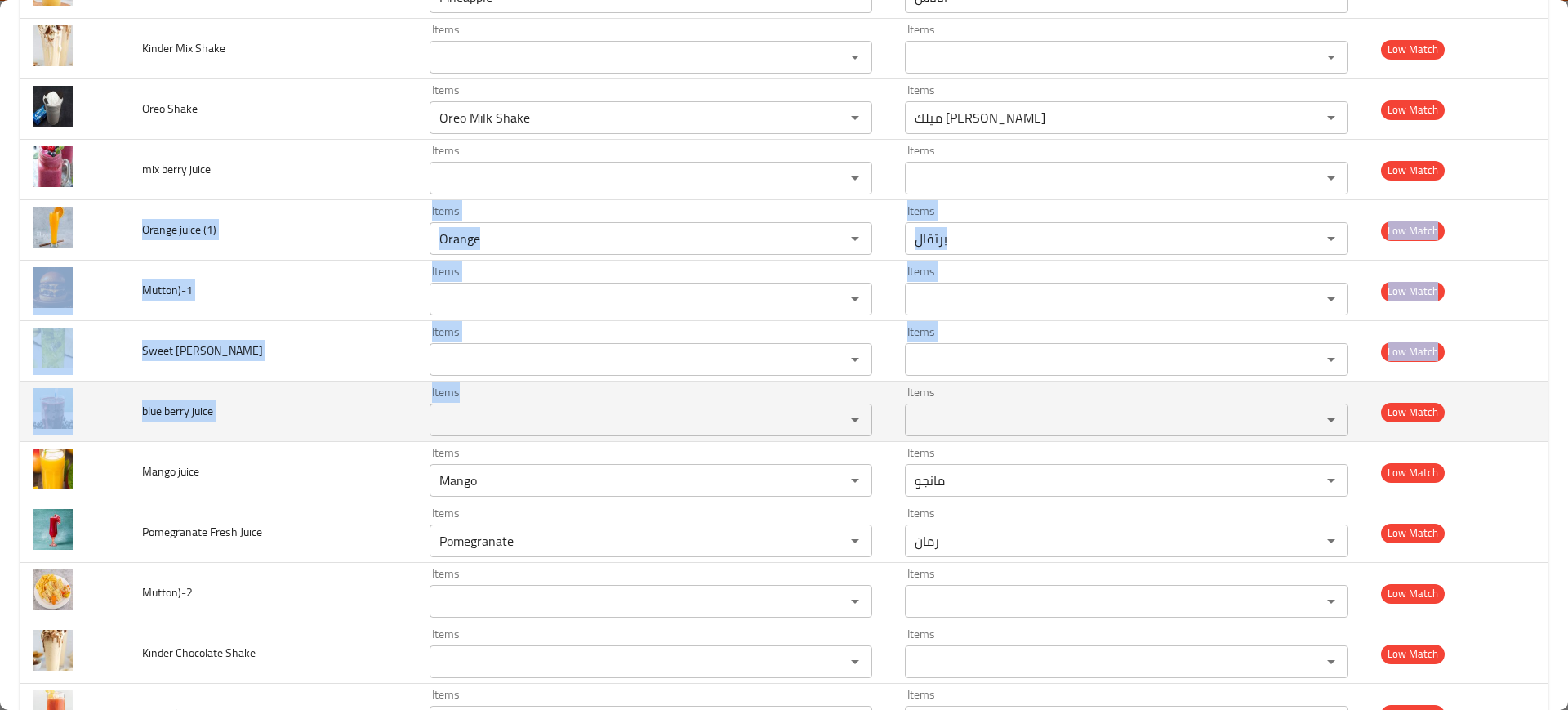
drag, startPoint x: 138, startPoint y: 230, endPoint x: 518, endPoint y: 402, distance: 417.1
copy tbody "Orange juice (1) Items Items Items Items Low Match Mutton)-1 Items Items Items …"
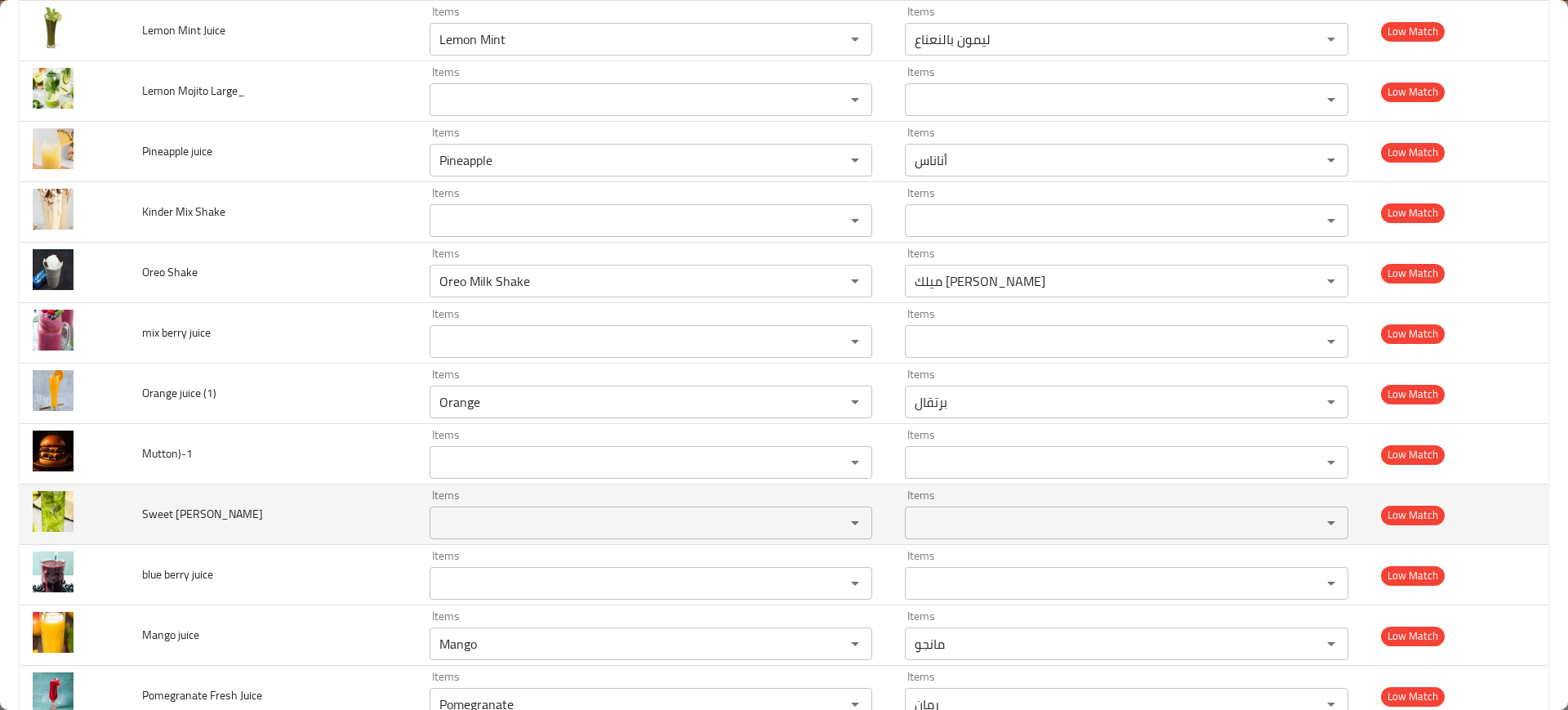
scroll to position [3206, 0]
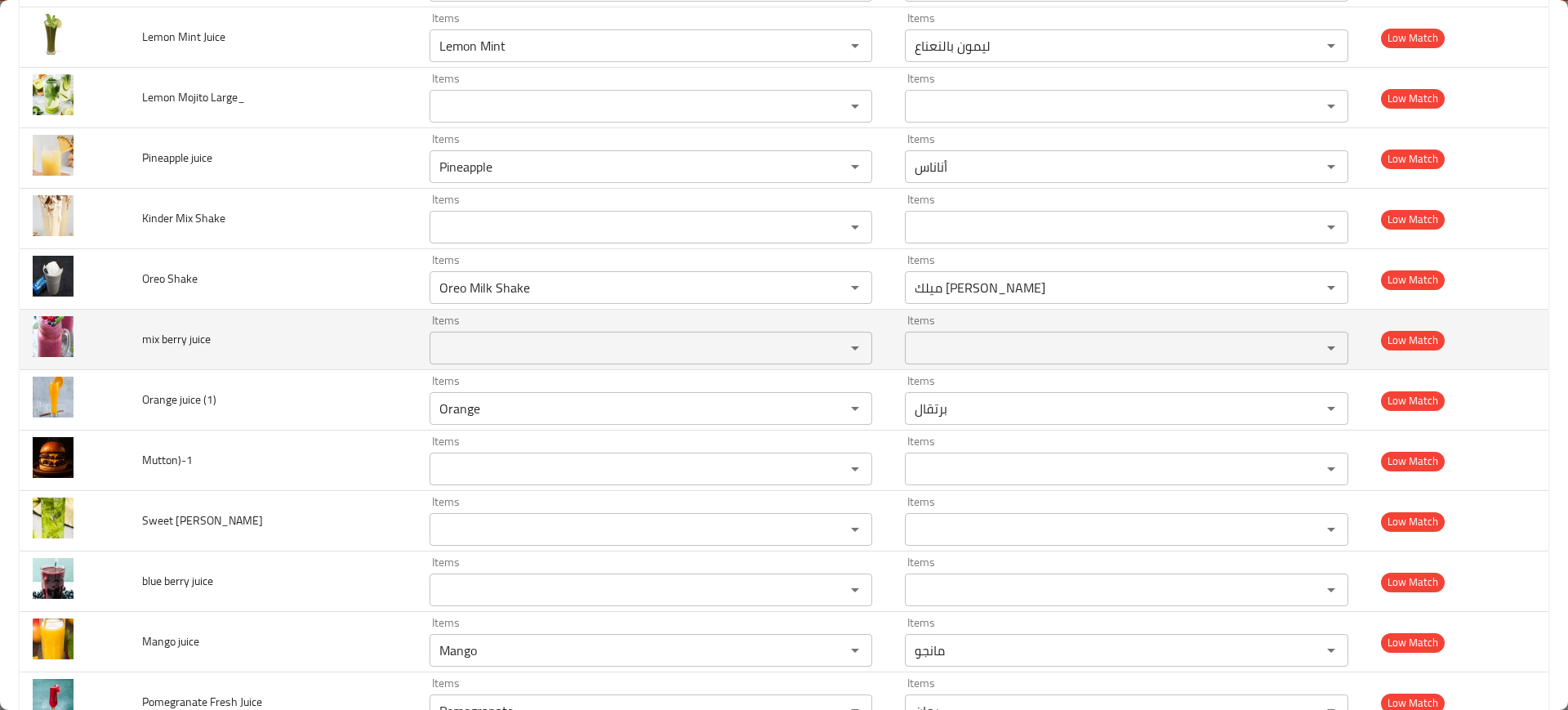
click at [190, 343] on span "mix berry juice" at bounding box center [176, 338] width 69 height 21
copy span "mix berry juice"
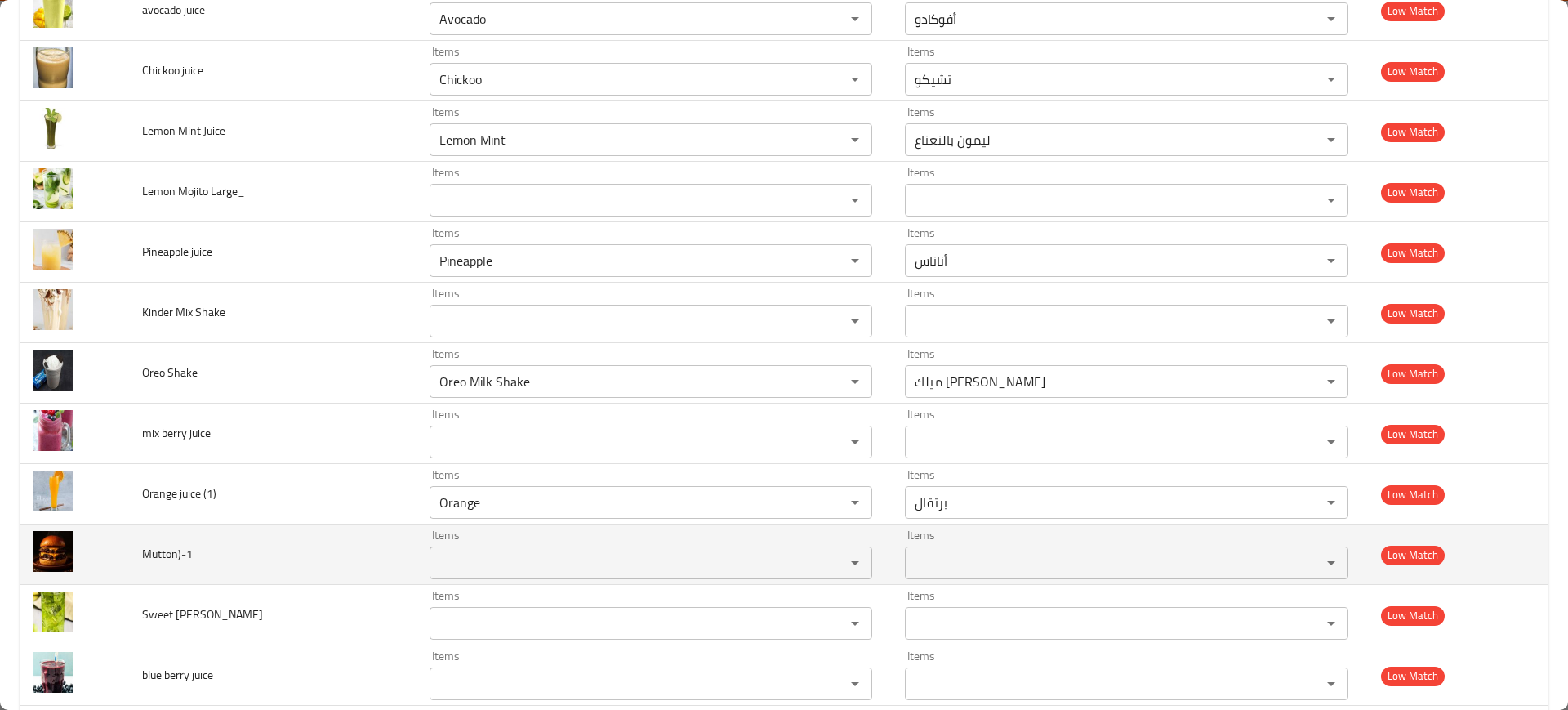
scroll to position [3109, 0]
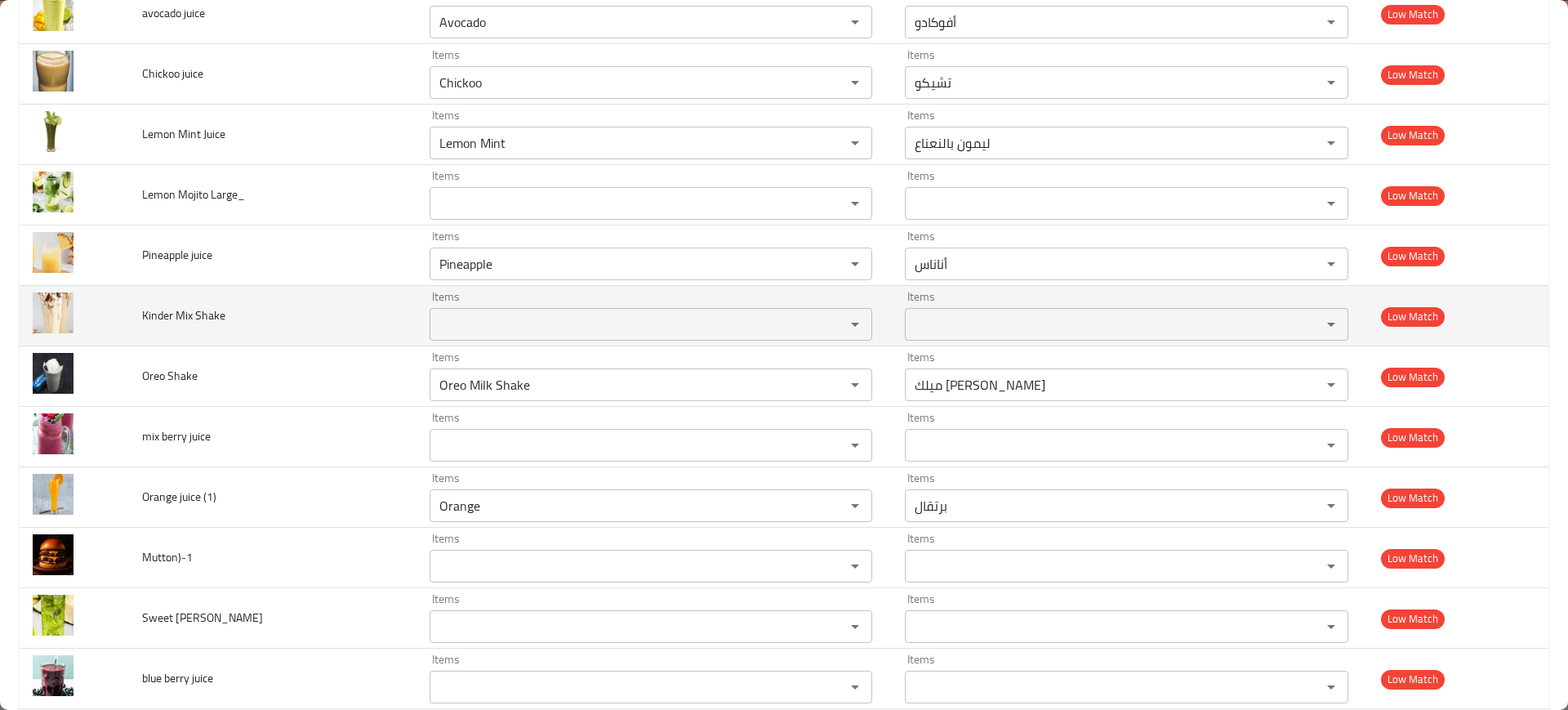
click at [184, 305] on span "Kinder Mix Shake" at bounding box center [184, 315] width 84 height 21
copy span "Kinder Mix Shake"
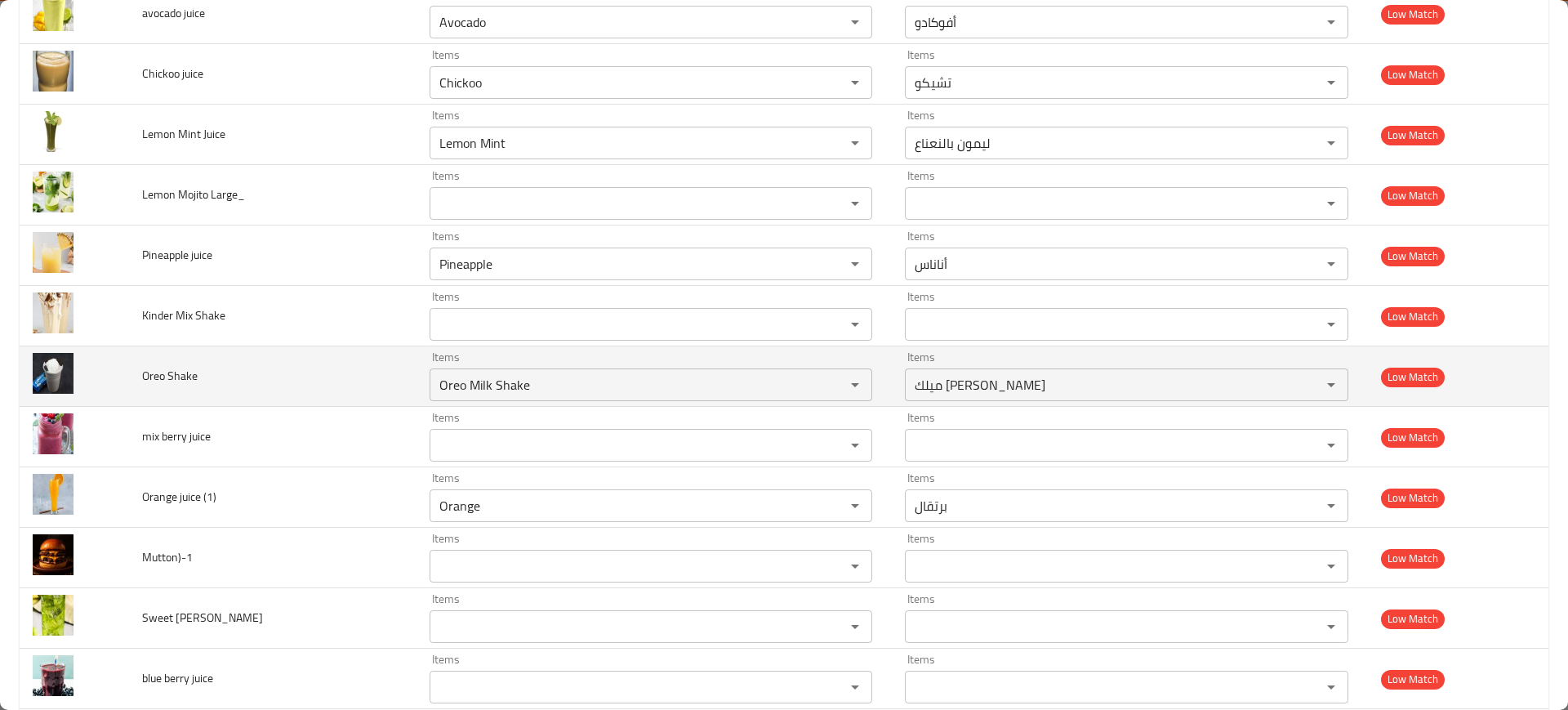
scroll to position [3019, 0]
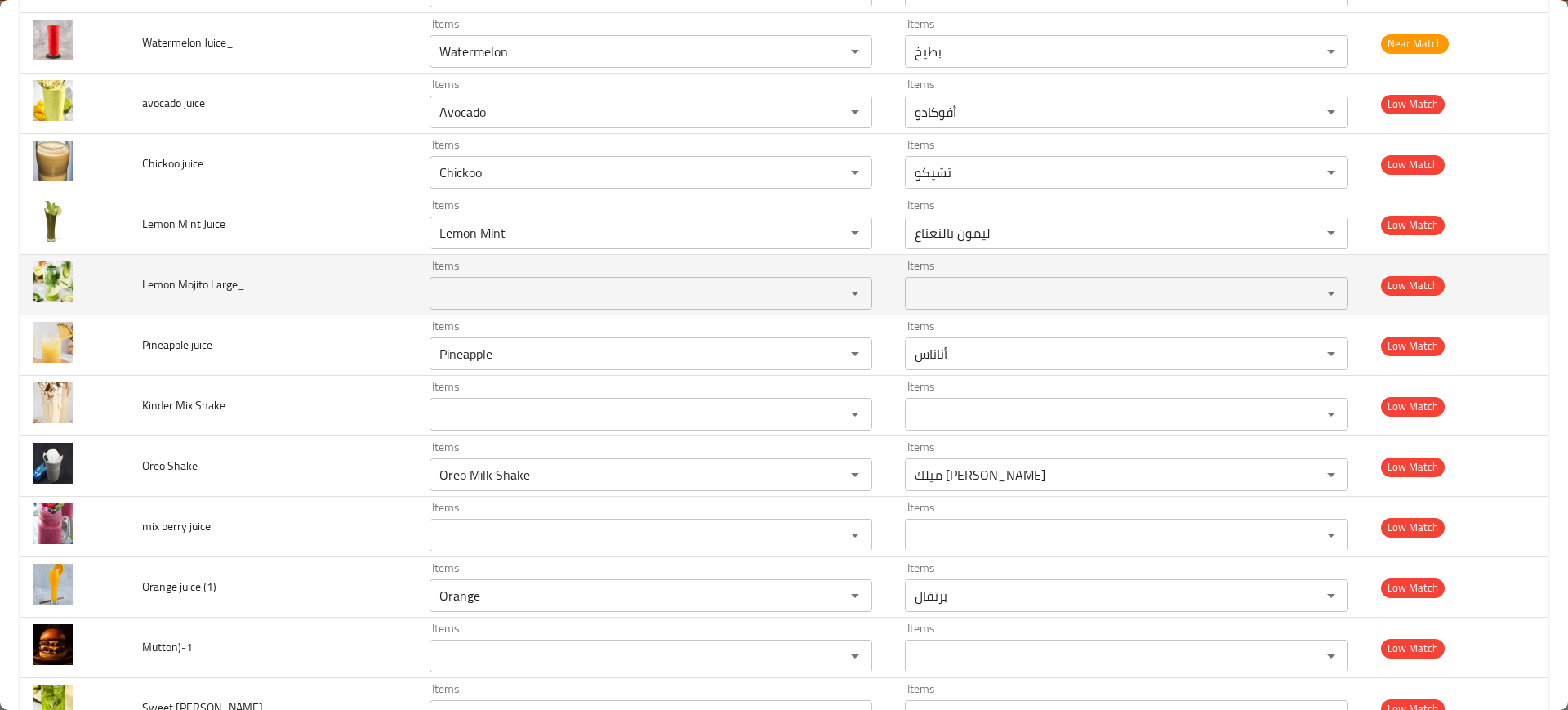
click at [217, 285] on span "Lemon Mojito Large_" at bounding box center [194, 284] width 103 height 21
copy span "Lemon Mojito Large_"
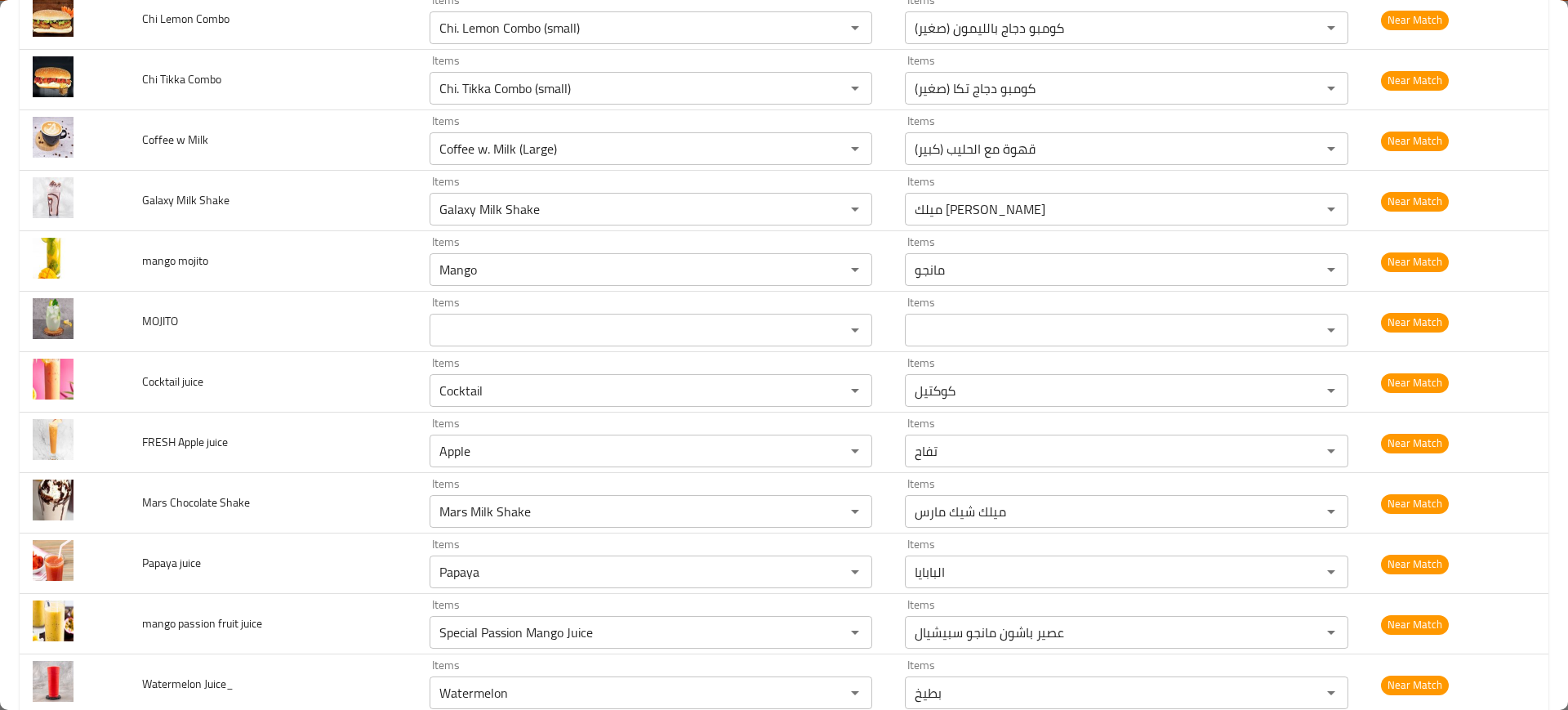
scroll to position [2377, 0]
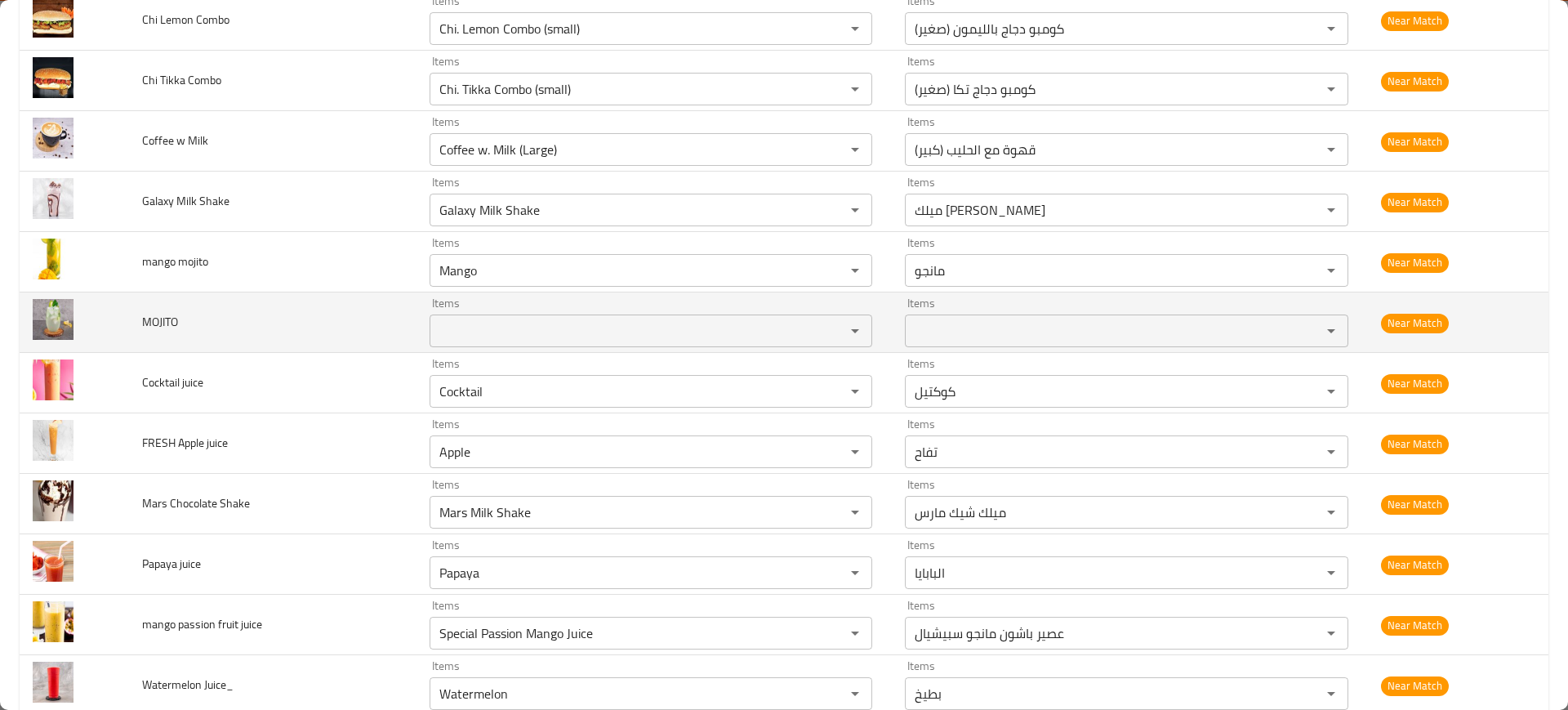
click at [161, 322] on span "MOJITO" at bounding box center [160, 322] width 36 height 21
copy span "MOJITO"
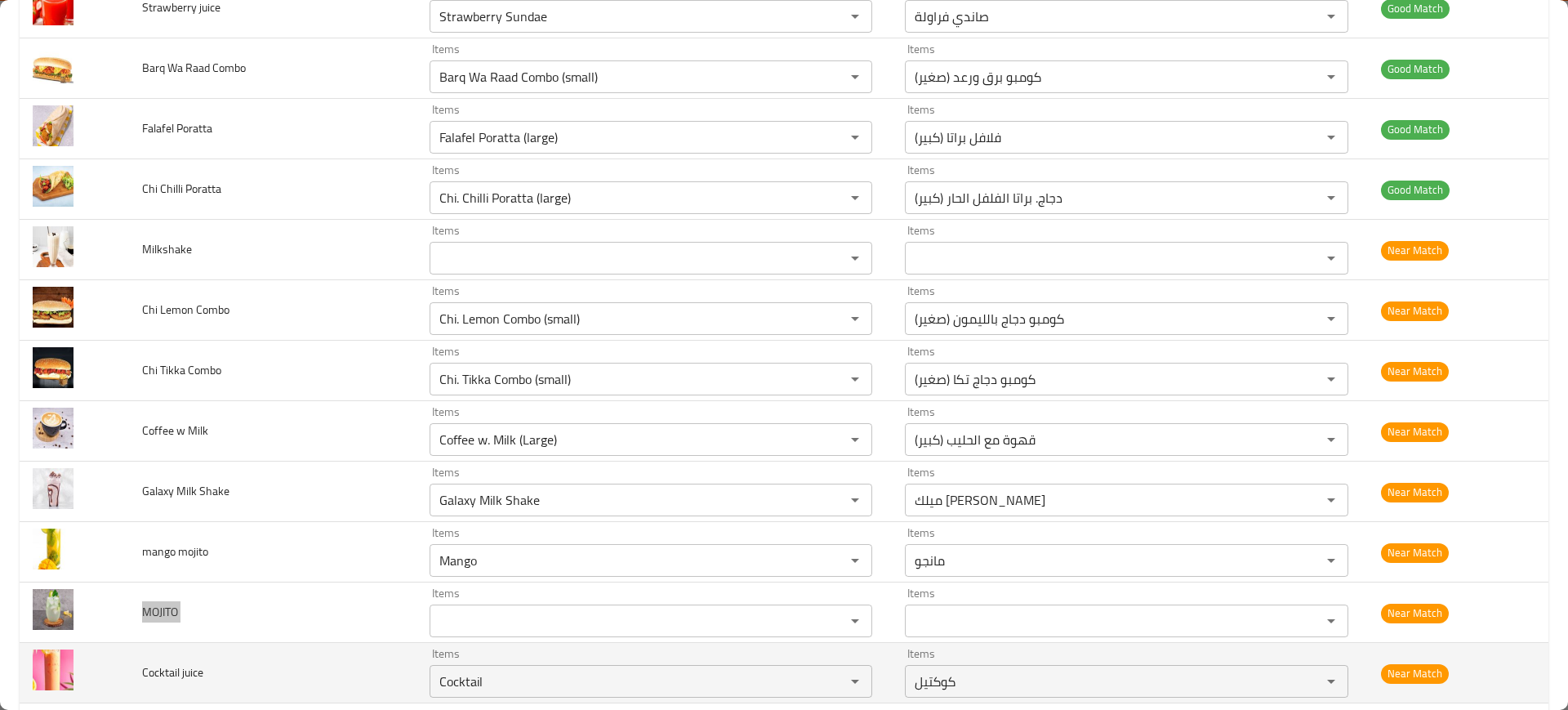
scroll to position [2083, 0]
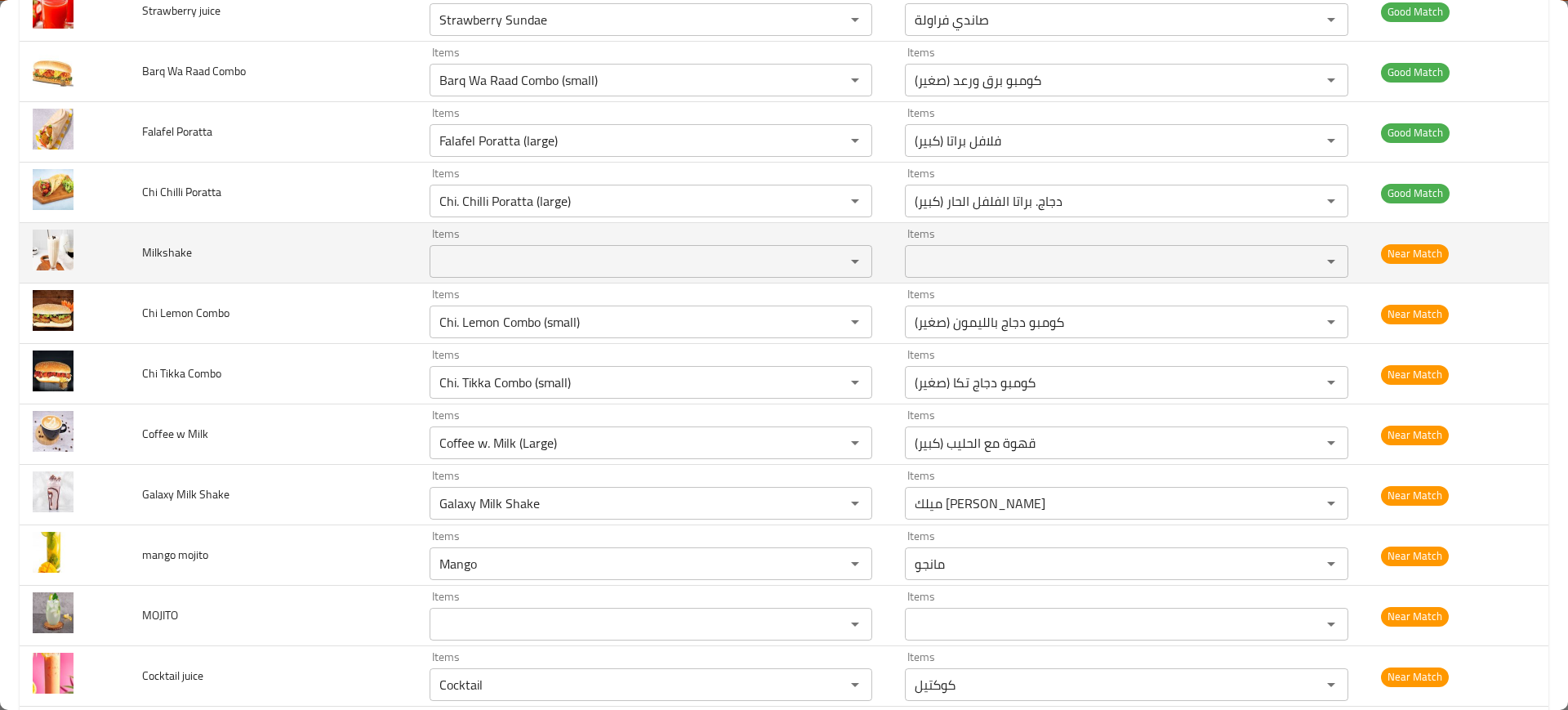
click at [153, 250] on span "Milkshake" at bounding box center [167, 252] width 50 height 21
copy span "Milkshake"
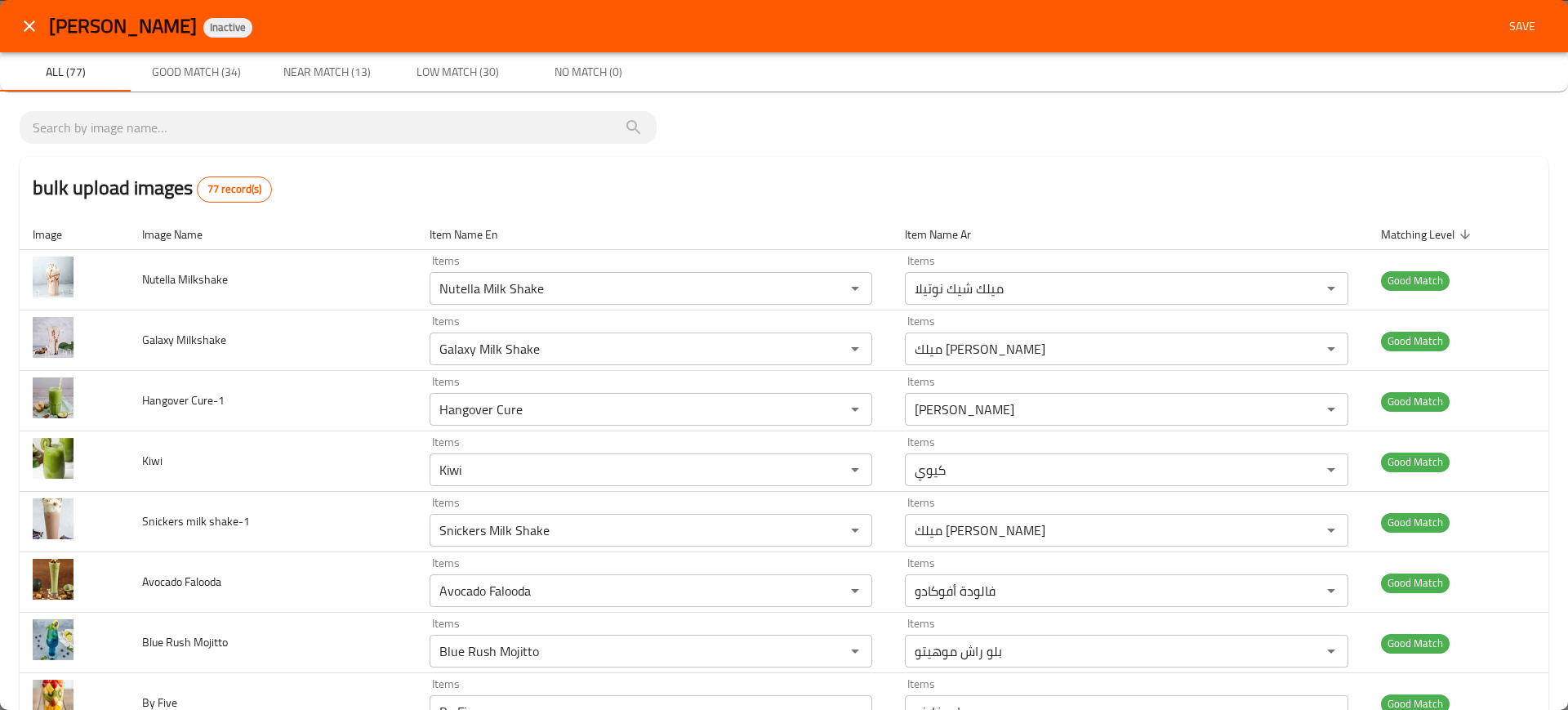
scroll to position [12, 0]
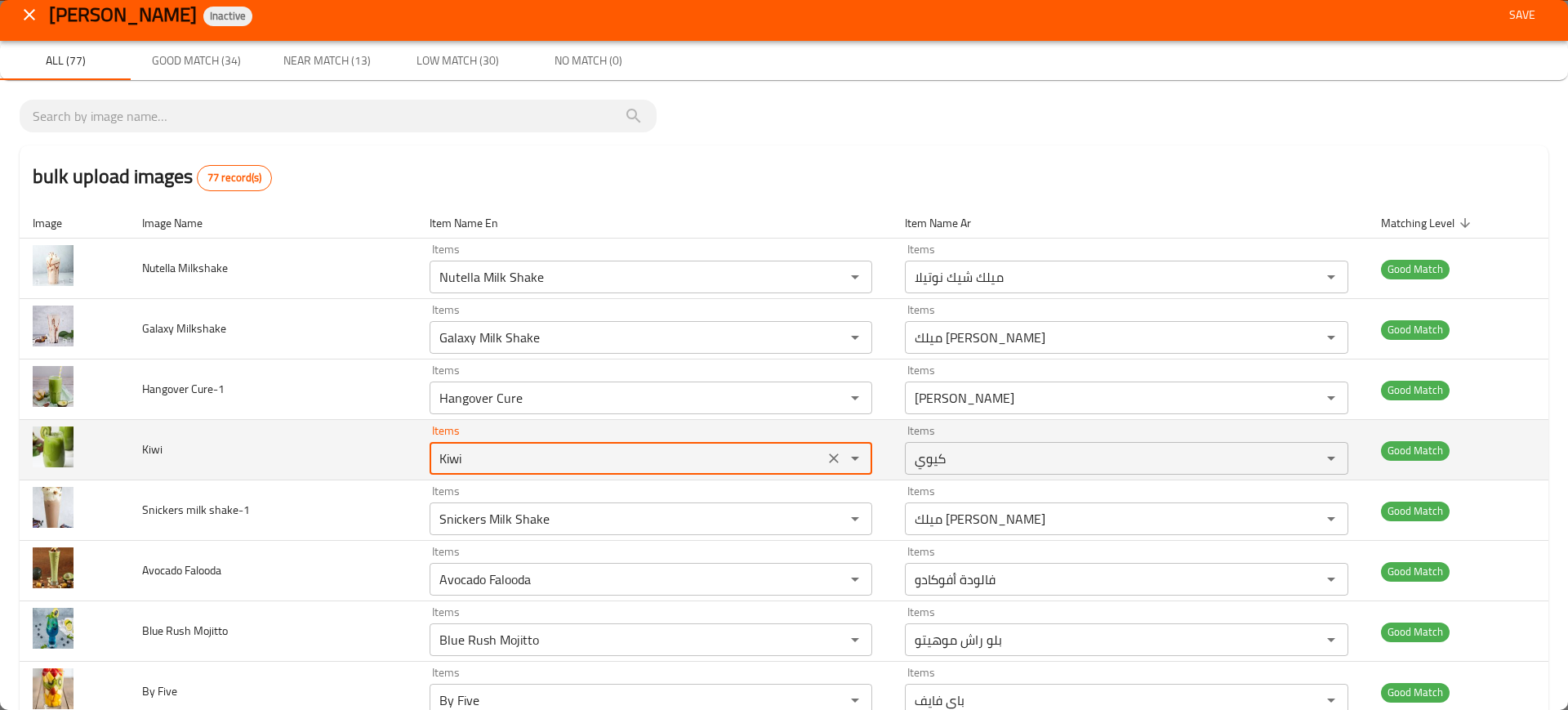
click at [469, 447] on input "Kiwi" at bounding box center [628, 458] width 386 height 23
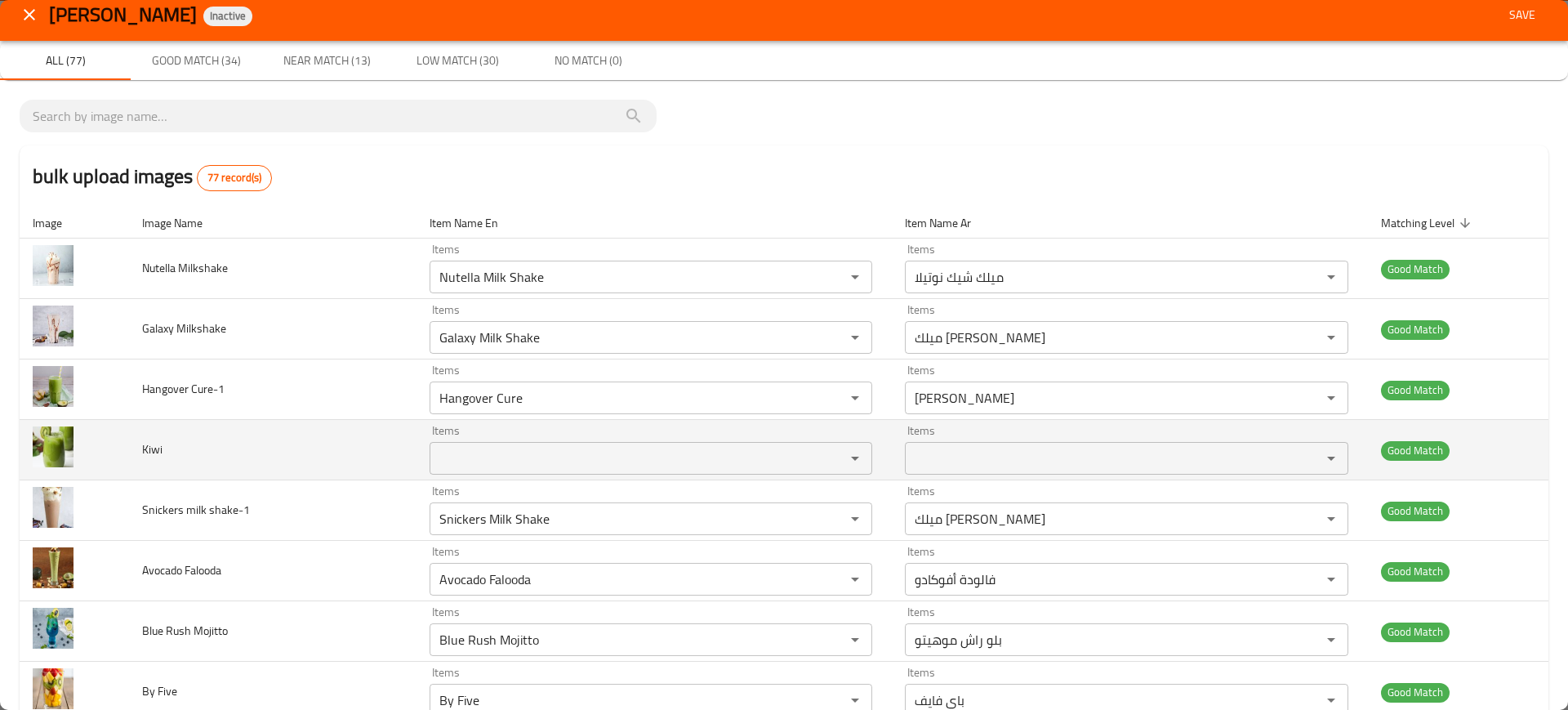
click at [359, 454] on td "Kiwi" at bounding box center [272, 449] width 287 height 60
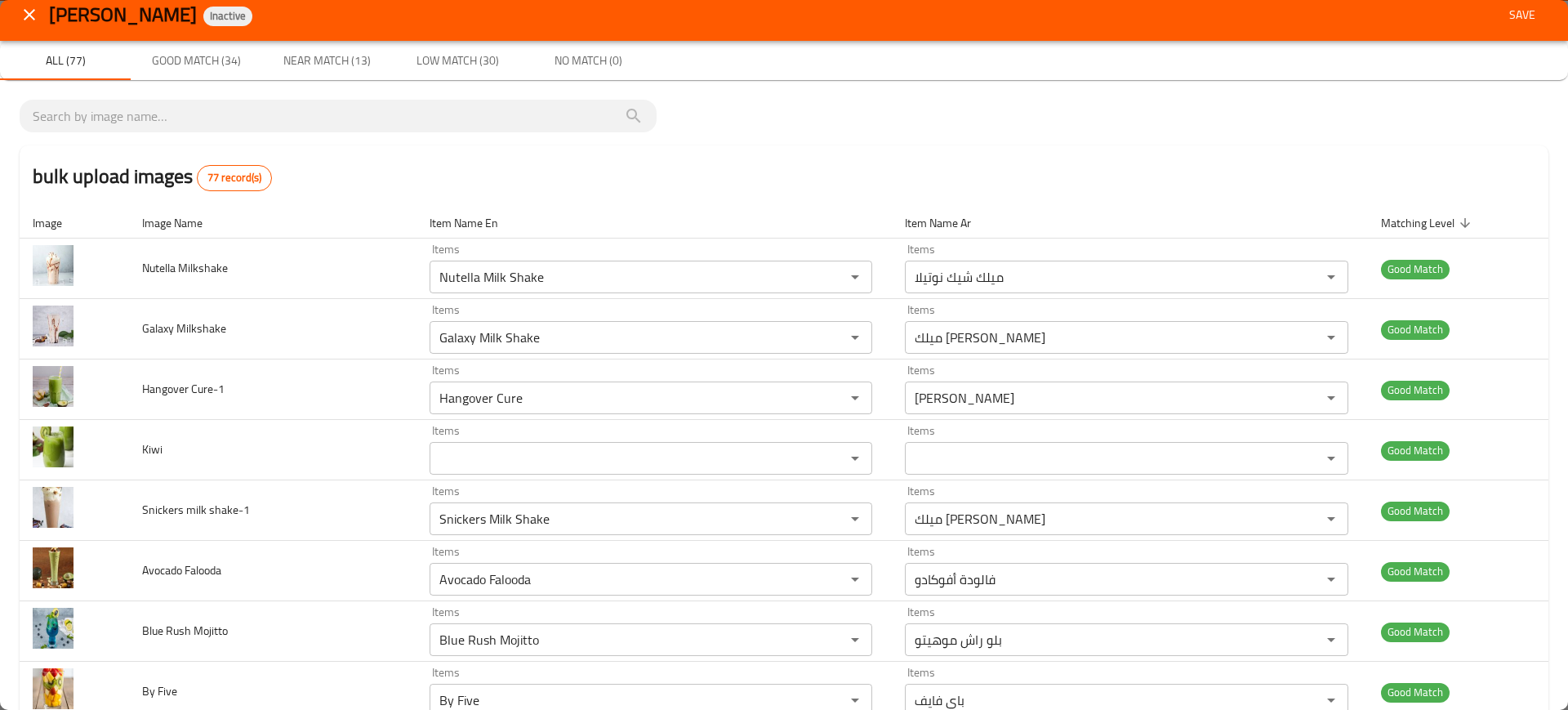
click at [1506, 12] on span "Save" at bounding box center [1522, 15] width 39 height 20
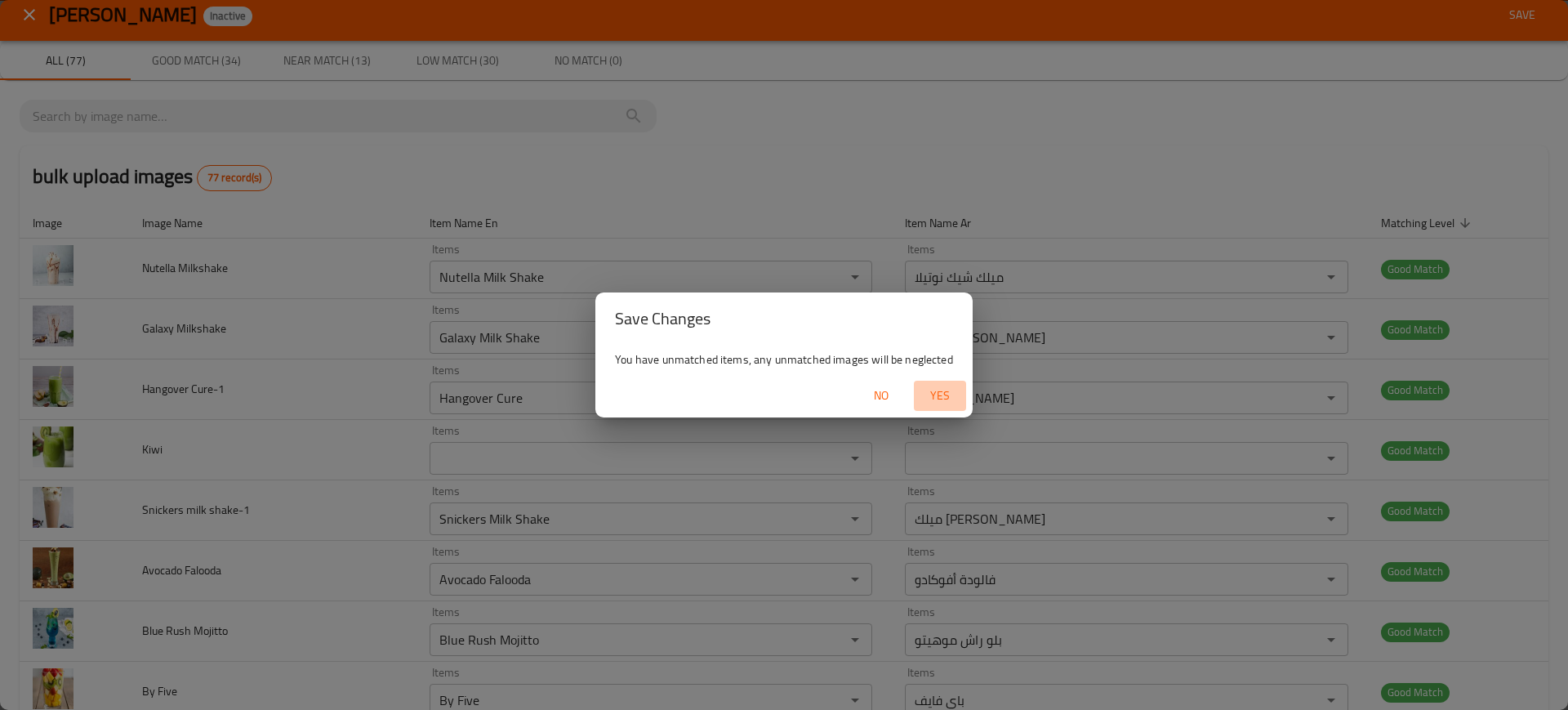
click at [931, 399] on span "Yes" at bounding box center [940, 396] width 39 height 20
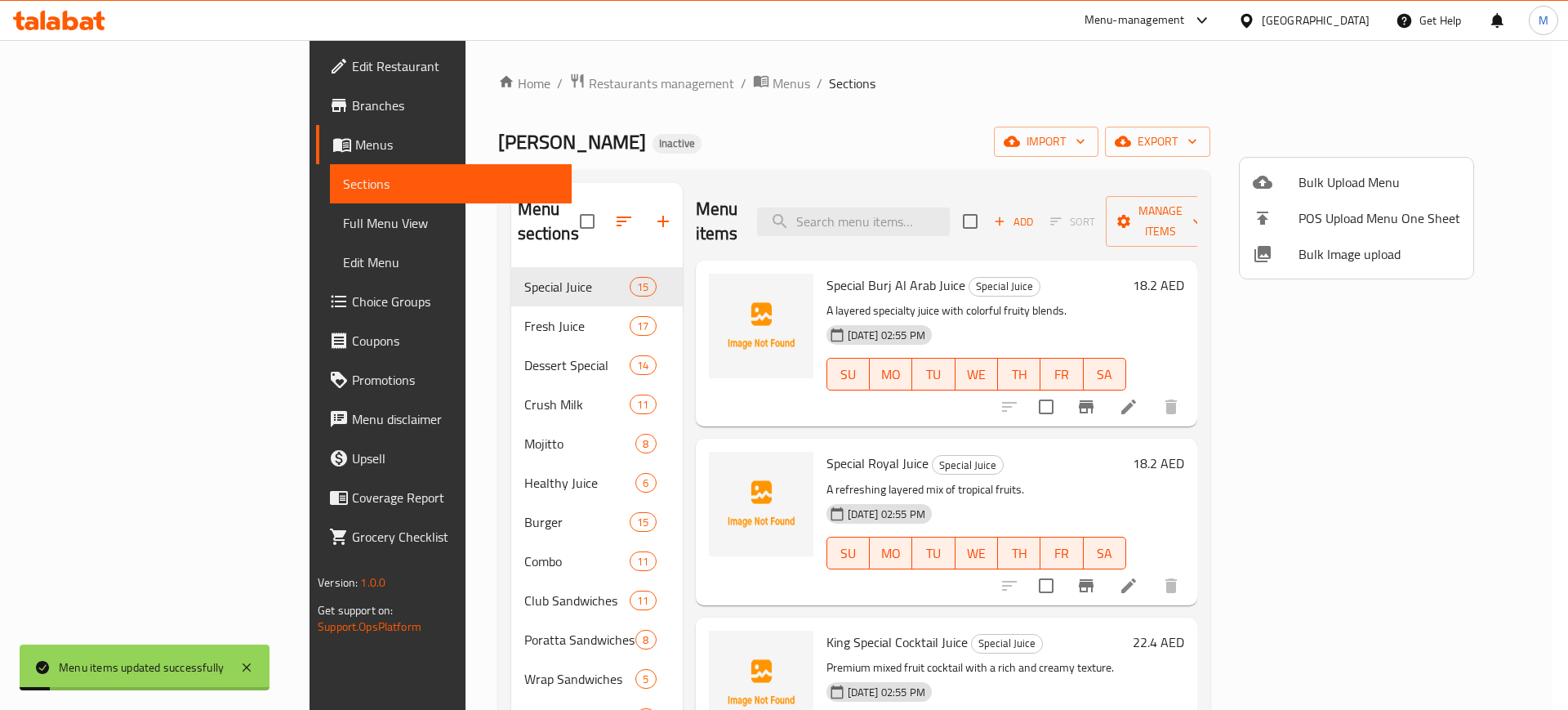
click at [935, 207] on div at bounding box center [784, 355] width 1568 height 710
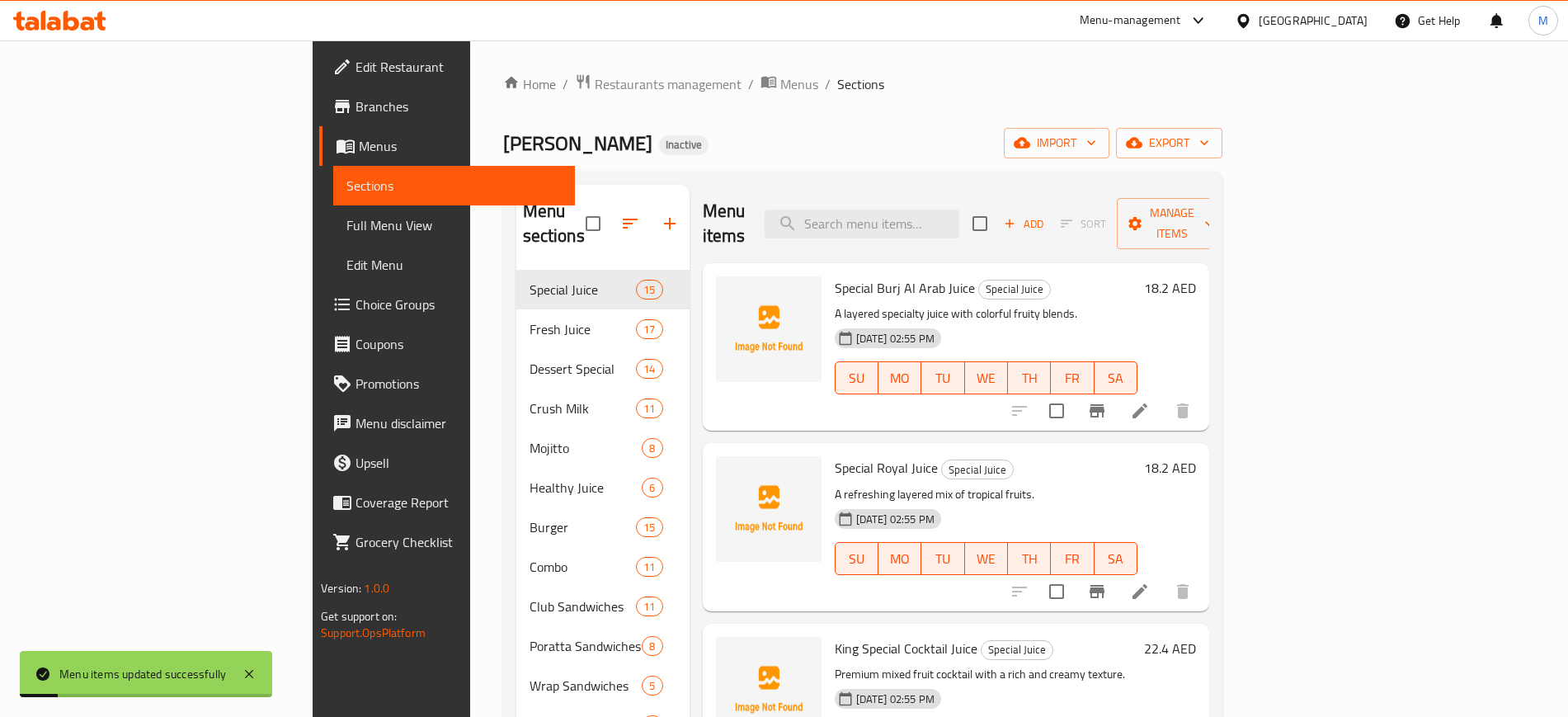
click at [945, 209] on input "search" at bounding box center [862, 224] width 195 height 29
paste input "Kiwi"
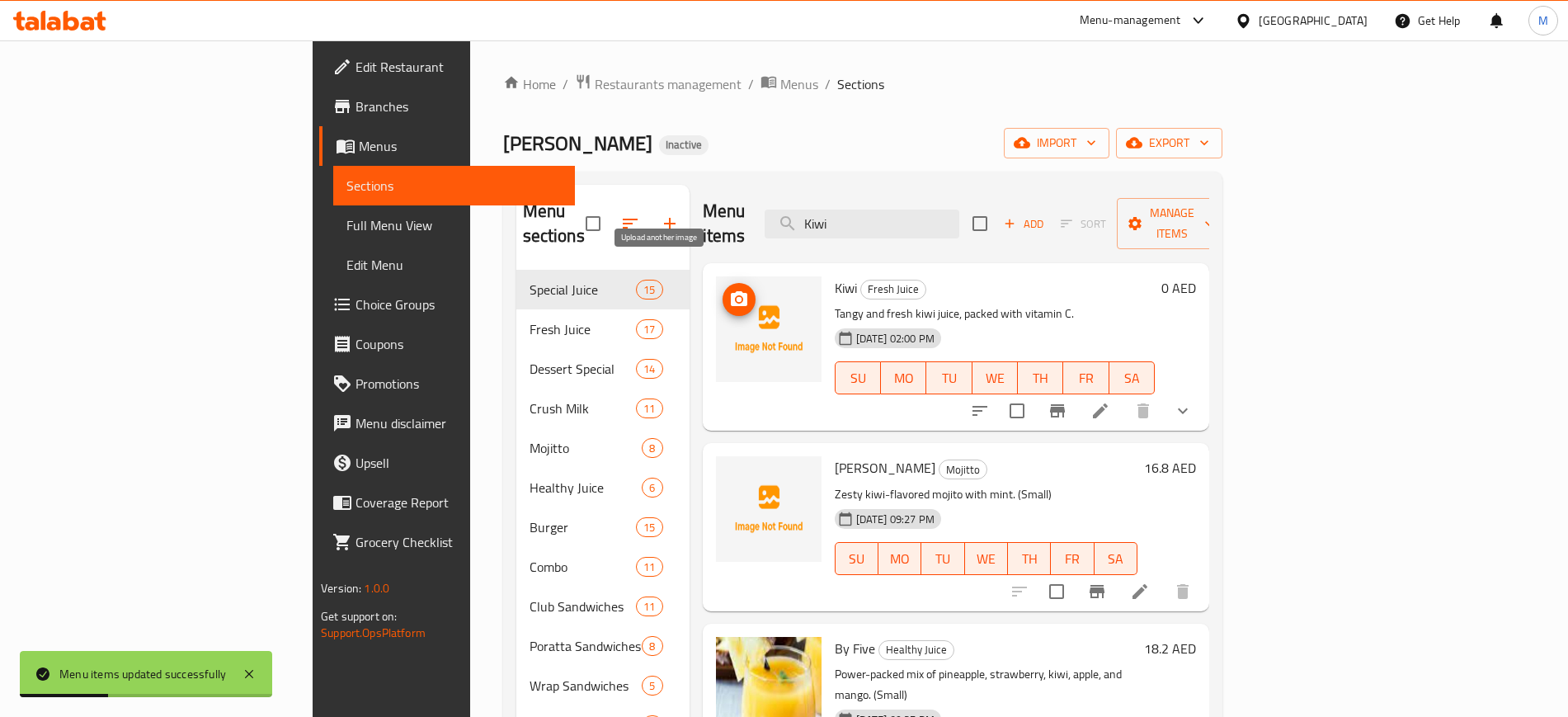
type input "Kiwi"
click at [736, 297] on circle "upload picture" at bounding box center [739, 300] width 5 height 5
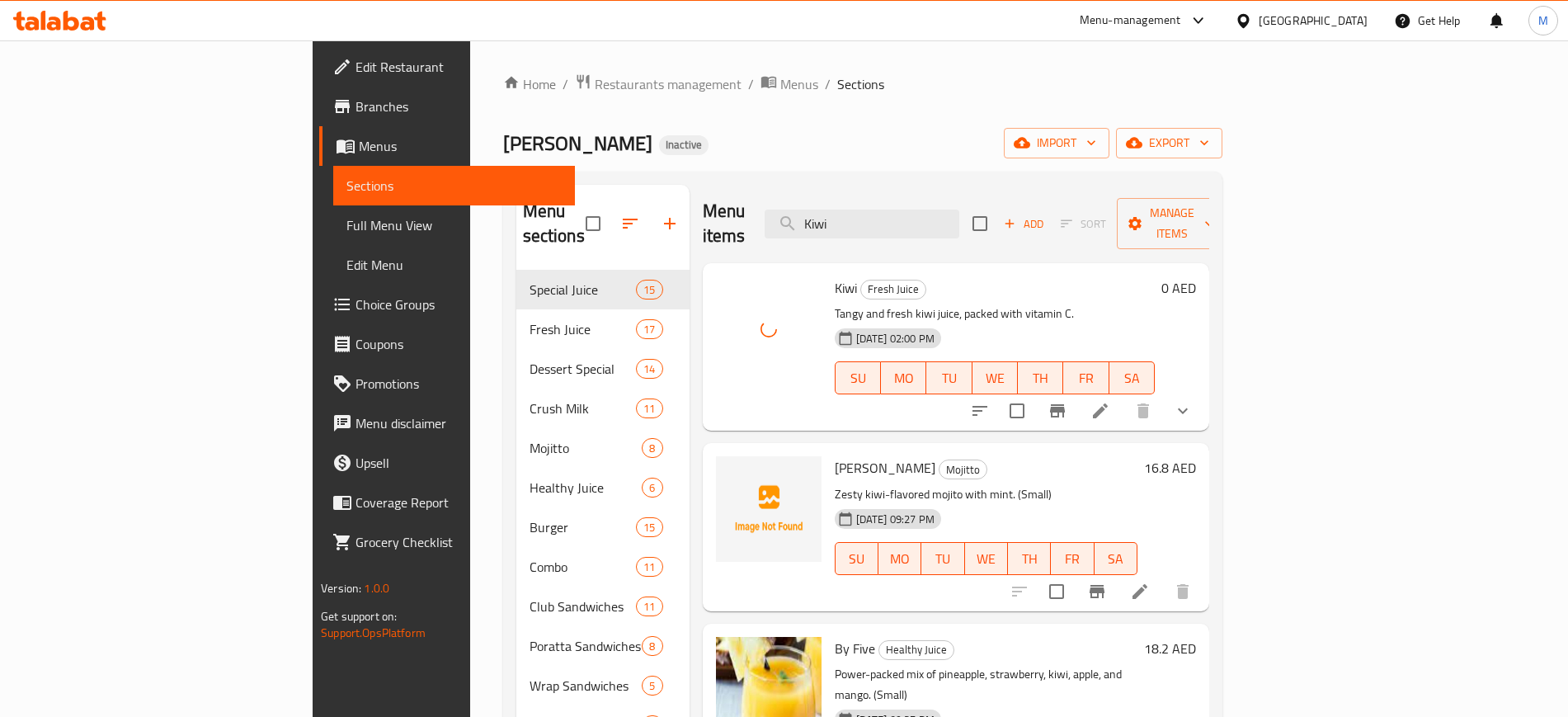
click at [737, 115] on div "Home / Restaurants management / Menus / Sections Rashid Bin Thani Inactive impo…" at bounding box center [863, 498] width 719 height 850
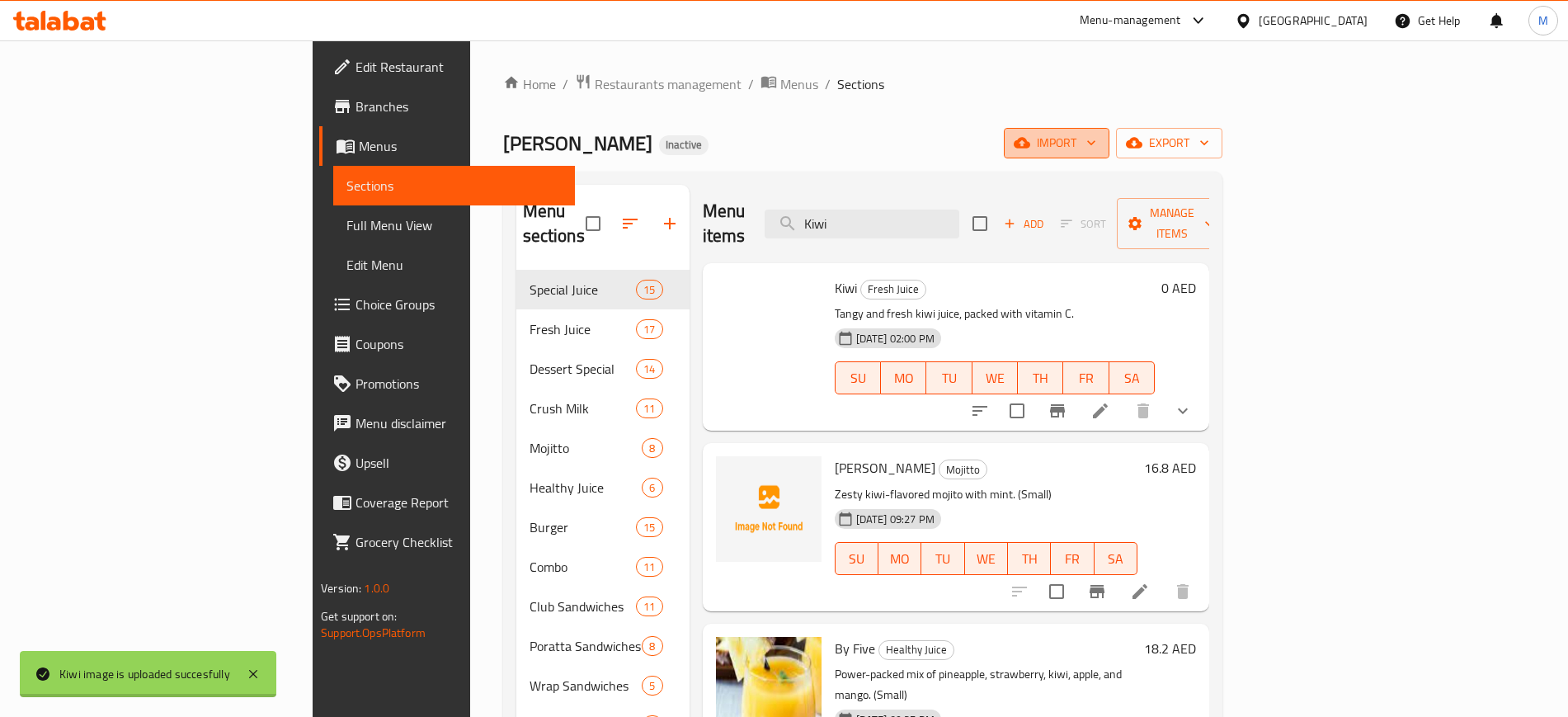
click at [1097, 141] on span "import" at bounding box center [1056, 143] width 79 height 21
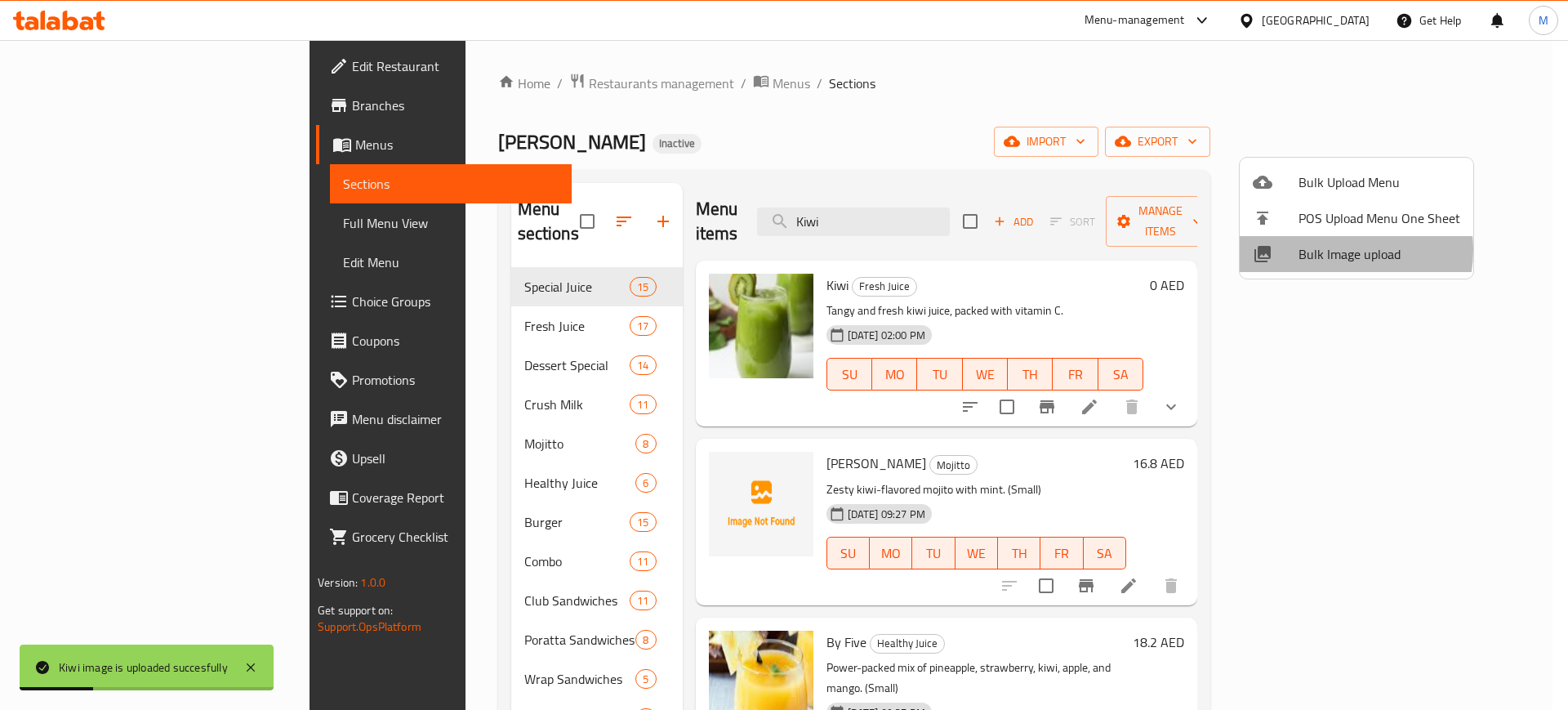
click at [1330, 250] on span "Bulk Image upload" at bounding box center [1379, 254] width 162 height 19
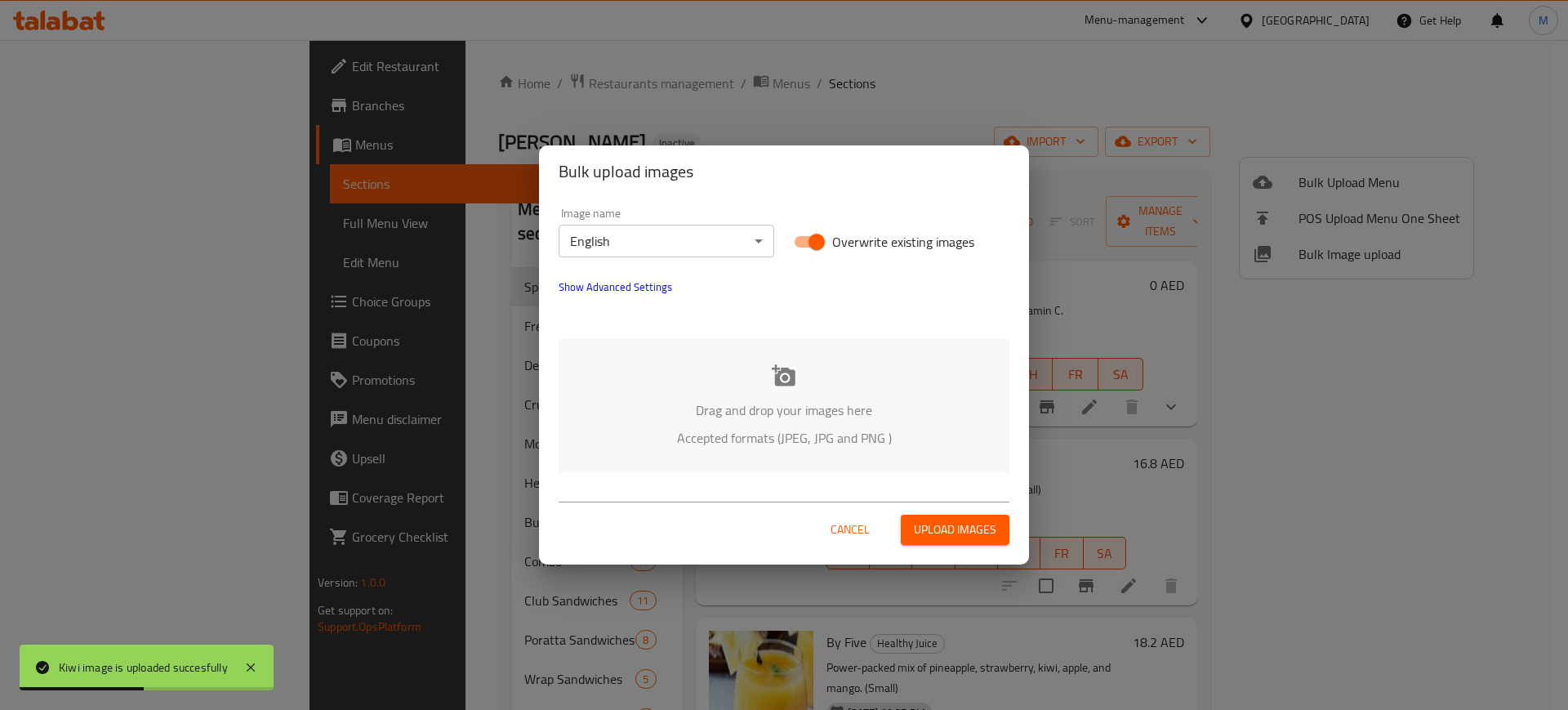
click at [781, 366] on icon at bounding box center [784, 376] width 25 height 25
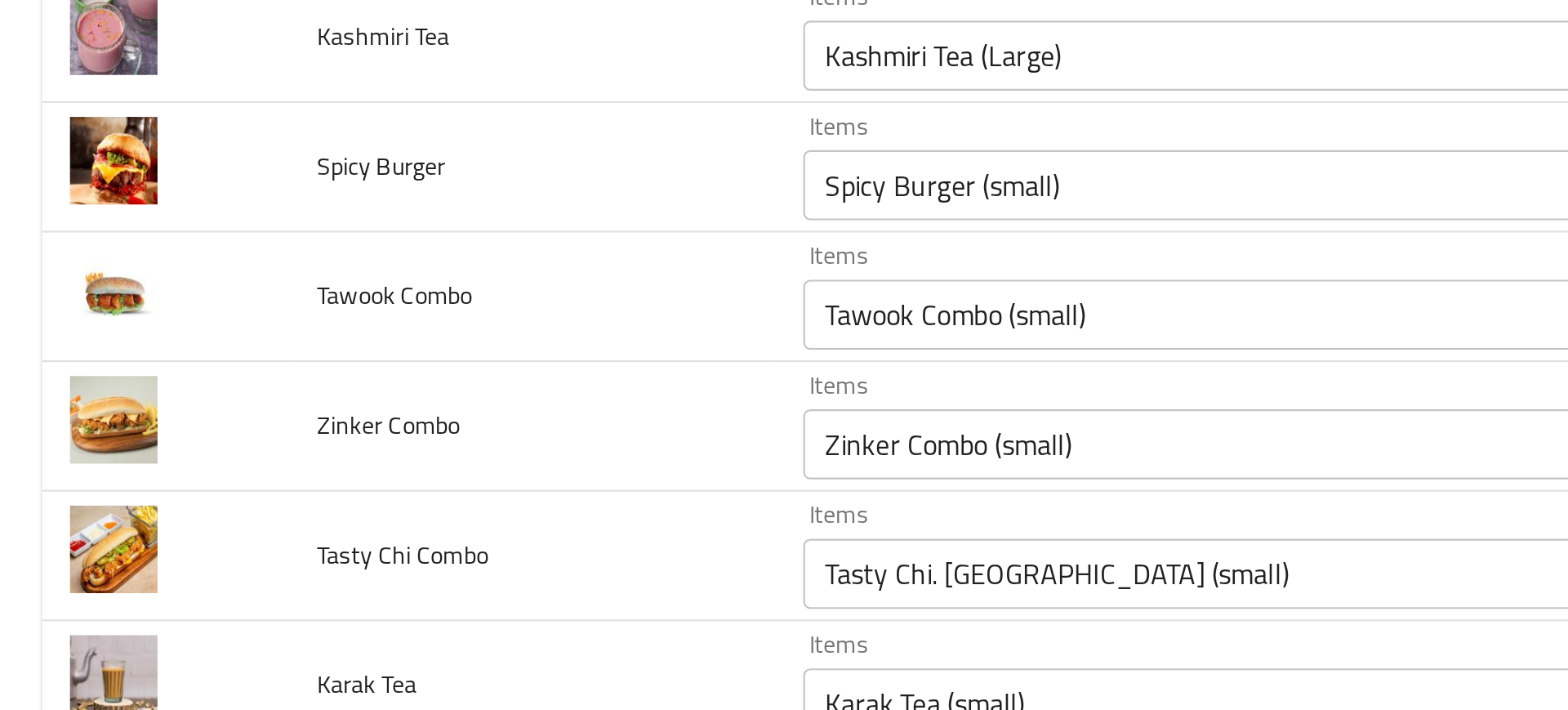
scroll to position [3745, 0]
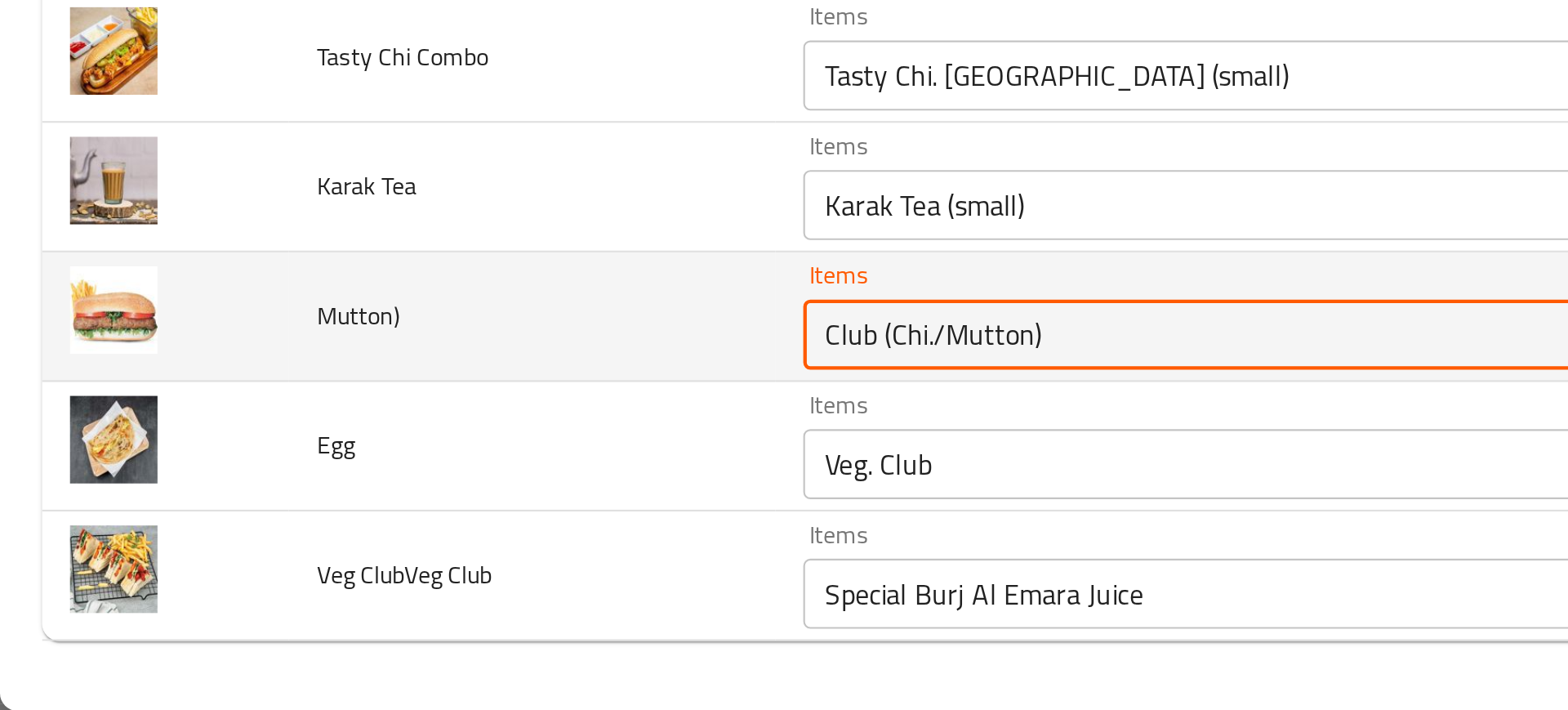
click at [416, 533] on input "Club (Chi./Mutton)" at bounding box center [584, 534] width 408 height 23
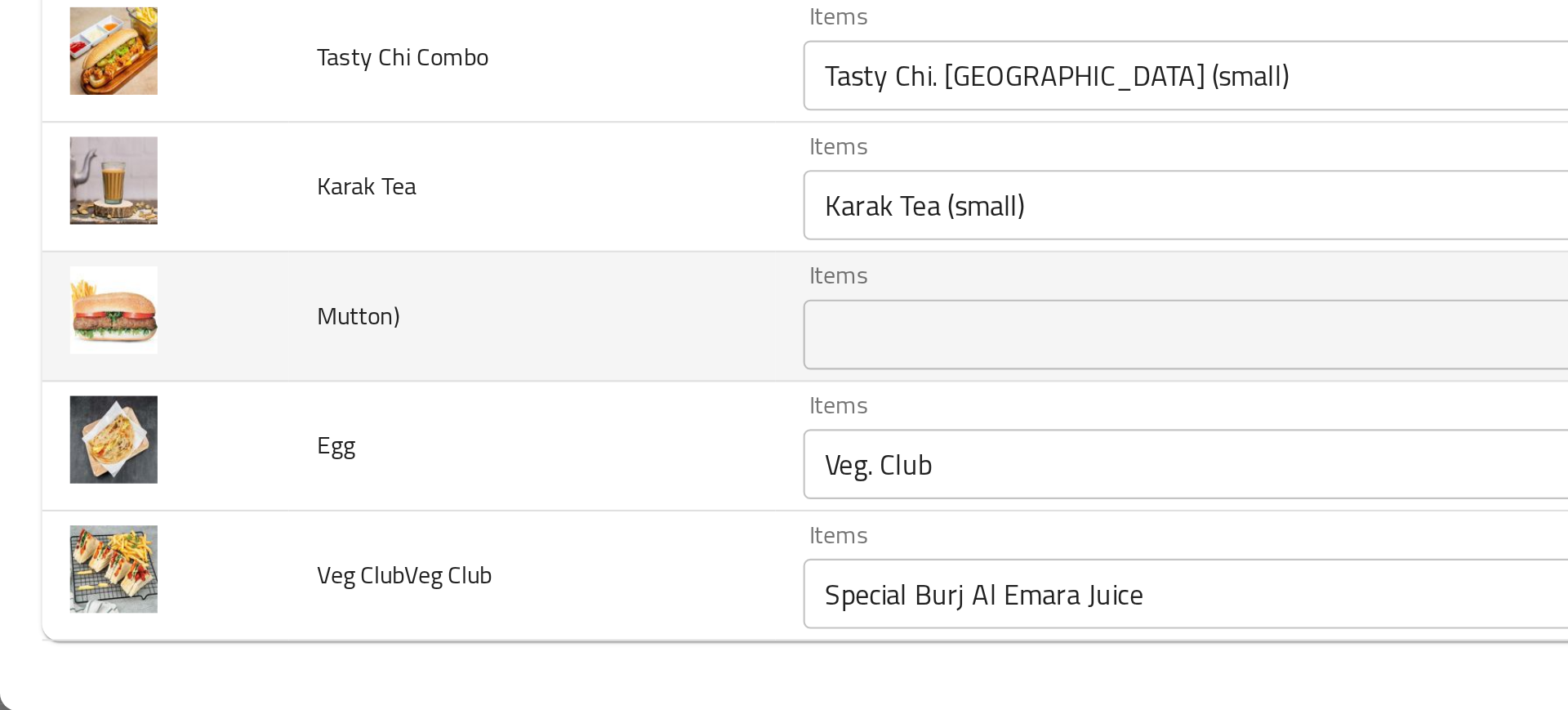
click at [178, 529] on span "Mutton)" at bounding box center [167, 525] width 39 height 21
copy span "Mutton)"
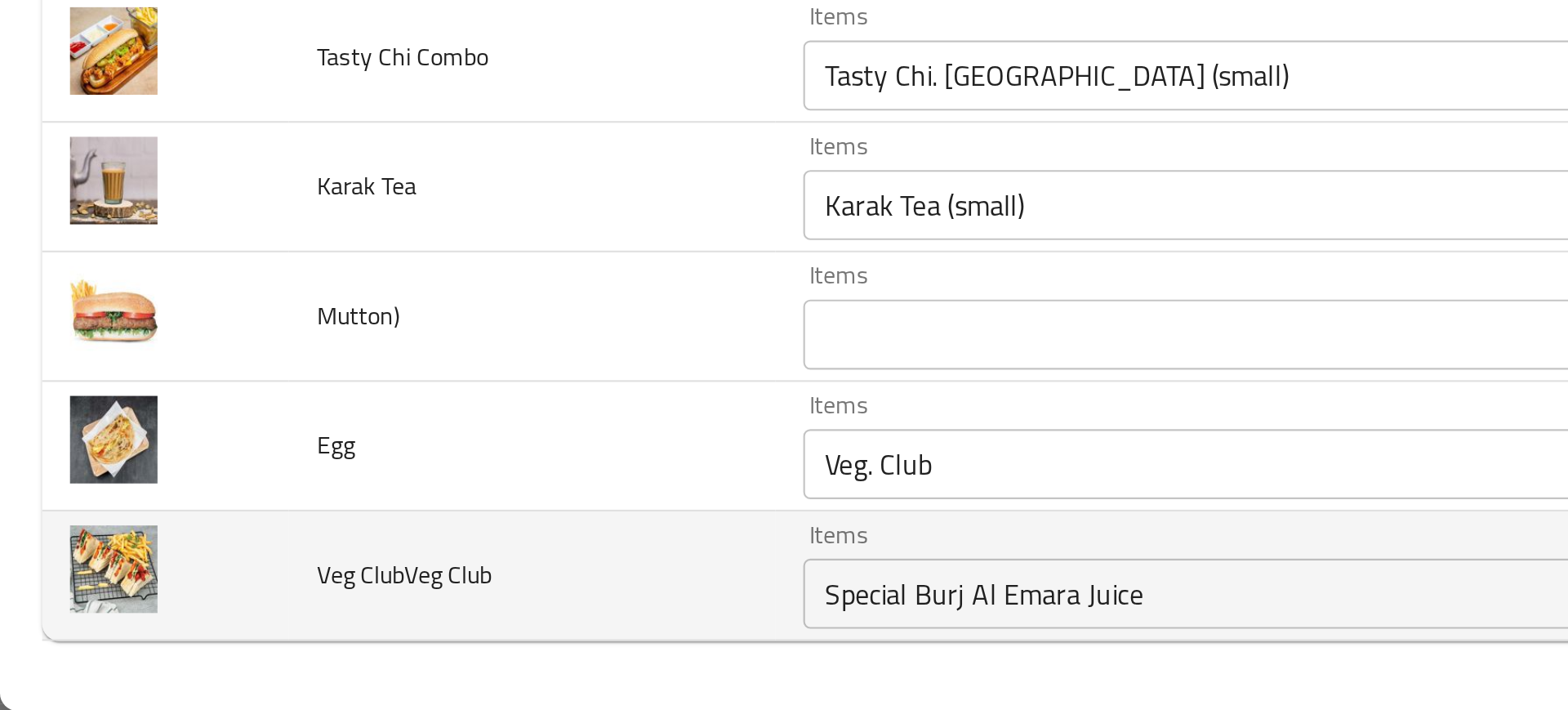
click at [208, 621] on td "Veg ClubVeg Club" at bounding box center [248, 647] width 228 height 60
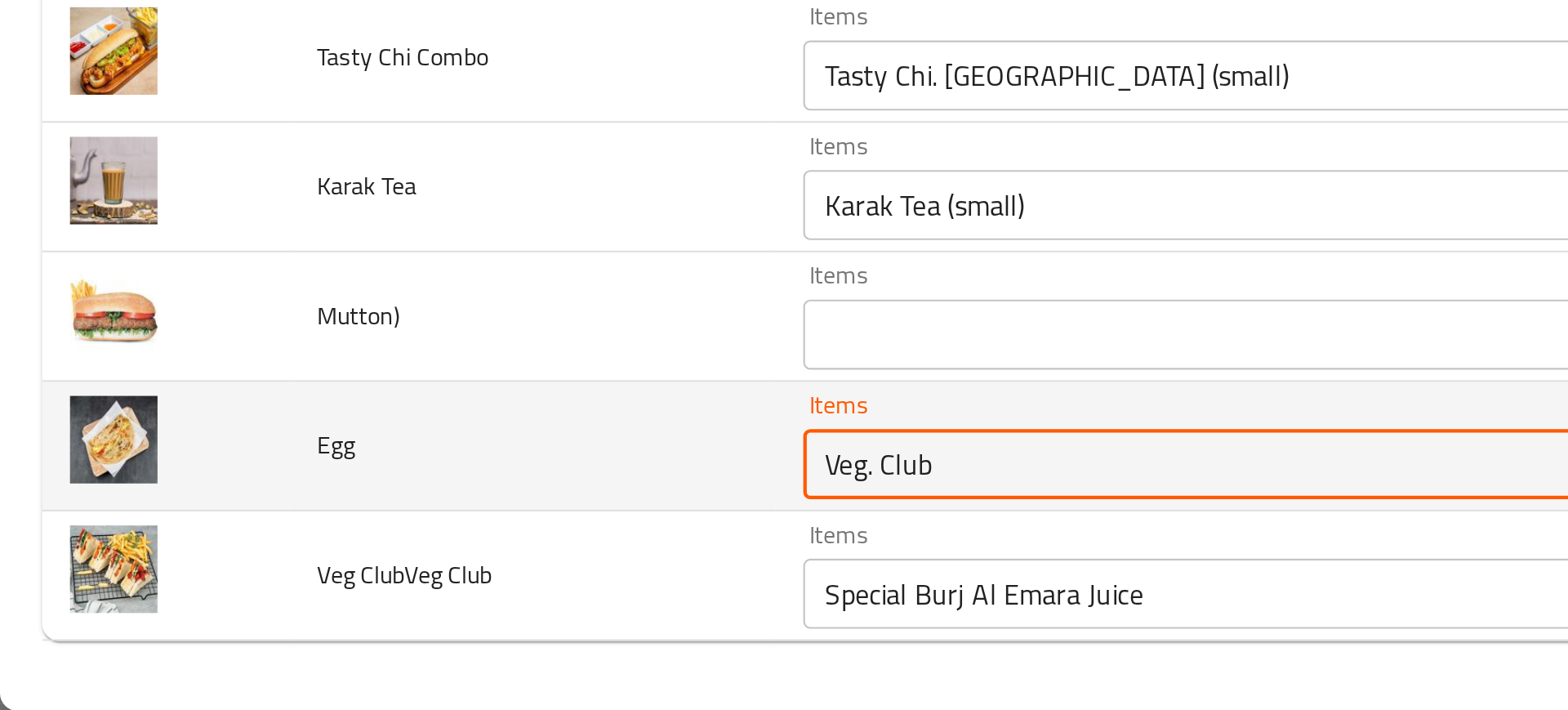
click at [400, 592] on input "Veg. Club" at bounding box center [584, 595] width 408 height 23
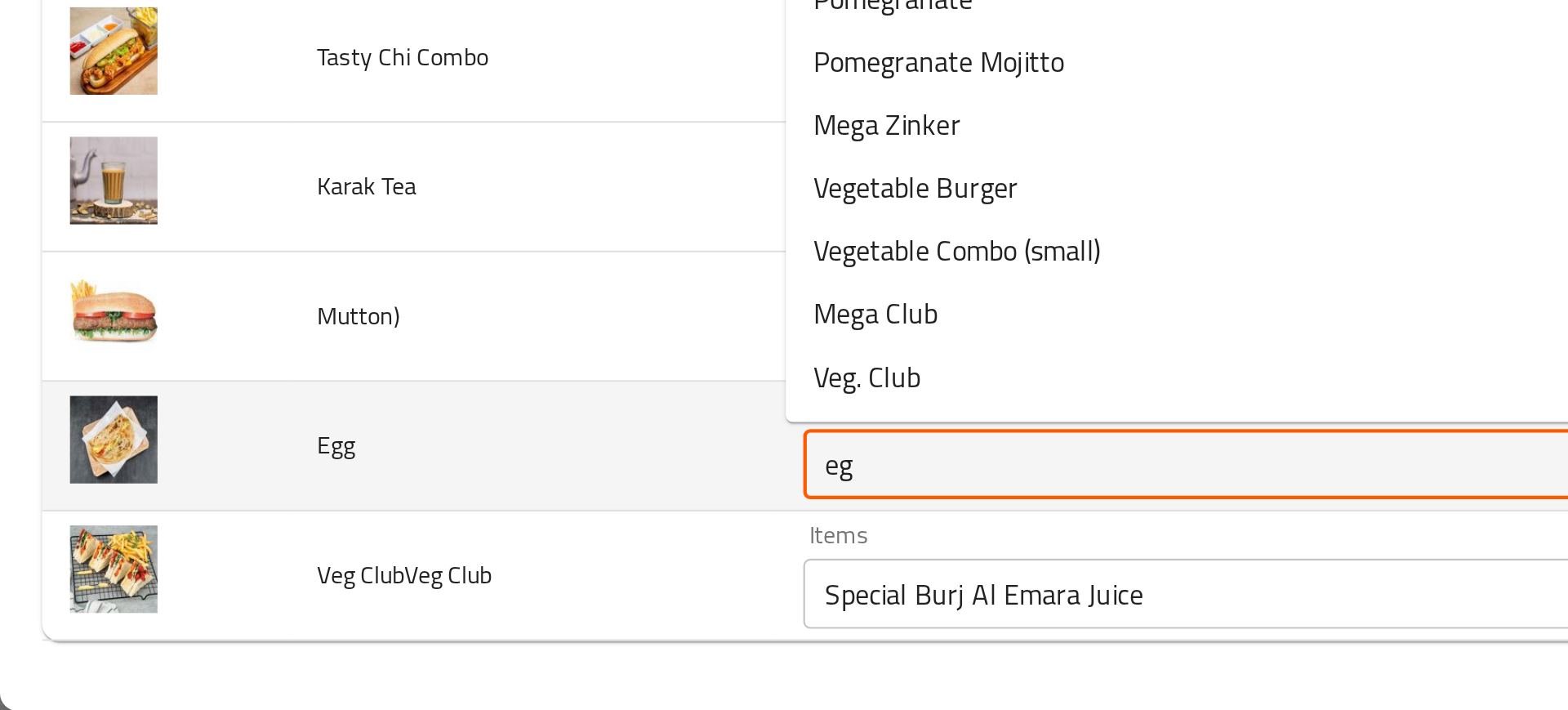
type input "egg"
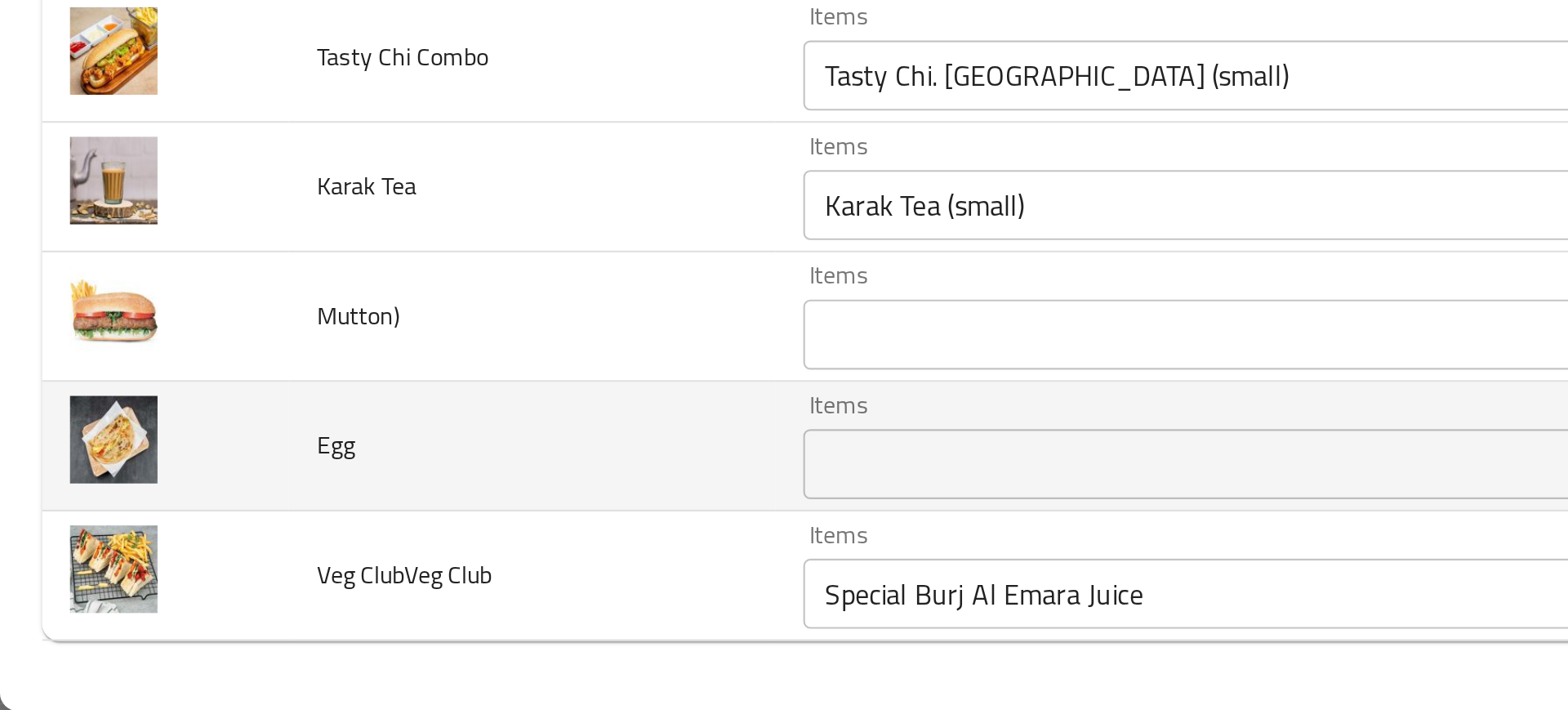
click at [159, 585] on span "Egg" at bounding box center [156, 586] width 18 height 21
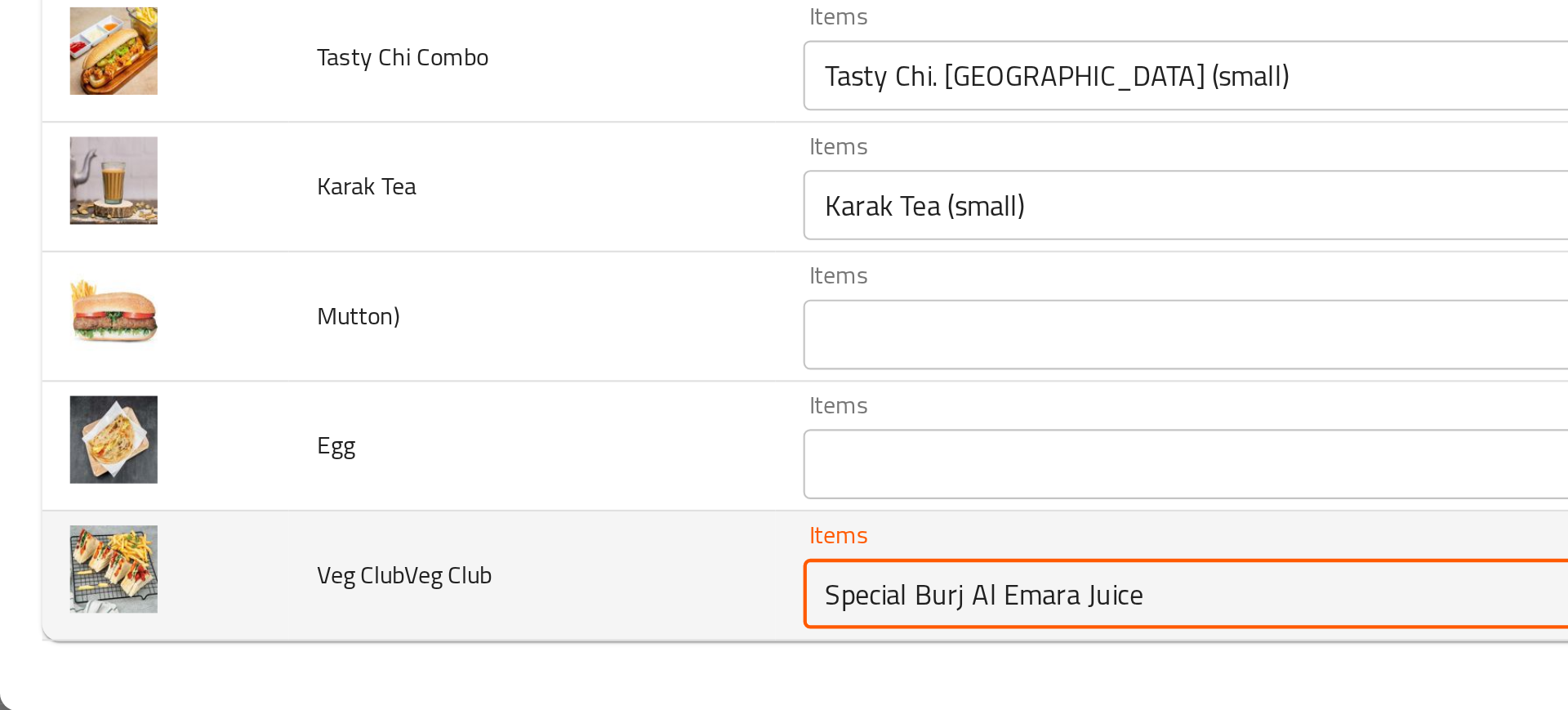
click at [423, 658] on Club "Special Burj Al Emara Juice" at bounding box center [584, 655] width 408 height 23
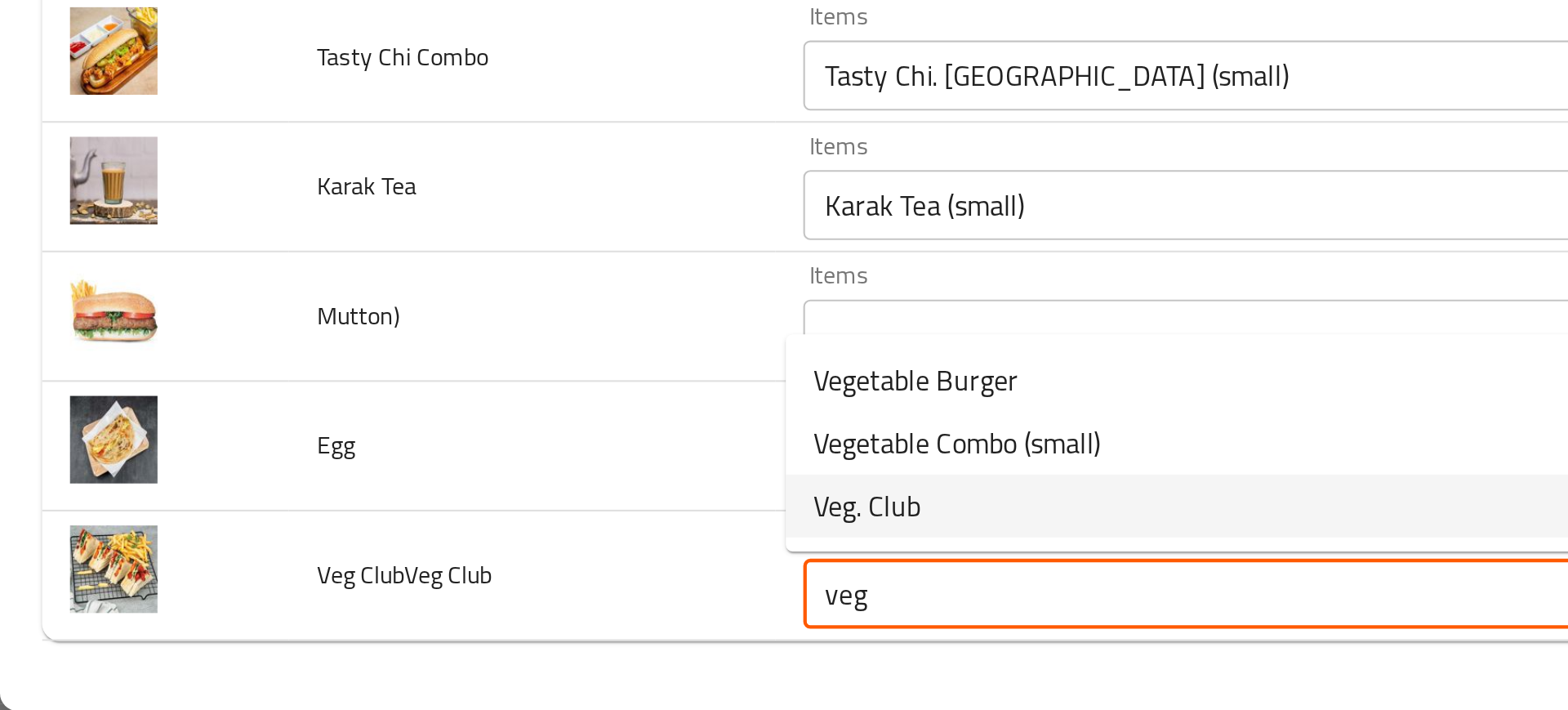
click at [411, 624] on span "Veg. Club" at bounding box center [404, 614] width 50 height 19
type Club "Veg. Club"
type Club-ar "كلوب نباتي"
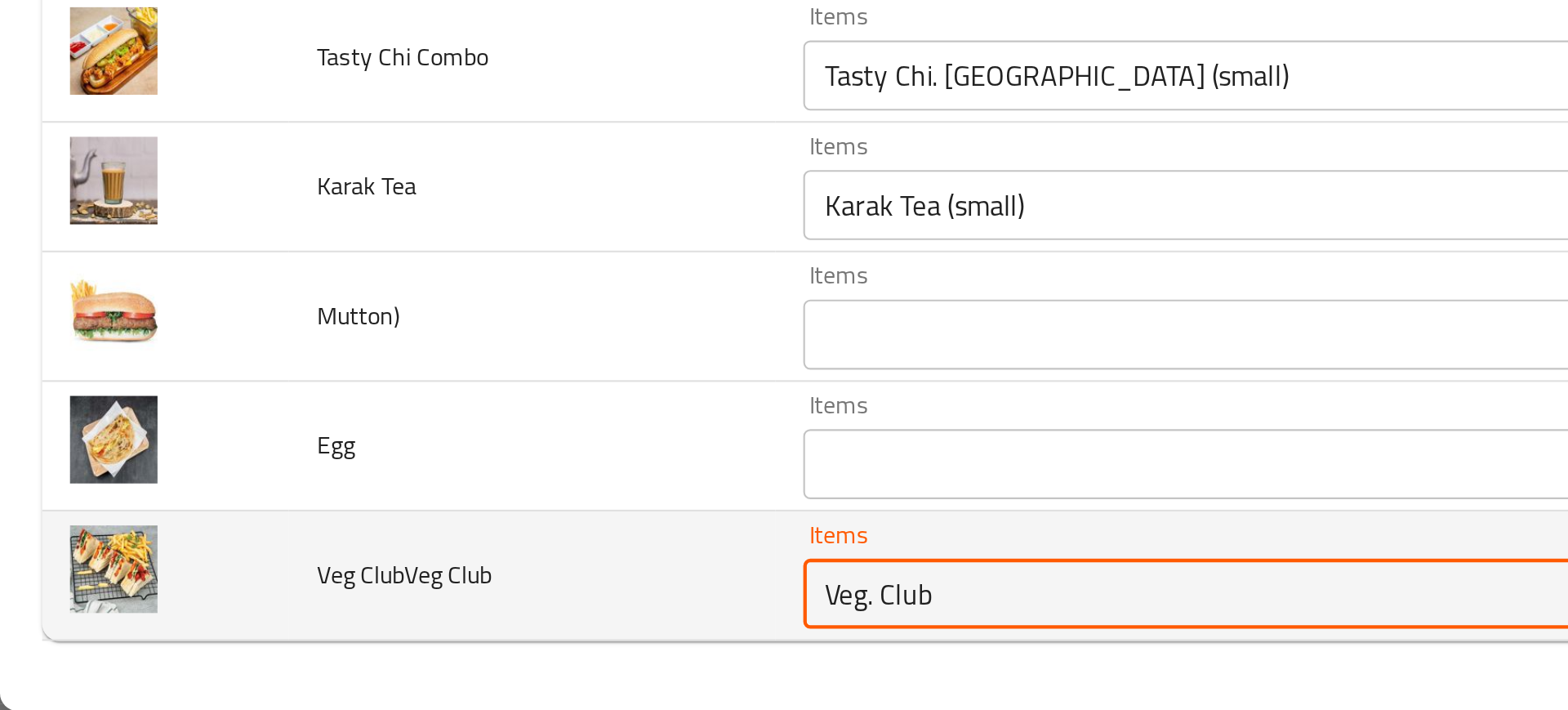
type Club "Veg. Club"
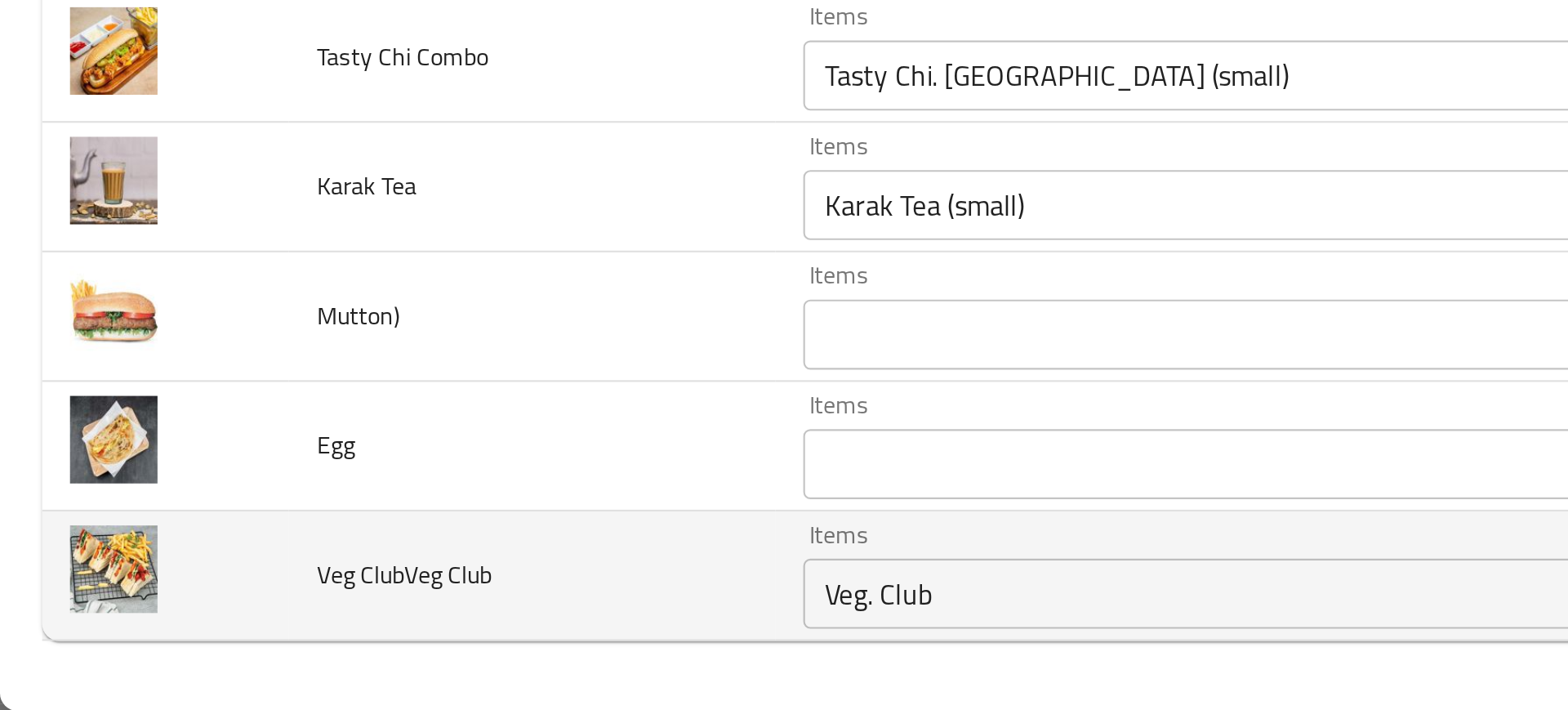
click at [411, 662] on Club "Veg. Club" at bounding box center [584, 655] width 408 height 23
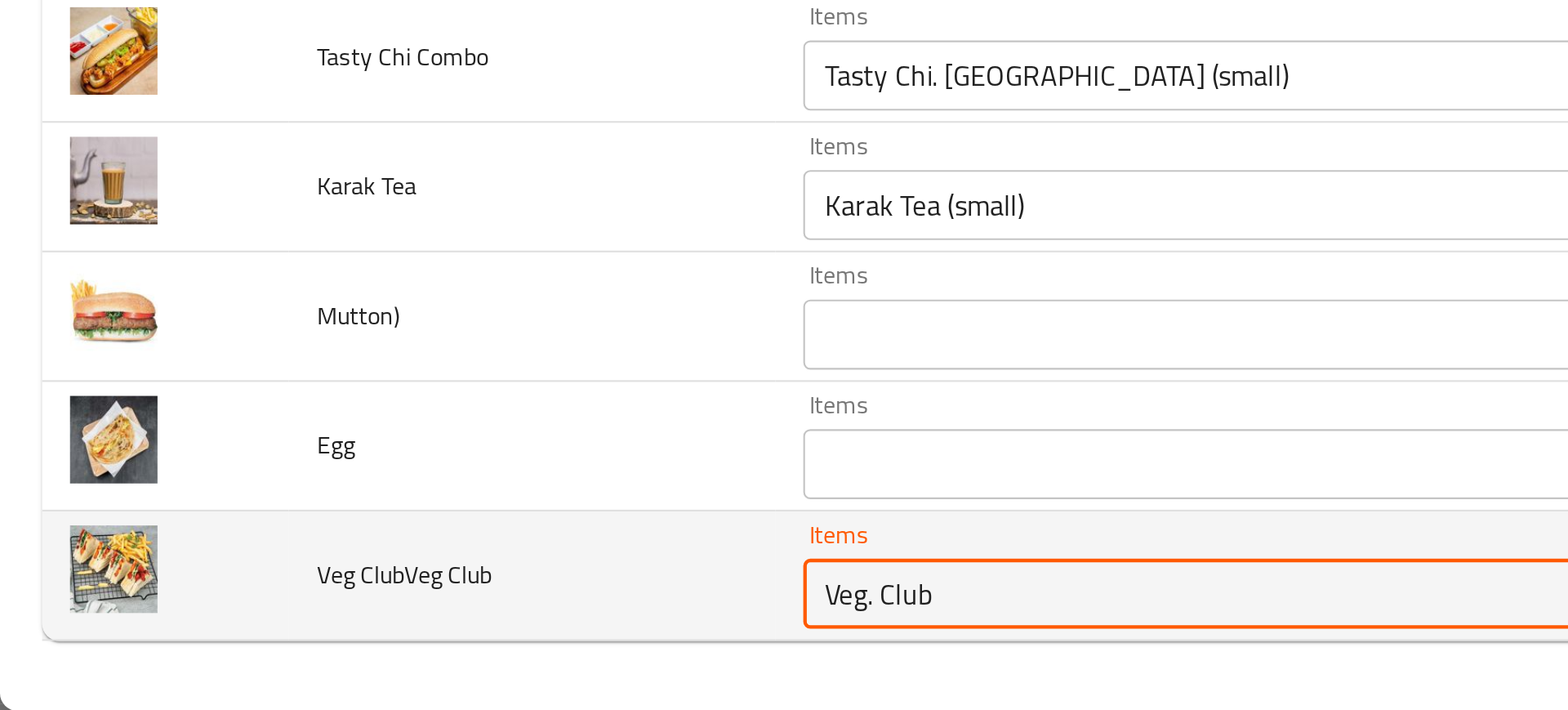
click at [411, 662] on Club "Veg. Club" at bounding box center [584, 655] width 408 height 23
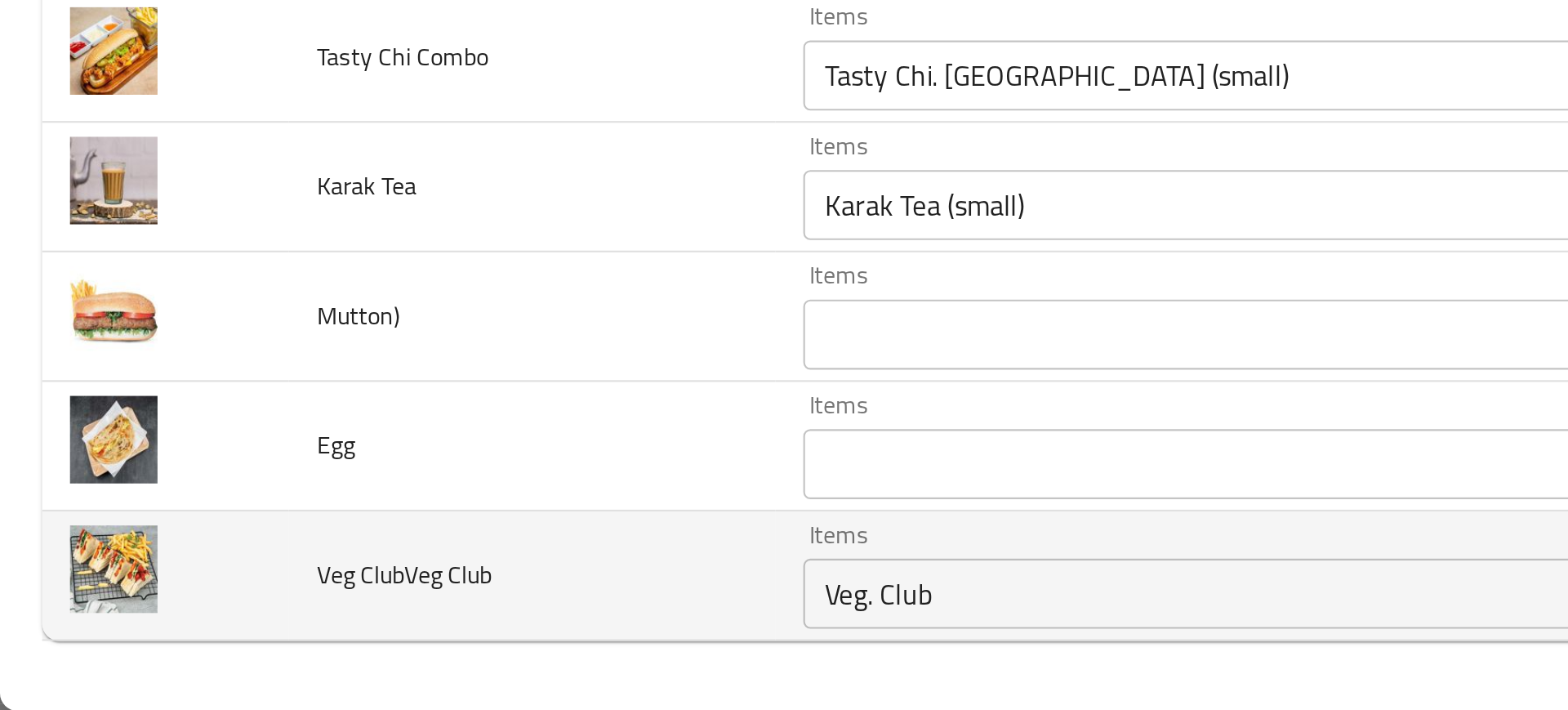
click at [310, 669] on td "Veg ClubVeg Club" at bounding box center [248, 647] width 228 height 60
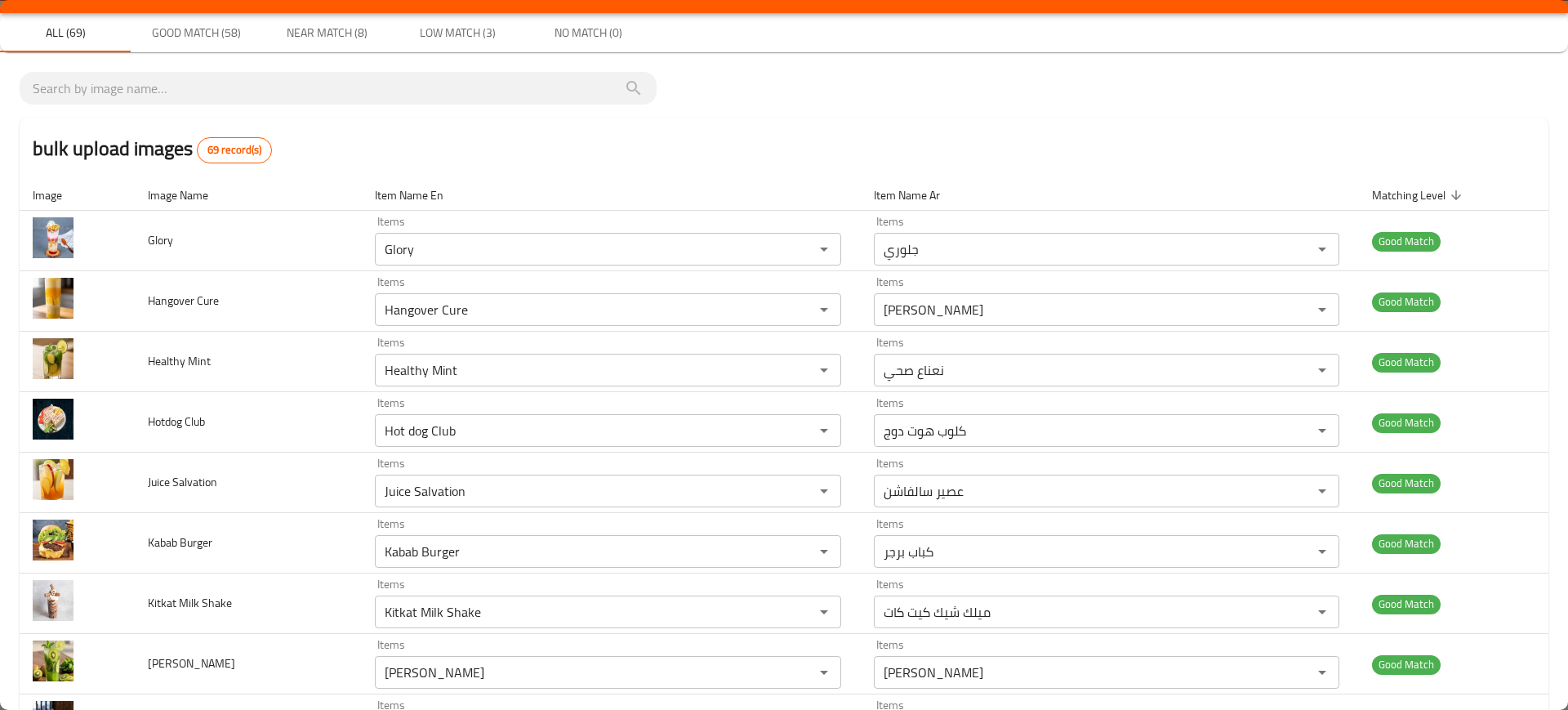
scroll to position [0, 0]
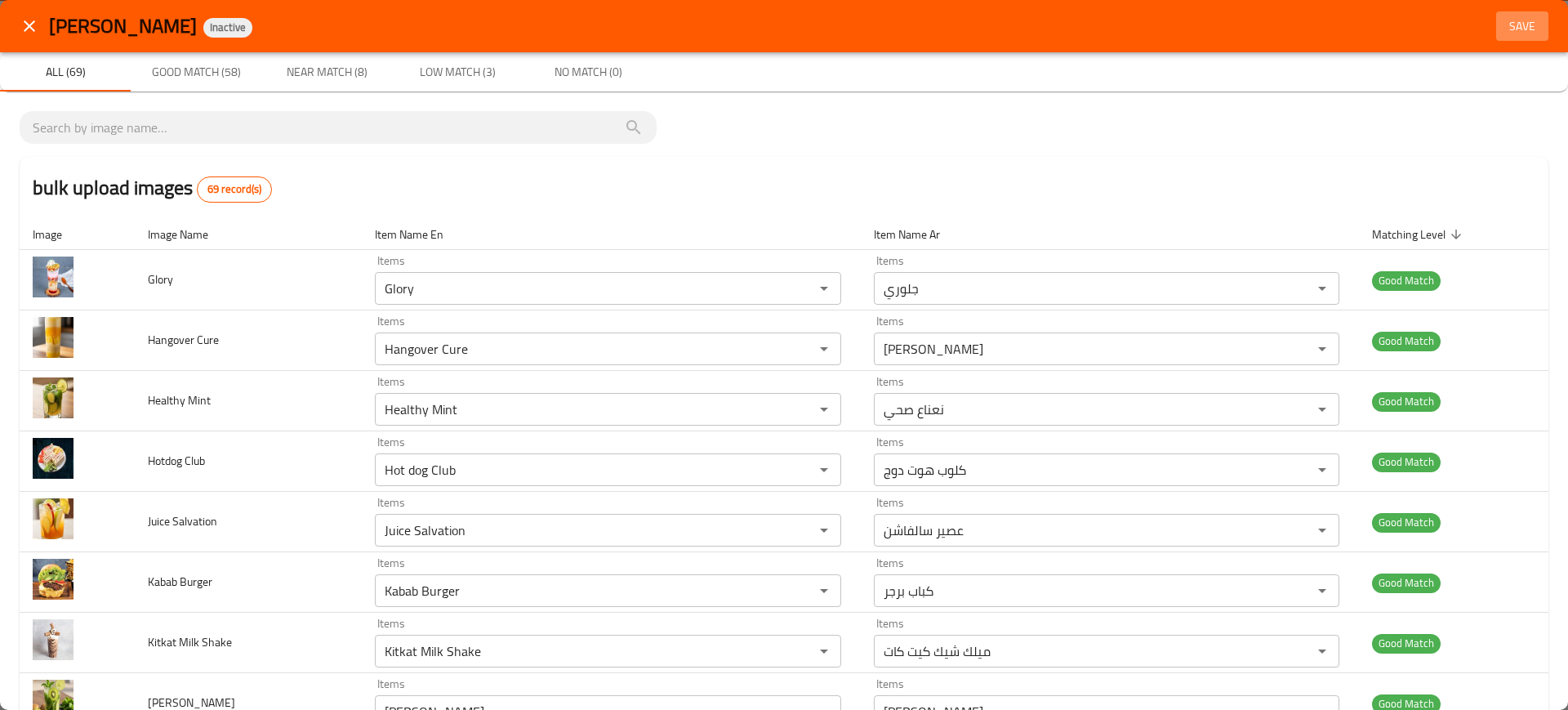
click at [1514, 23] on span "Save" at bounding box center [1522, 26] width 39 height 20
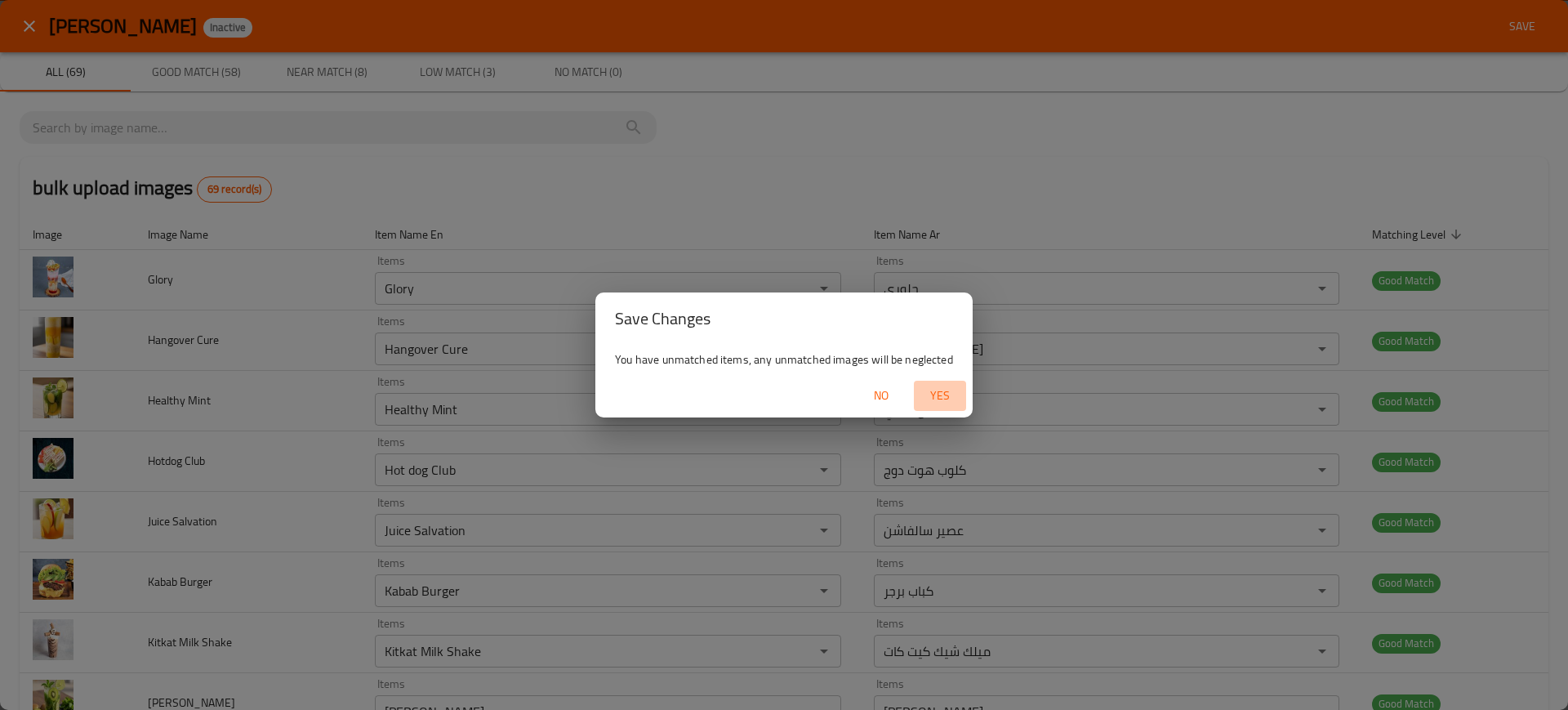
click at [962, 381] on button "Yes" at bounding box center [940, 396] width 52 height 30
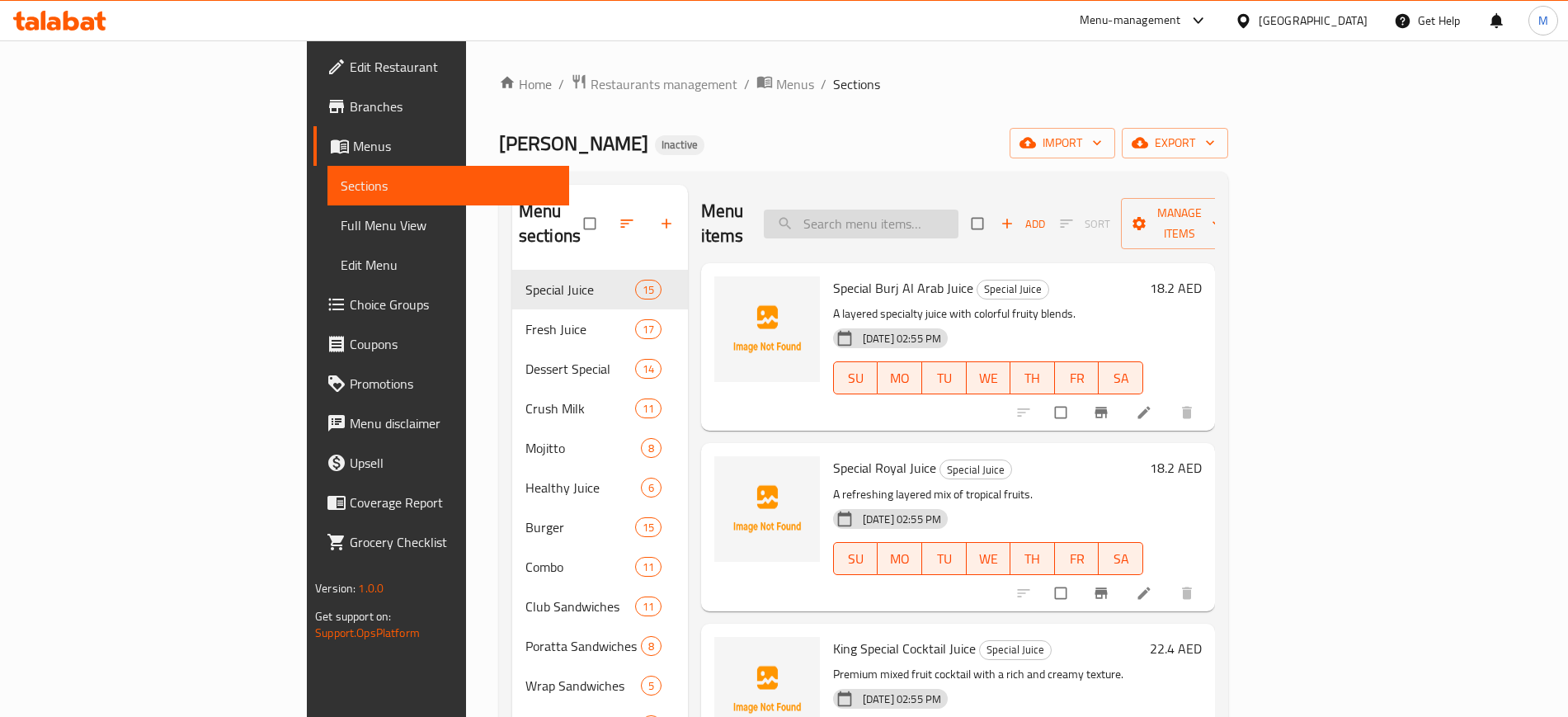
click at [938, 209] on input "search" at bounding box center [861, 224] width 195 height 29
paste input "Mango"
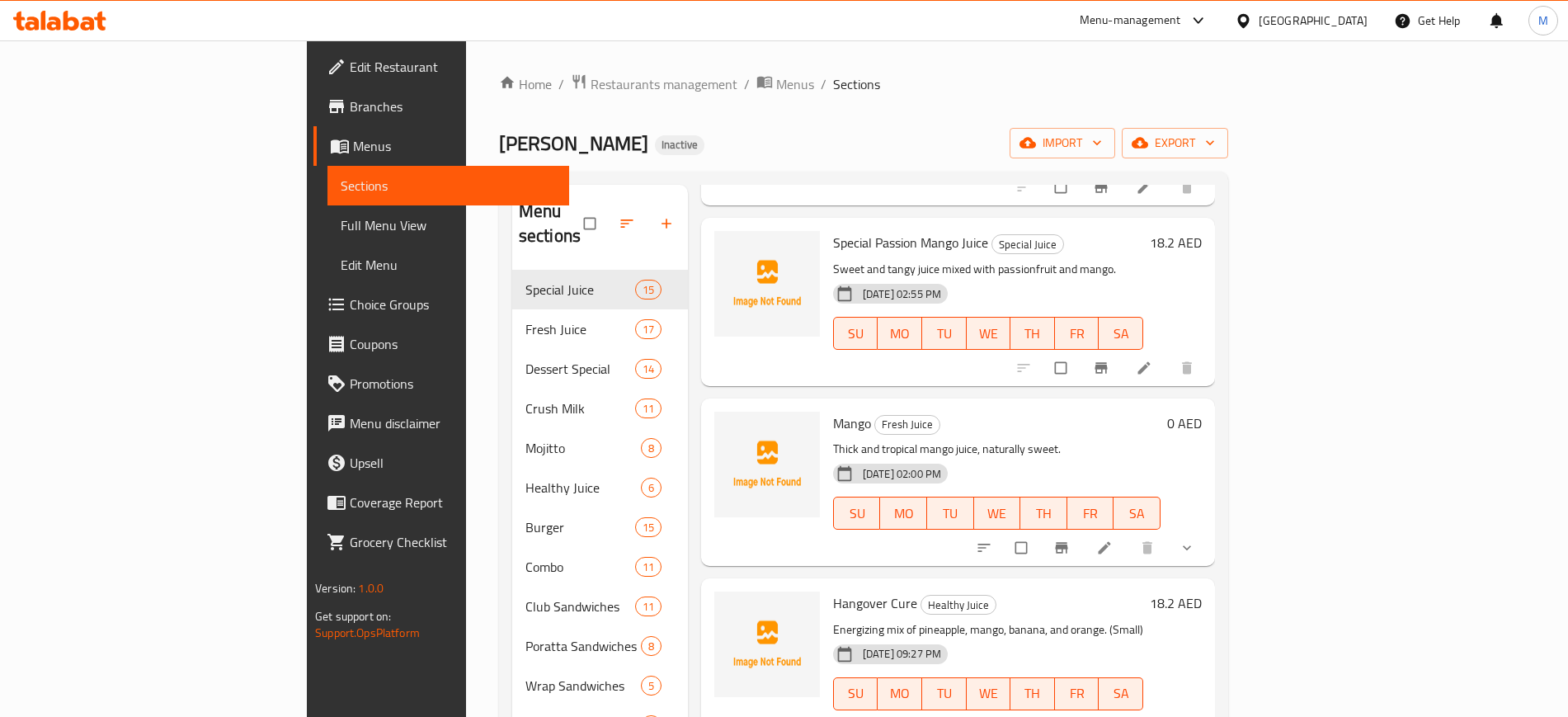
scroll to position [231, 0]
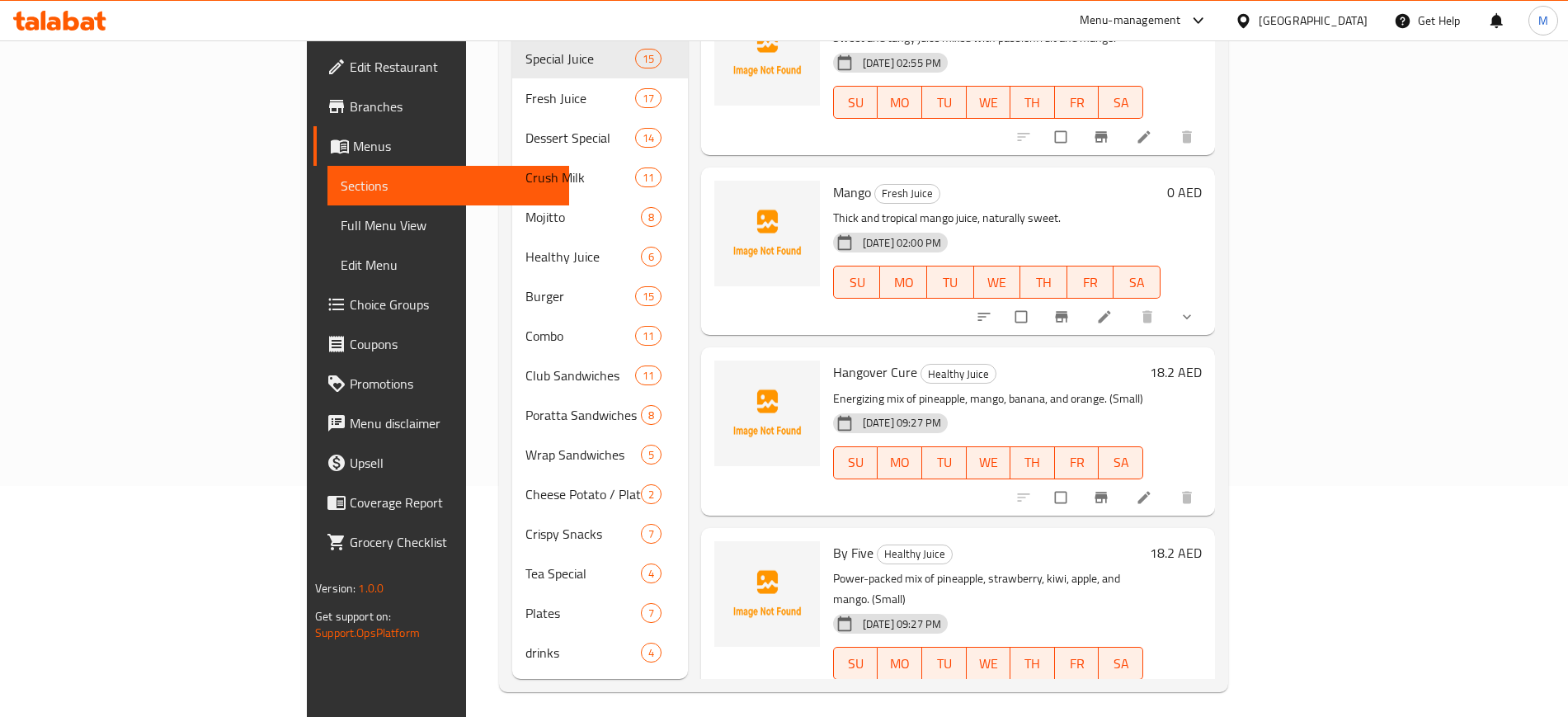
paste input "Cocktail"
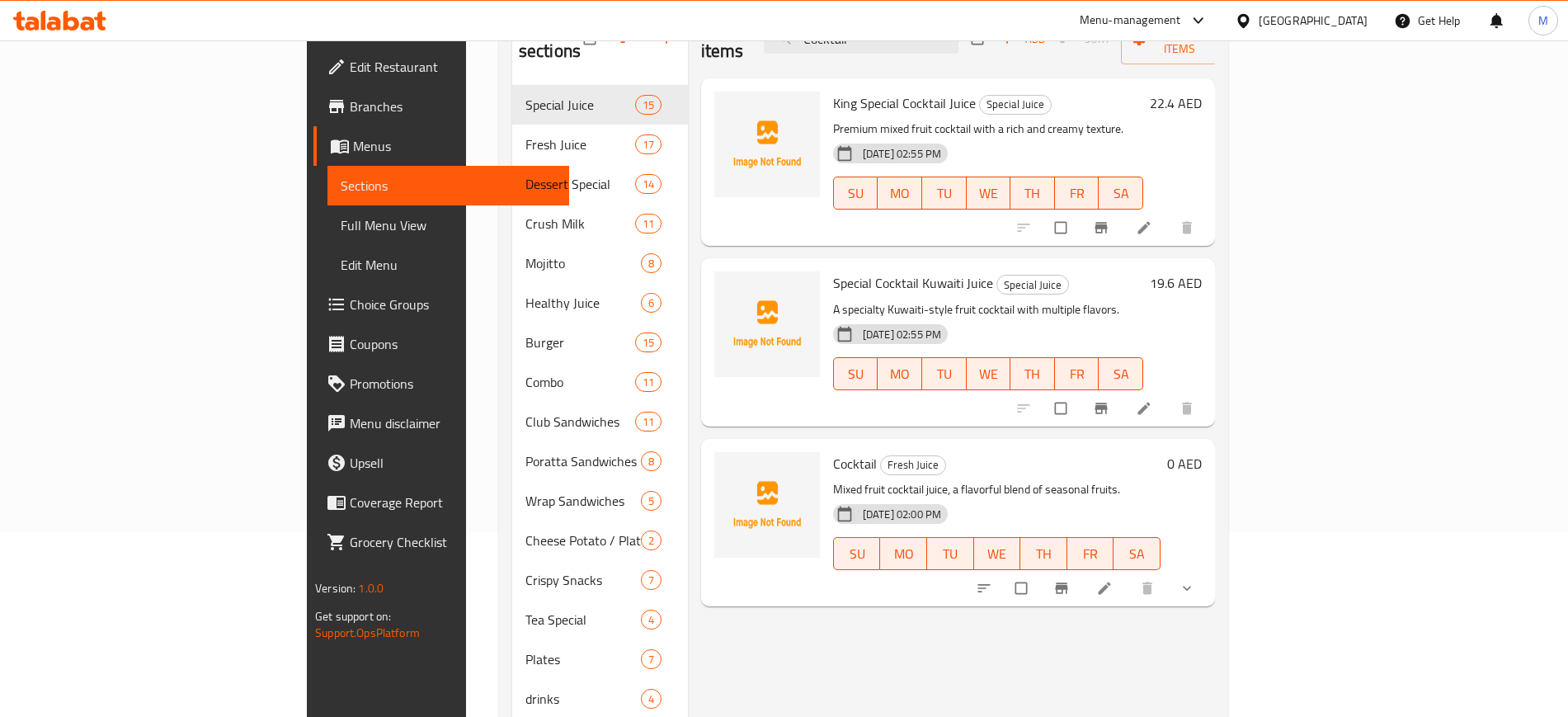
scroll to position [164, 0]
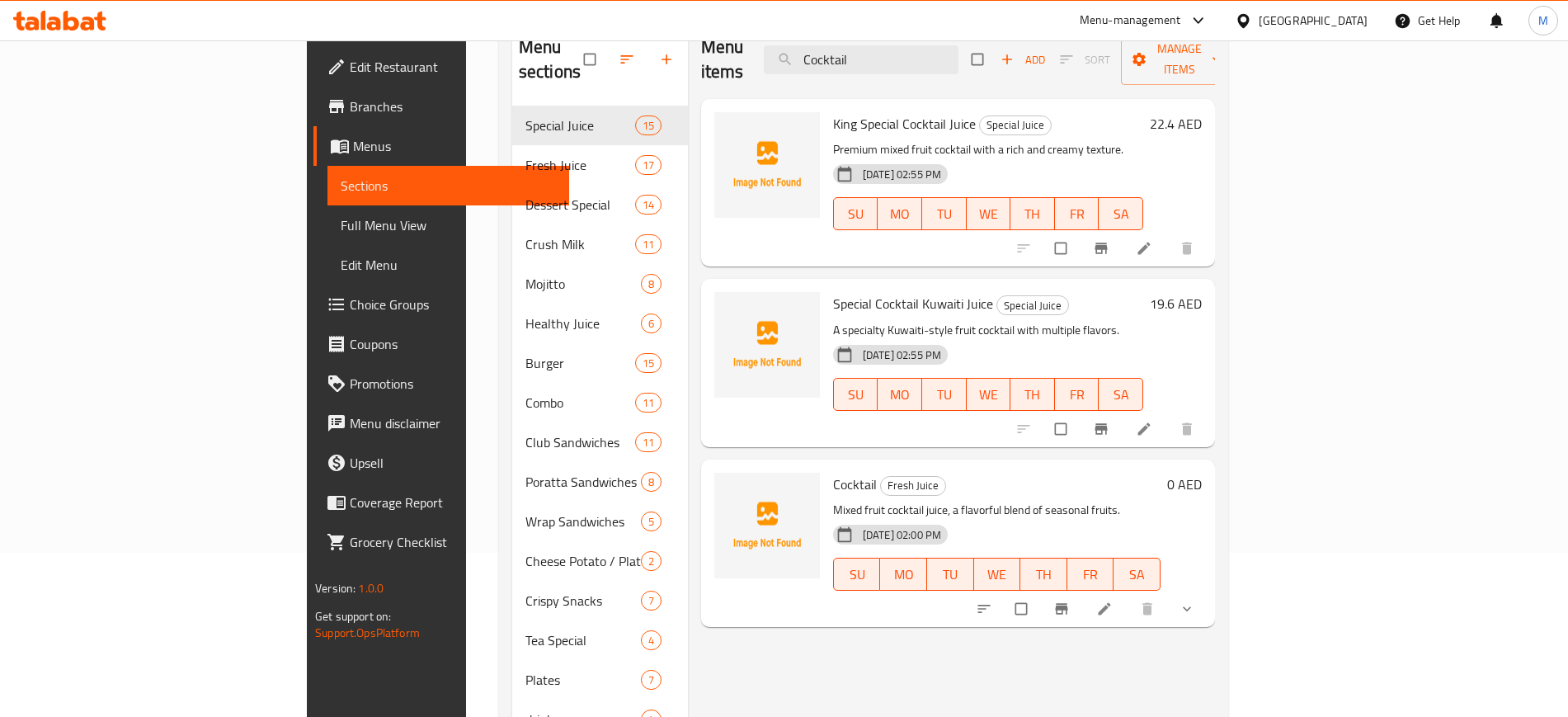
paste input "Apple"
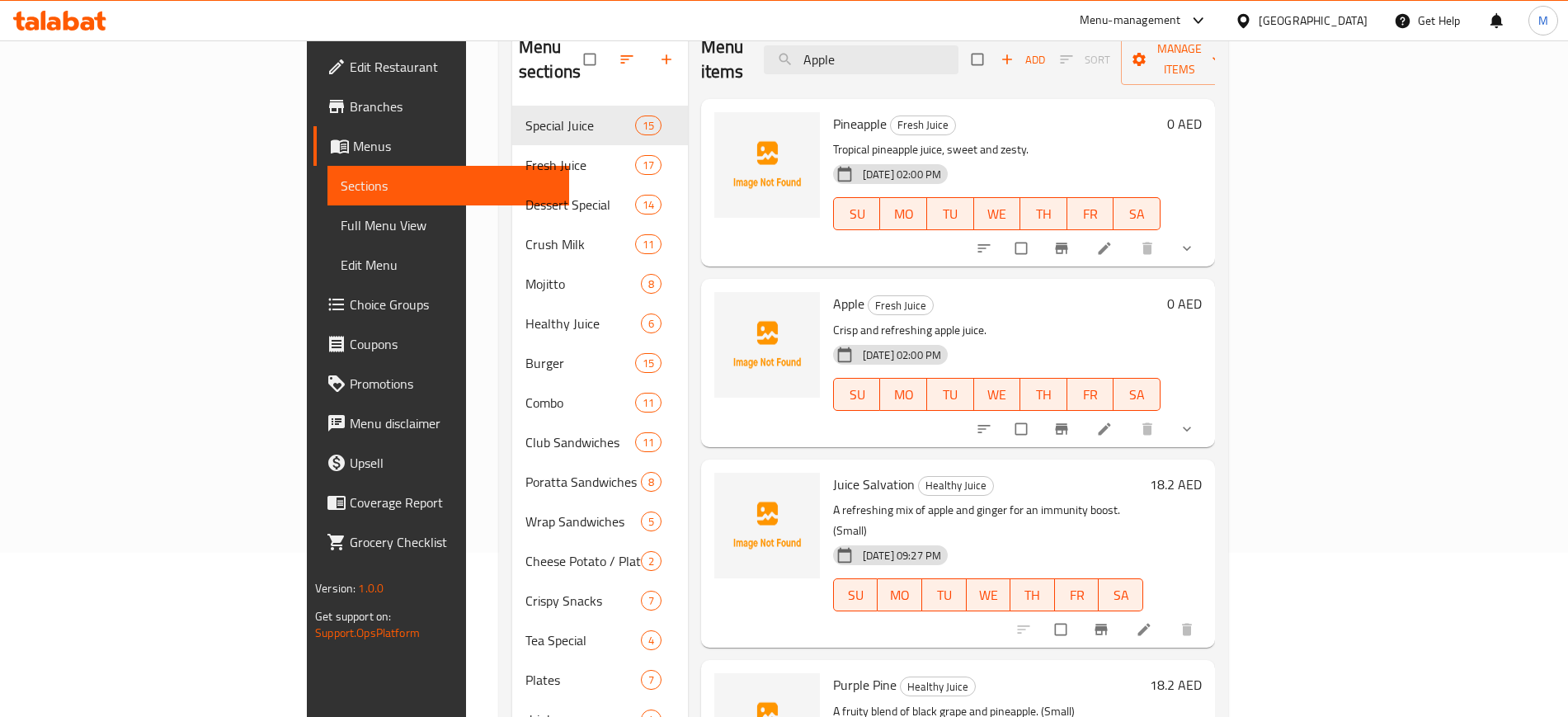
paste input "vocado"
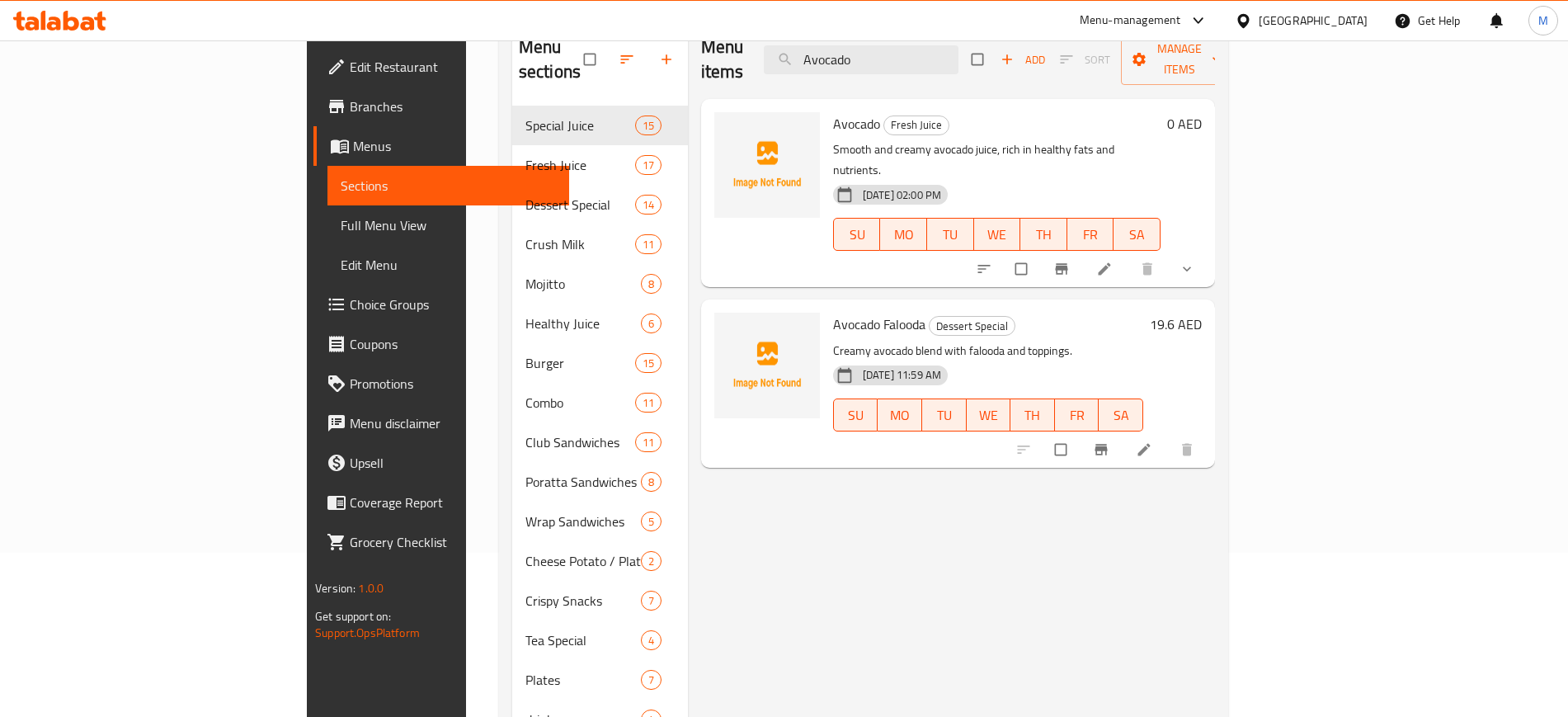
paste input "Sweet Melon"
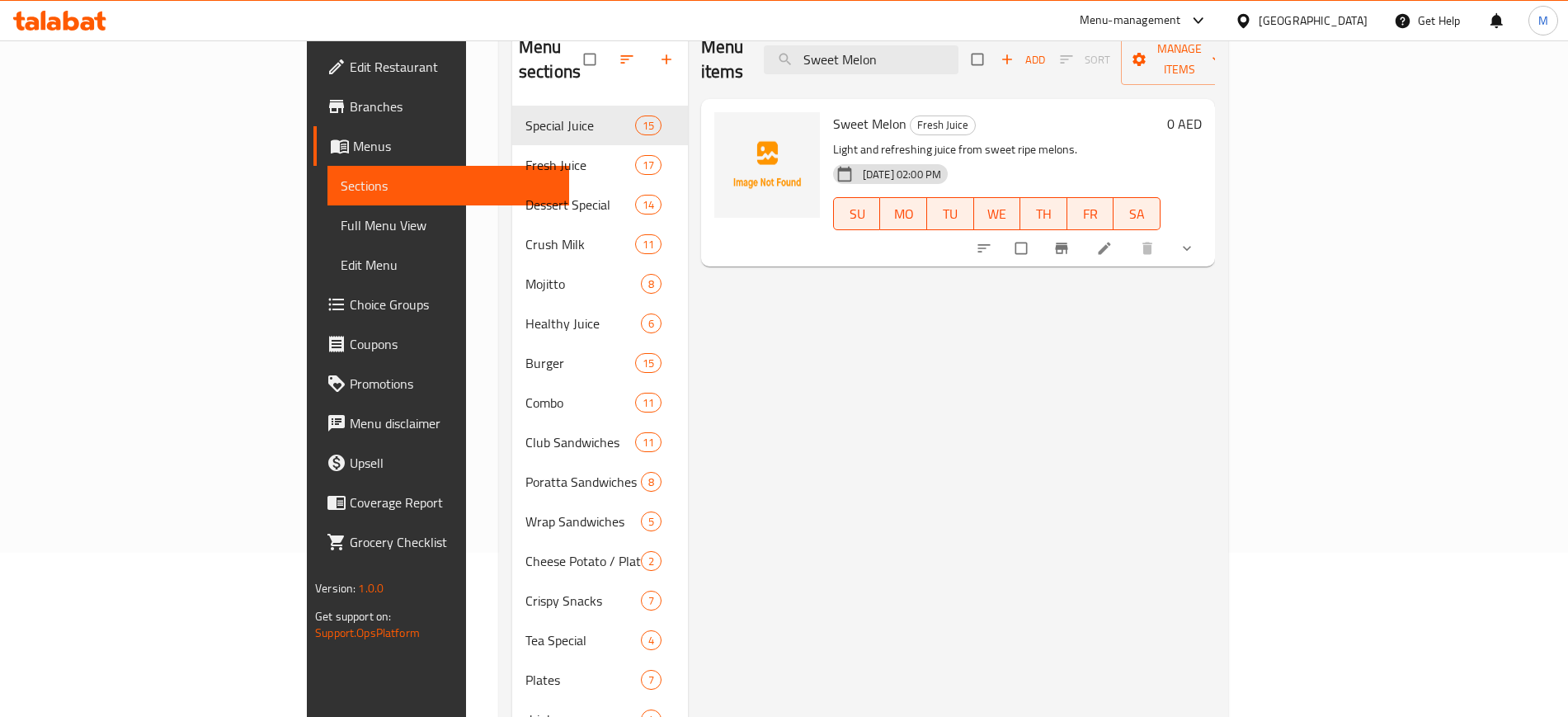
type input "Sweet Melon"
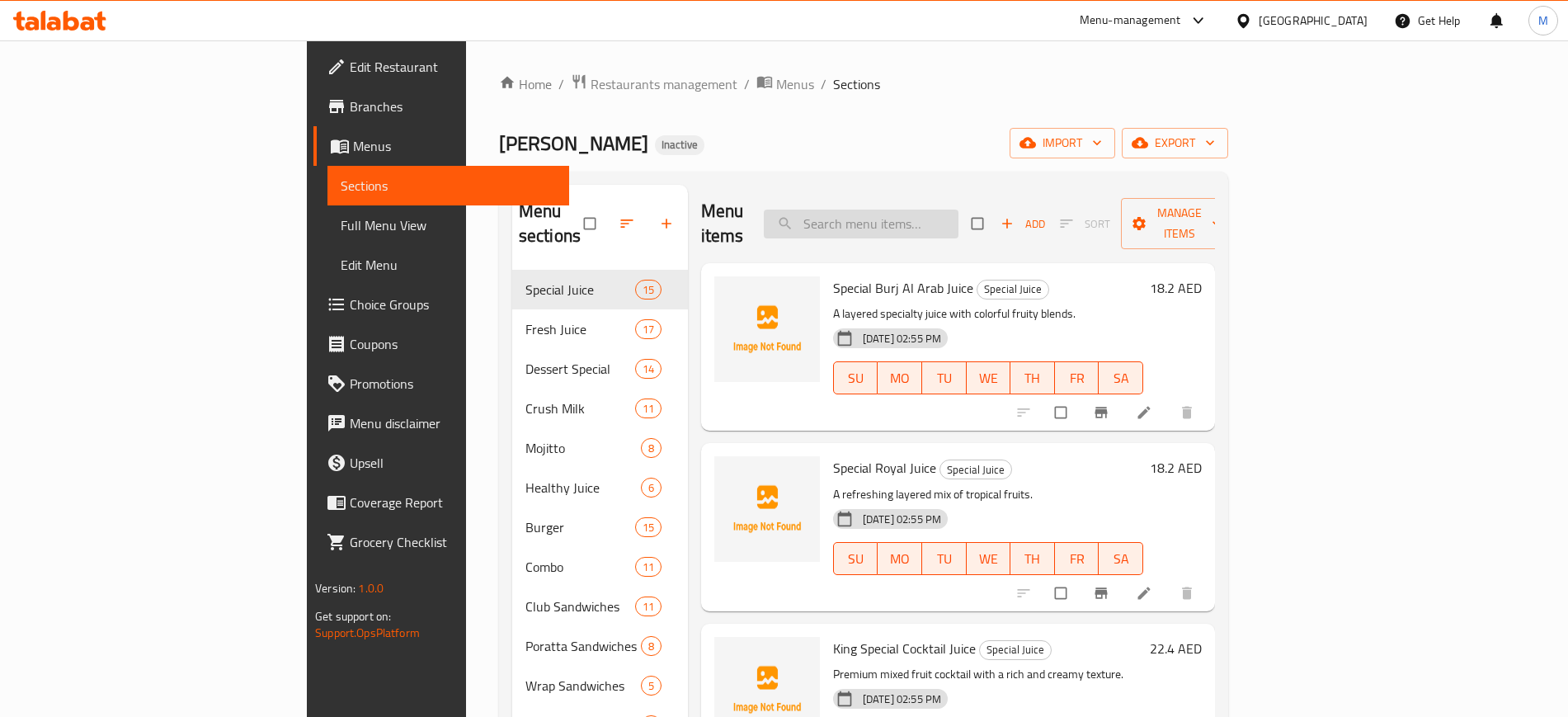
click at [942, 216] on input "search" at bounding box center [861, 224] width 195 height 29
paste input "Veg. Club"
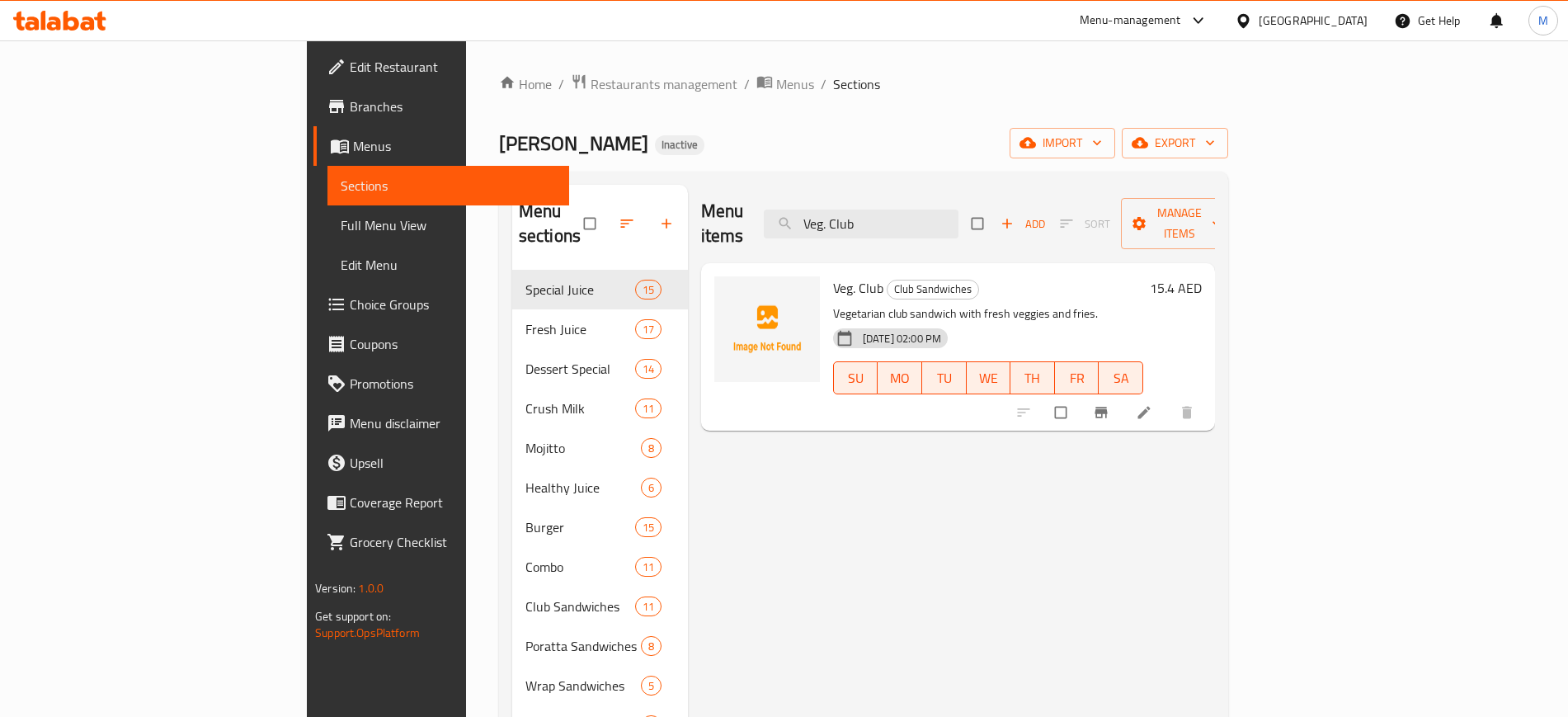
type input "Veg. Club"
